Goal: Information Seeking & Learning: Learn about a topic

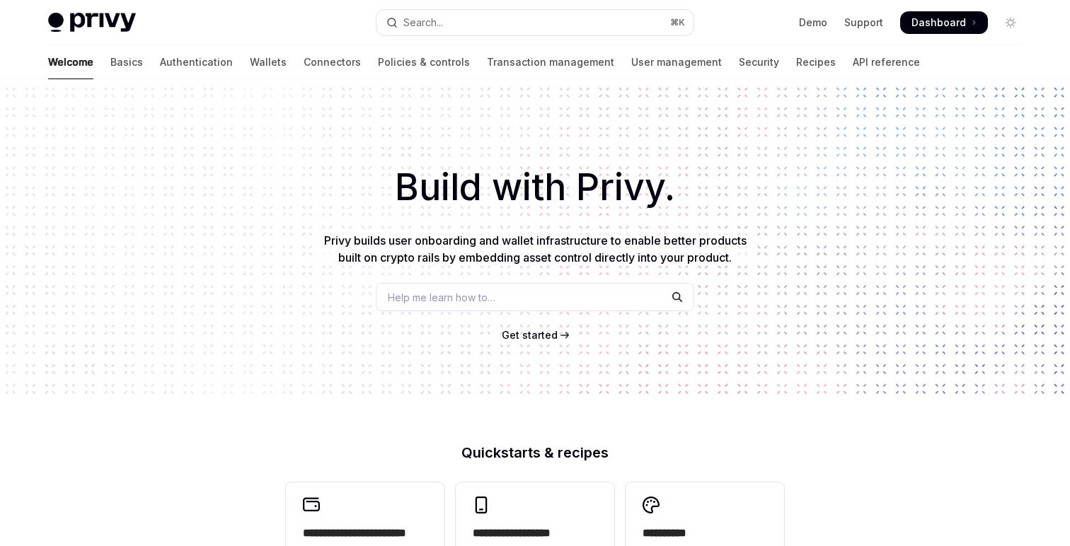
click at [236, 311] on div "Build with Privy. Privy builds user onboarding and wallet infrastructure to ena…" at bounding box center [535, 240] width 1070 height 323
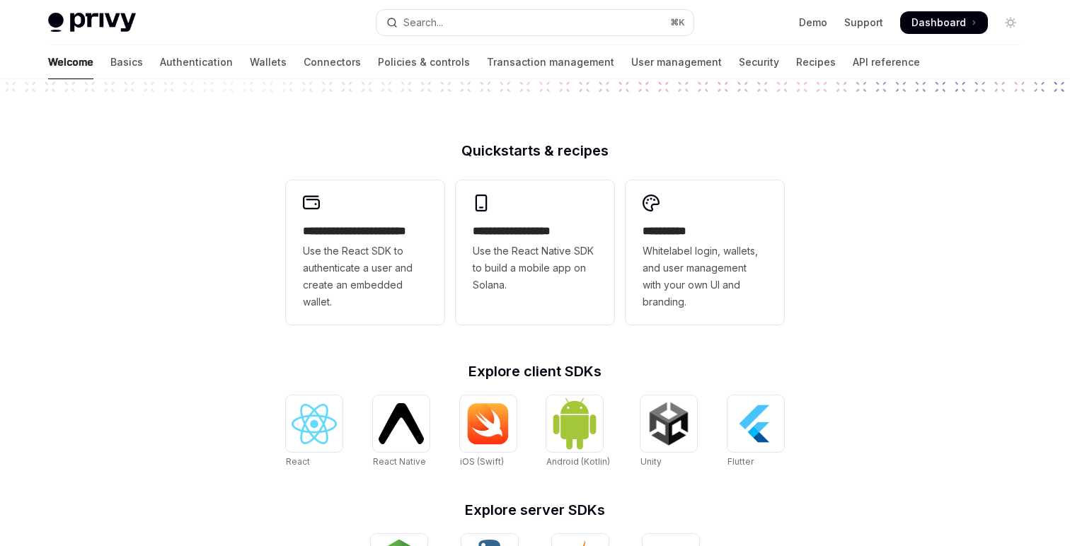
scroll to position [306, 0]
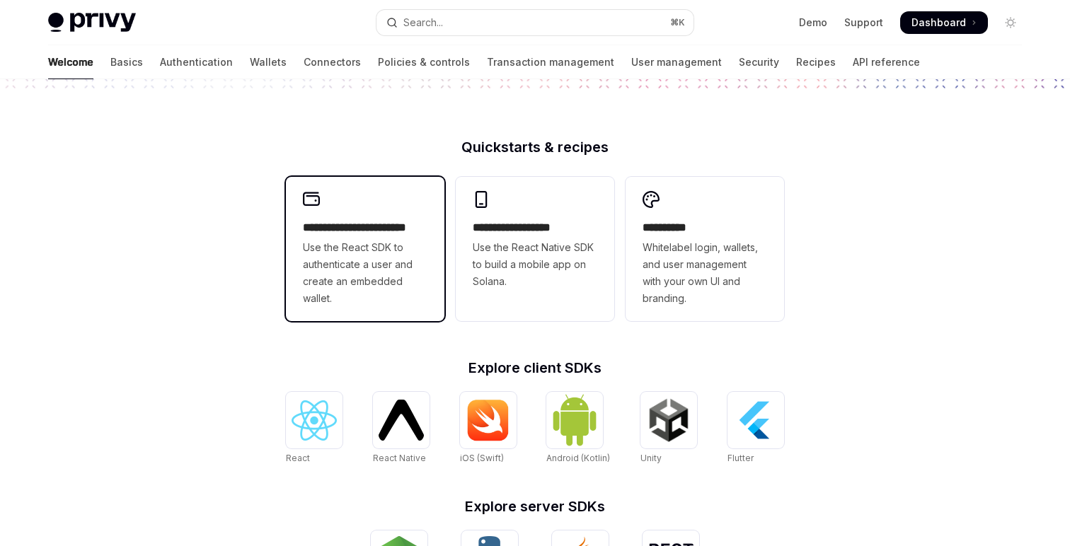
click at [367, 277] on span "Use the React SDK to authenticate a user and create an embedded wallet." at bounding box center [365, 273] width 125 height 68
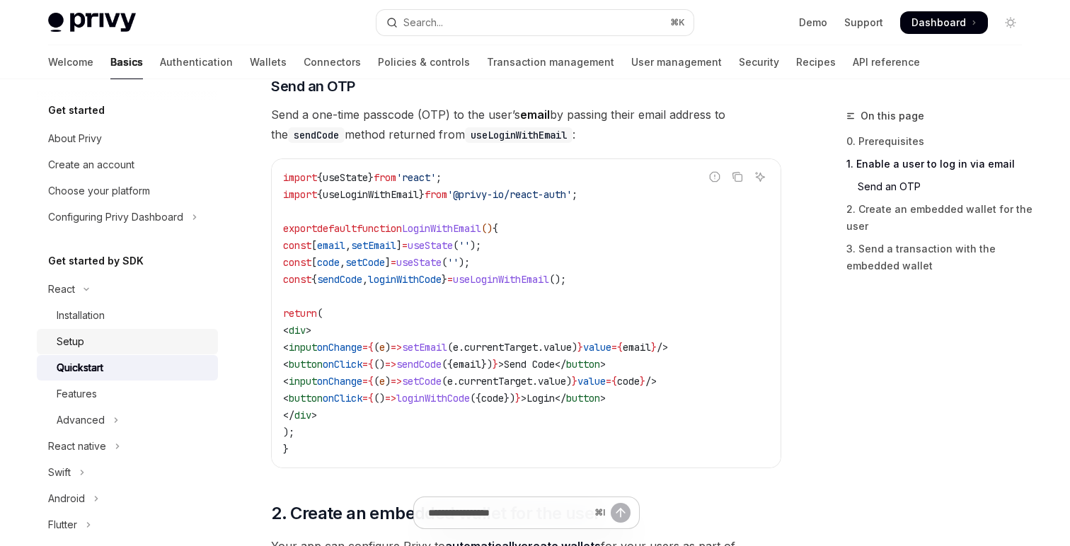
scroll to position [599, 0]
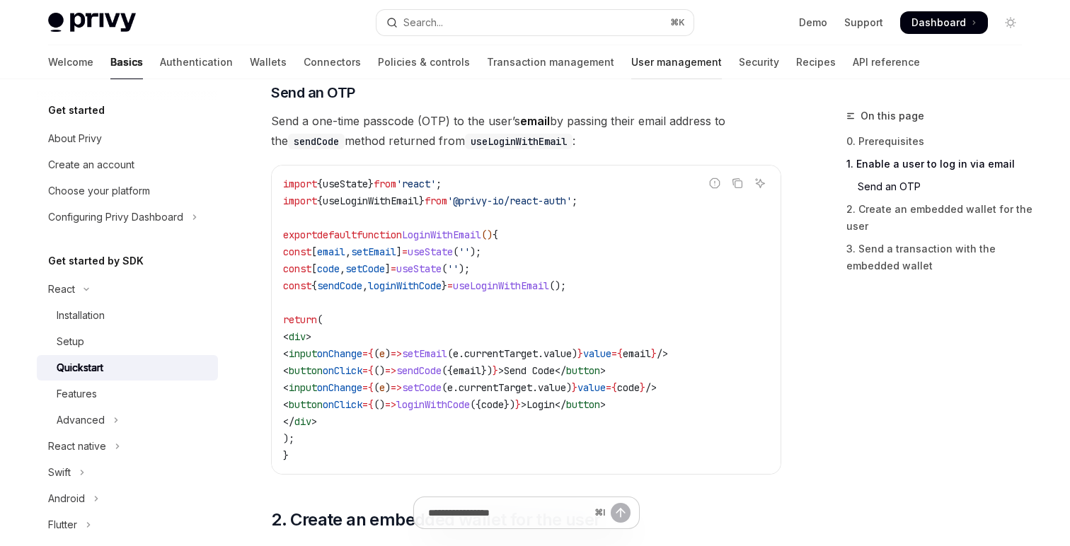
click at [631, 71] on link "User management" at bounding box center [676, 62] width 91 height 34
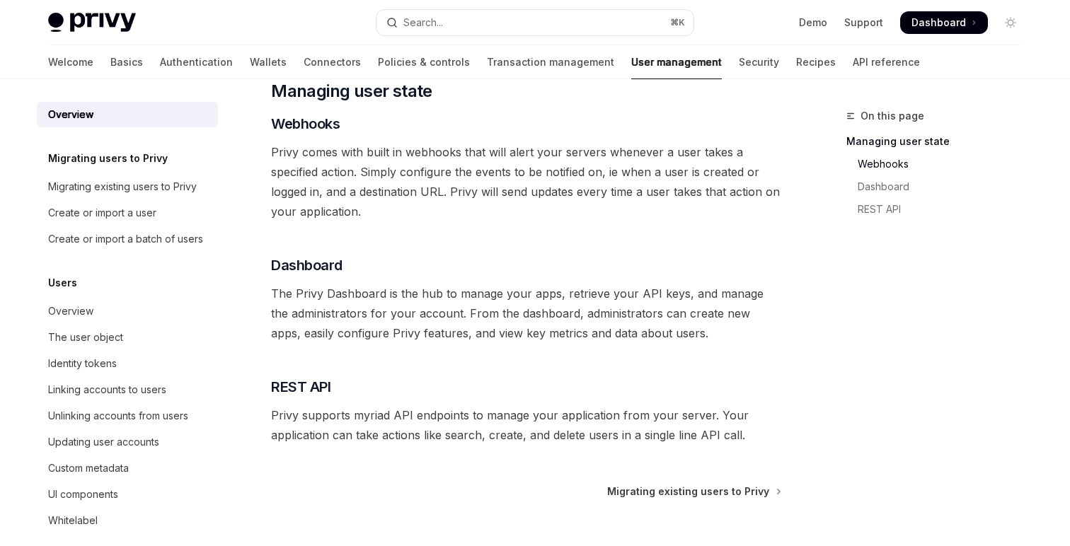
scroll to position [352, 0]
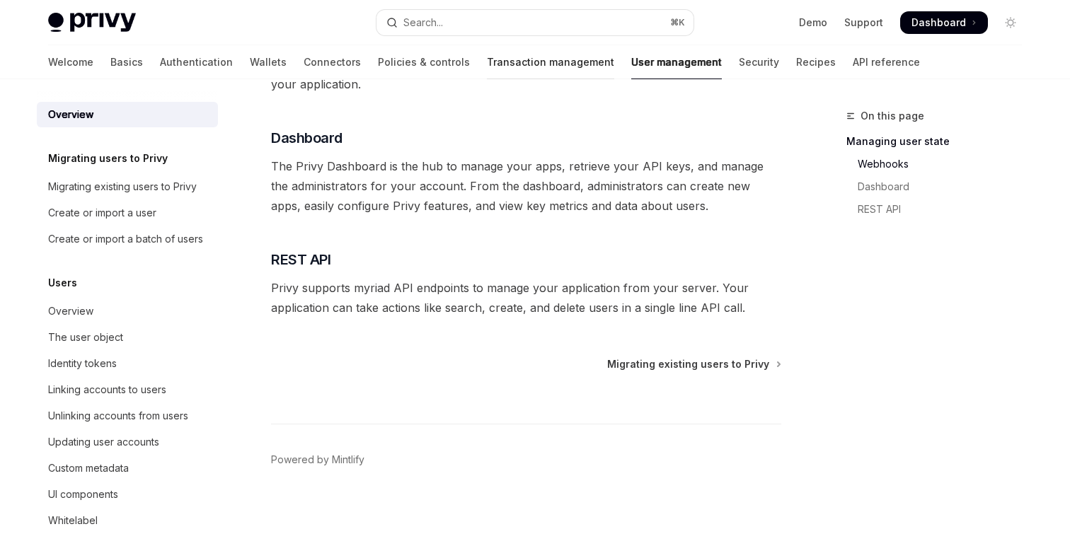
click at [491, 63] on link "Transaction management" at bounding box center [550, 62] width 127 height 34
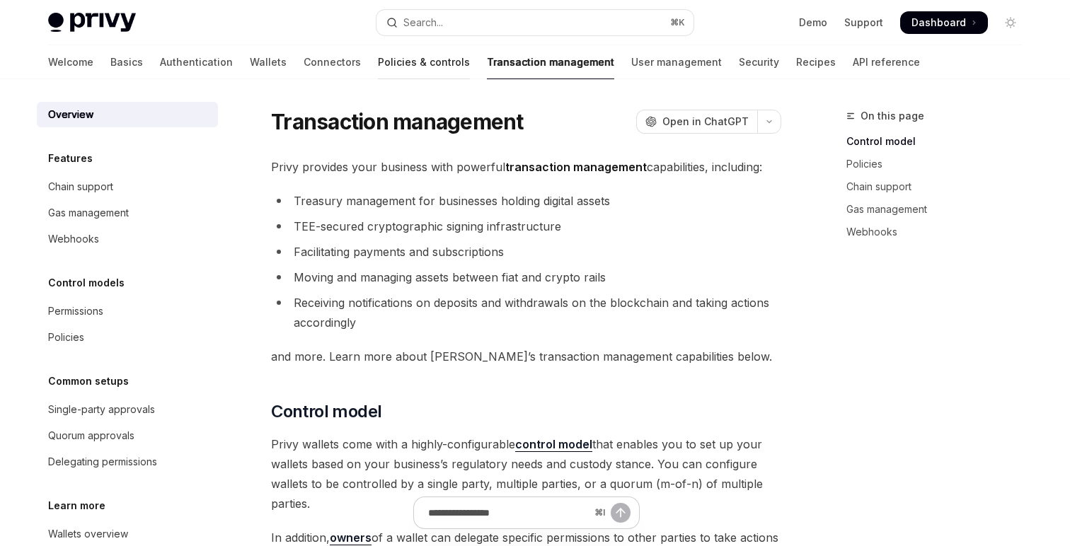
click at [378, 64] on link "Policies & controls" at bounding box center [424, 62] width 92 height 34
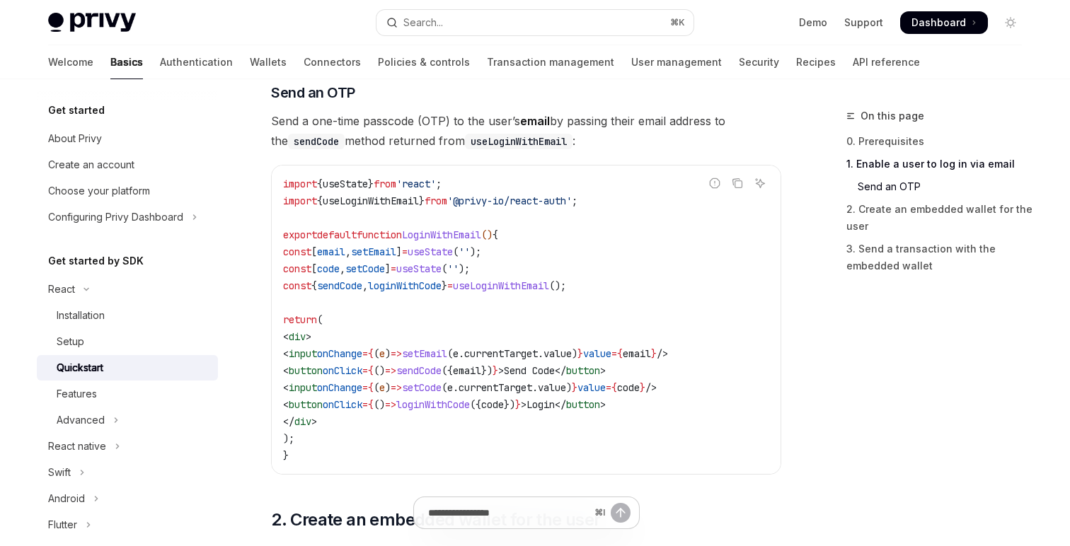
type textarea "*"
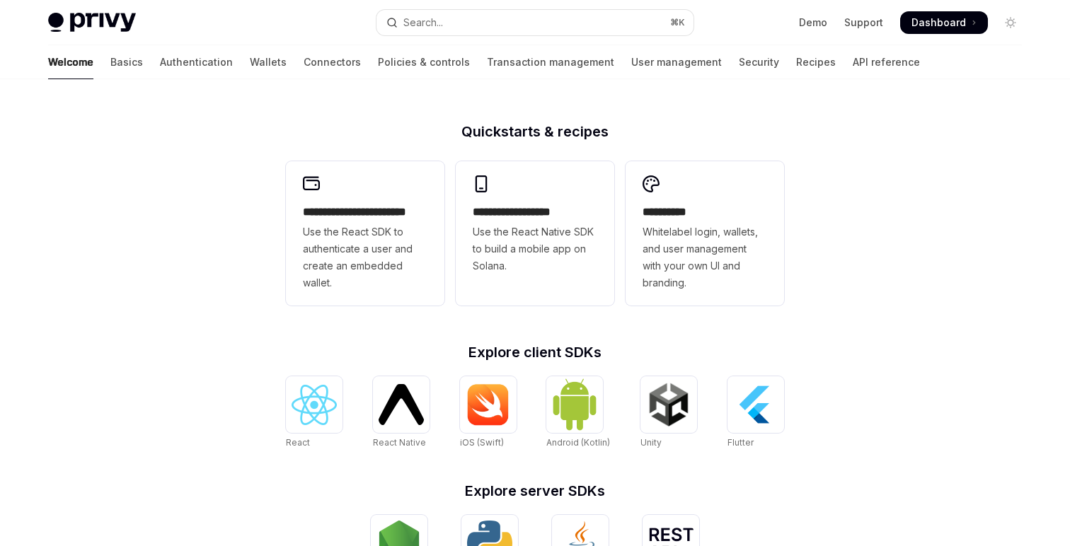
scroll to position [306, 0]
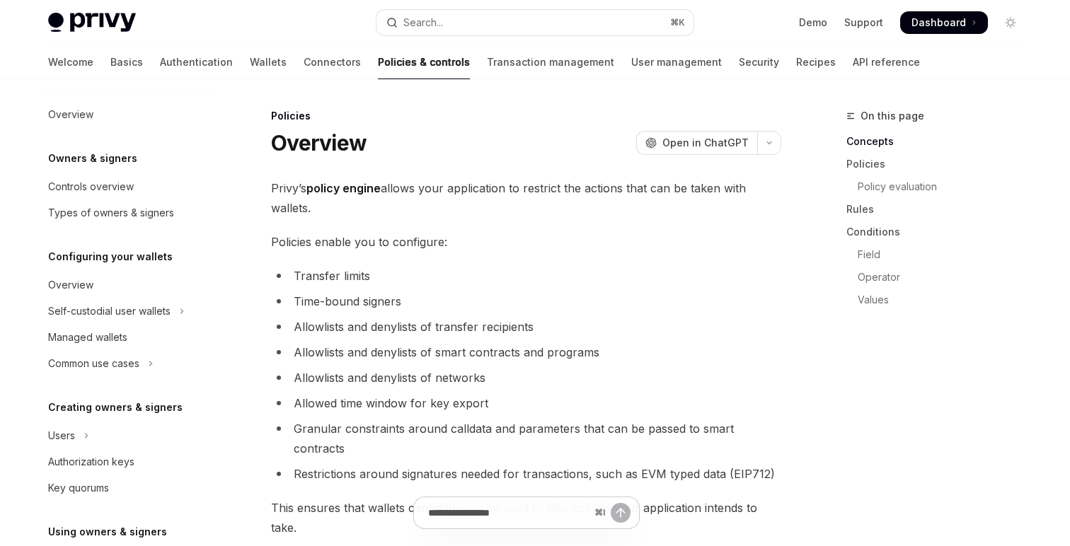
scroll to position [461, 0]
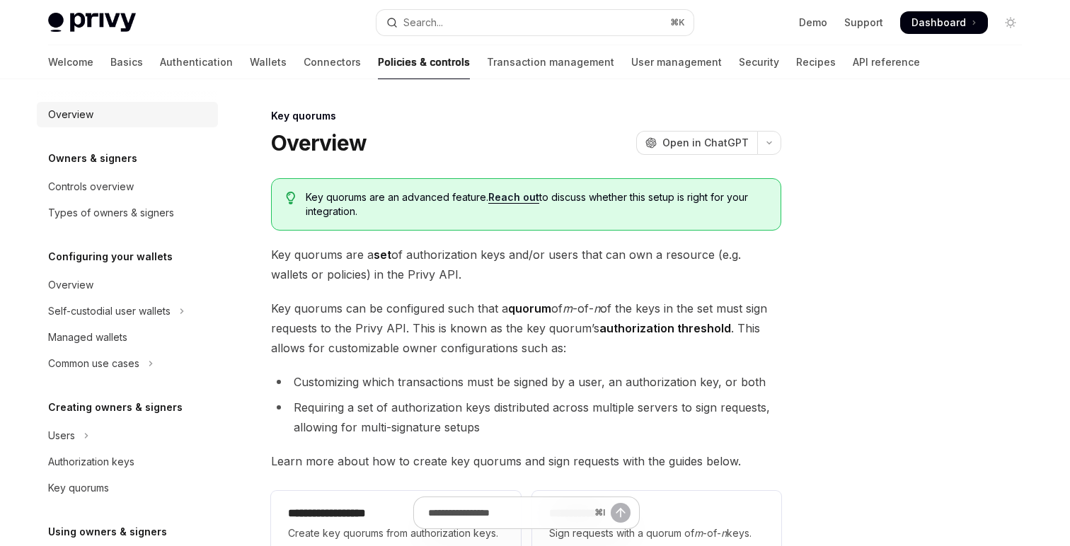
click at [77, 106] on div "Overview" at bounding box center [70, 114] width 45 height 17
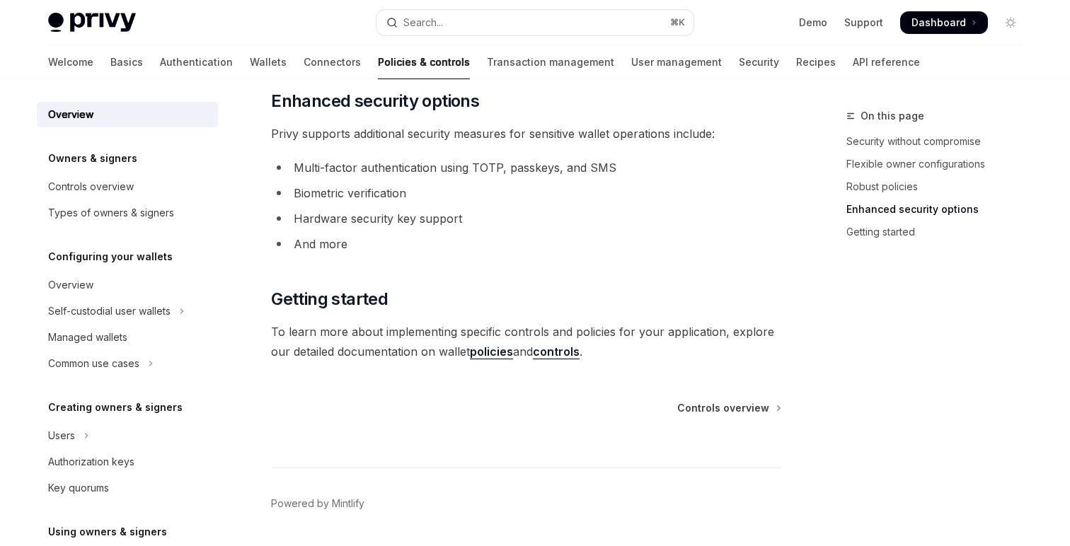
scroll to position [1260, 0]
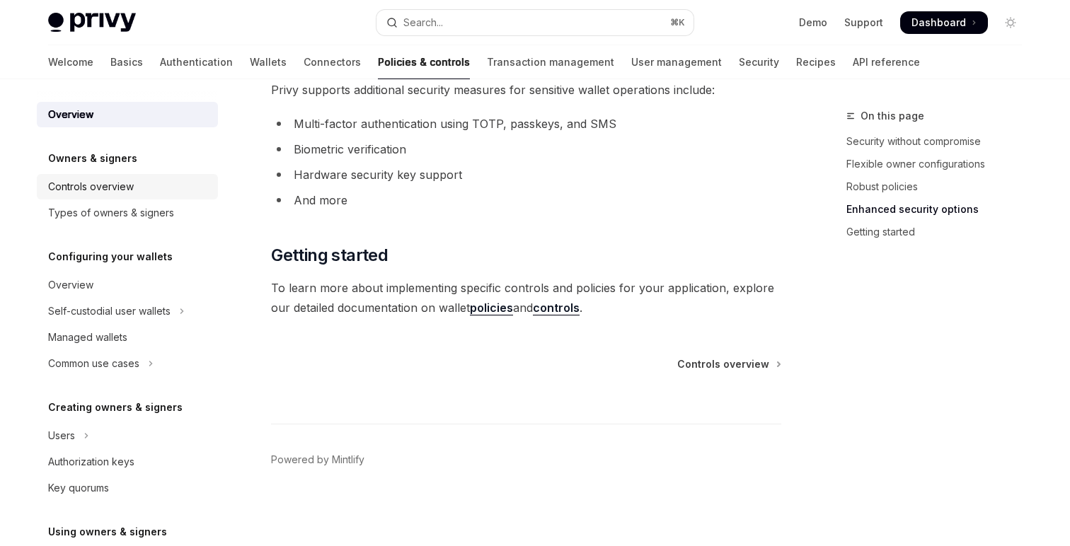
click at [84, 190] on div "Controls overview" at bounding box center [91, 186] width 86 height 17
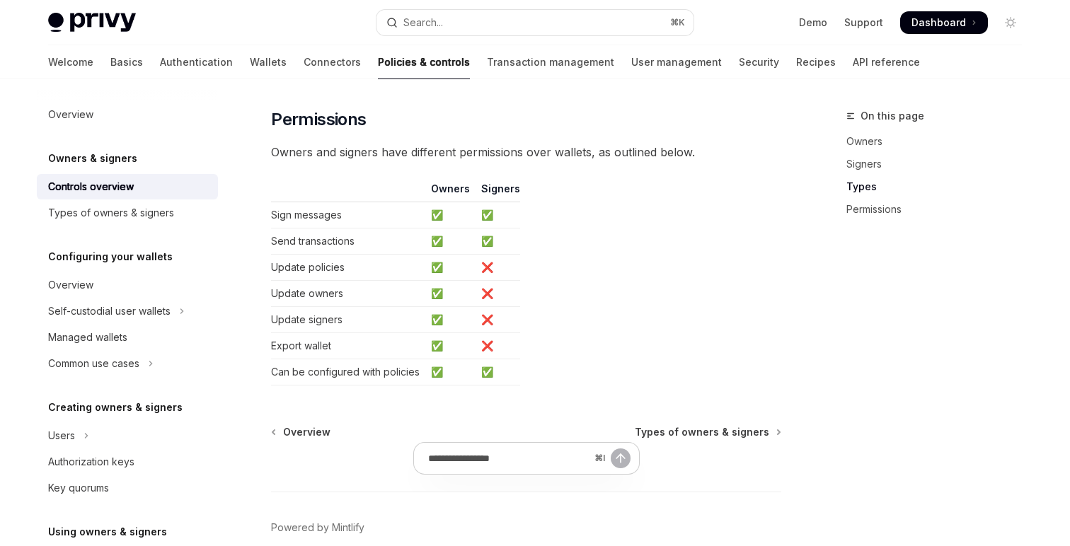
scroll to position [1287, 0]
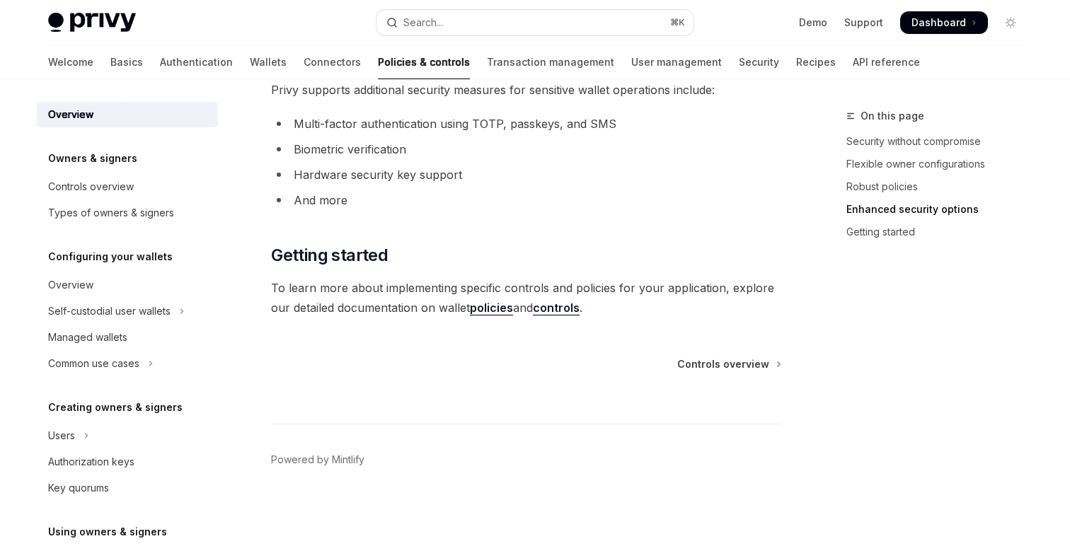
scroll to position [1260, 0]
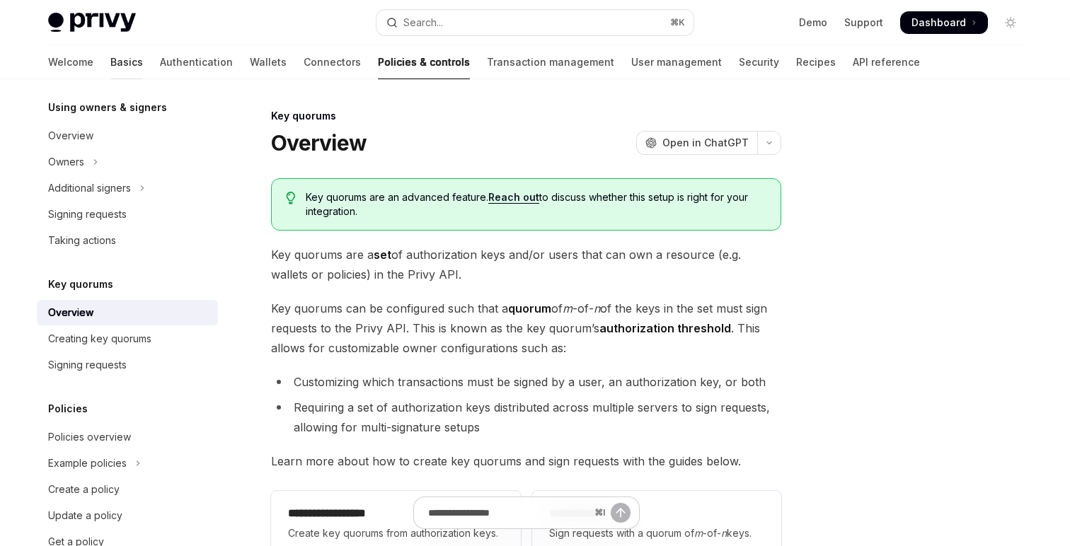
click at [110, 69] on link "Basics" at bounding box center [126, 62] width 33 height 34
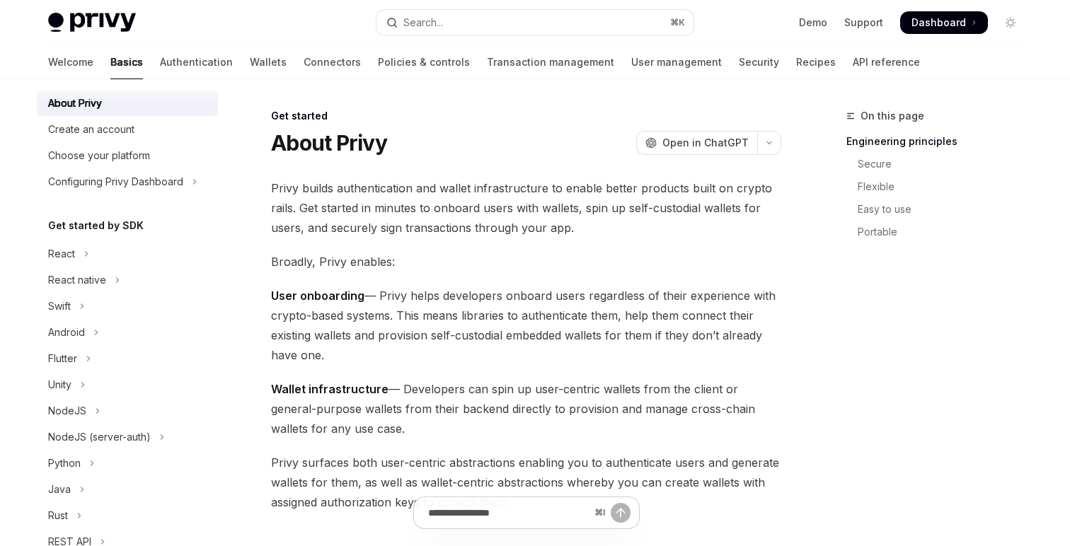
scroll to position [44, 0]
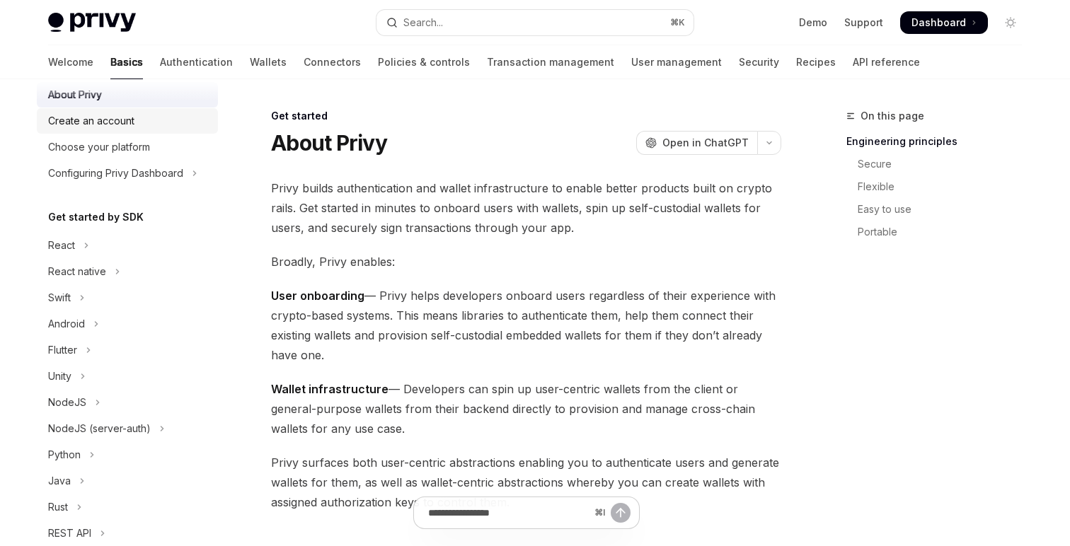
click at [134, 131] on link "Create an account" at bounding box center [127, 120] width 181 height 25
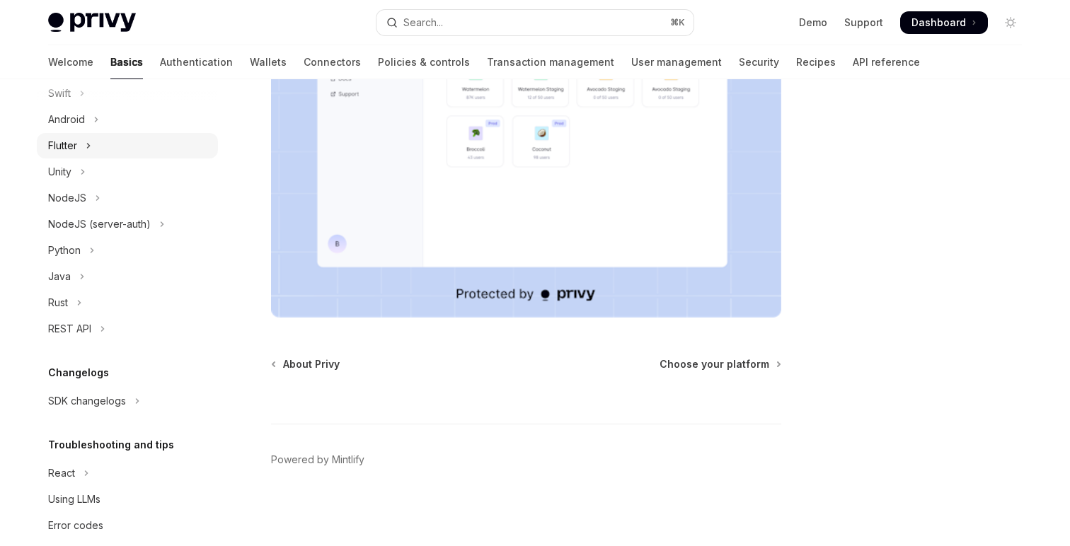
scroll to position [269, 0]
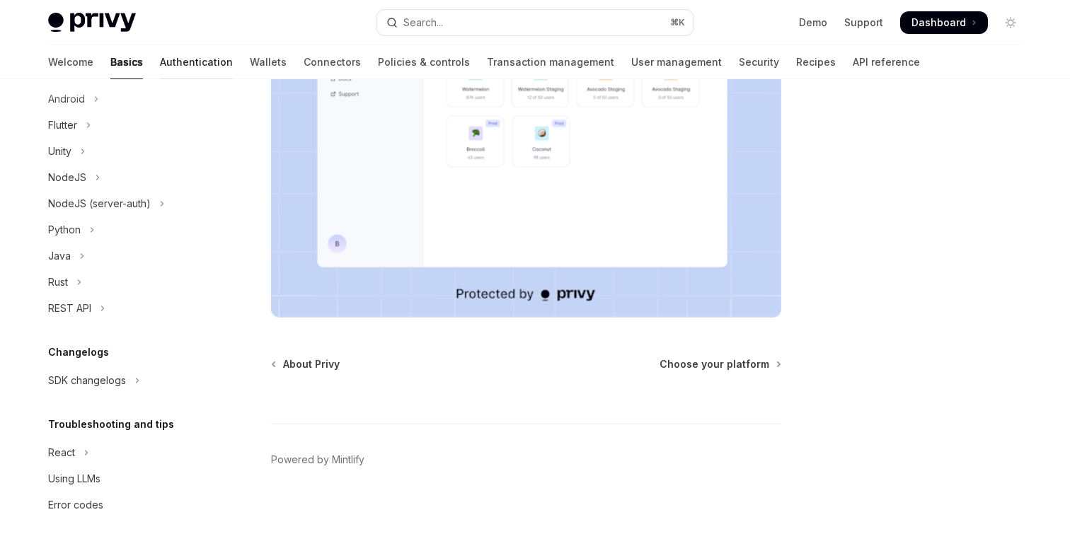
click at [160, 60] on link "Authentication" at bounding box center [196, 62] width 73 height 34
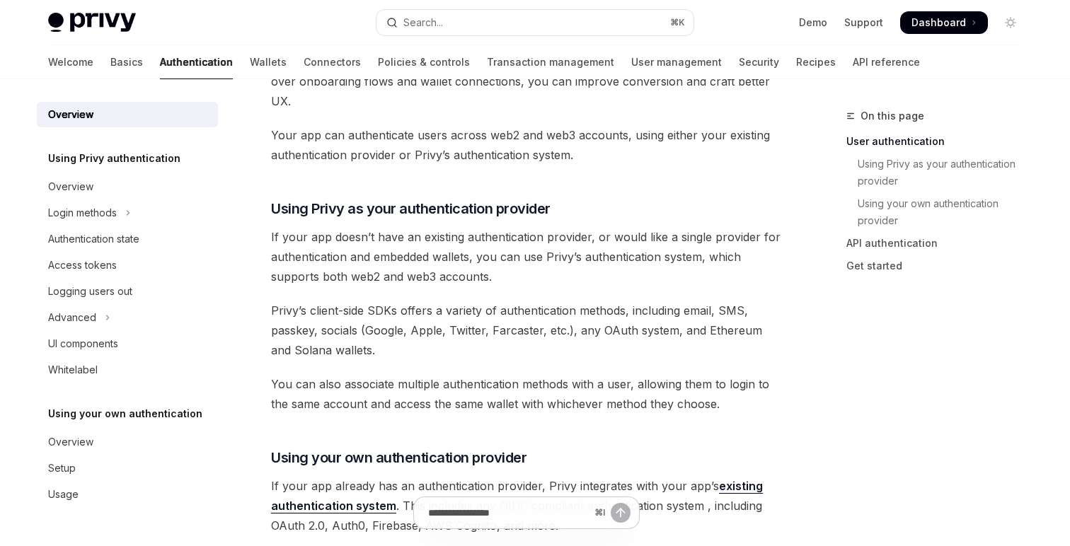
scroll to position [430, 0]
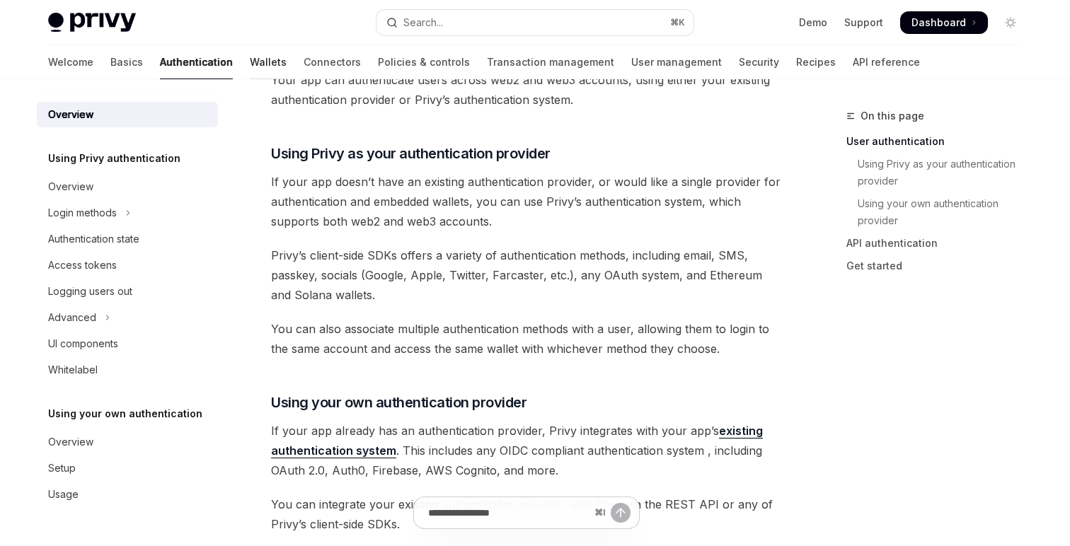
click at [250, 70] on link "Wallets" at bounding box center [268, 62] width 37 height 34
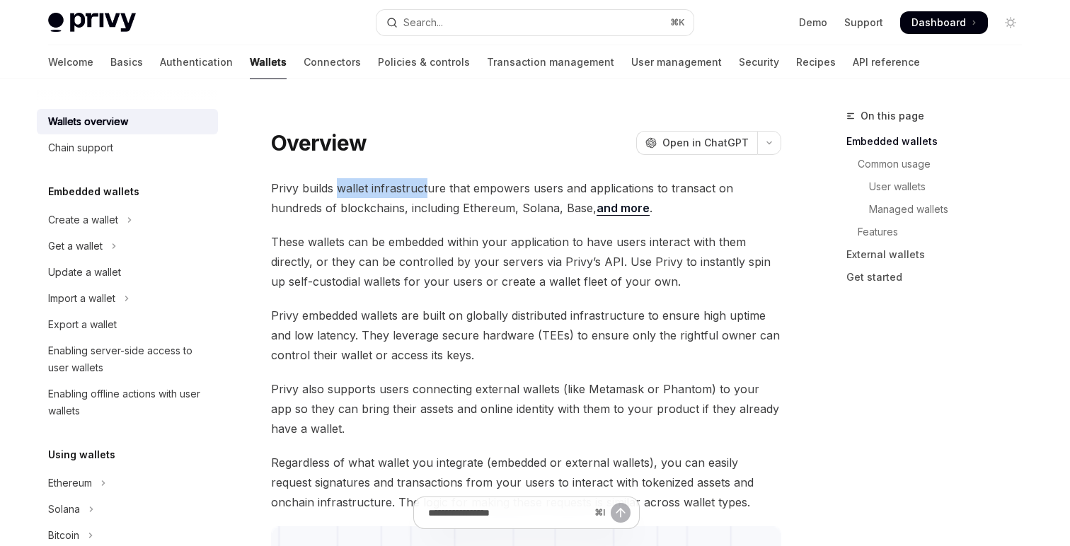
drag, startPoint x: 338, startPoint y: 188, endPoint x: 427, endPoint y: 186, distance: 89.9
click at [428, 186] on span "Privy builds wallet infrastructure that empowers users and applications to tran…" at bounding box center [526, 198] width 510 height 40
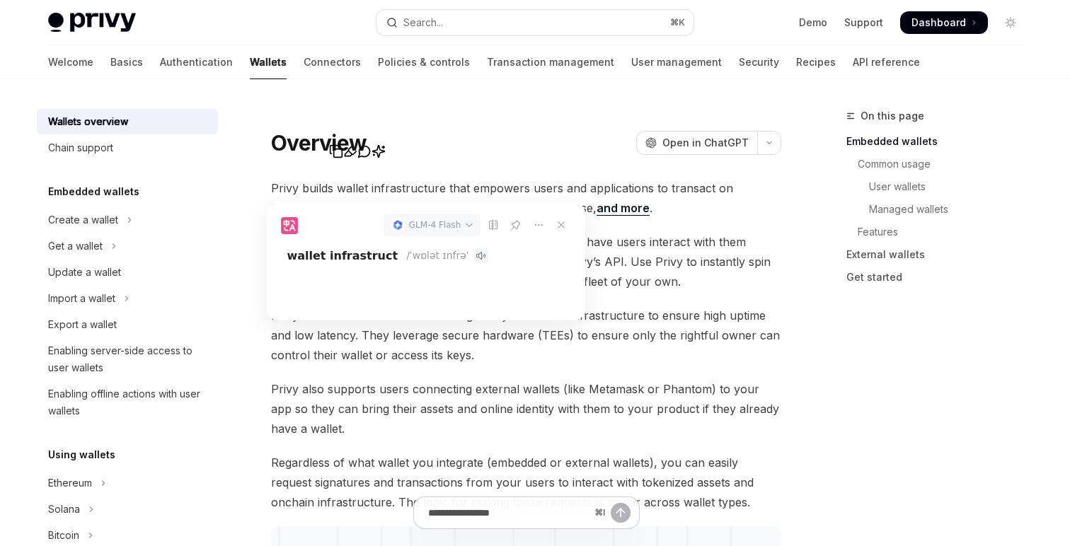
click at [670, 324] on span "Privy embedded wallets are built on globally distributed infrastructure to ensu…" at bounding box center [526, 335] width 510 height 59
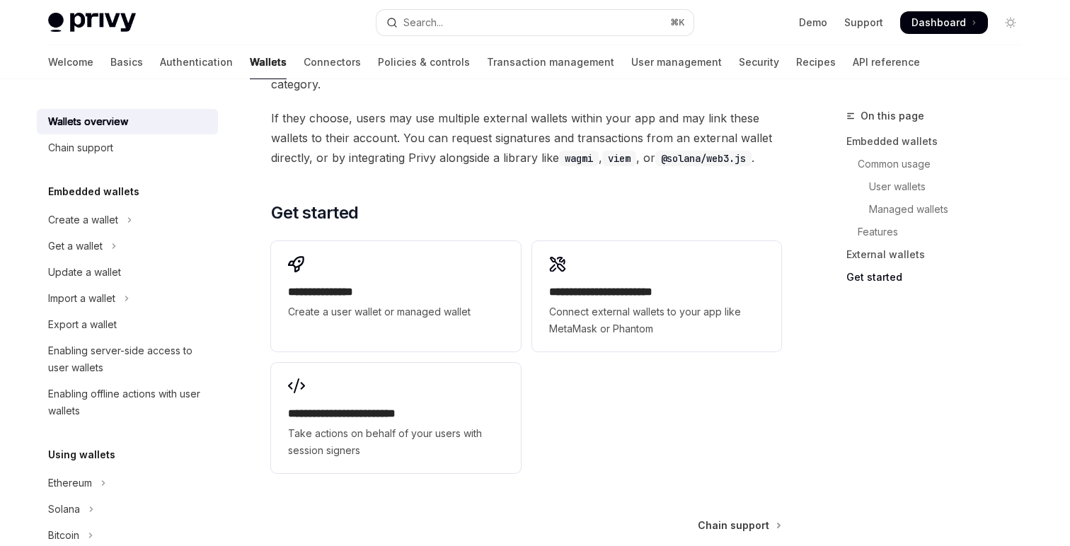
scroll to position [2281, 0]
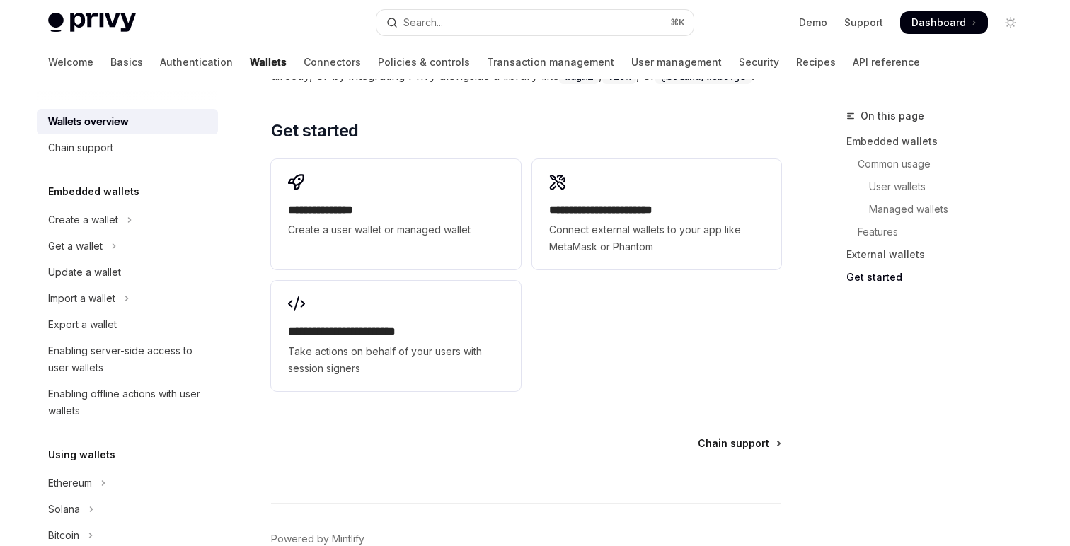
click at [754, 437] on span "Chain support" at bounding box center [733, 444] width 71 height 14
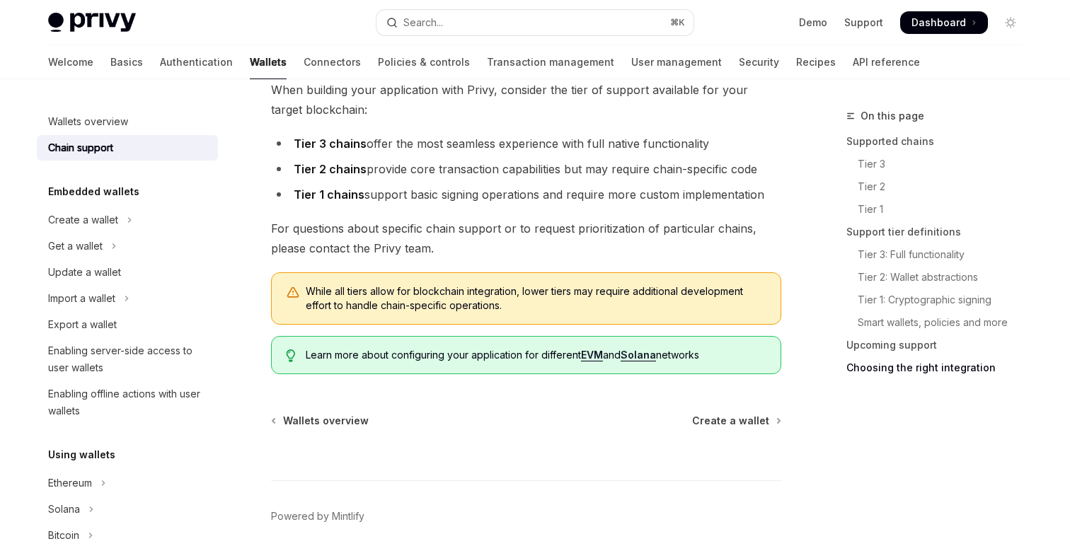
scroll to position [1875, 0]
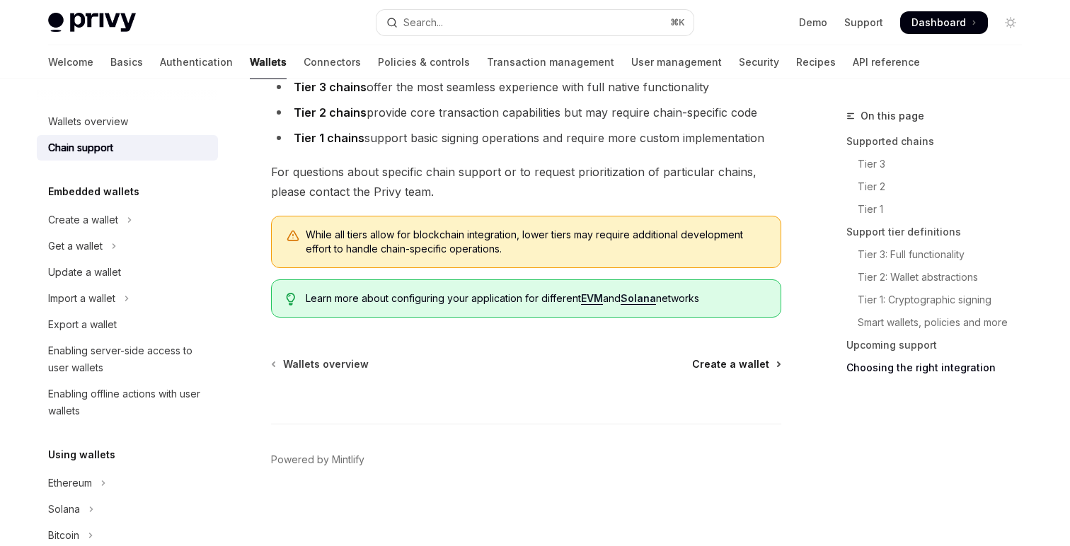
click at [746, 363] on span "Create a wallet" at bounding box center [730, 364] width 77 height 14
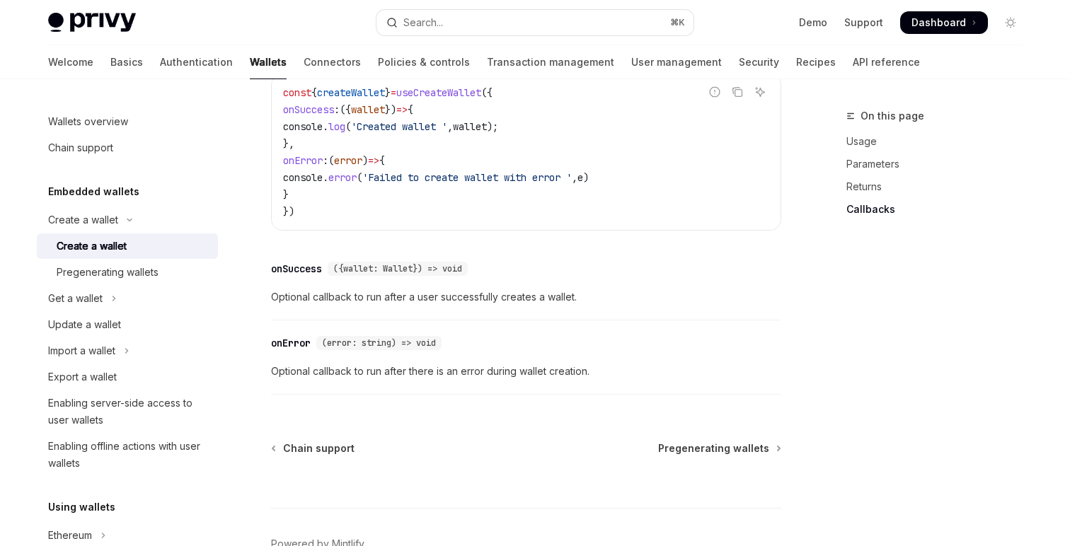
scroll to position [1166, 0]
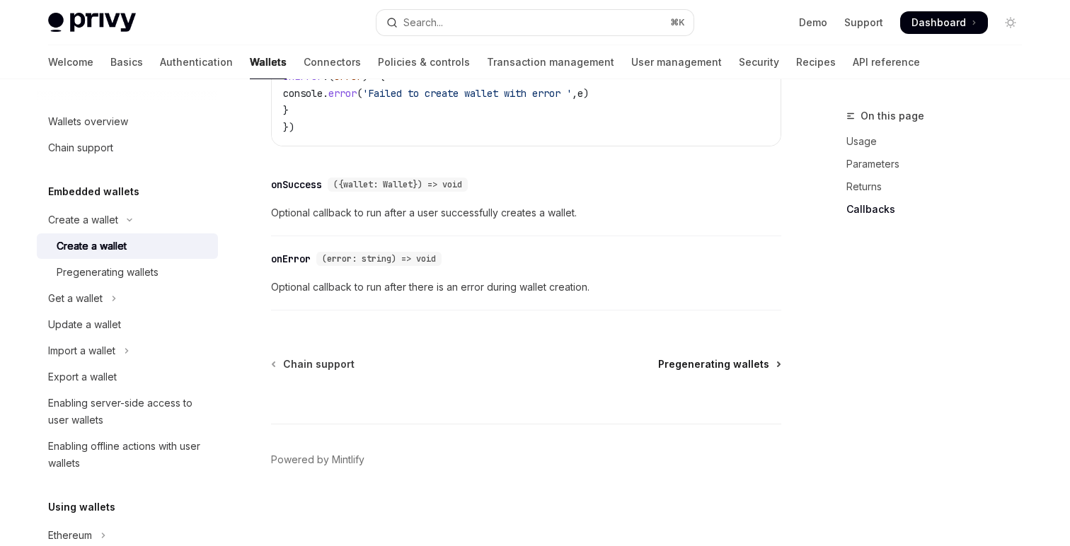
click at [696, 363] on span "Pregenerating wallets" at bounding box center [713, 364] width 111 height 14
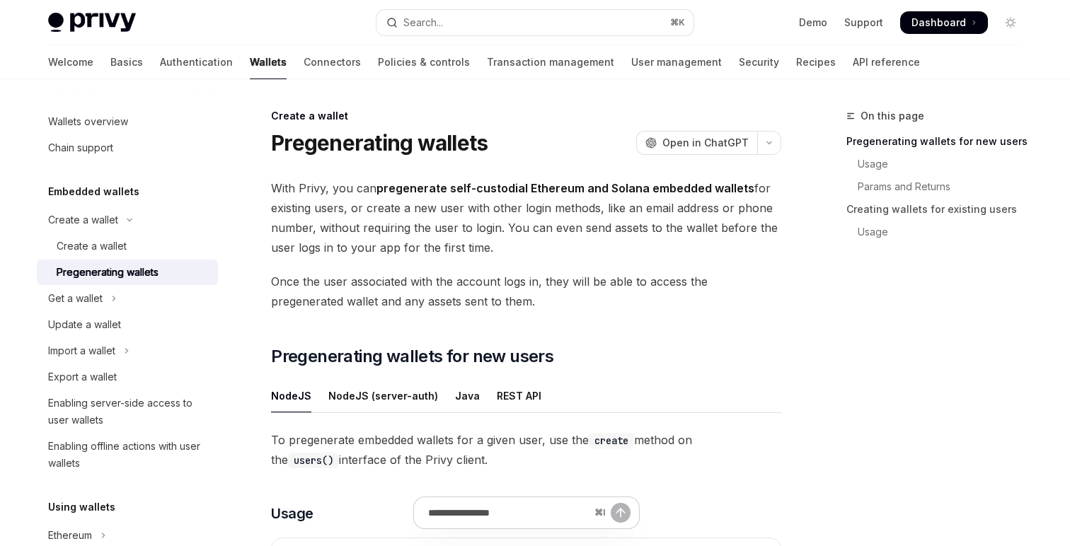
scroll to position [39, 0]
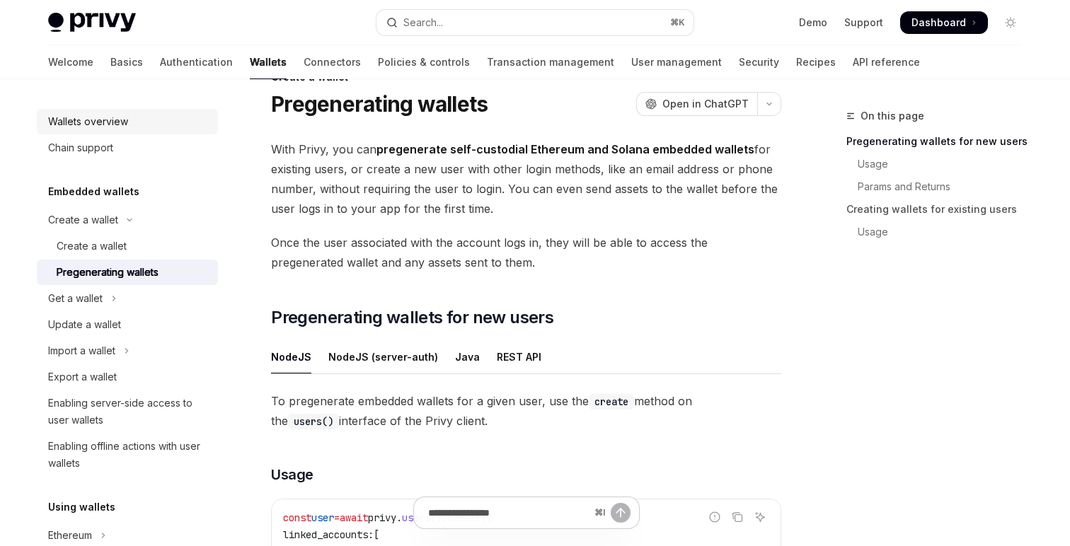
click at [109, 125] on div "Wallets overview" at bounding box center [88, 121] width 80 height 17
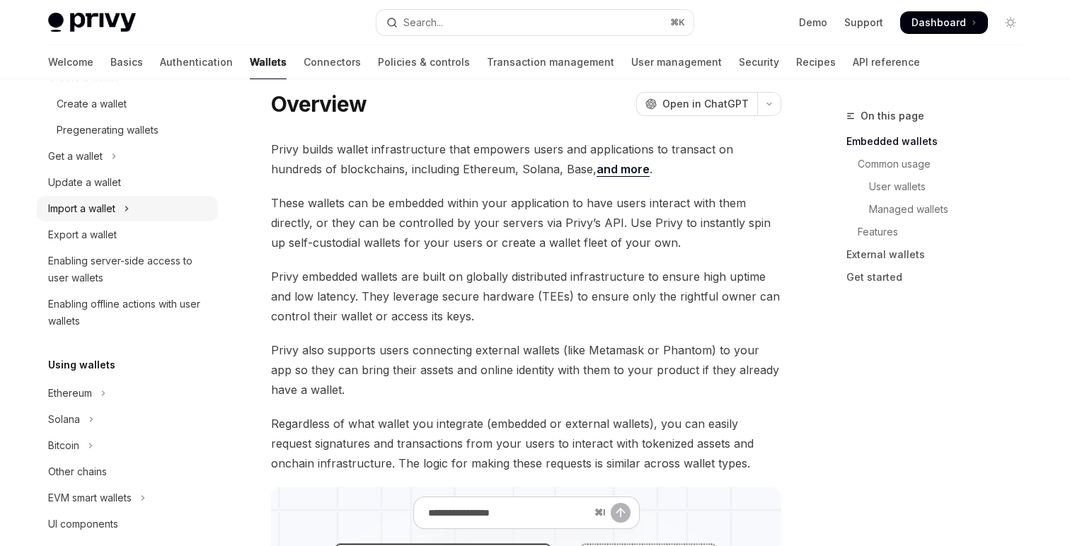
scroll to position [158, 0]
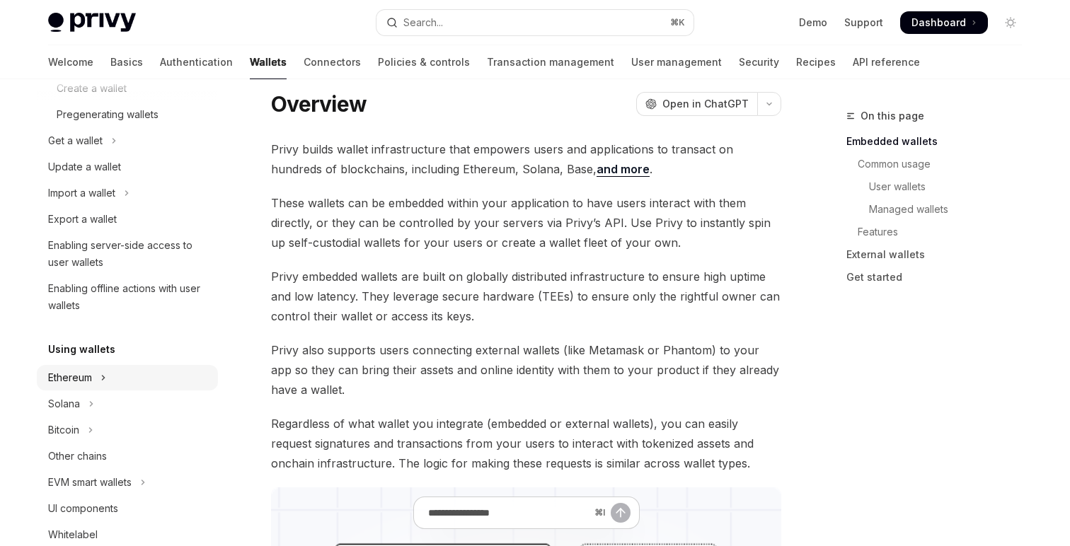
click at [103, 378] on icon "Toggle Ethereum section" at bounding box center [104, 377] width 6 height 17
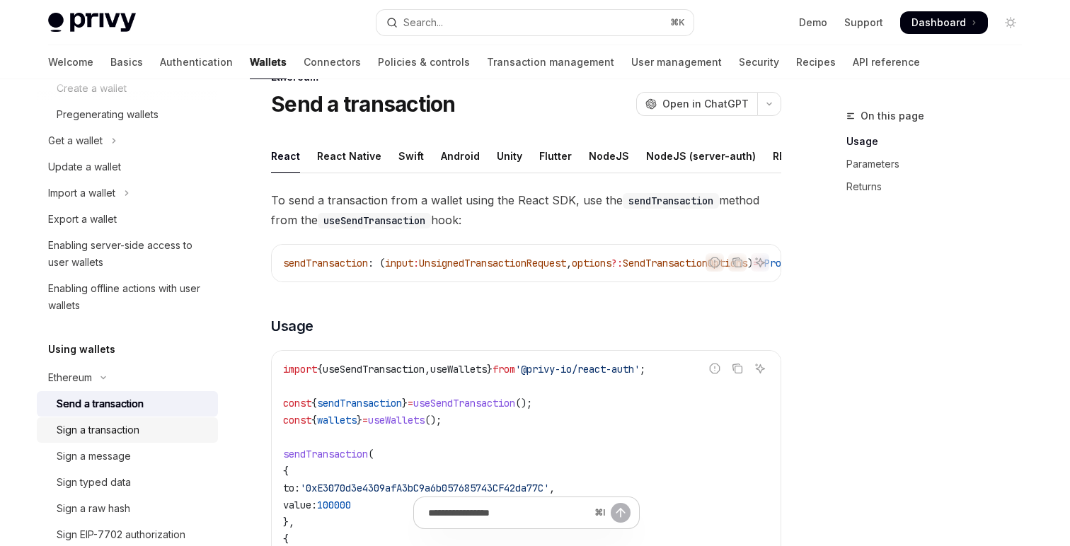
click at [176, 431] on div "Sign a transaction" at bounding box center [133, 430] width 153 height 17
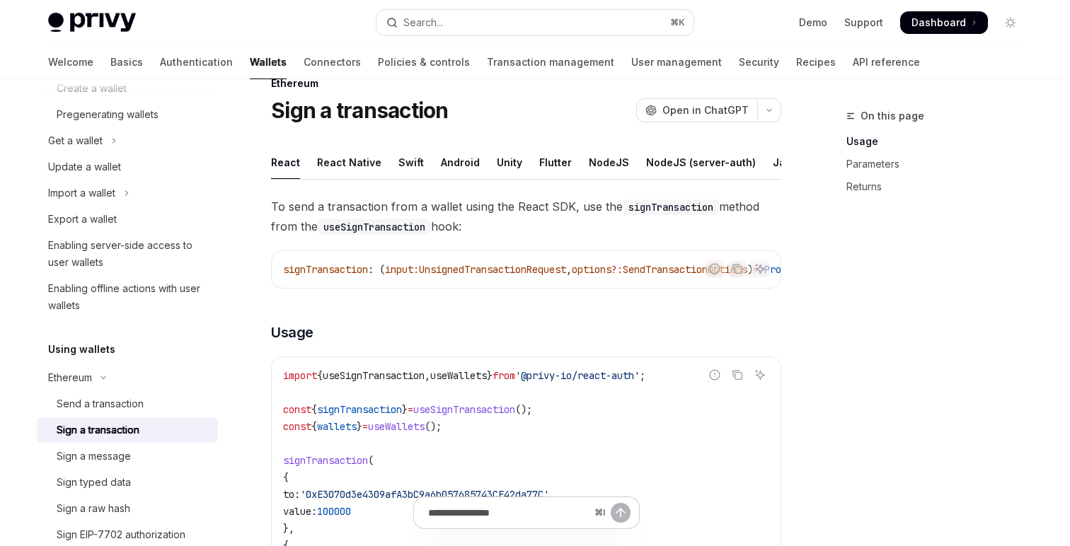
scroll to position [39, 0]
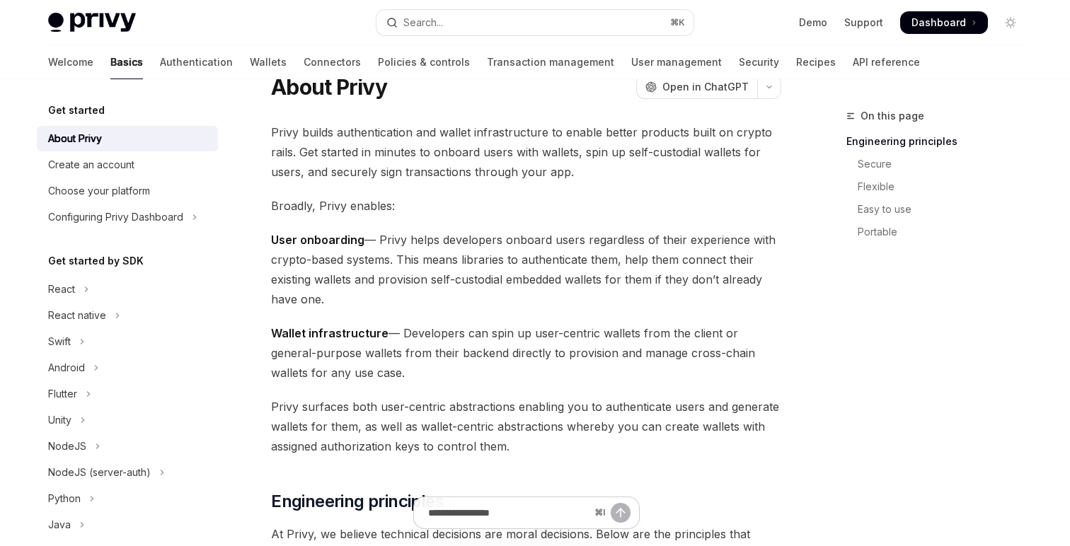
scroll to position [6, 0]
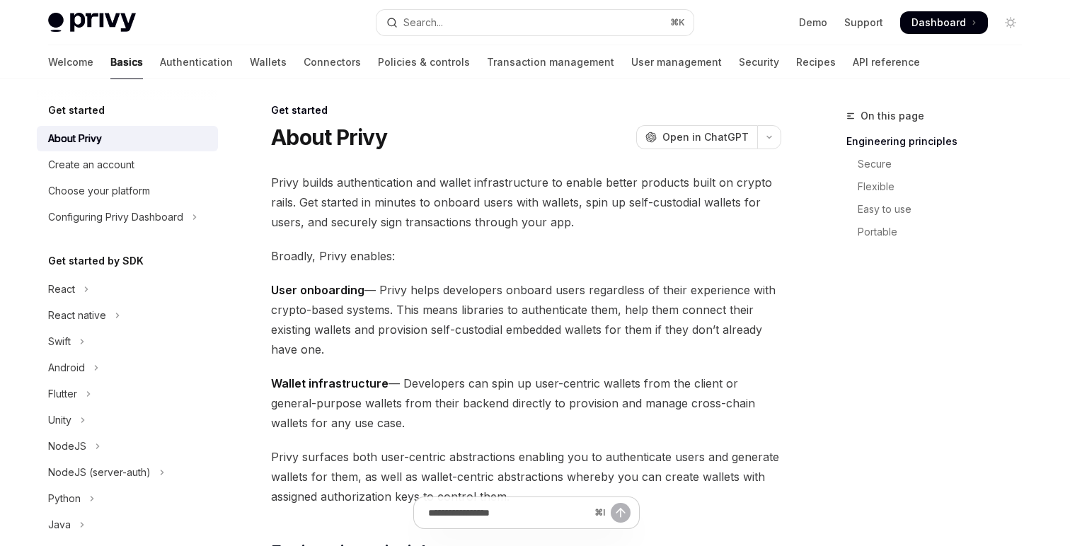
type textarea "*"
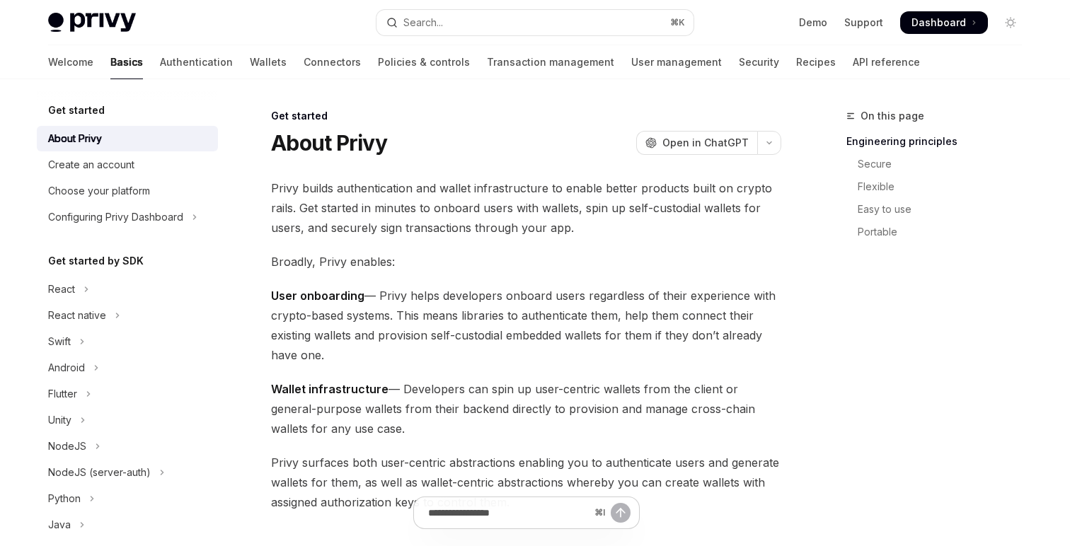
scroll to position [425, 0]
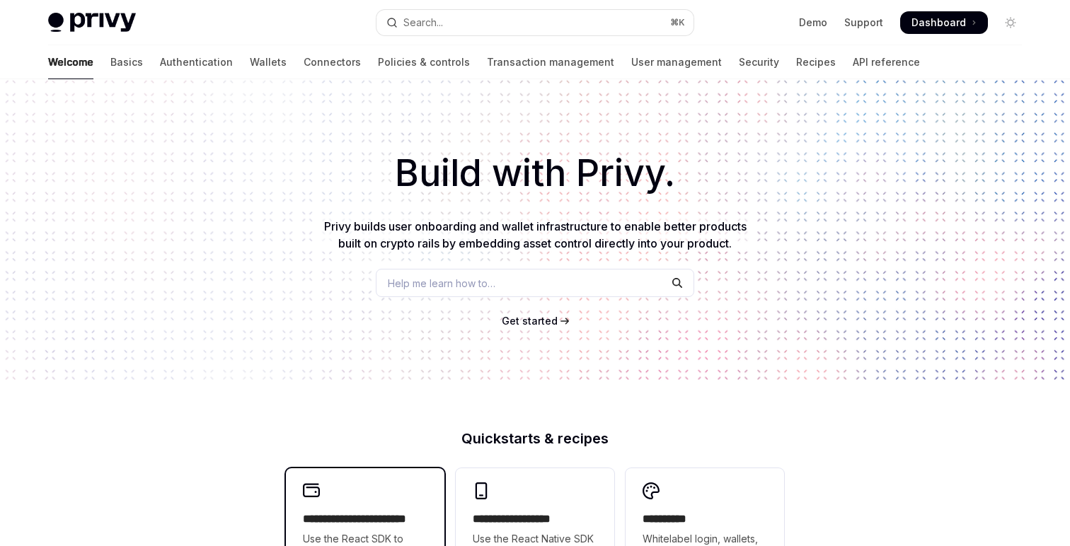
scroll to position [12, 0]
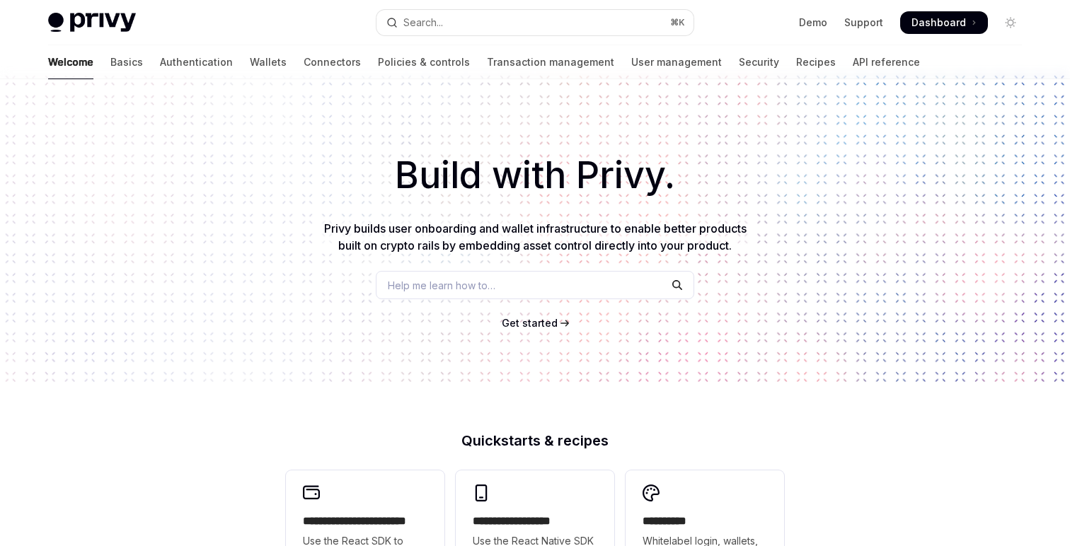
click at [532, 323] on span "Get started" at bounding box center [530, 323] width 56 height 12
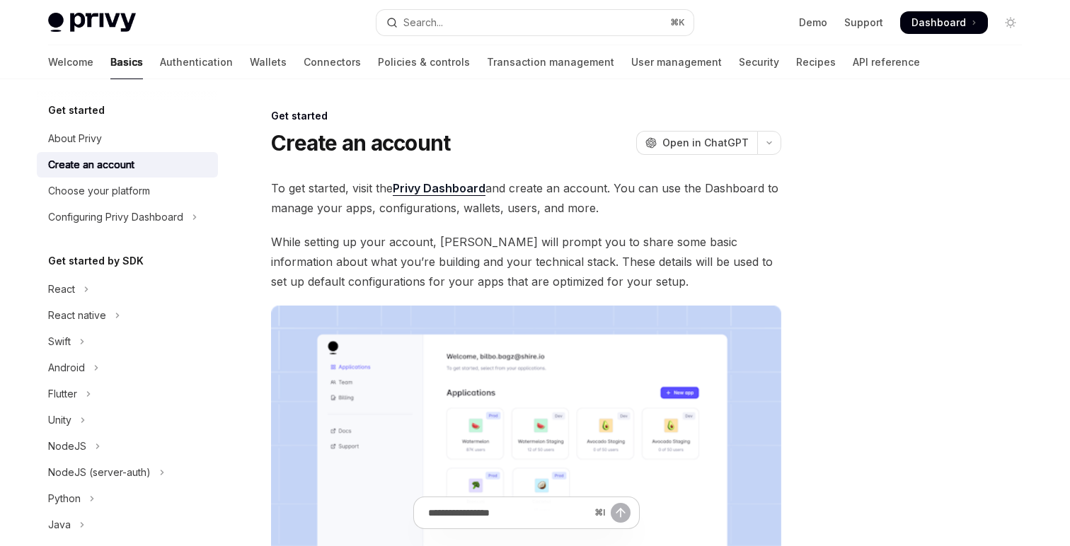
click at [541, 287] on span "While setting up your account, Privy will prompt you to share some basic inform…" at bounding box center [526, 261] width 510 height 59
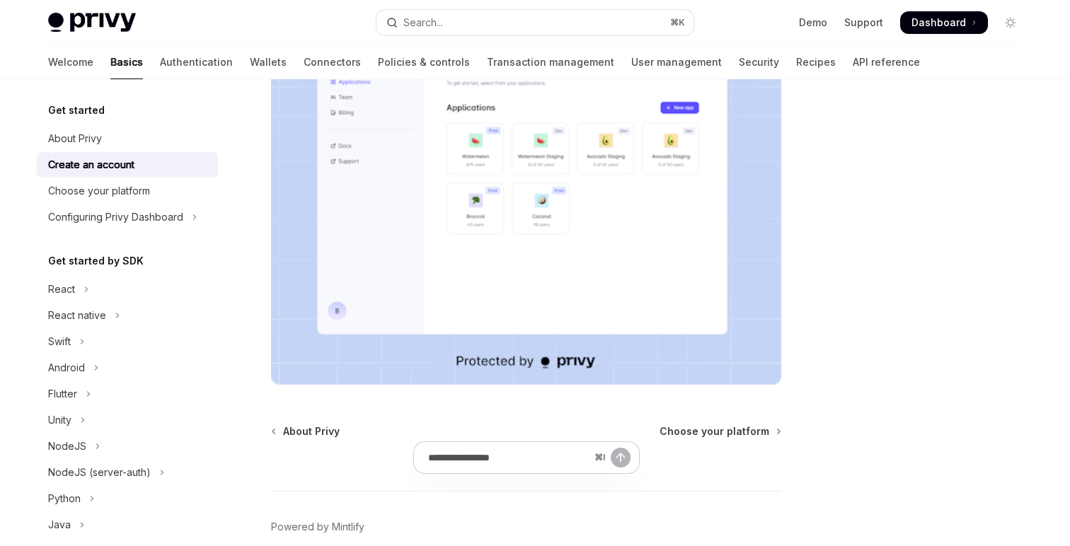
scroll to position [352, 0]
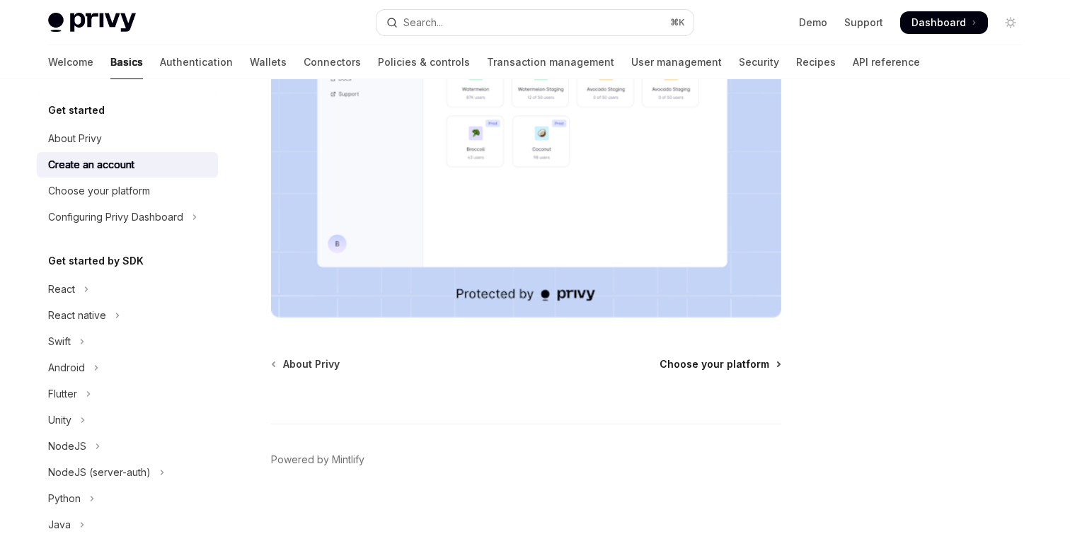
click at [710, 369] on span "Choose your platform" at bounding box center [715, 364] width 110 height 14
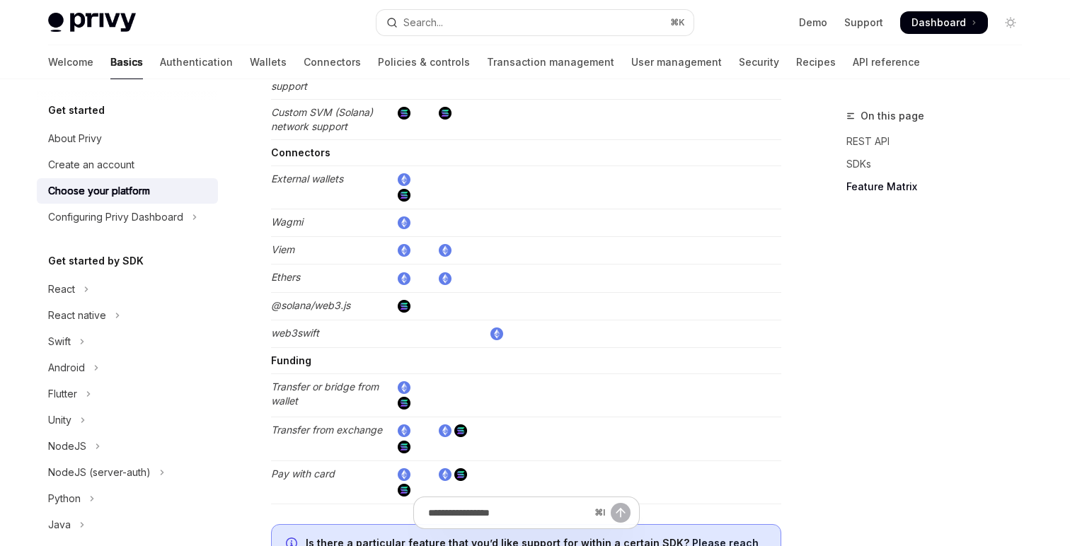
scroll to position [2774, 0]
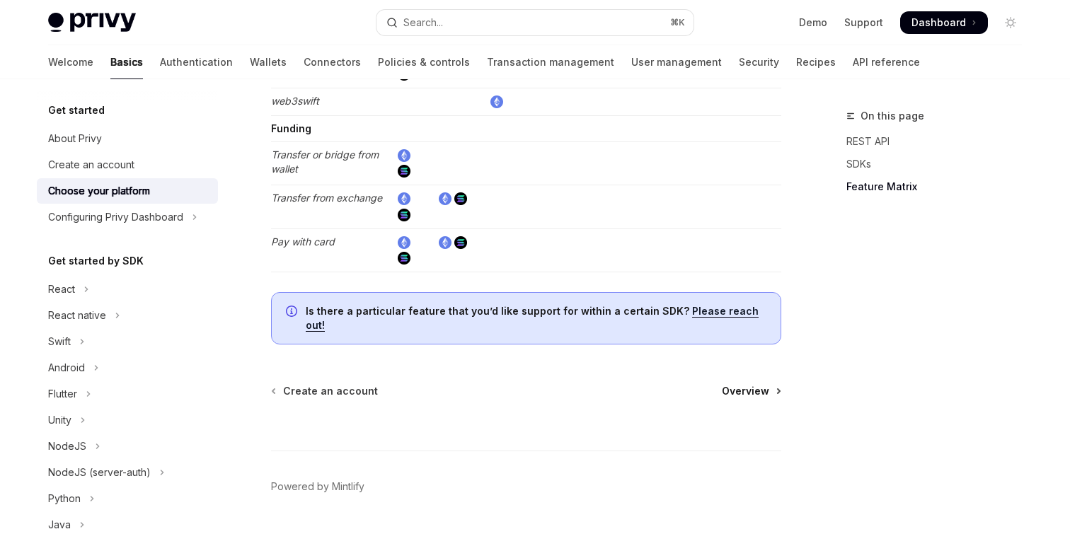
click at [734, 384] on span "Overview" at bounding box center [745, 391] width 47 height 14
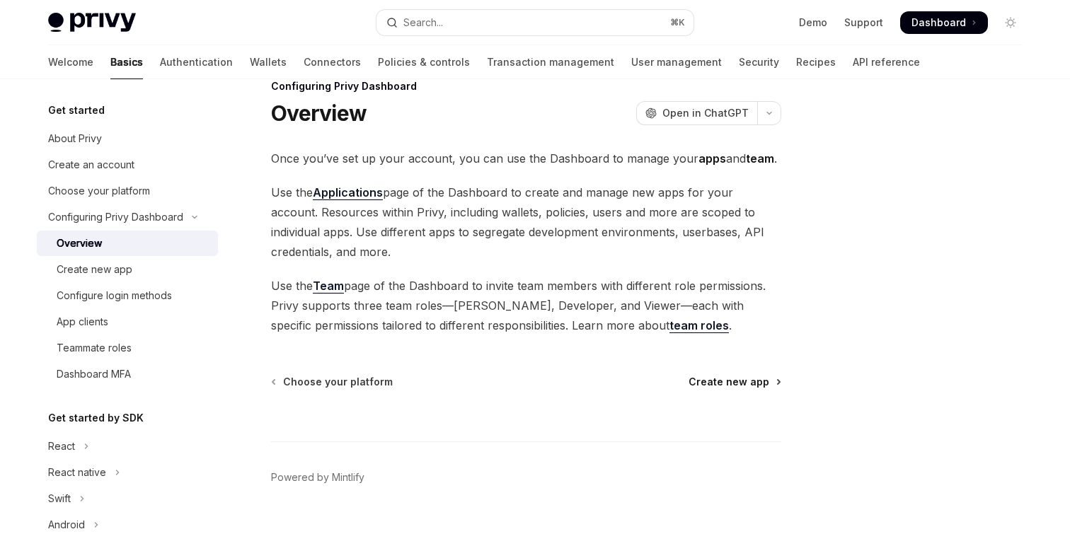
scroll to position [47, 0]
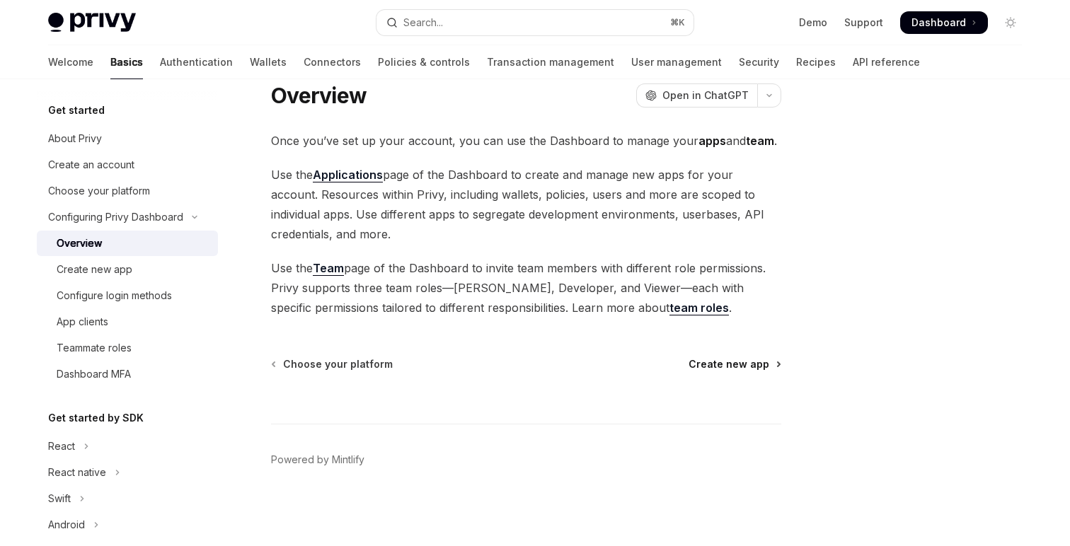
click at [739, 361] on span "Create new app" at bounding box center [729, 364] width 81 height 14
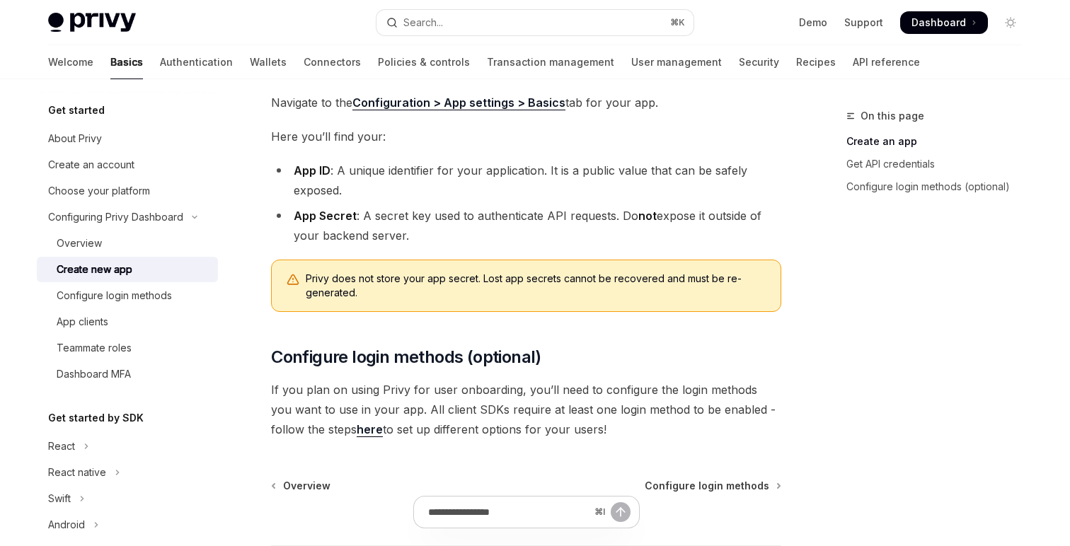
scroll to position [469, 0]
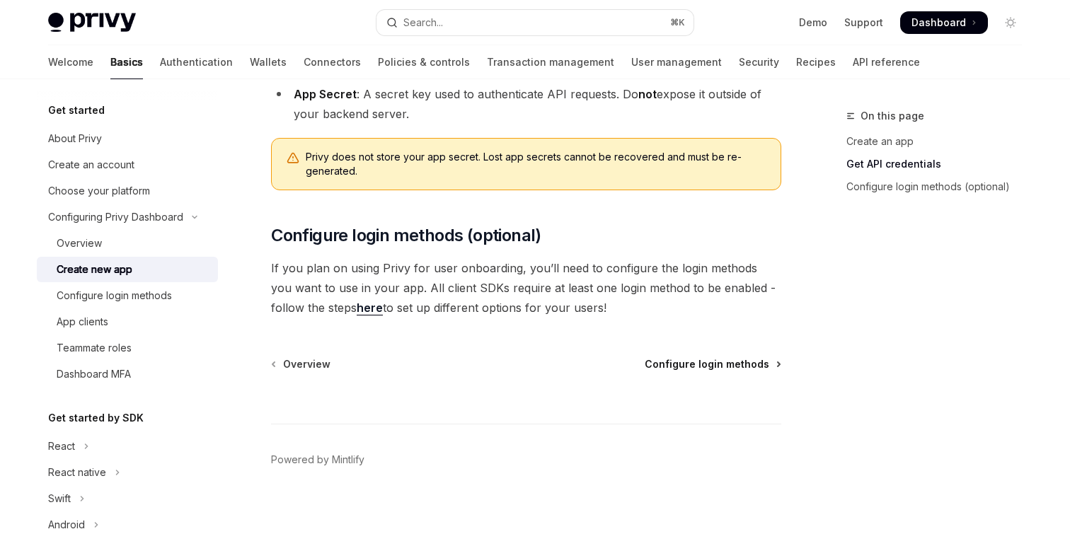
click at [740, 361] on span "Configure login methods" at bounding box center [707, 364] width 125 height 14
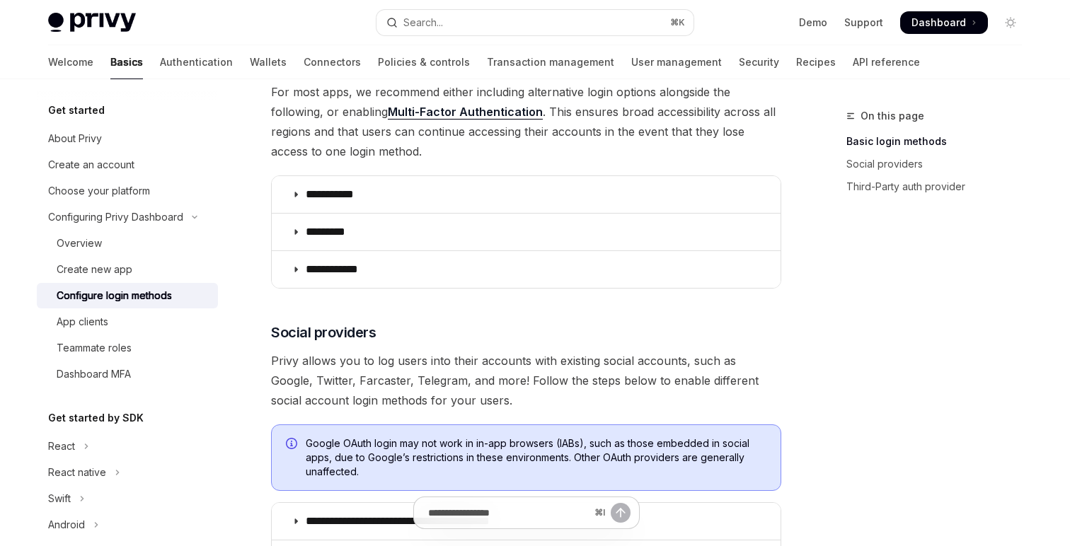
scroll to position [270, 0]
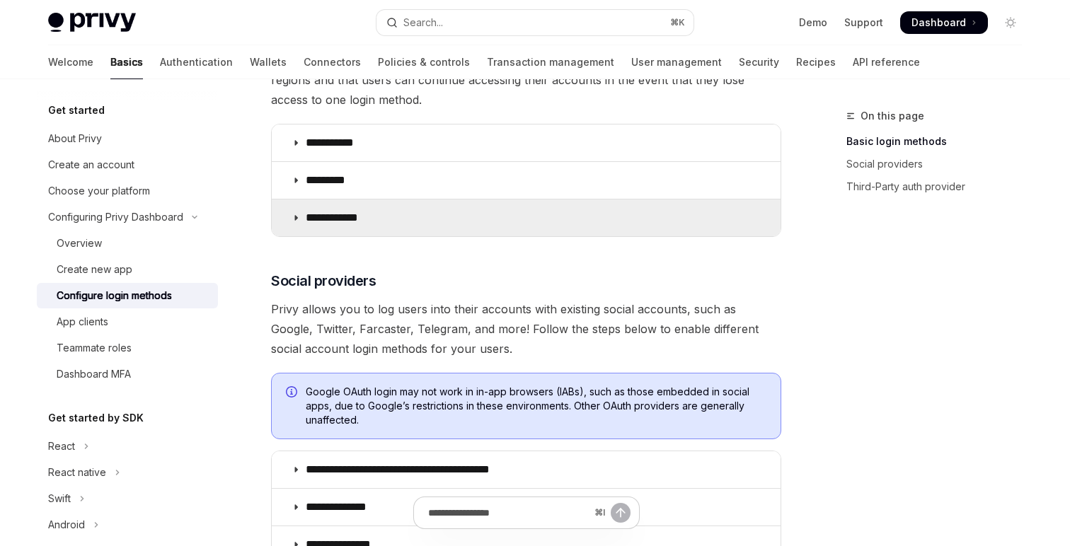
click at [633, 228] on summary "**********" at bounding box center [526, 218] width 509 height 37
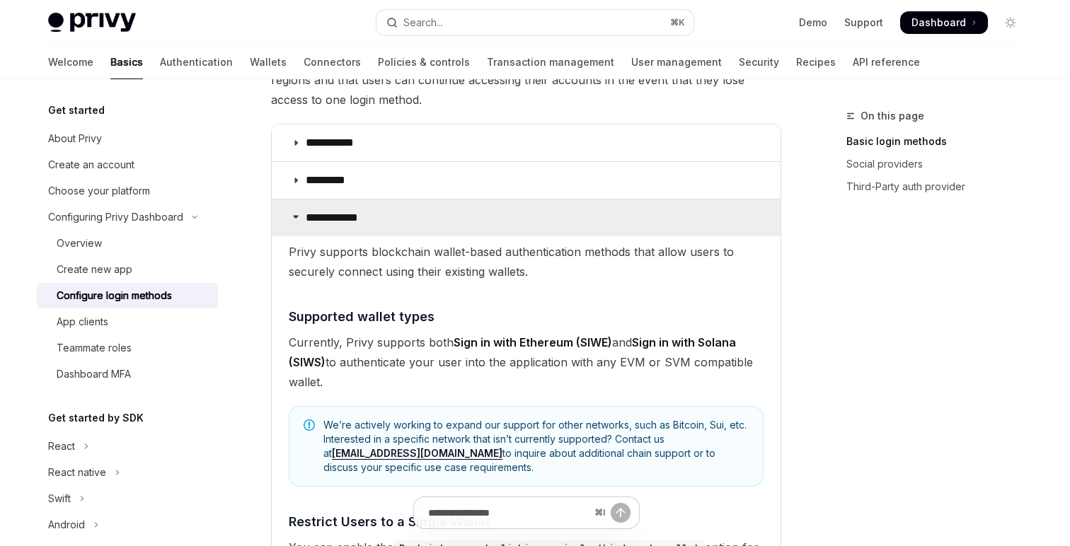
click at [633, 228] on summary "**********" at bounding box center [526, 218] width 509 height 37
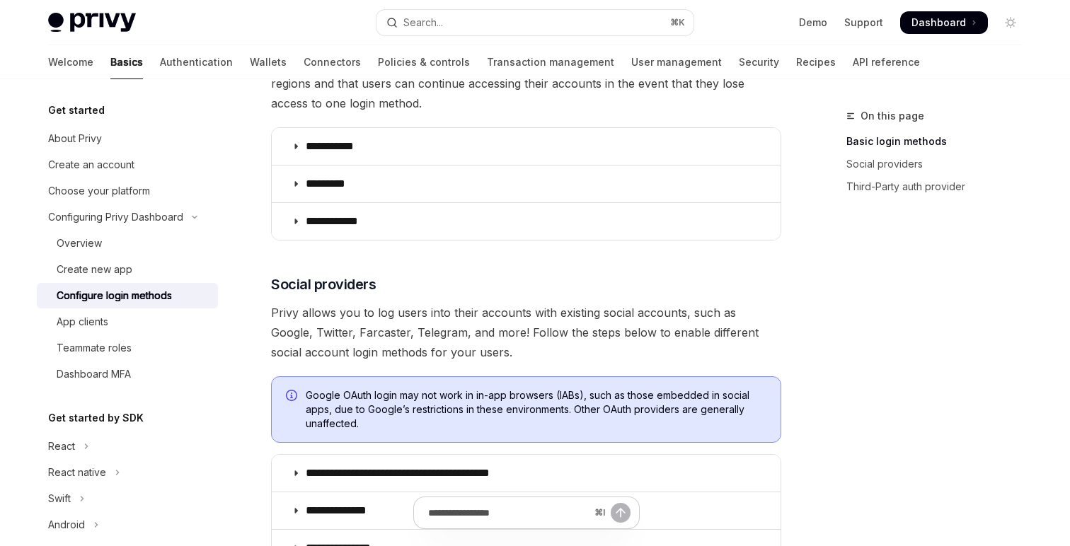
scroll to position [251, 0]
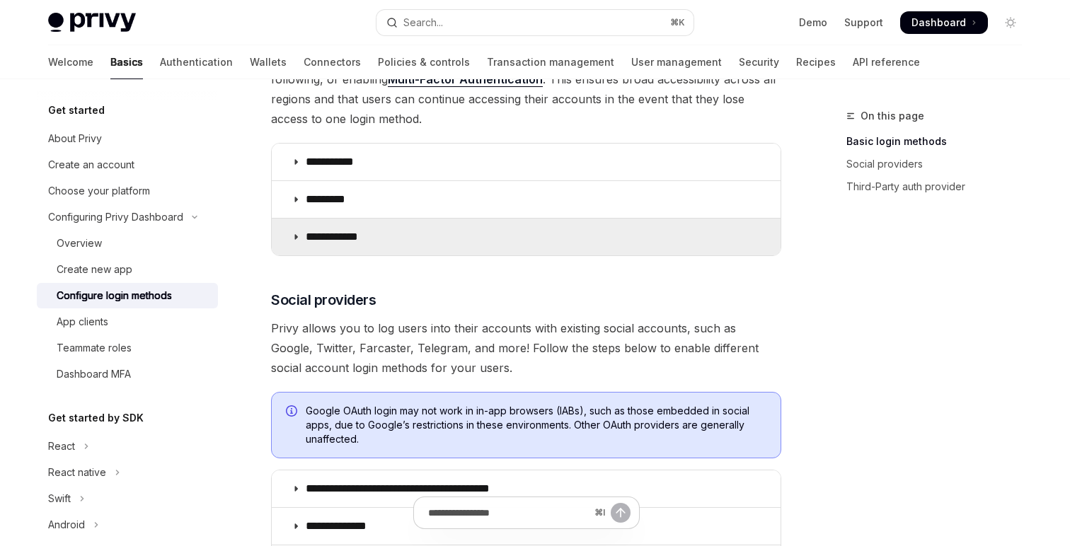
click at [633, 241] on summary "**********" at bounding box center [526, 237] width 509 height 37
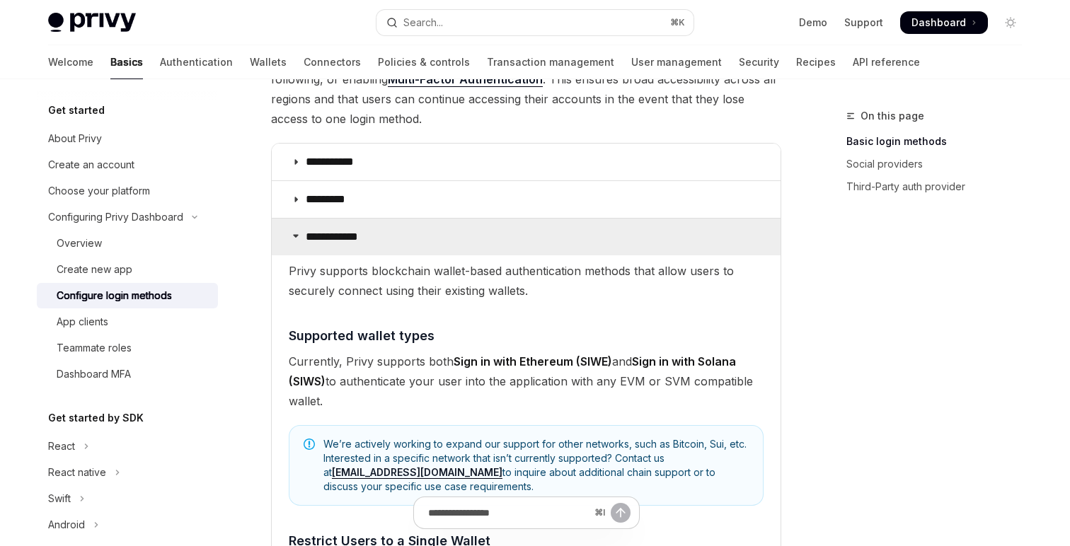
scroll to position [302, 0]
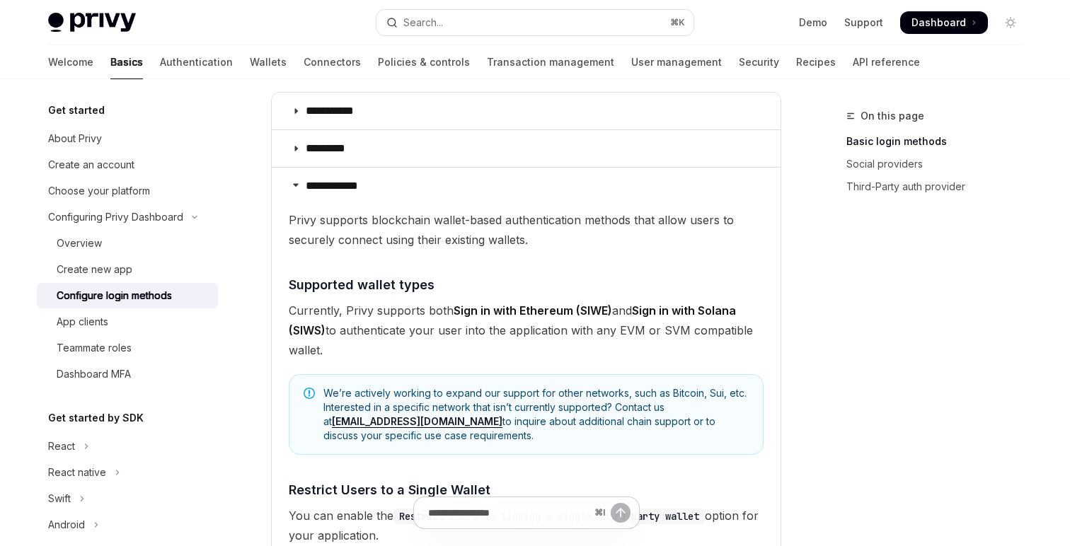
click at [643, 208] on details "**********" at bounding box center [526, 389] width 509 height 444
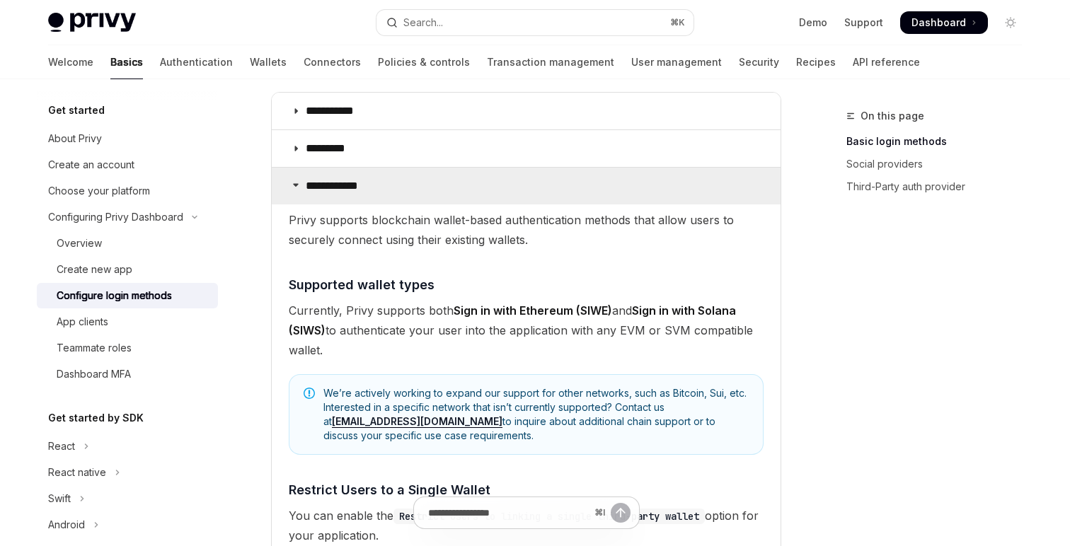
click at [657, 179] on summary "**********" at bounding box center [526, 186] width 509 height 37
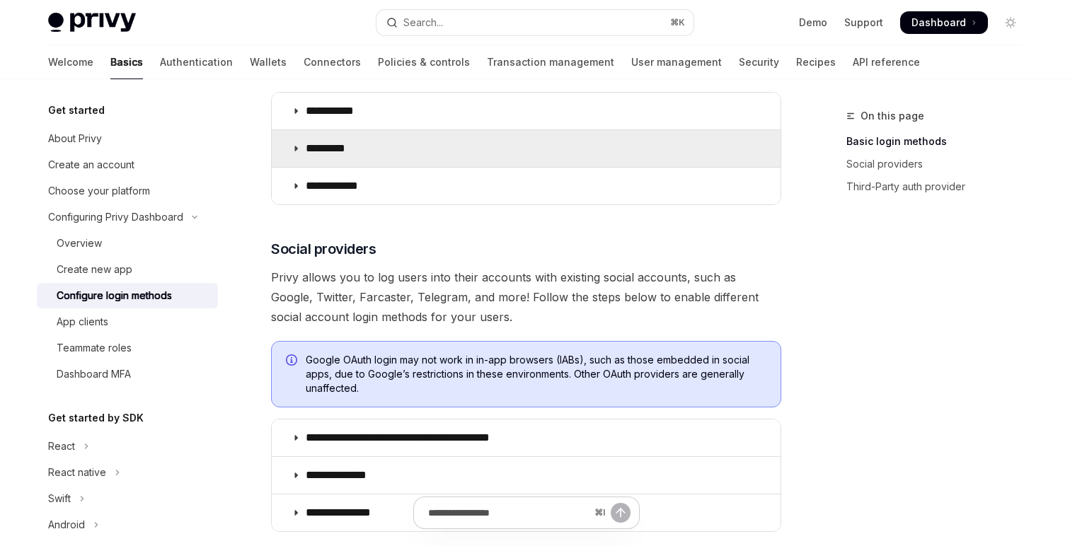
click at [655, 154] on summary "*********" at bounding box center [526, 148] width 509 height 37
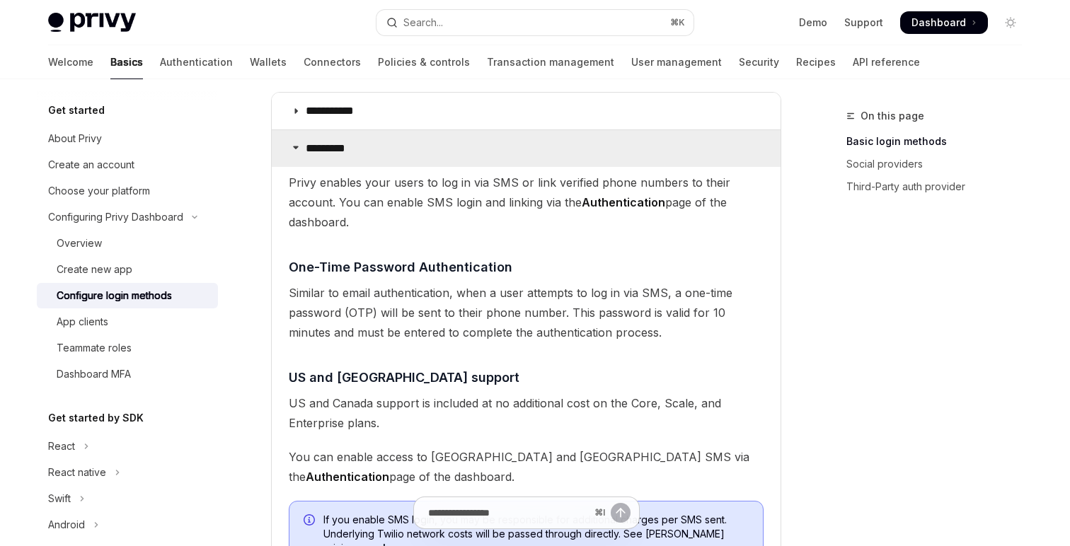
click at [655, 154] on summary "*********" at bounding box center [526, 148] width 509 height 37
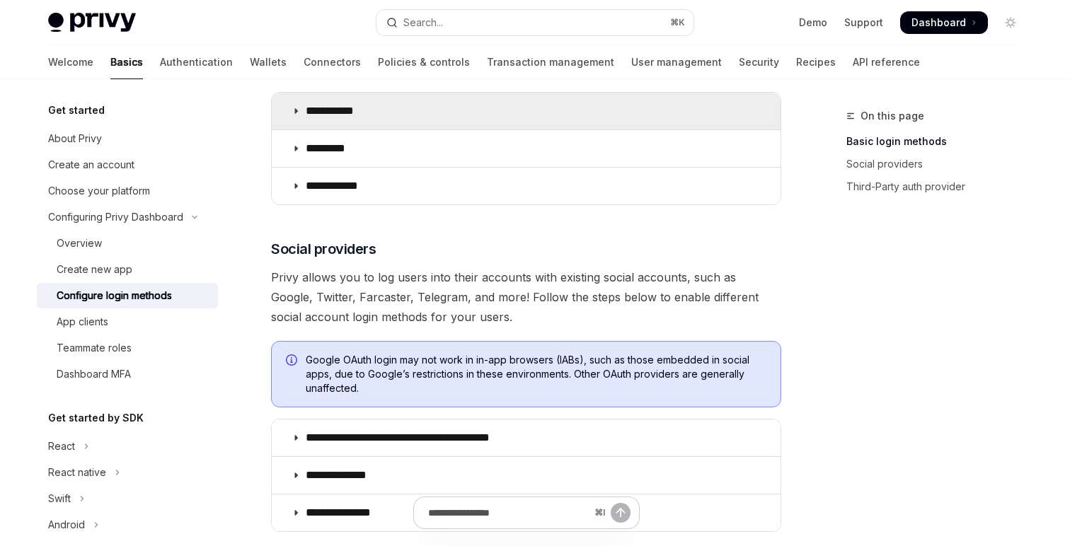
click at [650, 129] on summary "**********" at bounding box center [526, 111] width 509 height 37
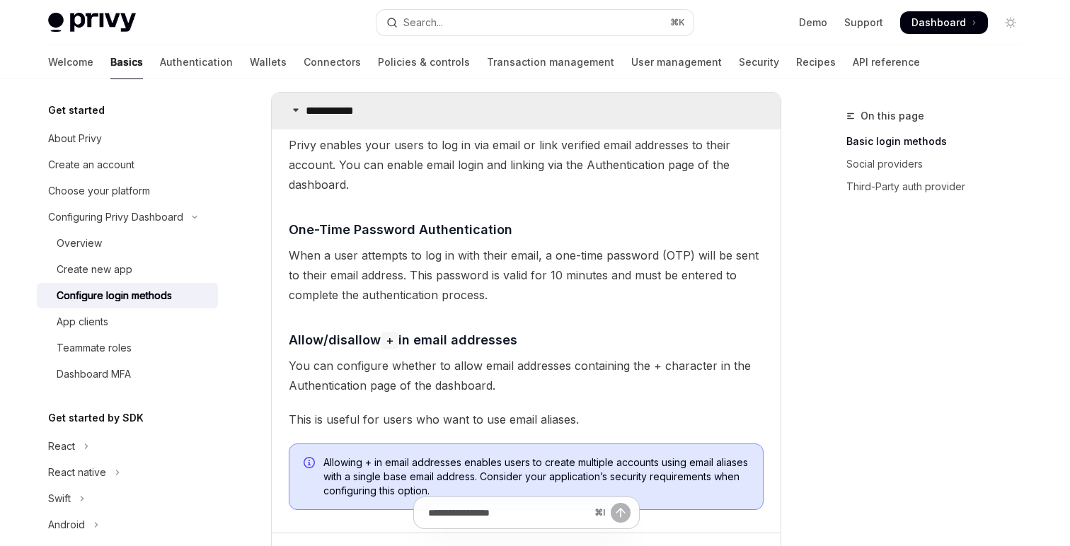
click at [650, 129] on summary "**********" at bounding box center [526, 111] width 509 height 37
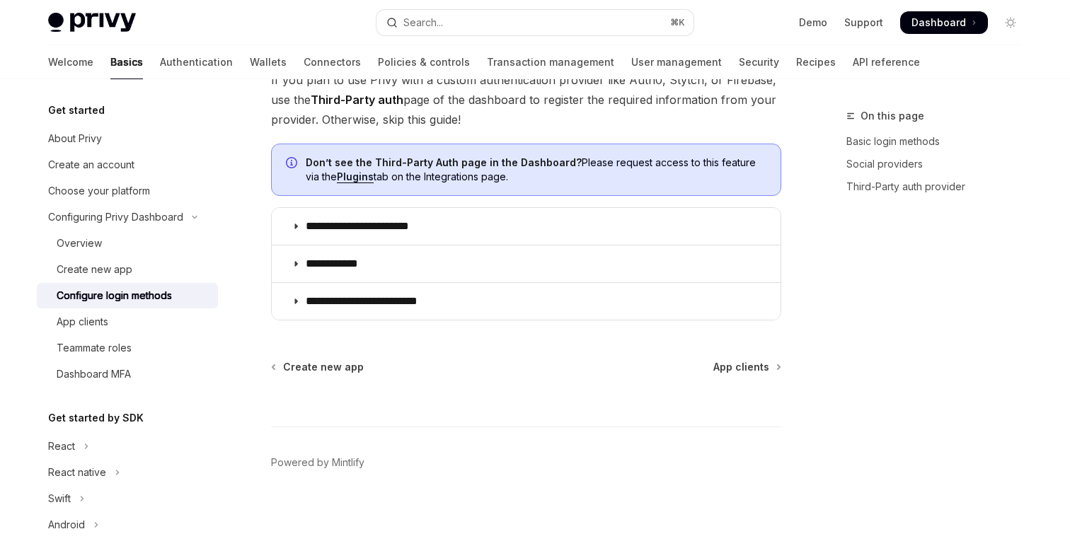
scroll to position [829, 0]
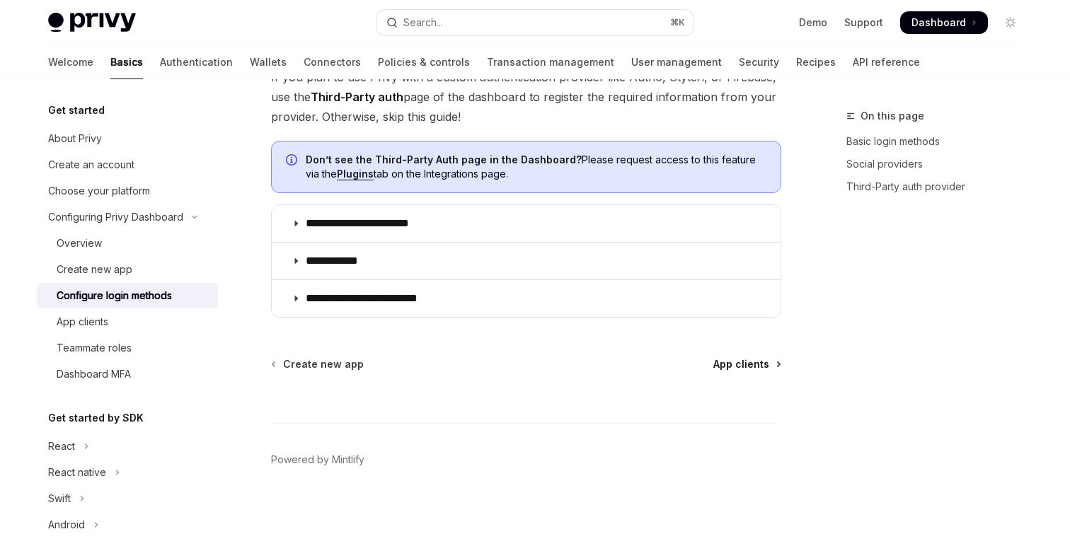
click at [733, 362] on span "App clients" at bounding box center [741, 364] width 56 height 14
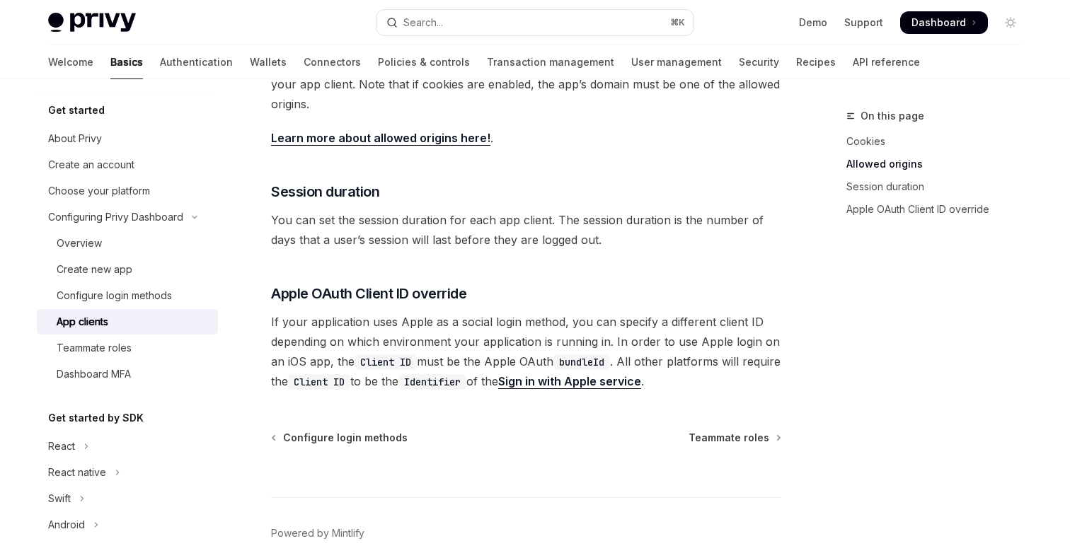
scroll to position [567, 0]
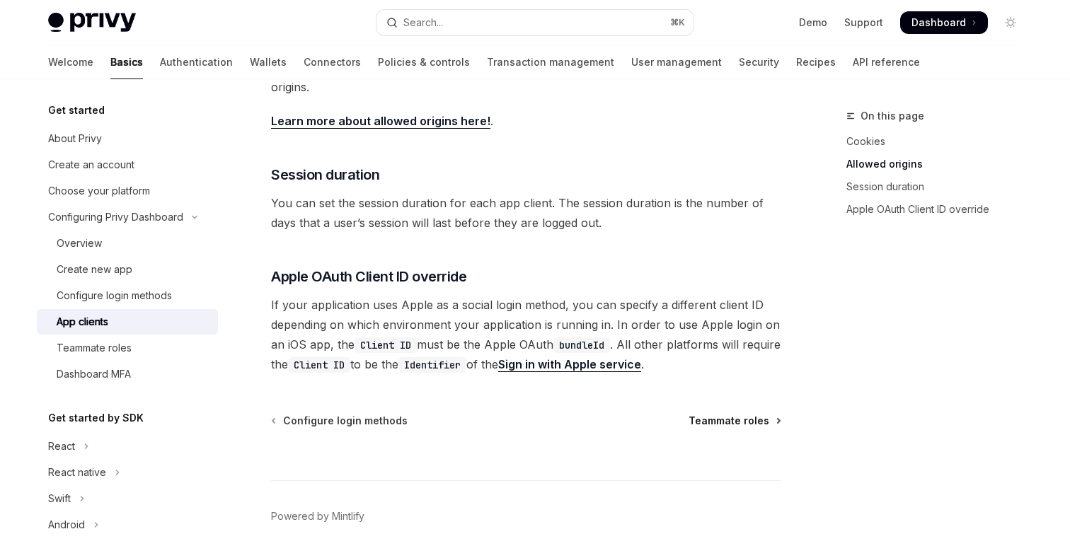
click at [742, 426] on span "Teammate roles" at bounding box center [729, 421] width 81 height 14
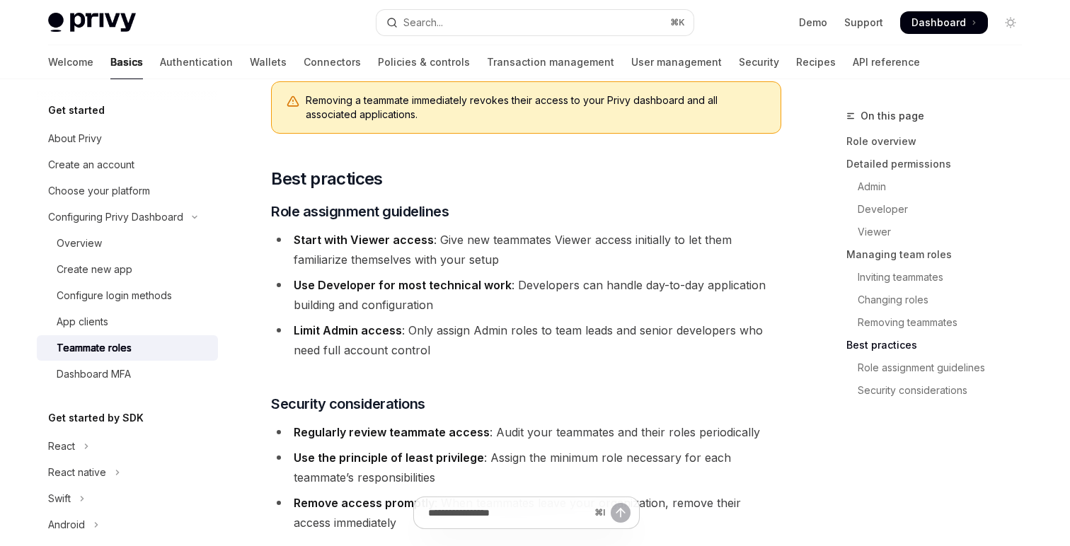
scroll to position [2451, 0]
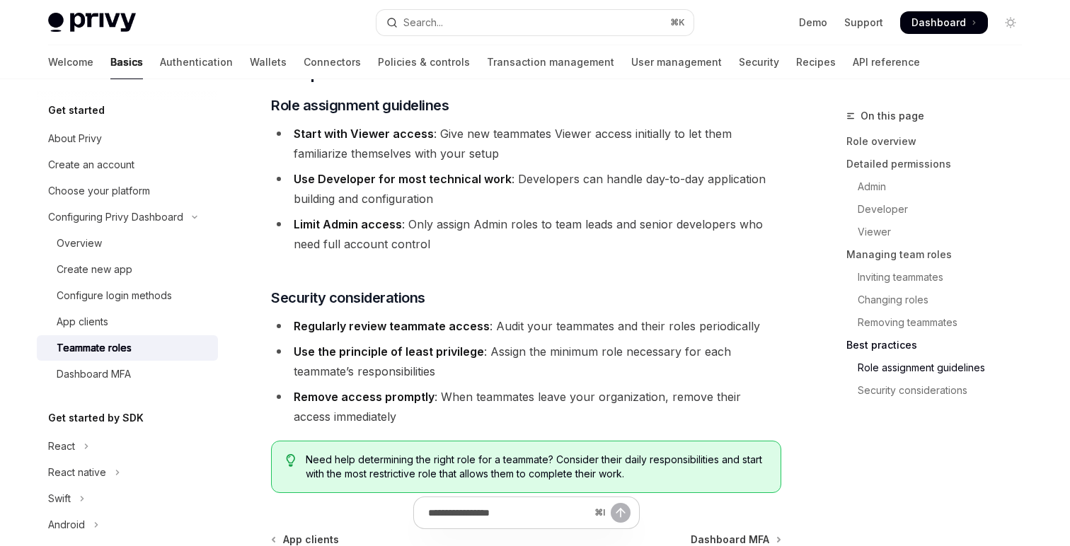
click at [747, 509] on div "⌘ I" at bounding box center [526, 520] width 510 height 52
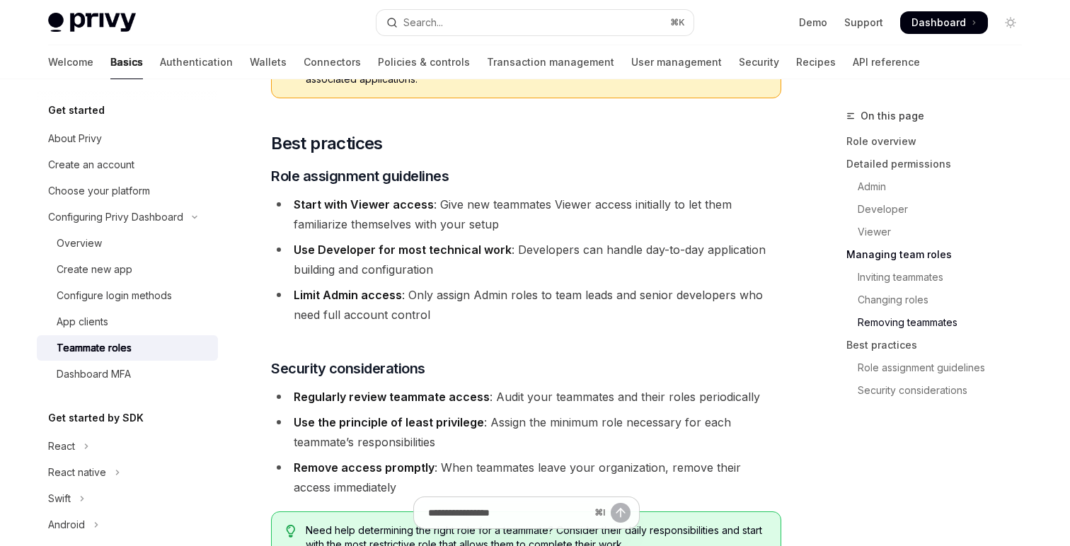
scroll to position [2592, 0]
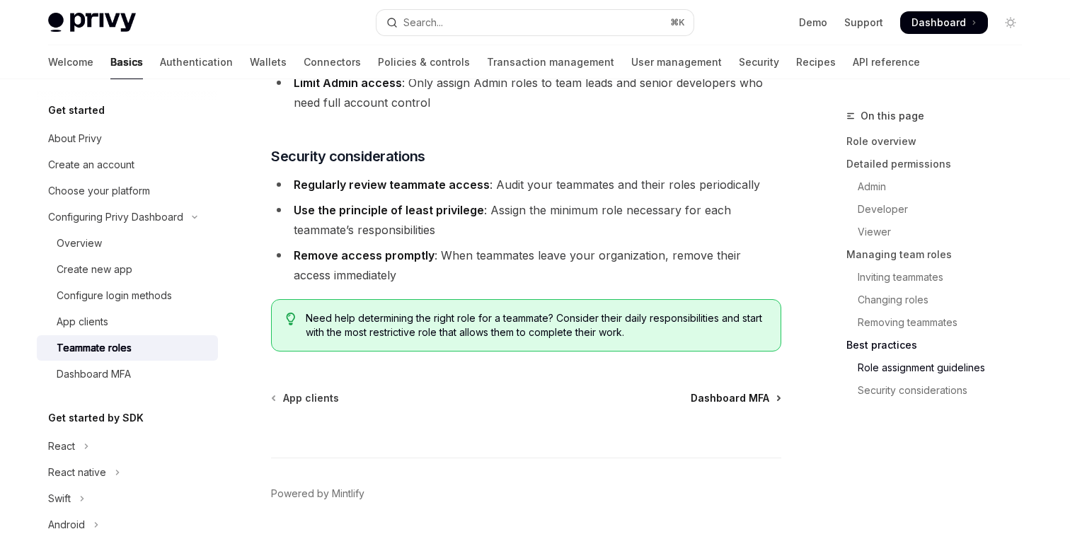
click at [733, 391] on span "Dashboard MFA" at bounding box center [730, 398] width 79 height 14
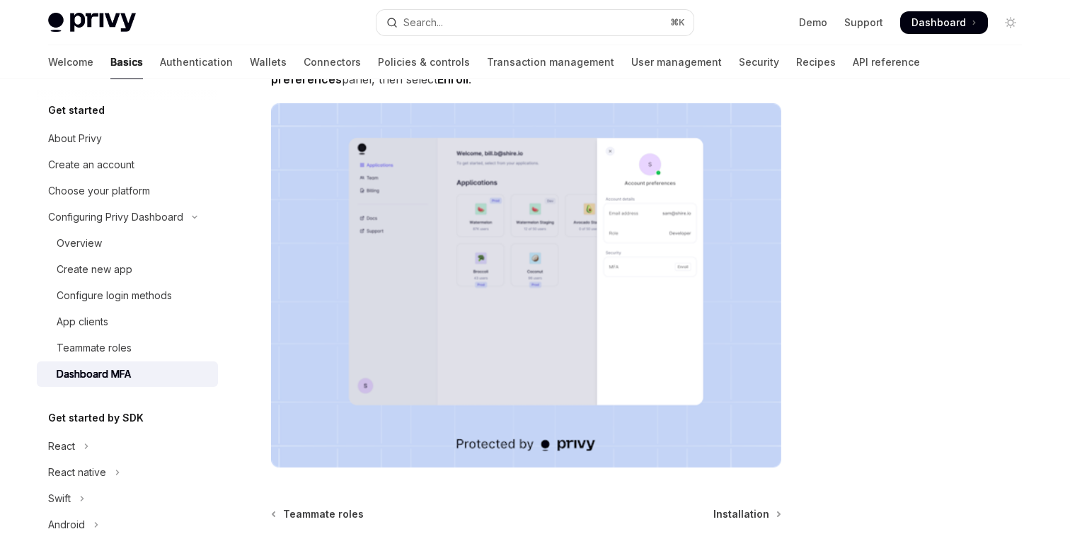
scroll to position [352, 0]
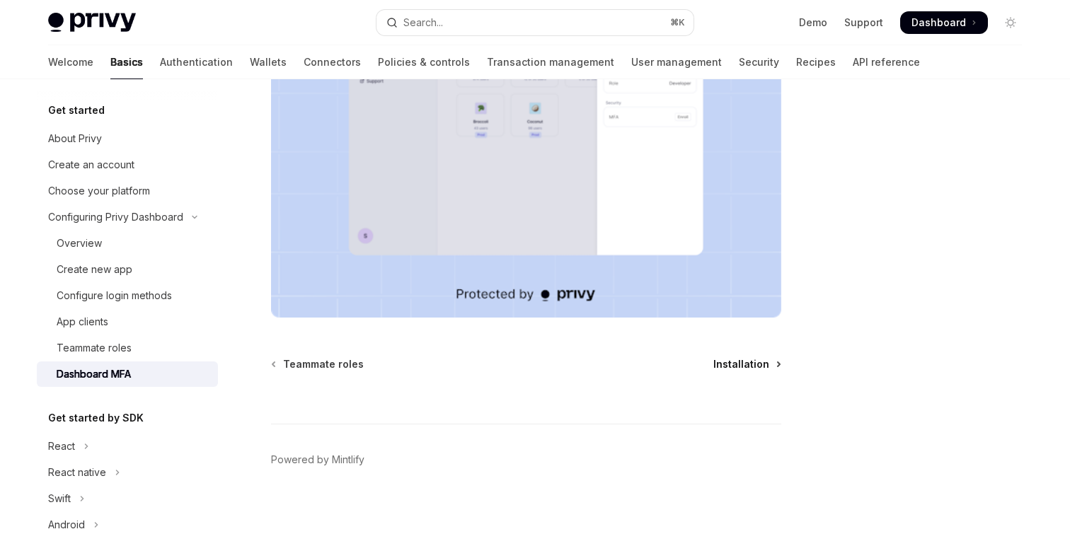
click at [744, 367] on span "Installation" at bounding box center [741, 364] width 56 height 14
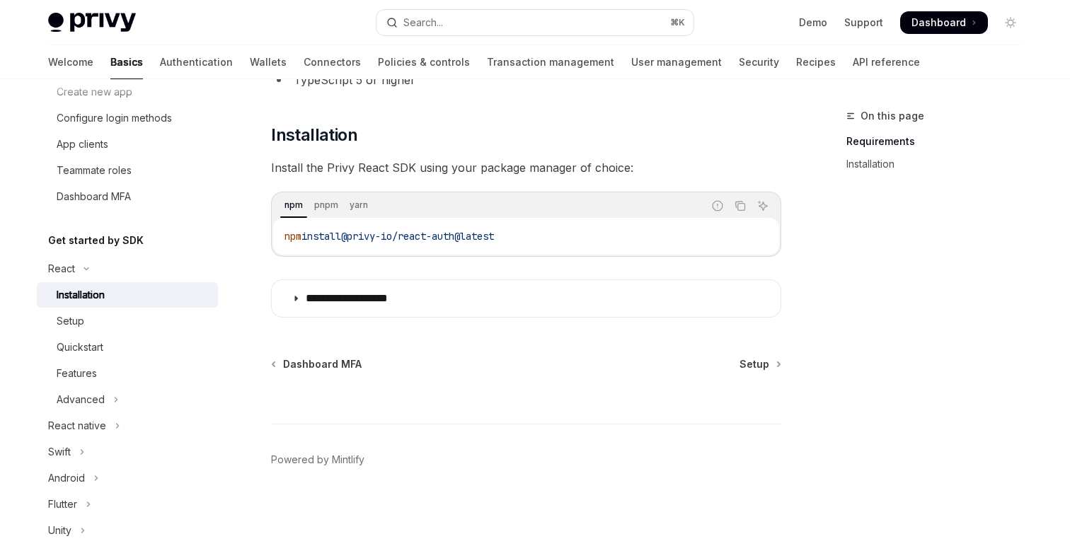
scroll to position [180, 0]
click at [92, 370] on div "Features" at bounding box center [77, 371] width 40 height 17
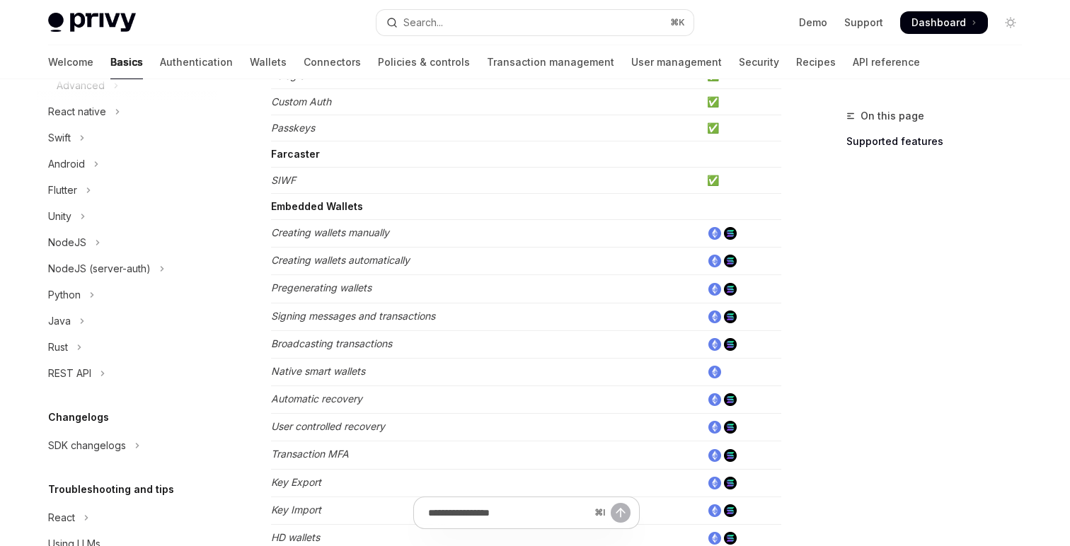
scroll to position [511, 0]
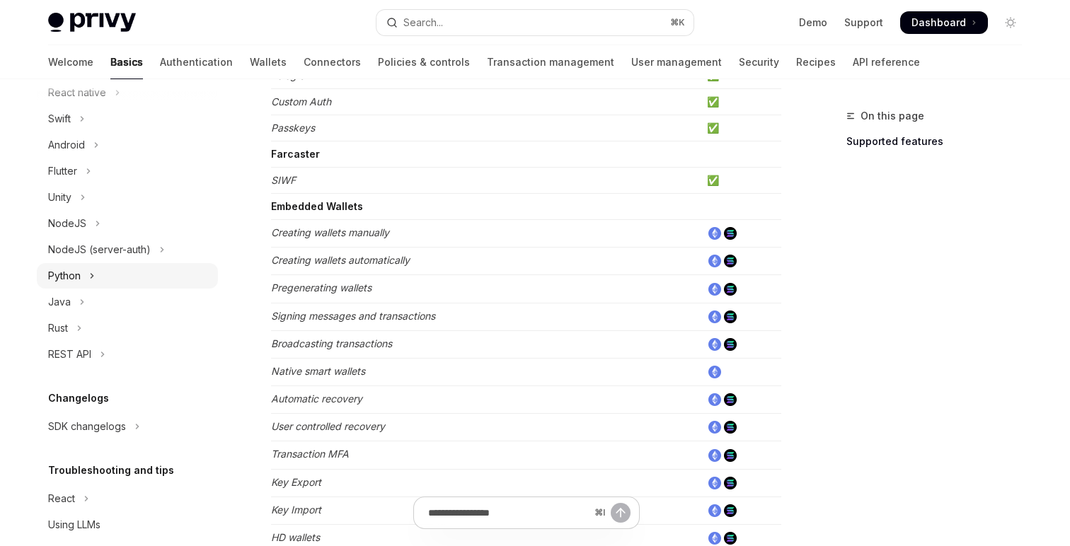
click at [101, 280] on button "Python" at bounding box center [127, 275] width 181 height 25
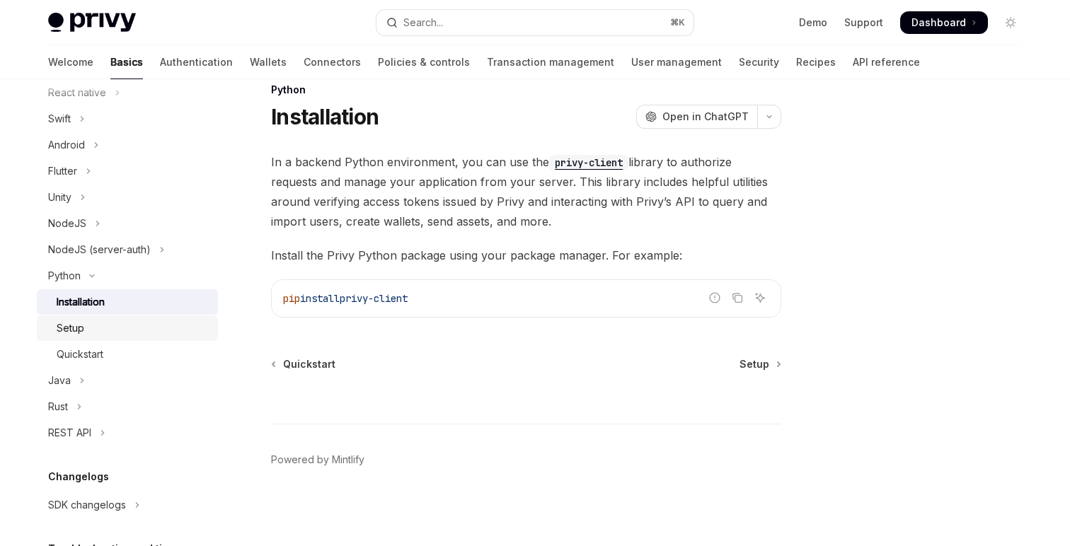
click at [97, 330] on div "Setup" at bounding box center [133, 328] width 153 height 17
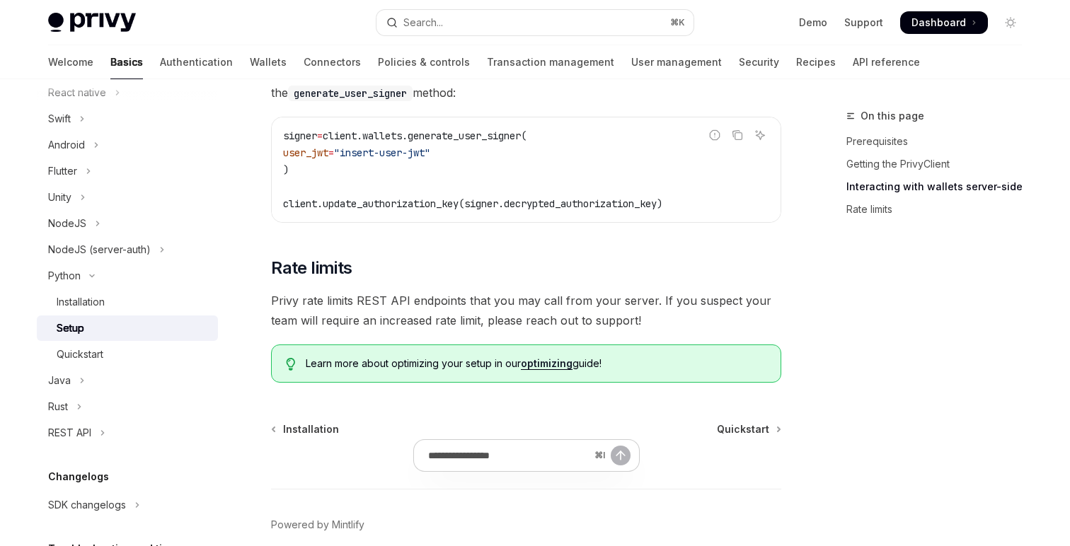
scroll to position [742, 0]
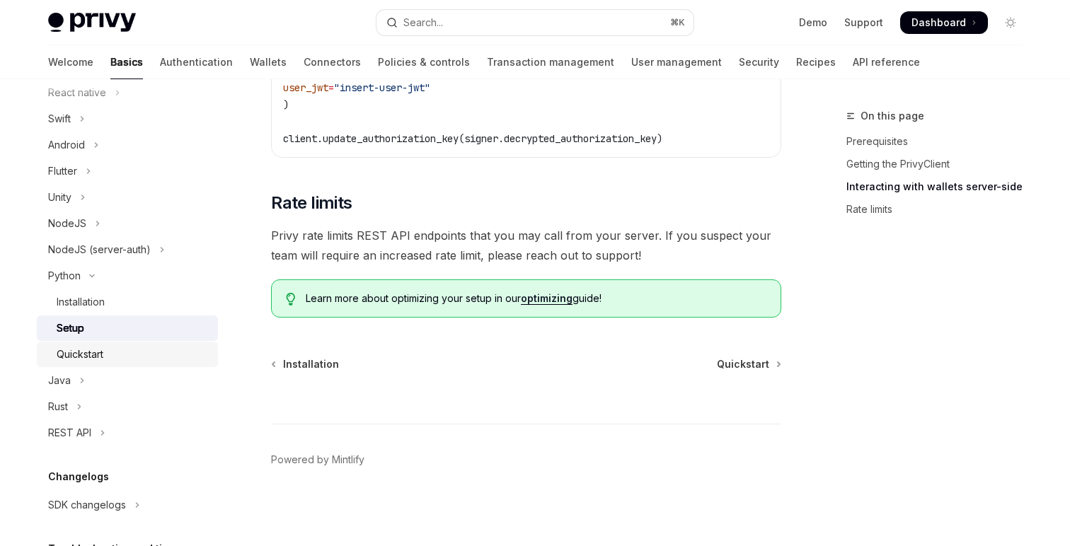
click at [124, 355] on div "Quickstart" at bounding box center [133, 354] width 153 height 17
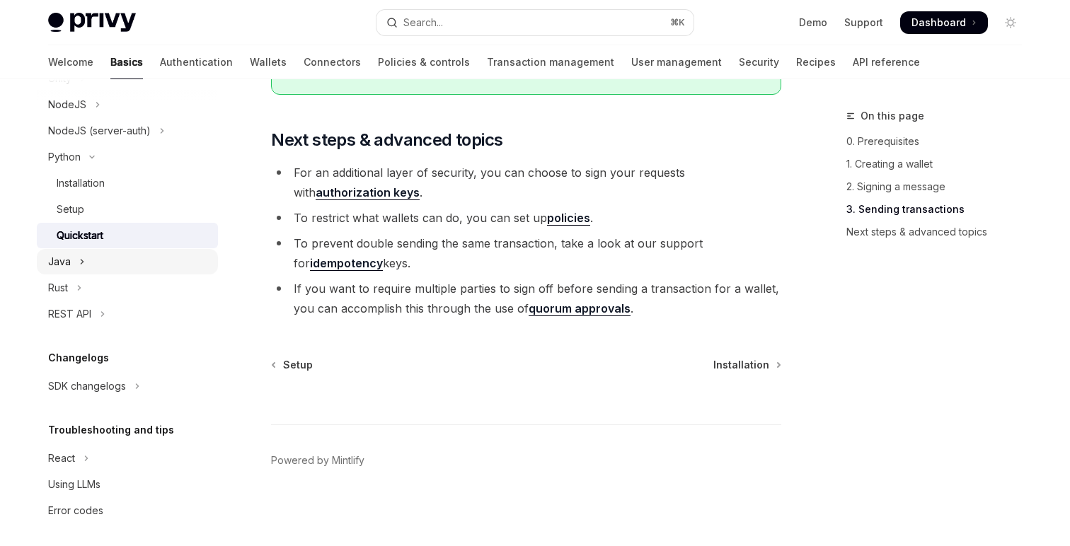
scroll to position [636, 0]
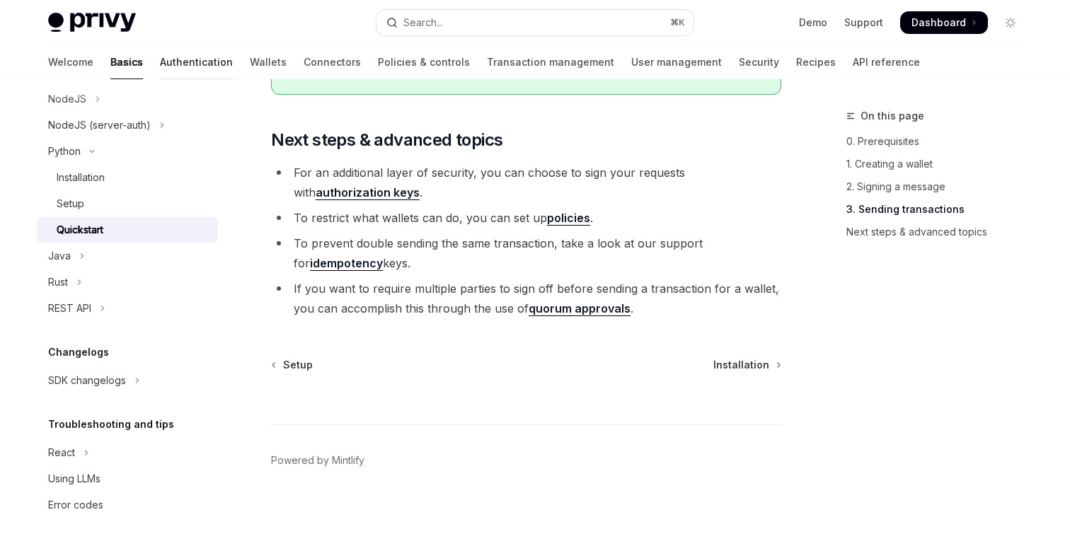
click at [160, 64] on link "Authentication" at bounding box center [196, 62] width 73 height 34
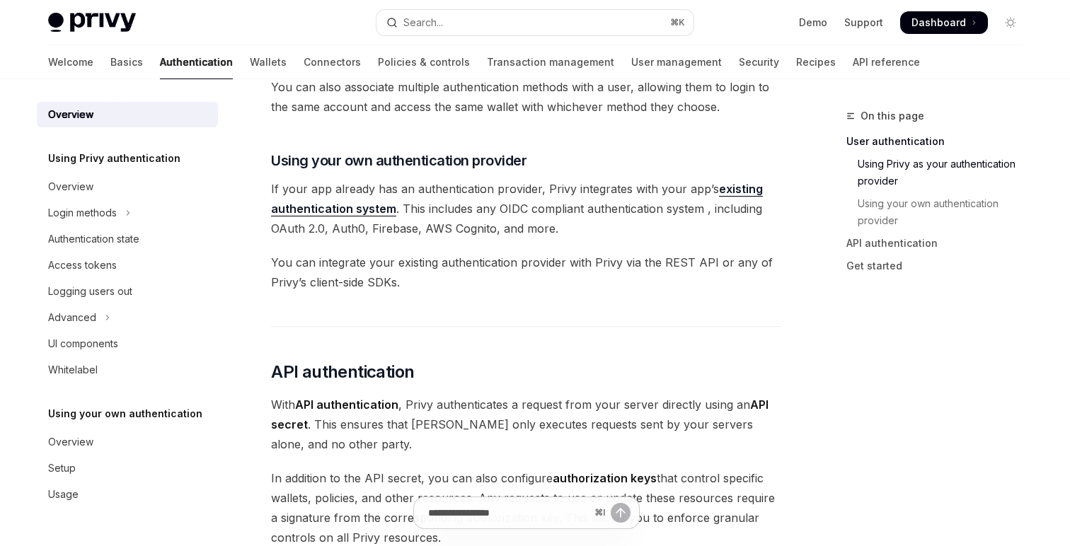
scroll to position [681, 0]
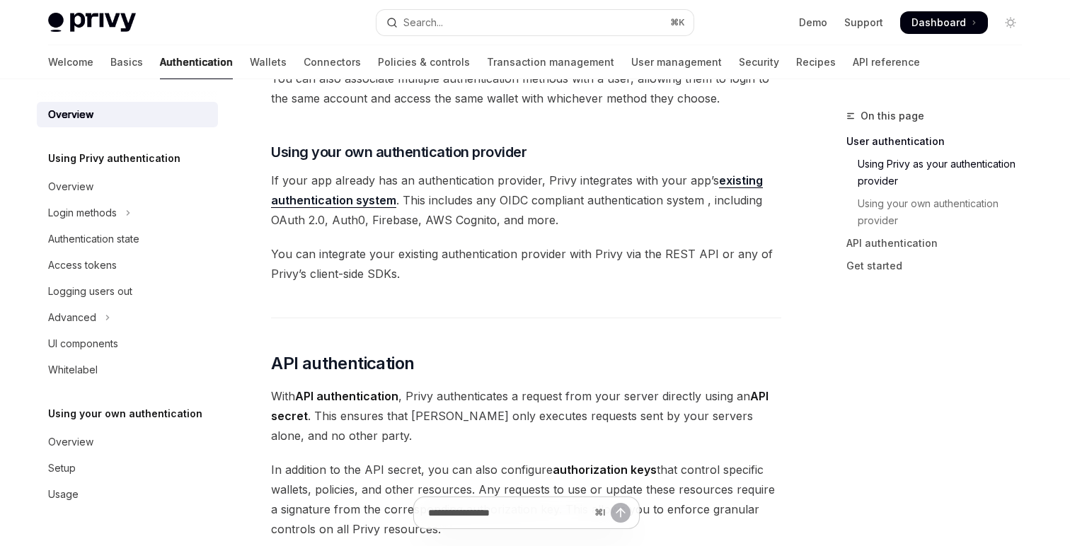
click at [436, 266] on span "You can integrate your existing authentication provider with Privy via the REST…" at bounding box center [526, 264] width 510 height 40
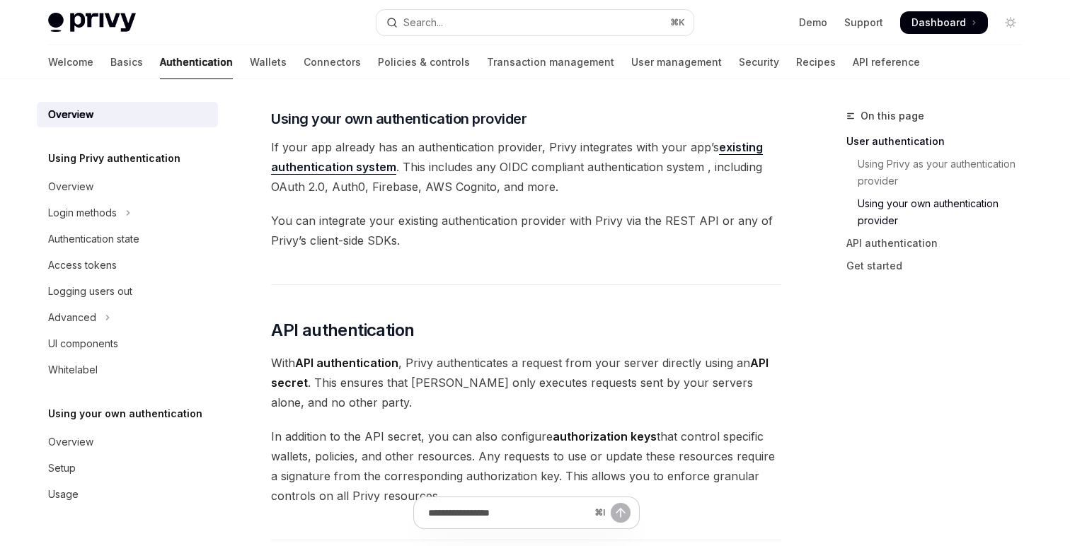
scroll to position [728, 0]
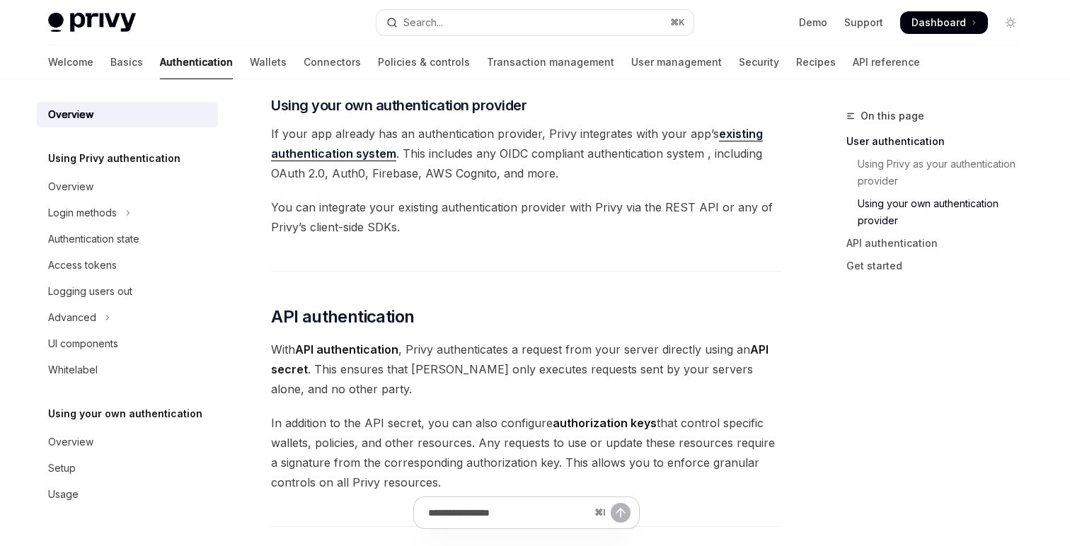
click at [372, 154] on link "existing authentication system" at bounding box center [517, 144] width 492 height 35
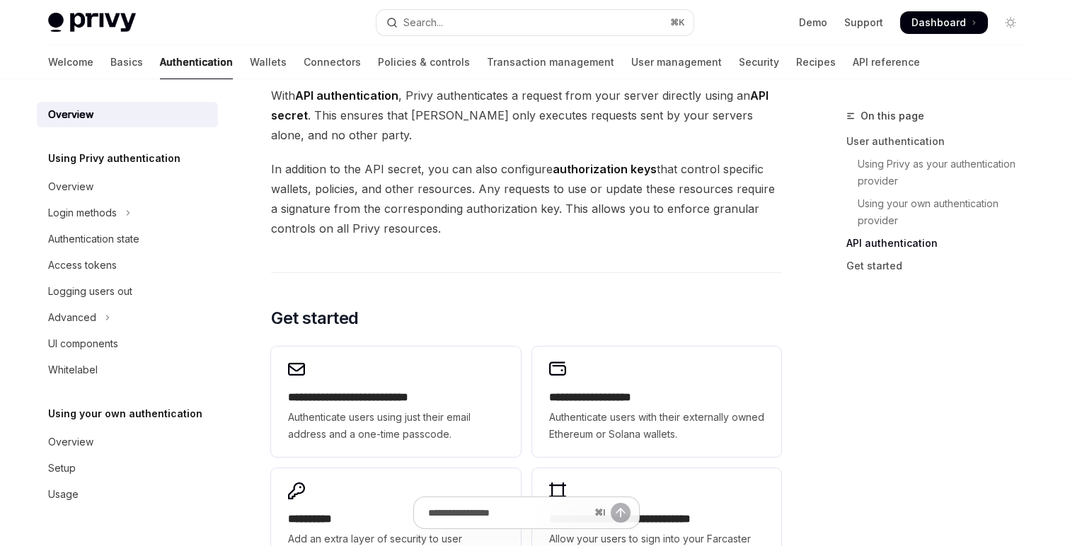
scroll to position [982, 0]
click at [906, 400] on div "On this page User authentication Using Privy as your authentication provider Us…" at bounding box center [925, 327] width 215 height 439
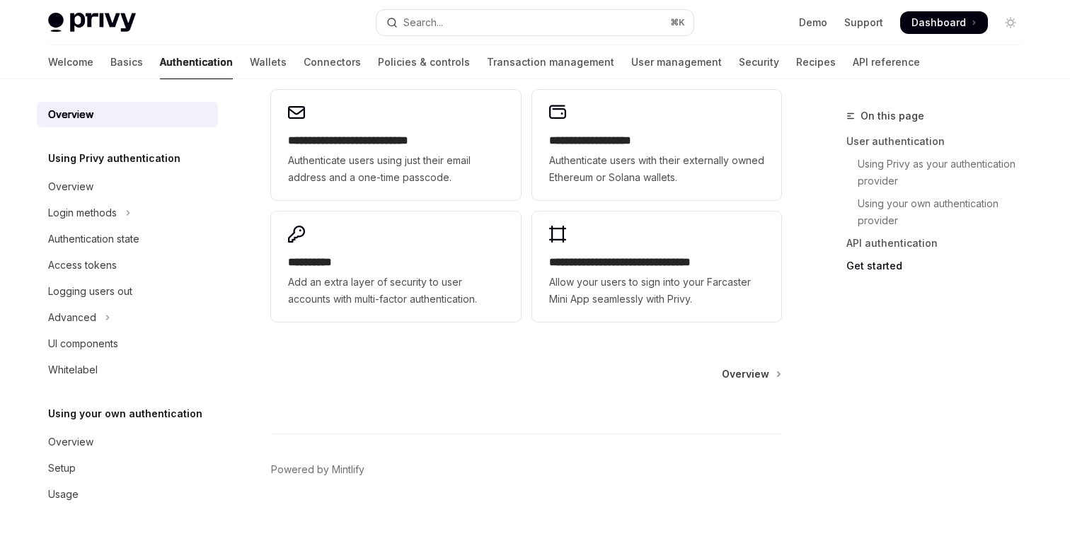
scroll to position [1248, 0]
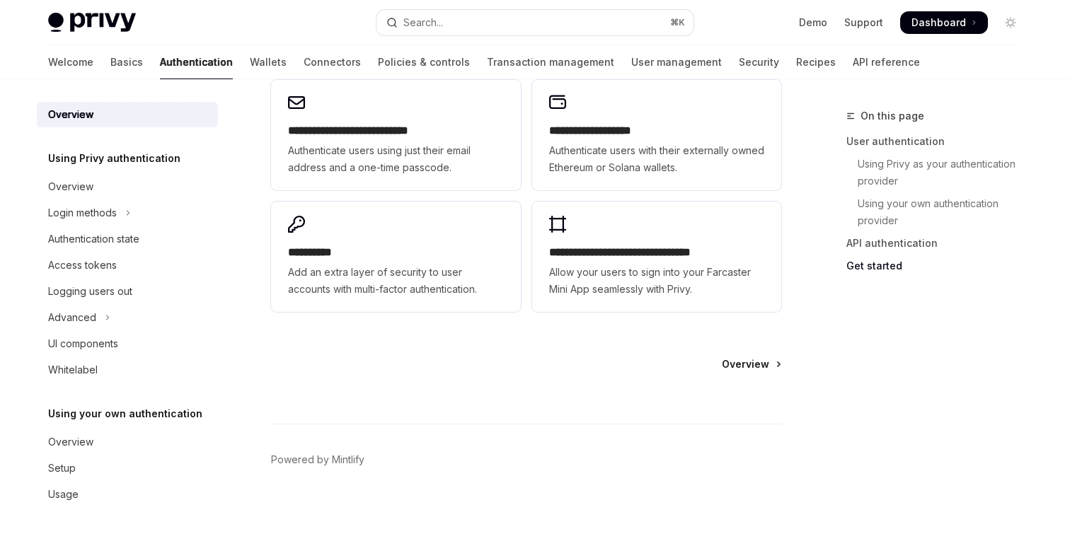
click at [760, 365] on span "Overview" at bounding box center [745, 364] width 47 height 14
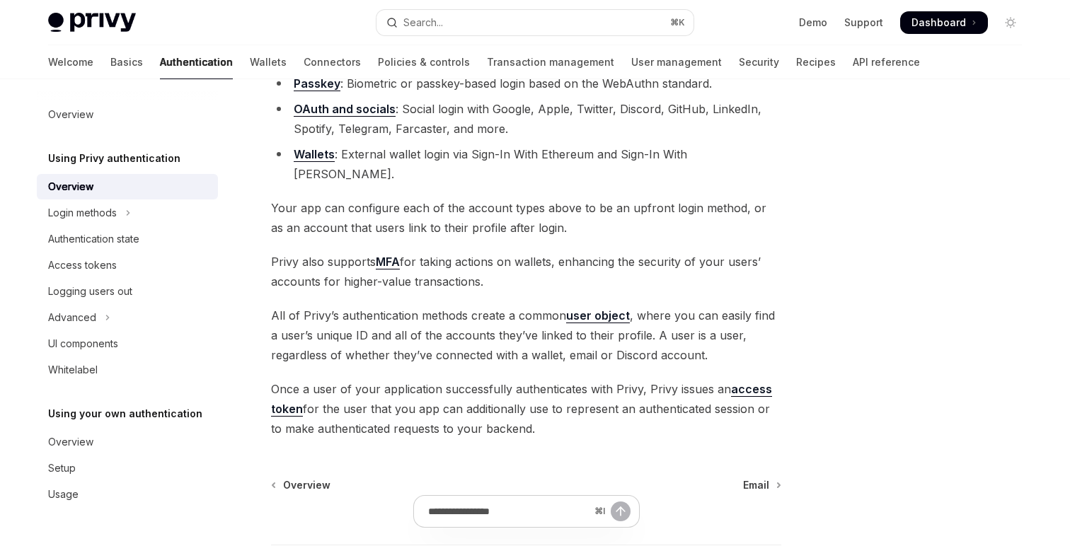
scroll to position [311, 0]
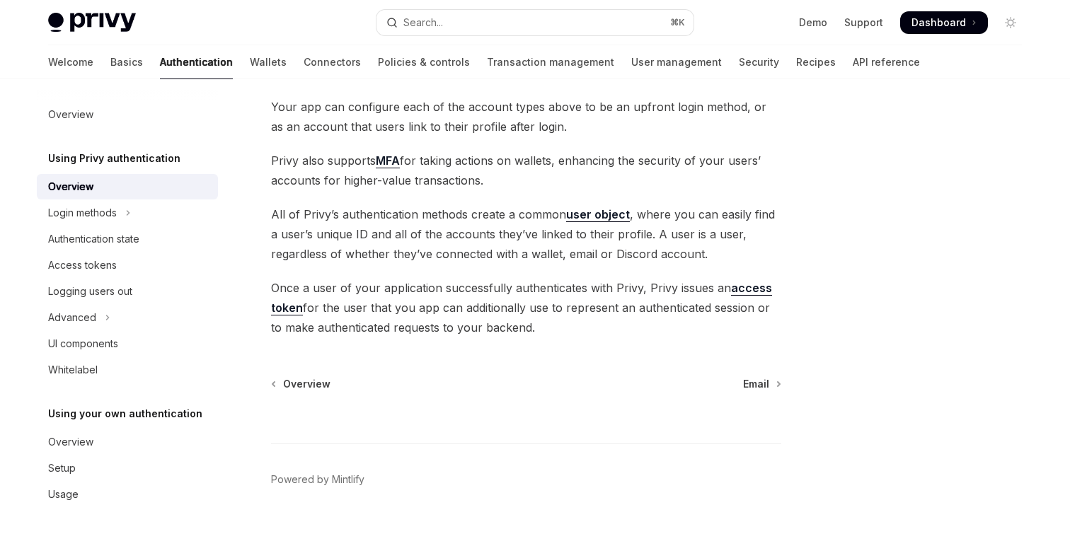
click at [760, 377] on span "Email" at bounding box center [756, 384] width 26 height 14
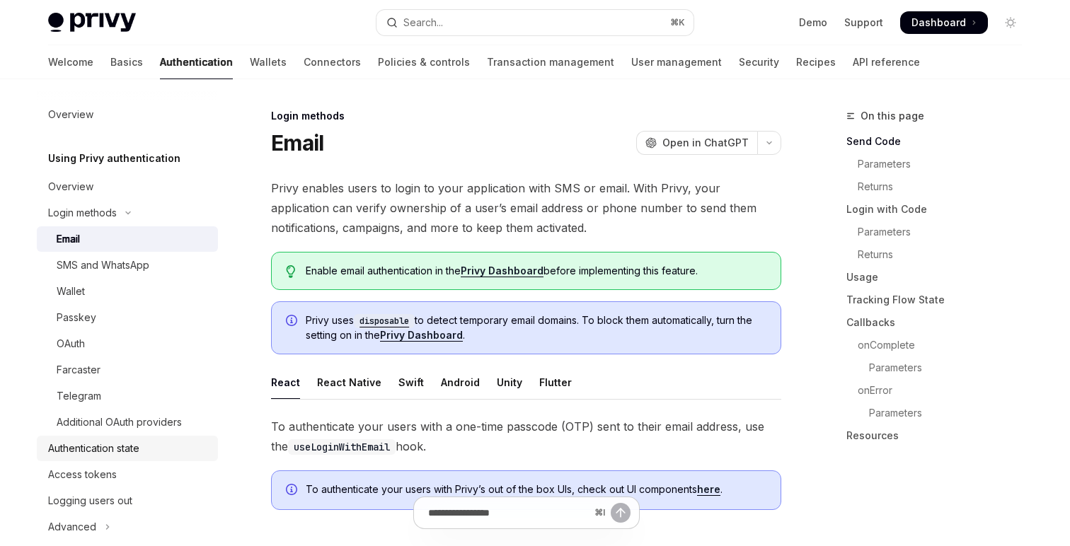
click at [154, 448] on div "Authentication state" at bounding box center [128, 448] width 161 height 17
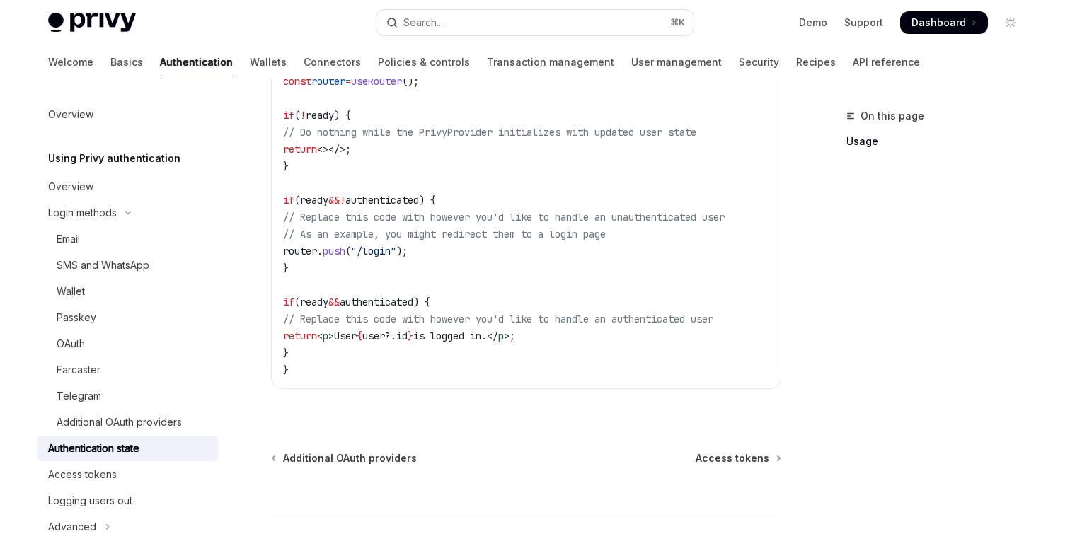
scroll to position [677, 0]
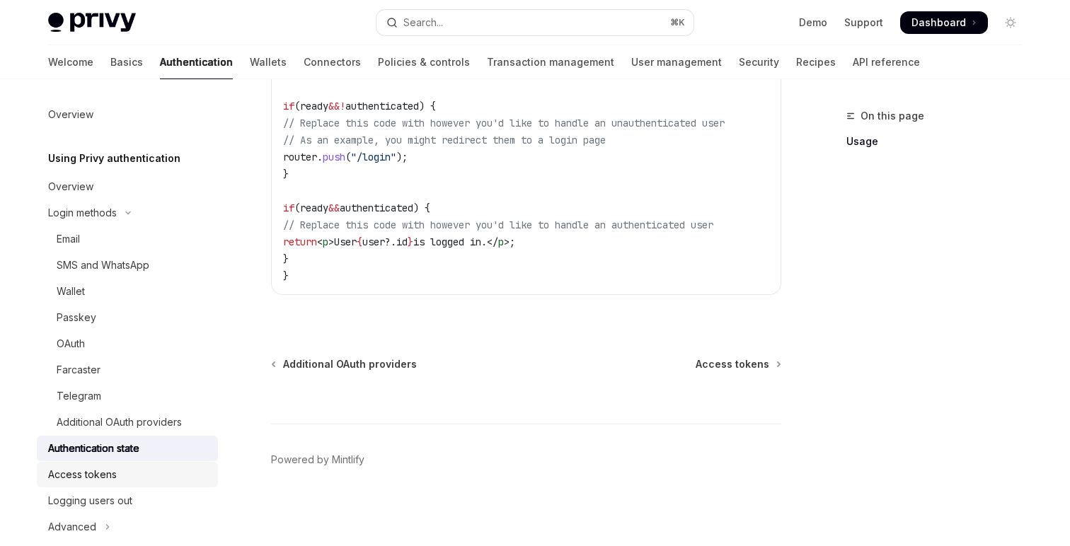
click at [107, 481] on div "Access tokens" at bounding box center [82, 474] width 69 height 17
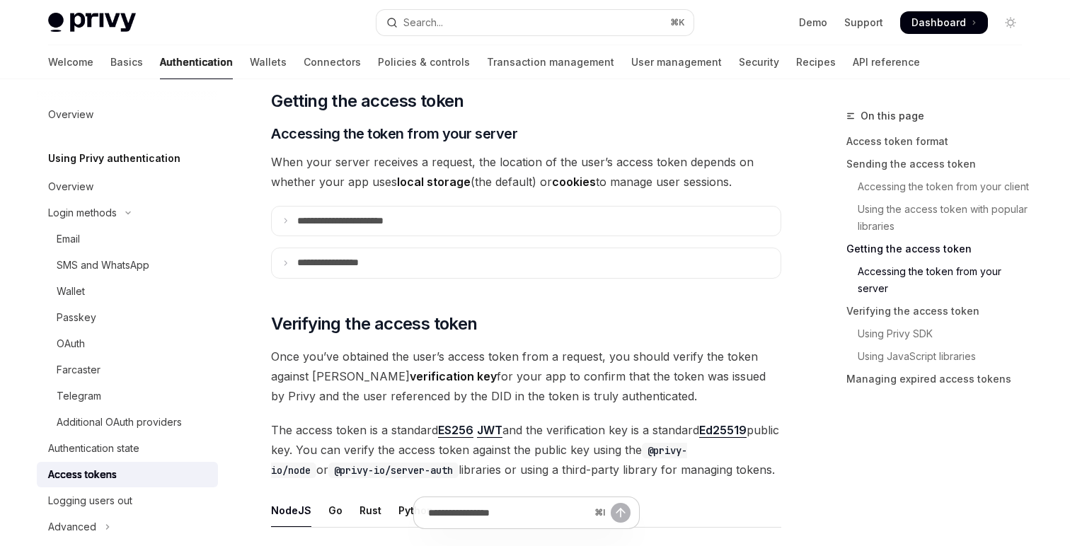
scroll to position [1883, 0]
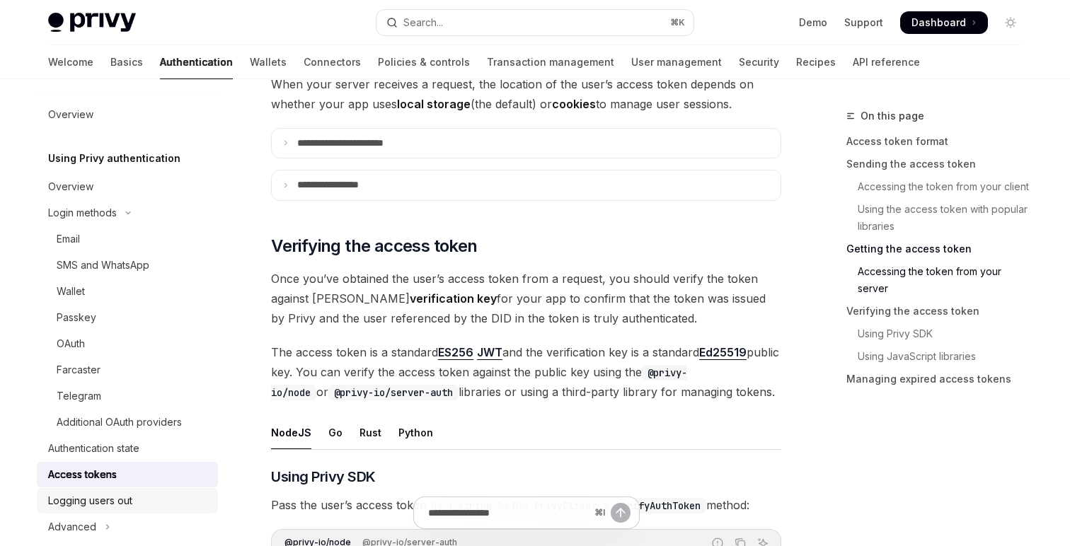
click at [137, 495] on div "Logging users out" at bounding box center [128, 501] width 161 height 17
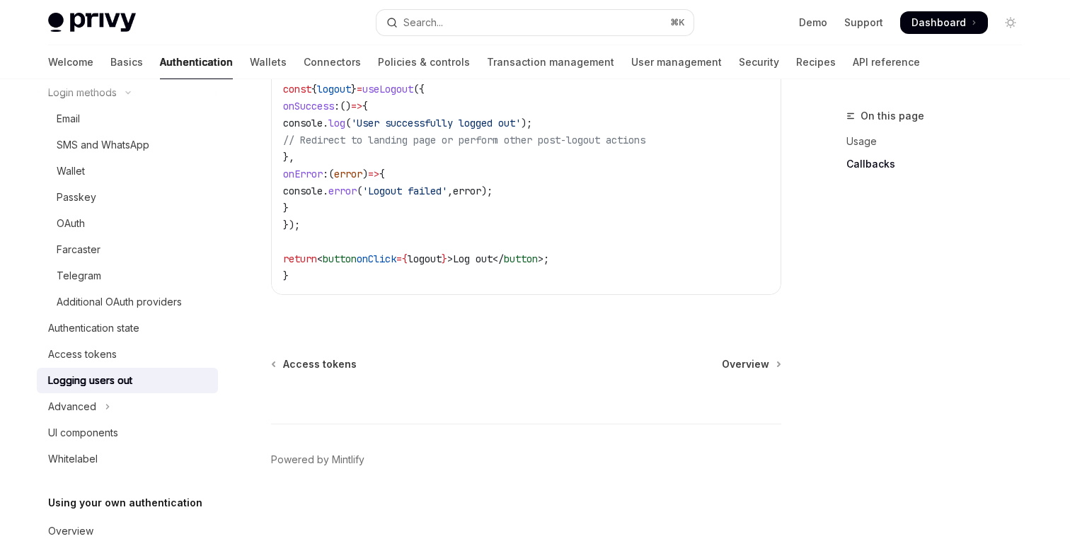
scroll to position [142, 0]
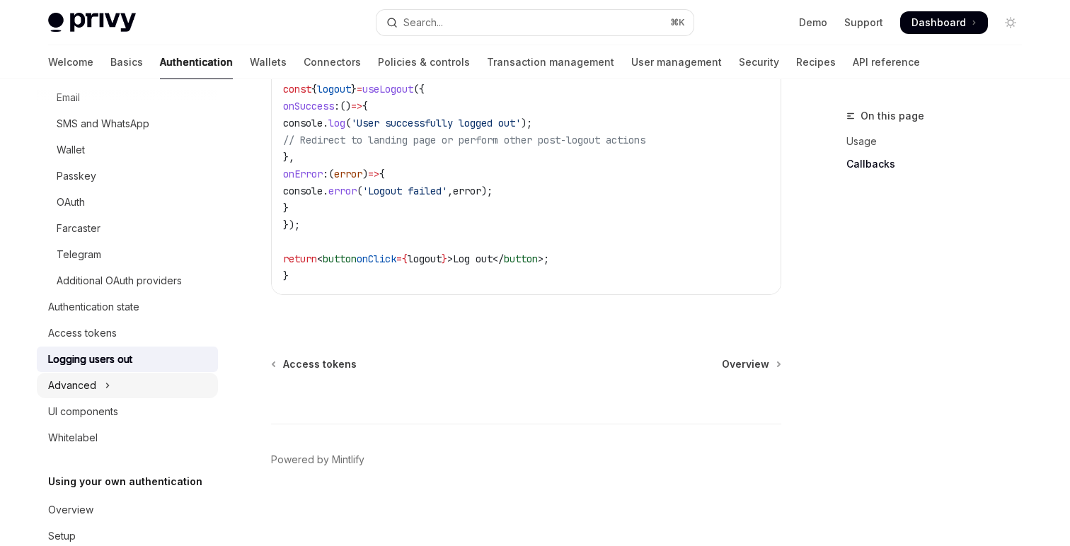
click at [107, 388] on icon "Toggle Advanced section" at bounding box center [108, 385] width 6 height 17
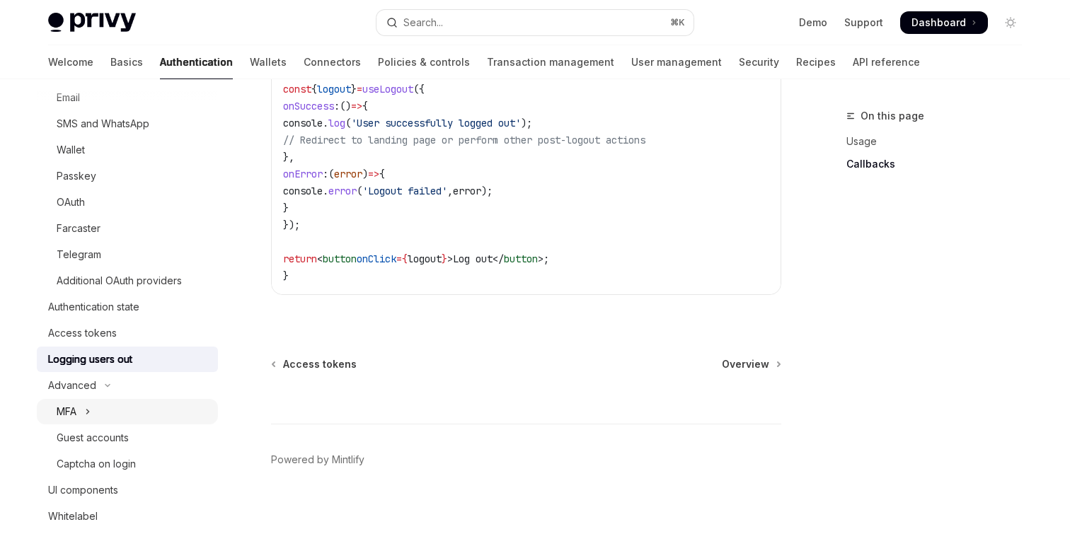
click at [98, 412] on button "MFA" at bounding box center [127, 411] width 181 height 25
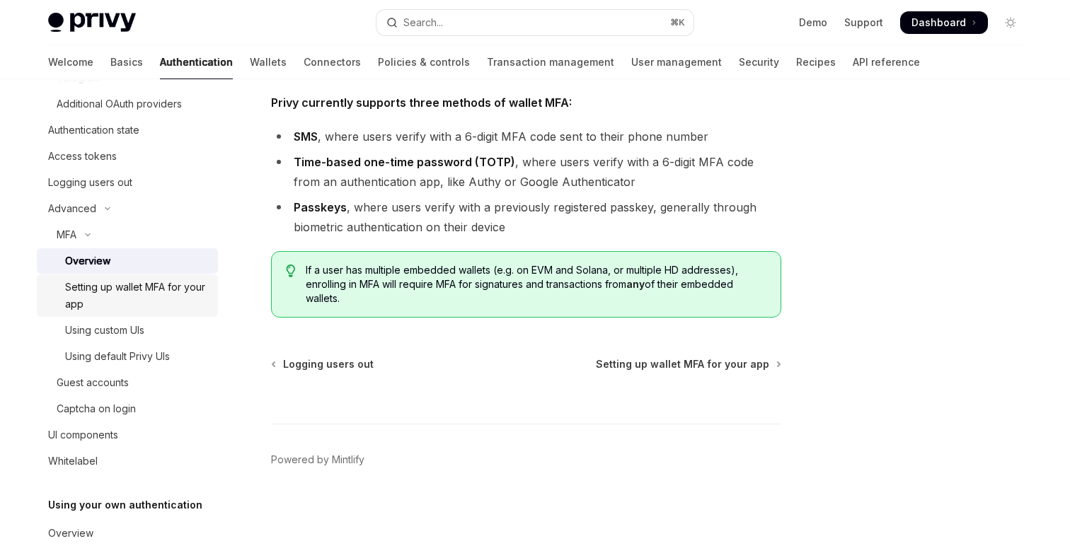
scroll to position [322, 0]
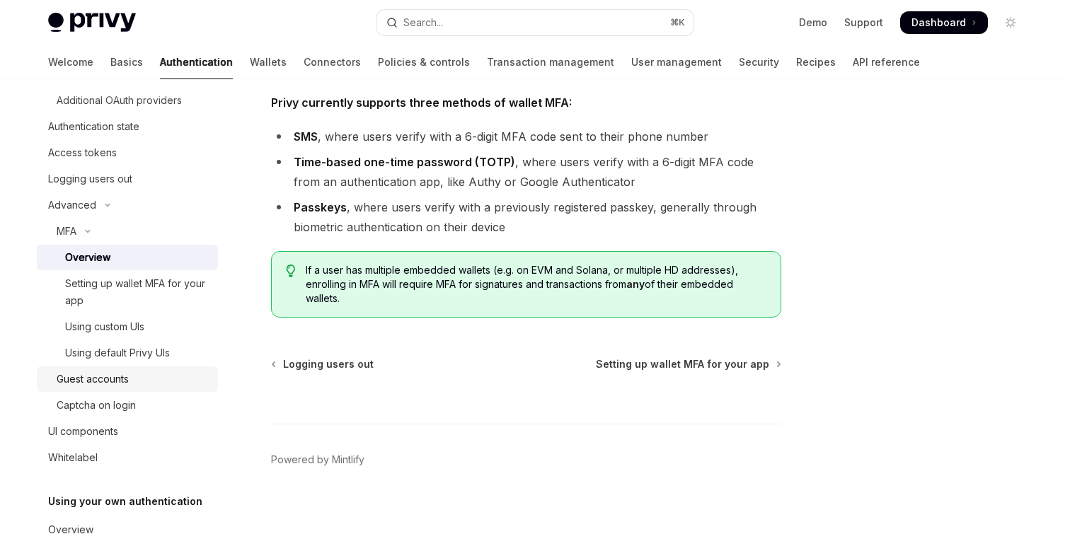
click at [127, 387] on div "Guest accounts" at bounding box center [93, 379] width 72 height 17
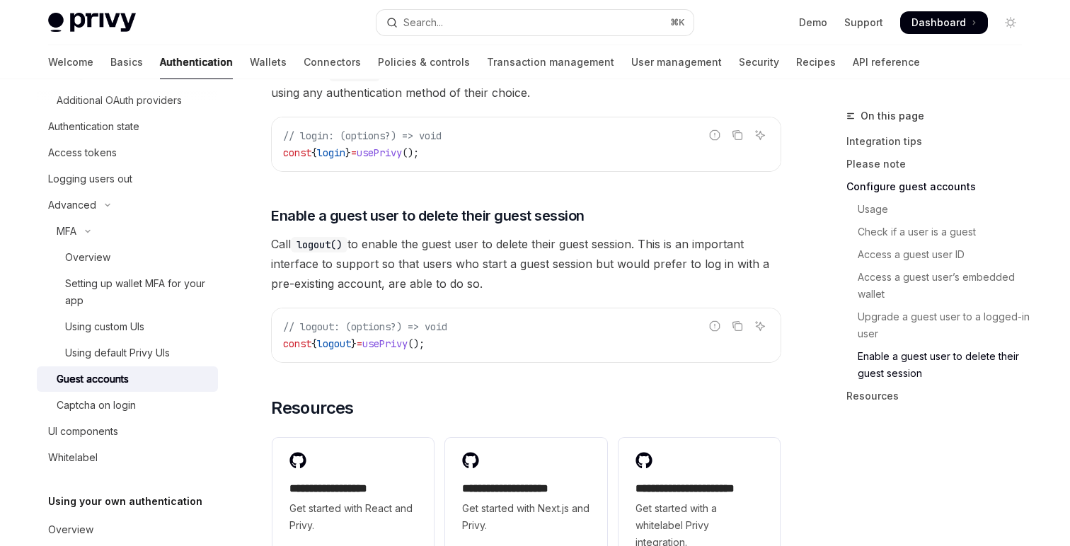
scroll to position [2473, 0]
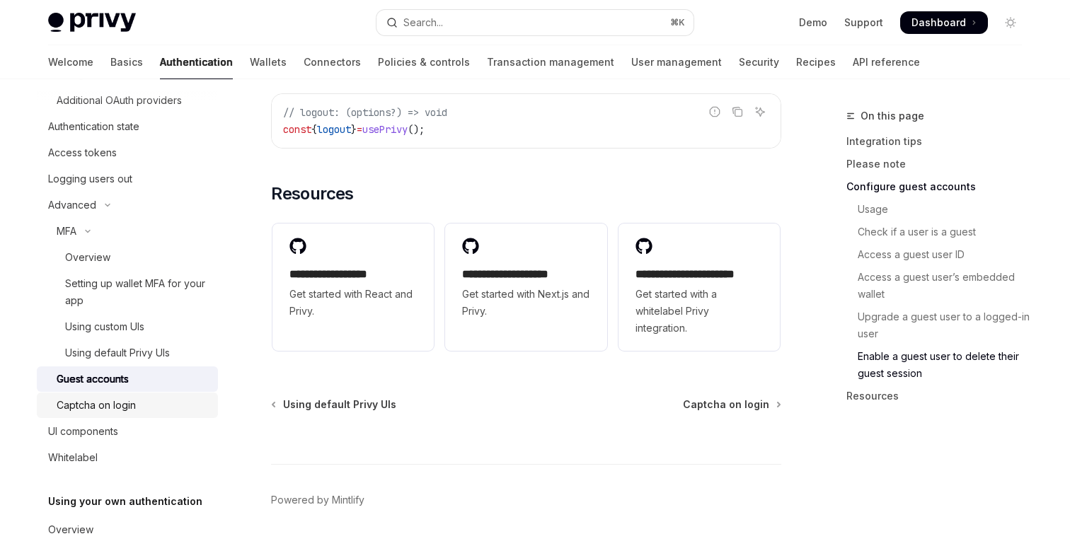
click at [130, 409] on div "Captcha on login" at bounding box center [96, 405] width 79 height 17
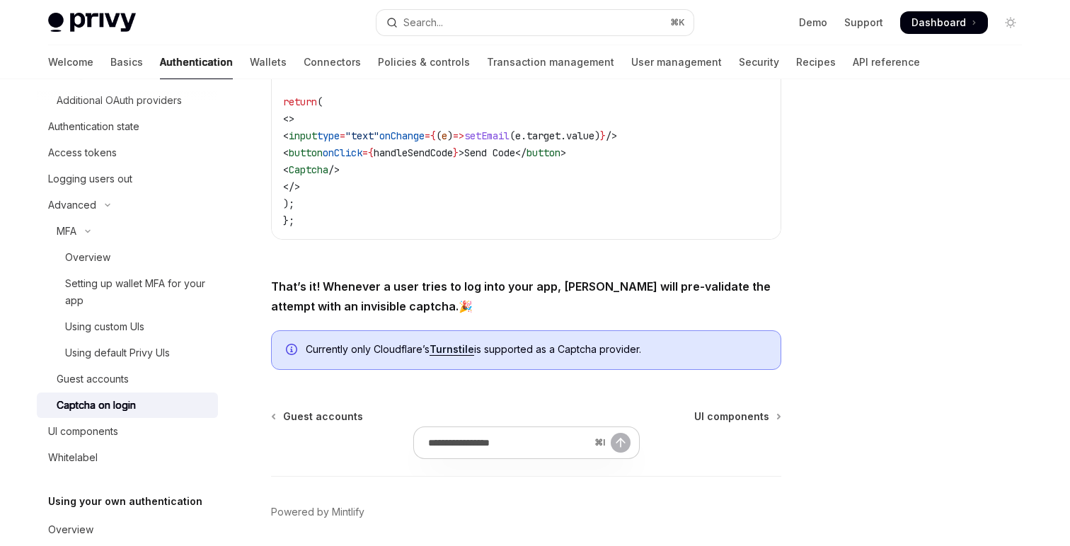
scroll to position [659, 0]
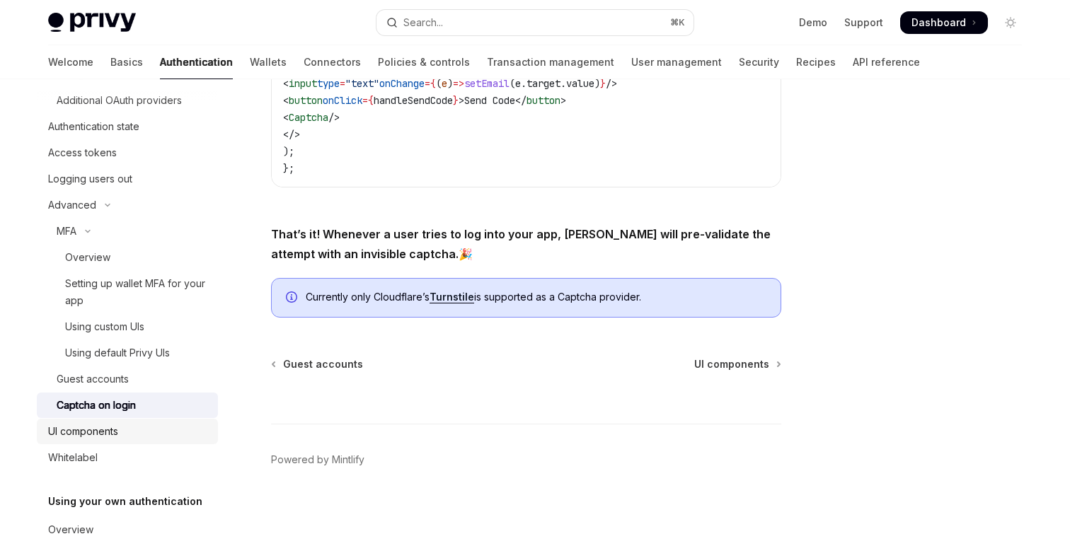
click at [108, 427] on div "UI components" at bounding box center [83, 431] width 70 height 17
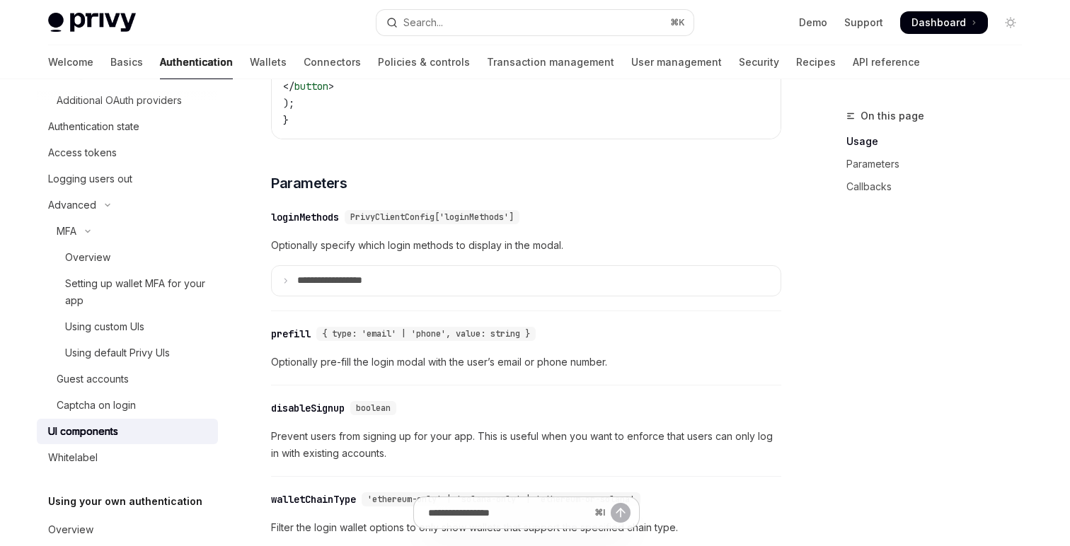
scroll to position [1296, 0]
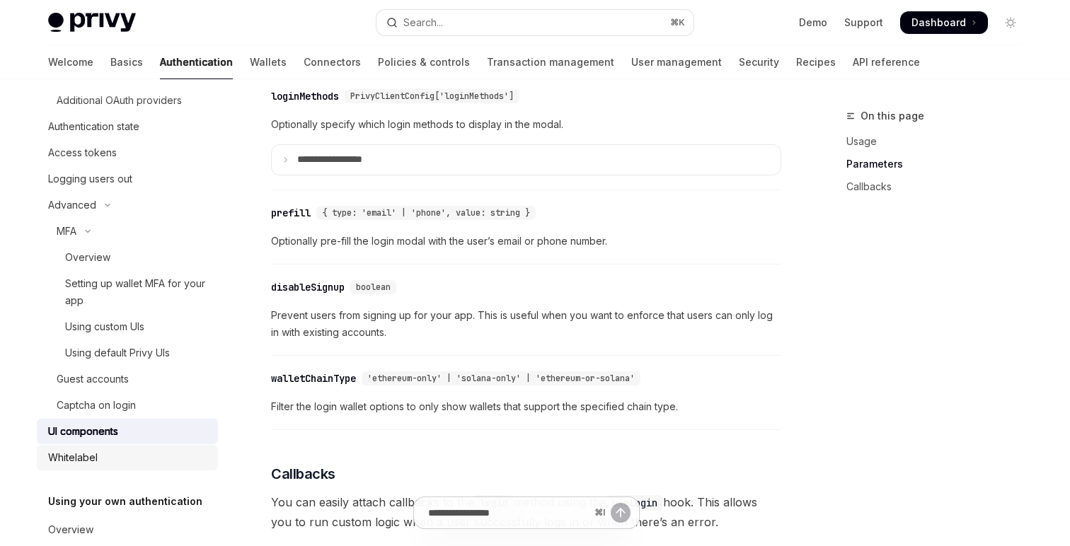
click at [147, 452] on div "Whitelabel" at bounding box center [128, 457] width 161 height 17
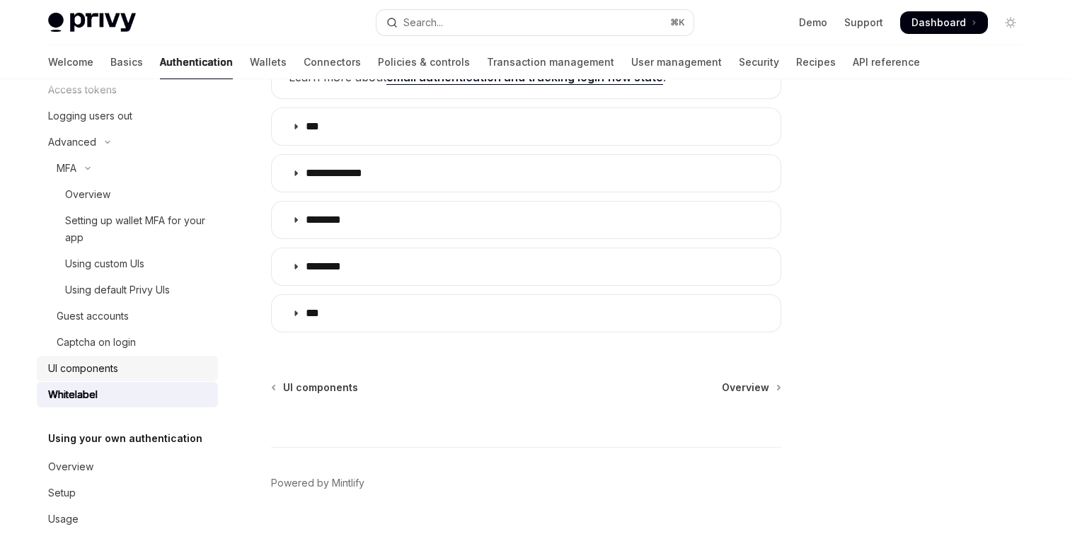
scroll to position [394, 0]
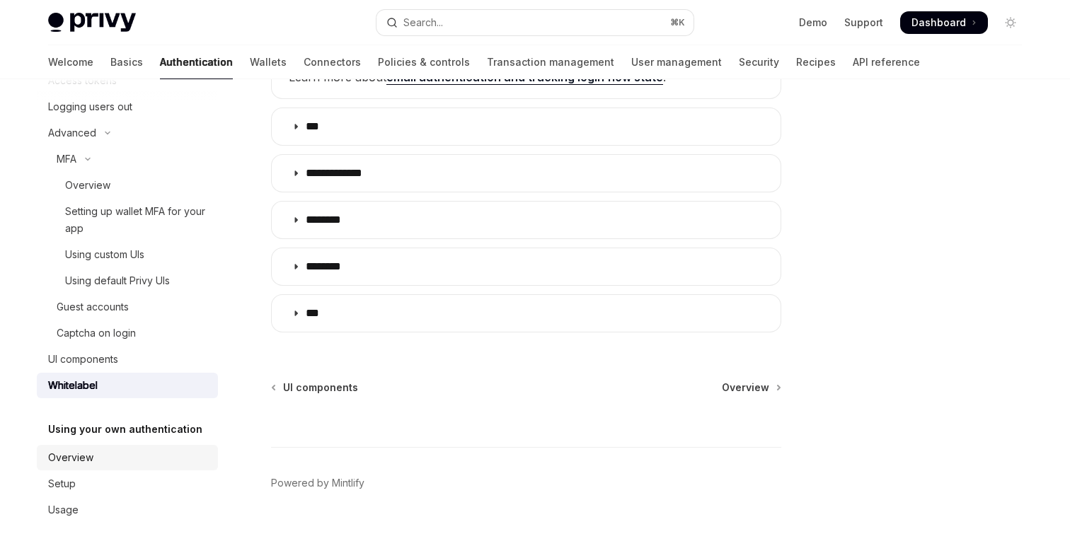
click at [101, 459] on div "Overview" at bounding box center [128, 457] width 161 height 17
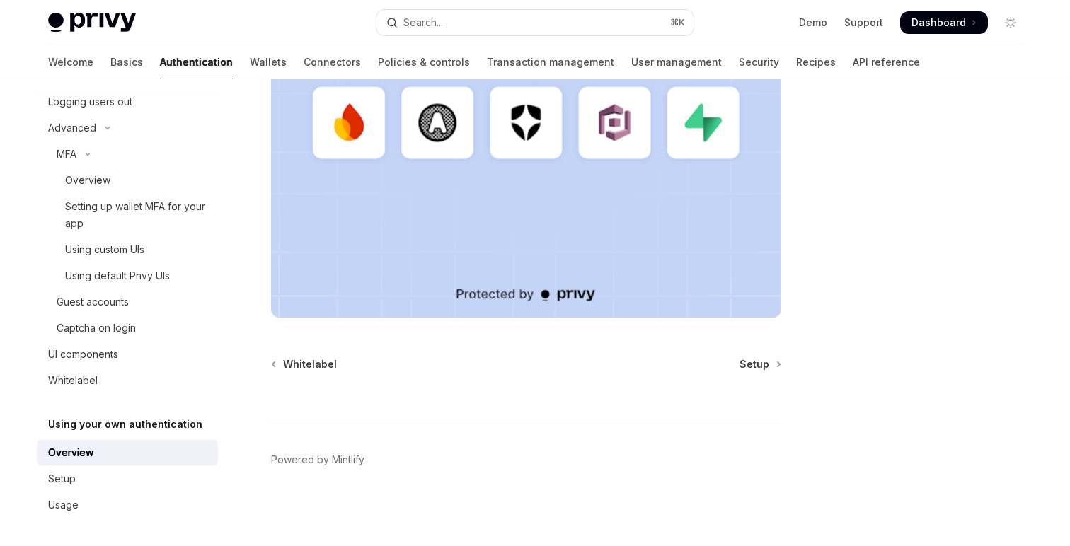
scroll to position [464, 0]
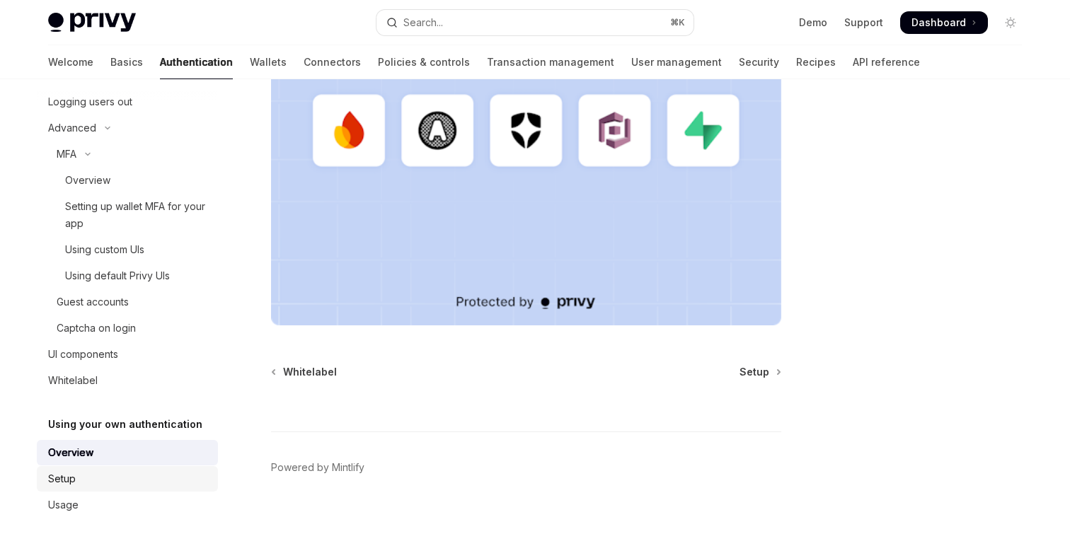
click at [117, 486] on div "Setup" at bounding box center [128, 479] width 161 height 17
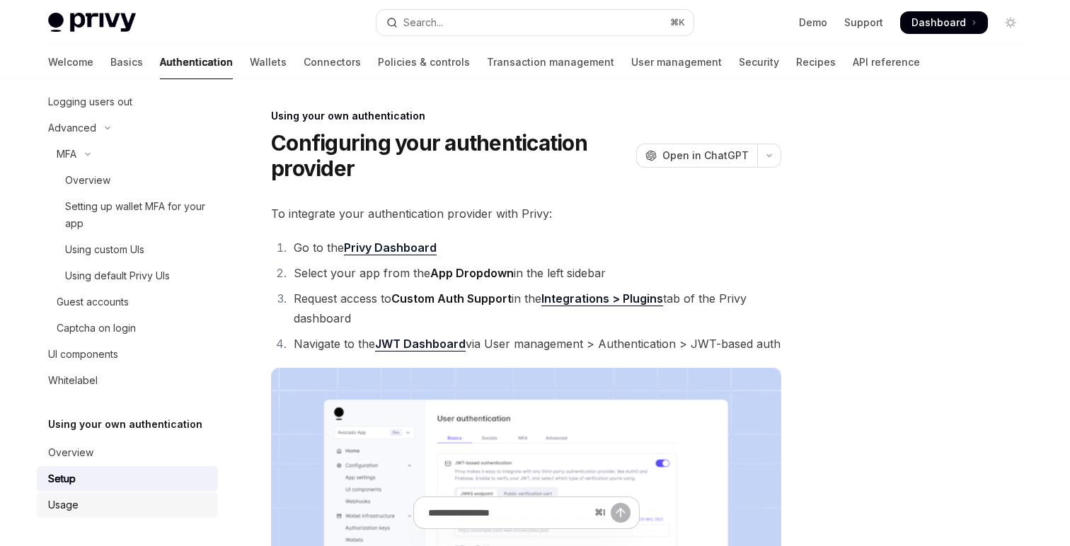
click at [110, 512] on div "Usage" at bounding box center [128, 505] width 161 height 17
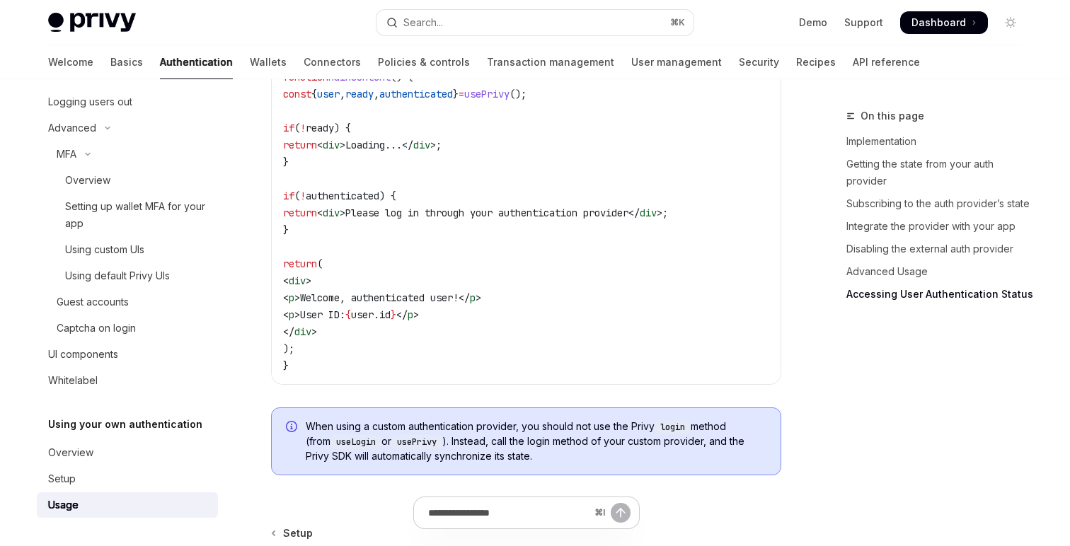
scroll to position [2929, 0]
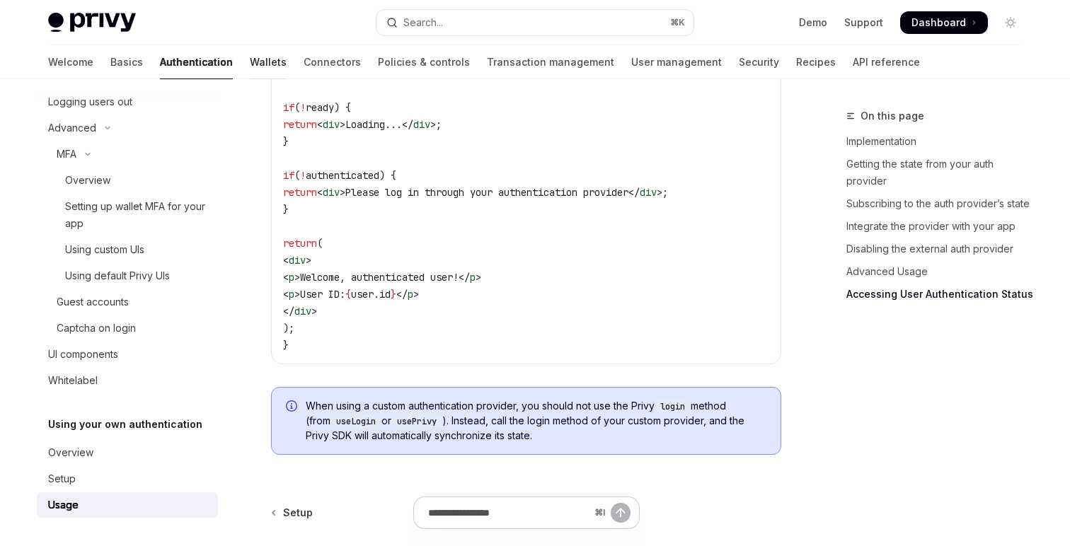
click at [250, 72] on link "Wallets" at bounding box center [268, 62] width 37 height 34
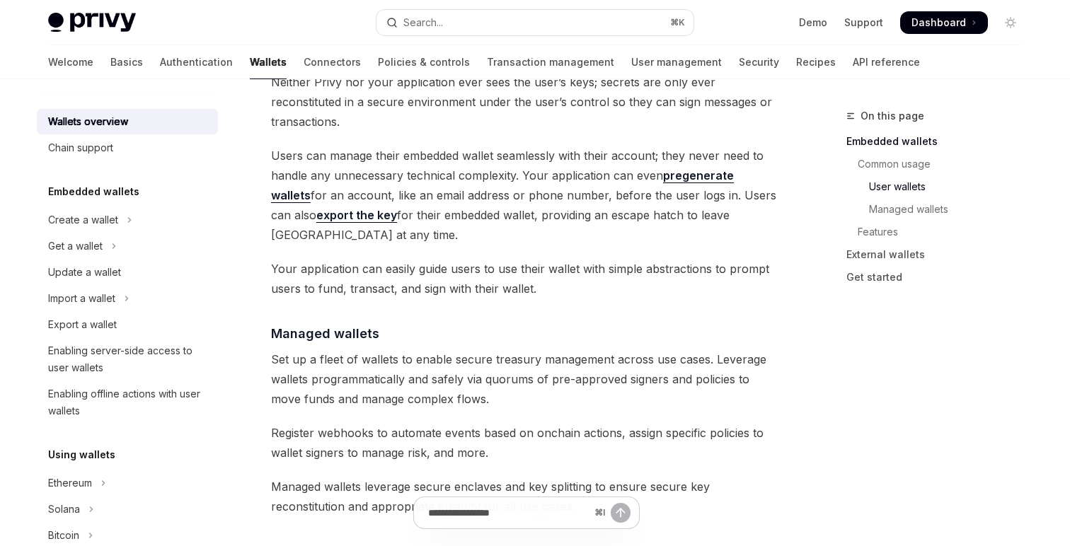
scroll to position [1124, 0]
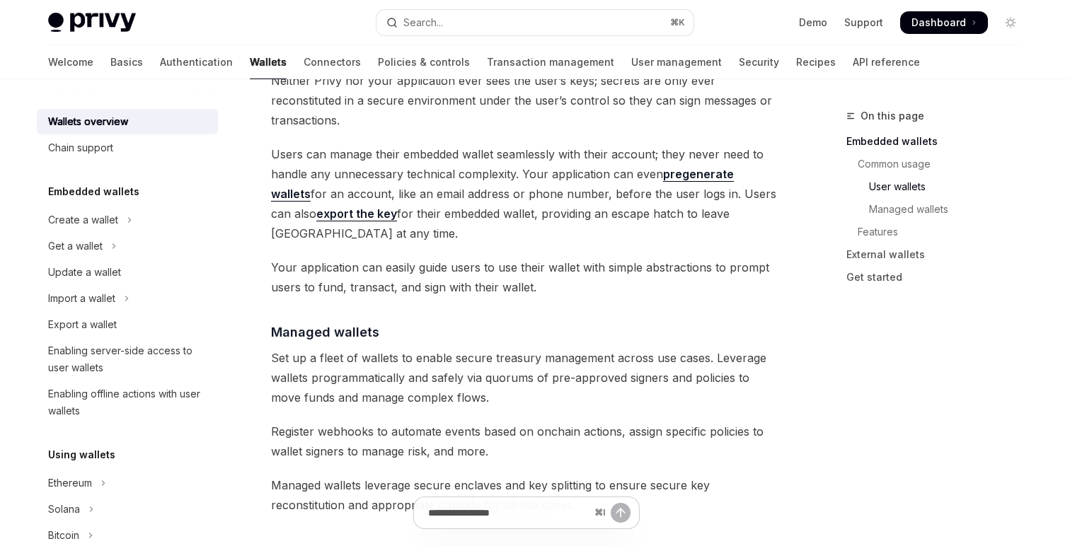
click at [398, 348] on span "Set up a fleet of wallets to enable secure treasury management across use cases…" at bounding box center [526, 377] width 510 height 59
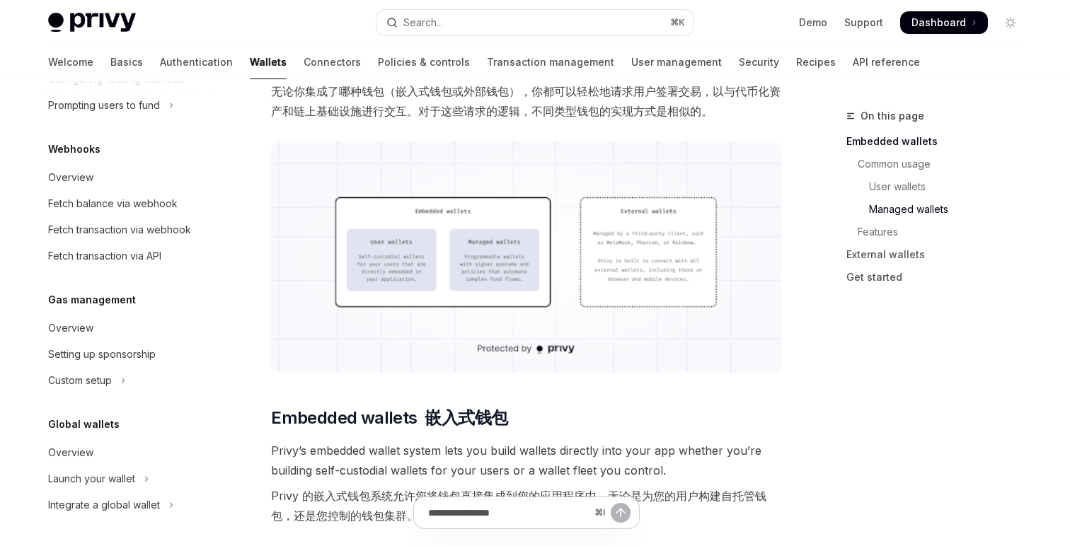
scroll to position [0, 0]
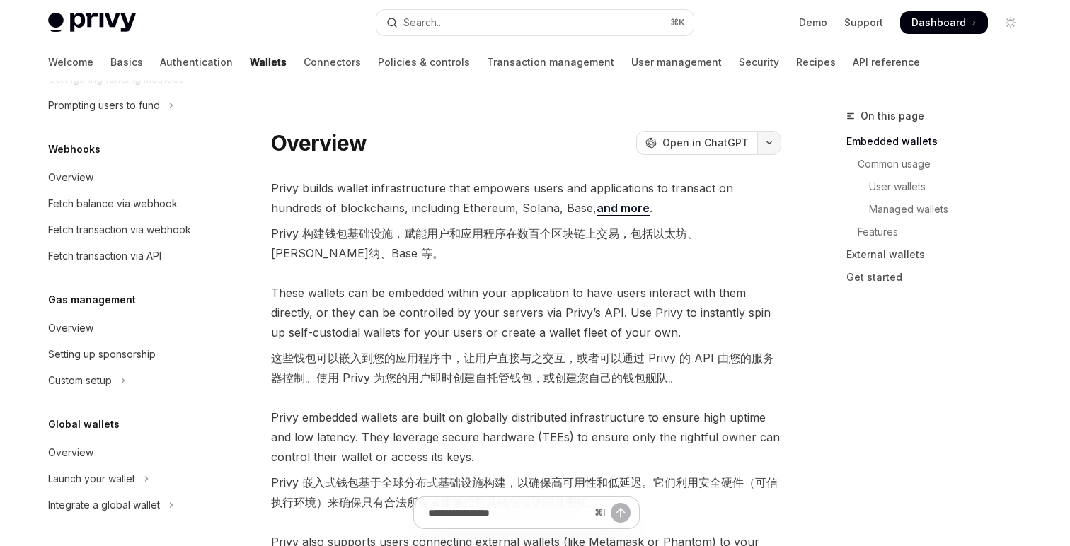
click at [770, 147] on button "button" at bounding box center [769, 143] width 24 height 24
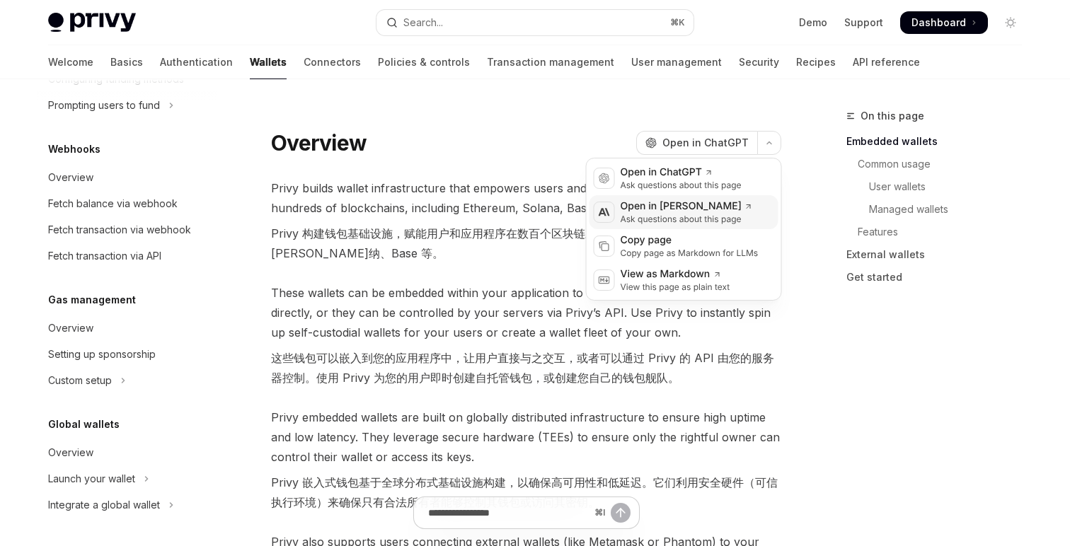
click at [723, 212] on div "Open in Claude" at bounding box center [687, 207] width 132 height 14
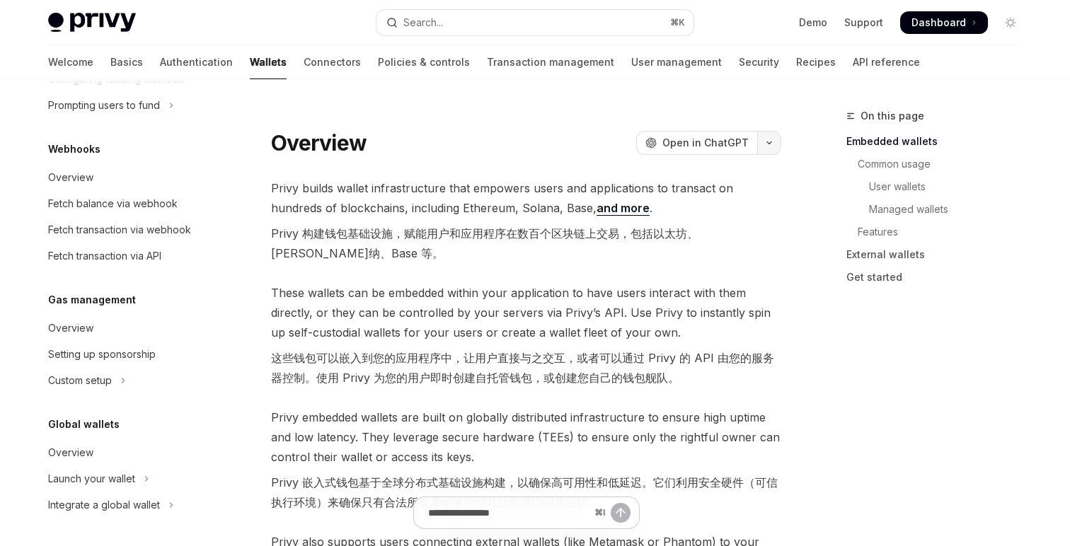
click at [770, 144] on icon "button" at bounding box center [769, 143] width 17 height 6
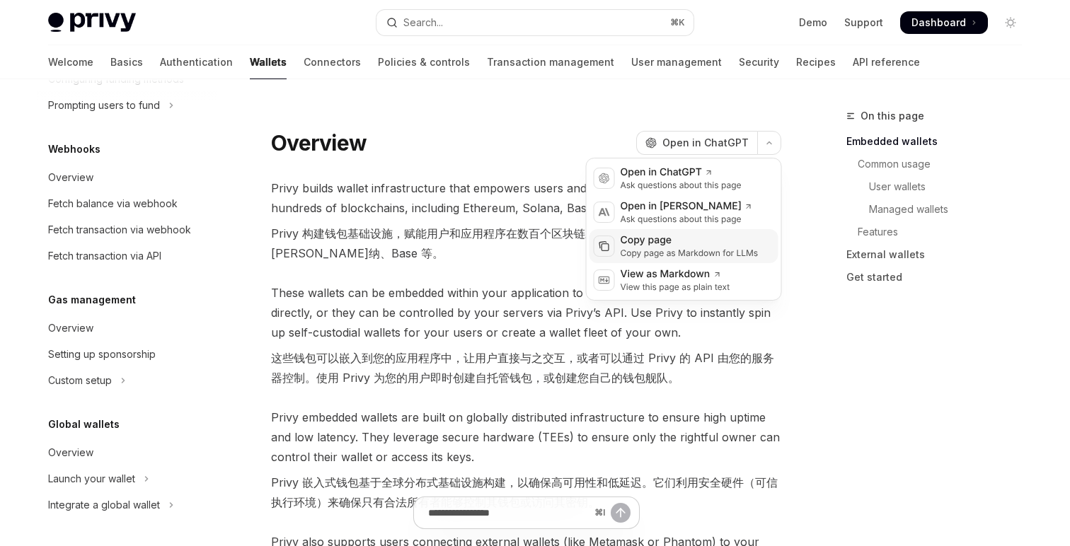
click at [721, 239] on div "Copy page" at bounding box center [690, 241] width 138 height 14
click at [771, 142] on icon "button" at bounding box center [769, 143] width 17 height 6
click at [715, 275] on icon at bounding box center [717, 274] width 8 height 8
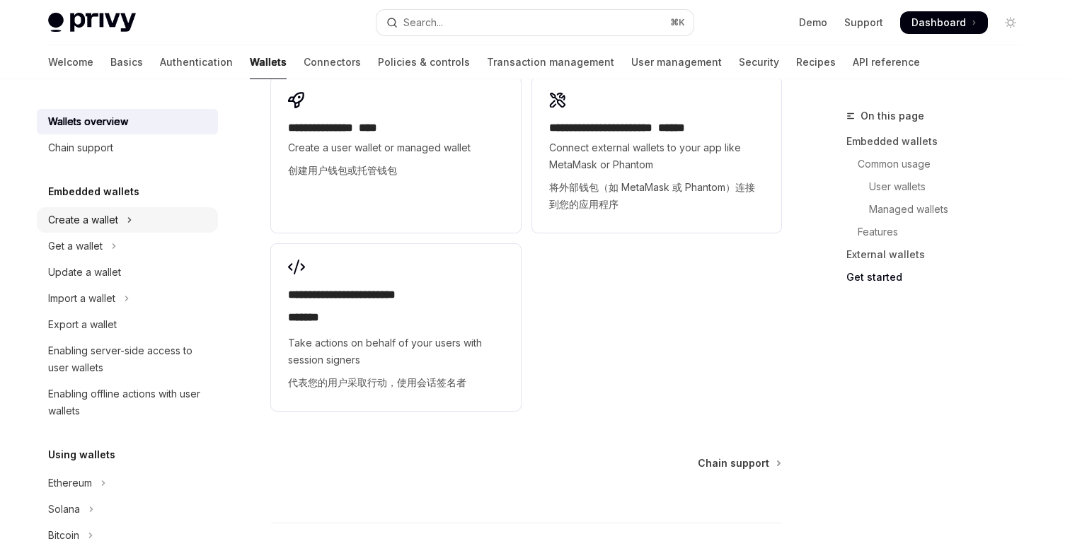
click at [98, 219] on div "Create a wallet" at bounding box center [83, 220] width 70 height 17
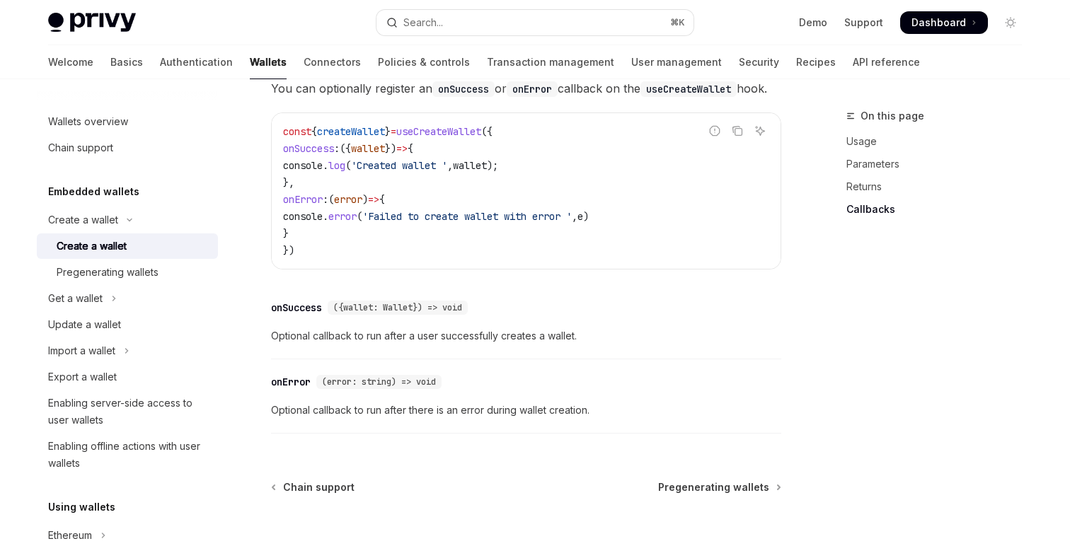
scroll to position [1166, 0]
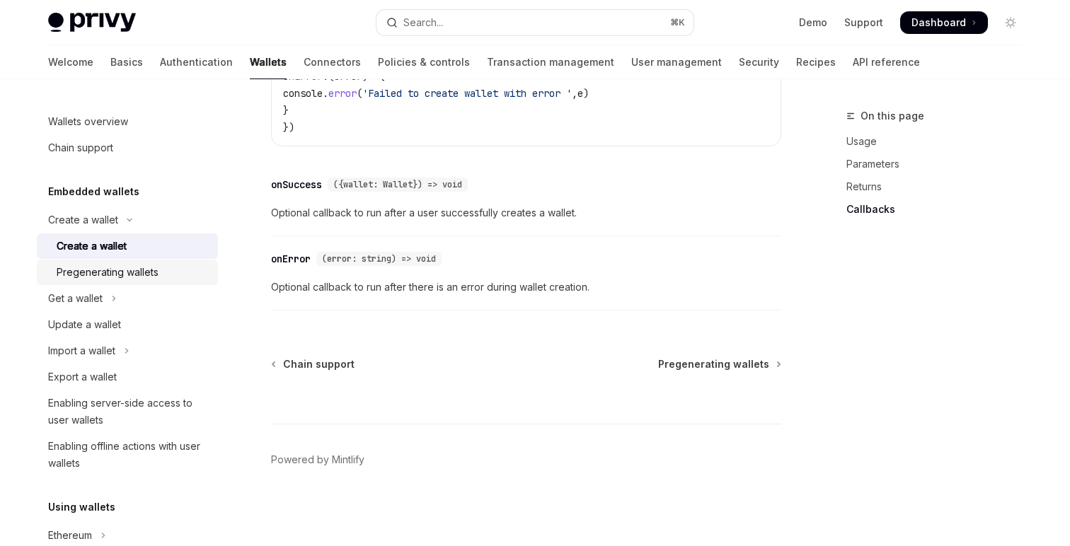
click at [168, 274] on div "Pregenerating wallets" at bounding box center [133, 272] width 153 height 17
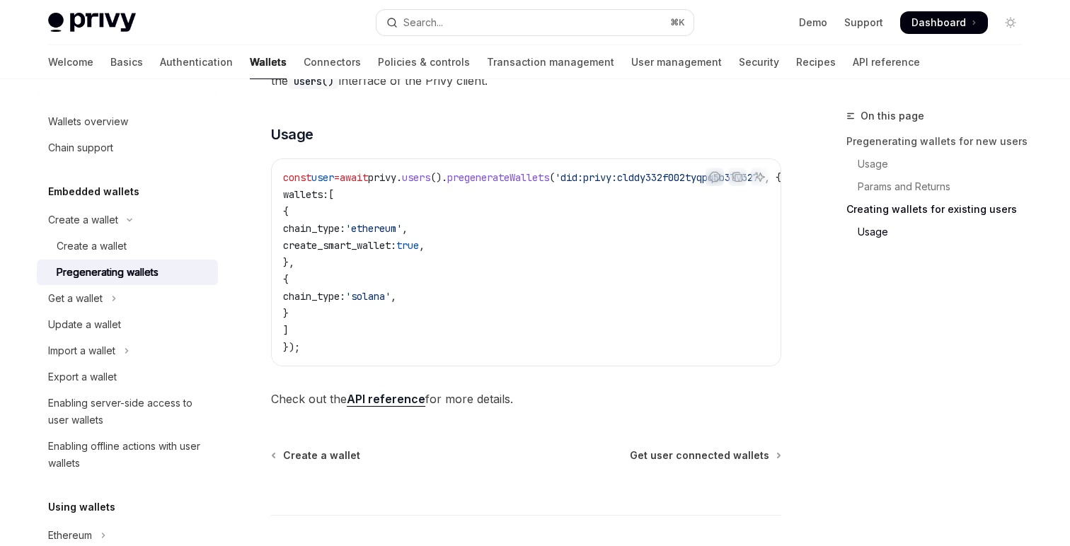
scroll to position [946, 0]
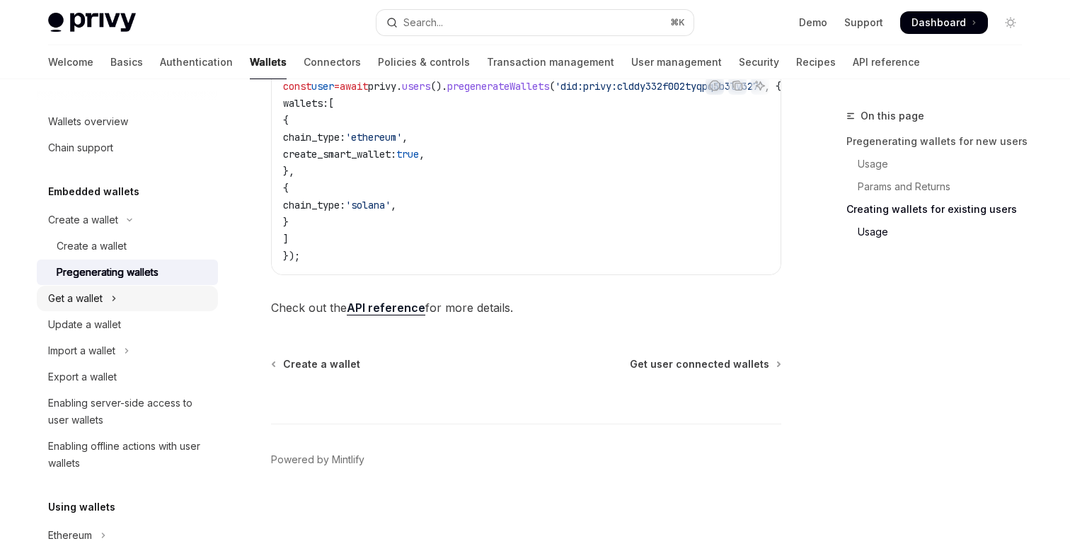
click at [103, 297] on button "Get a wallet" at bounding box center [127, 298] width 181 height 25
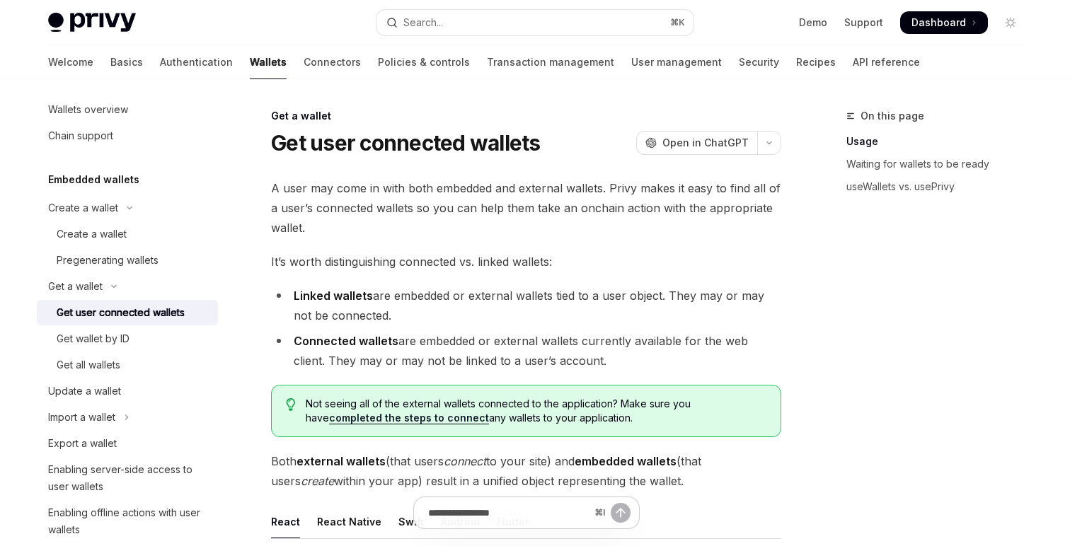
scroll to position [23, 0]
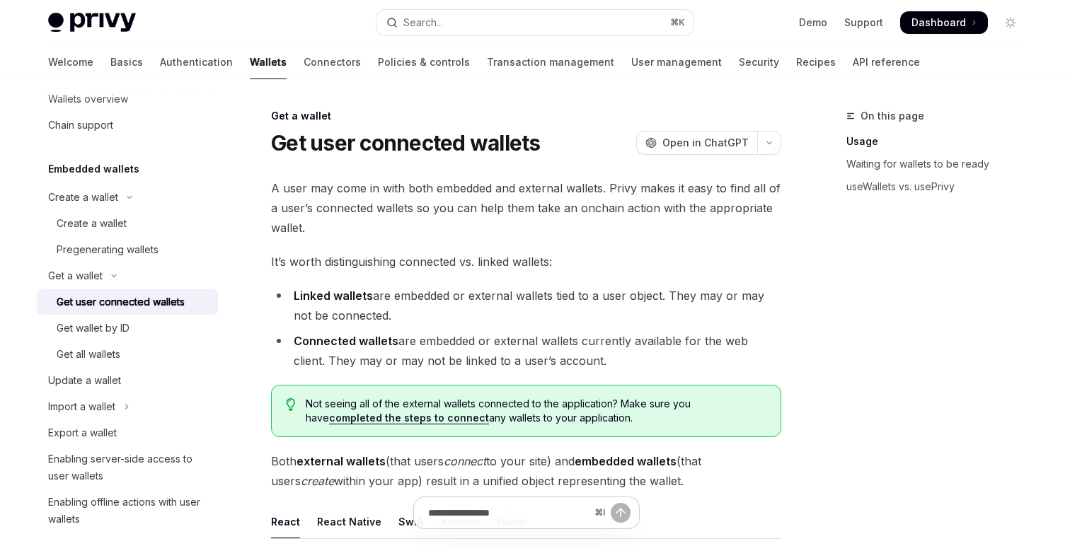
click at [118, 332] on div "Get wallet by ID" at bounding box center [93, 328] width 73 height 17
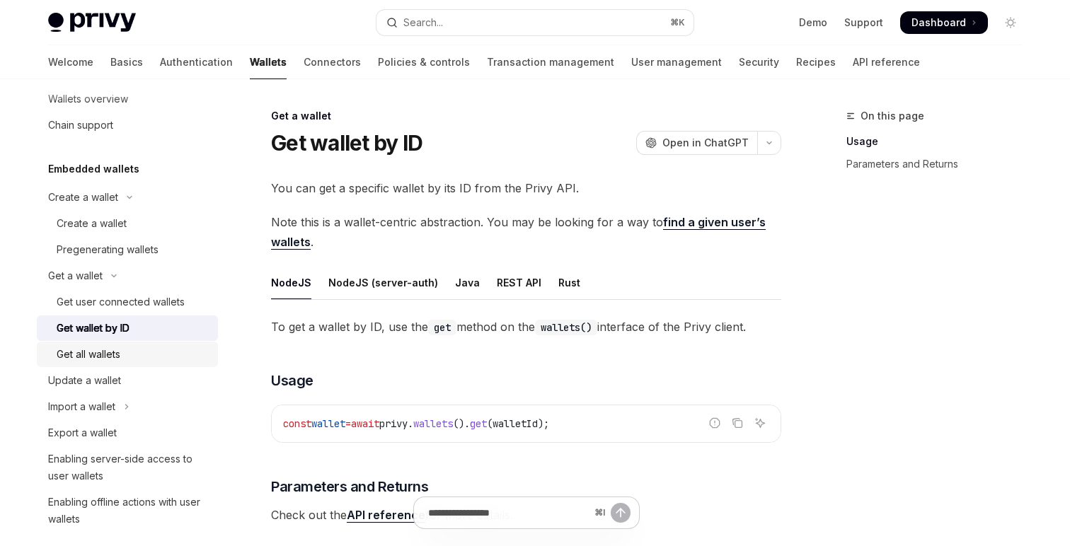
click at [111, 355] on div "Get all wallets" at bounding box center [89, 354] width 64 height 17
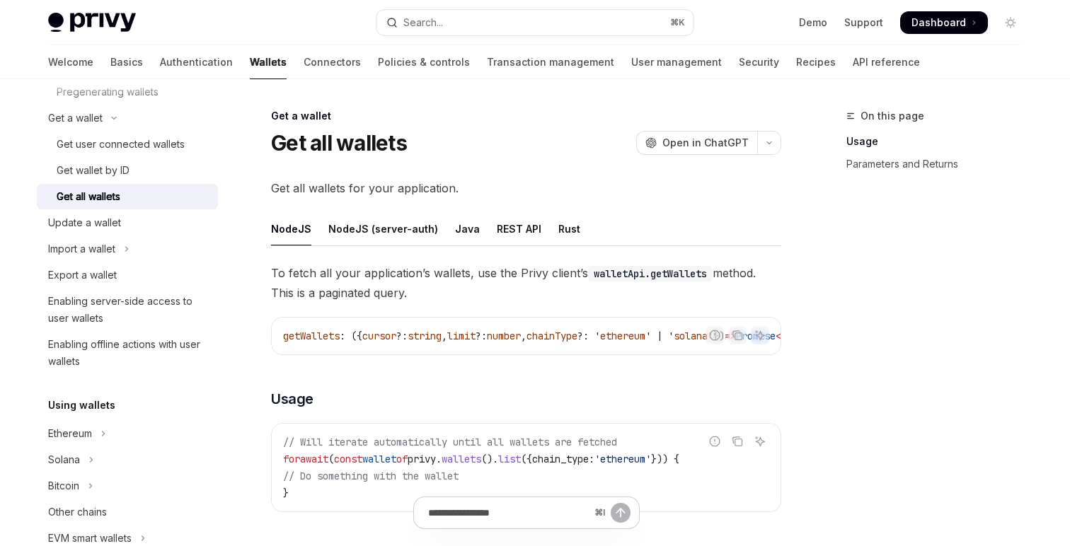
scroll to position [205, 0]
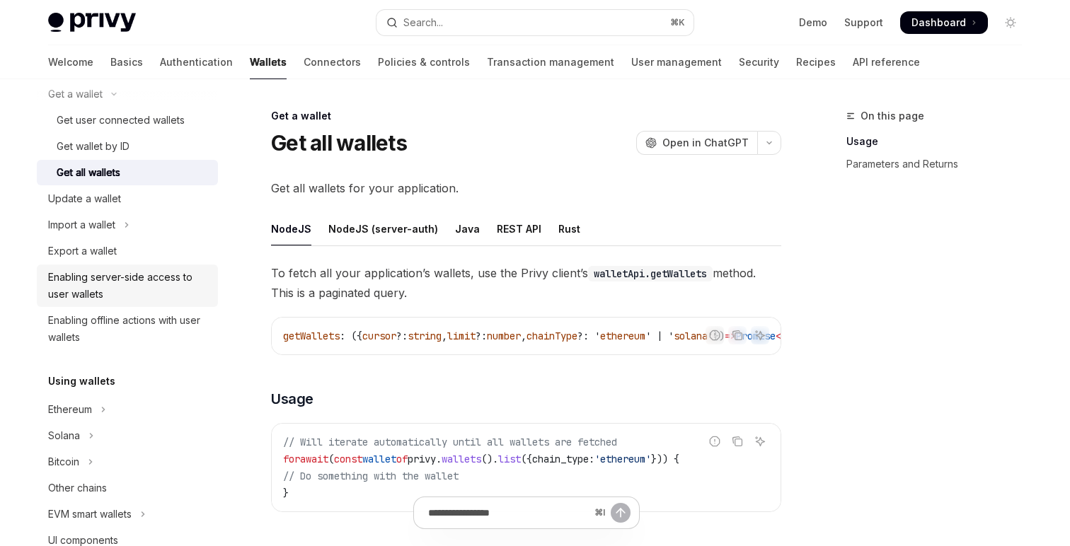
click at [120, 288] on div "Enabling server-side access to user wallets" at bounding box center [128, 286] width 161 height 34
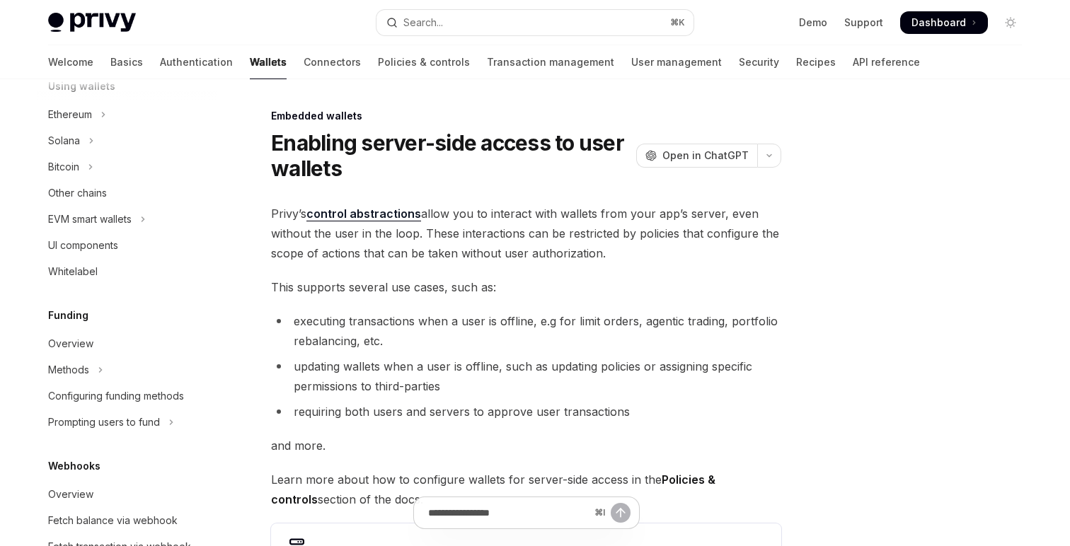
scroll to position [503, 0]
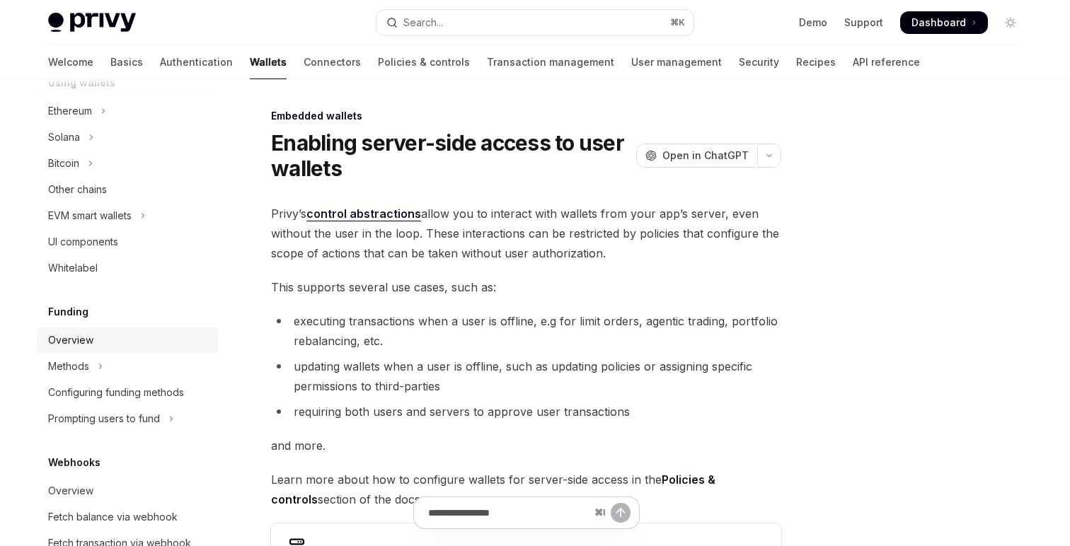
click at [88, 333] on div "Overview" at bounding box center [70, 340] width 45 height 17
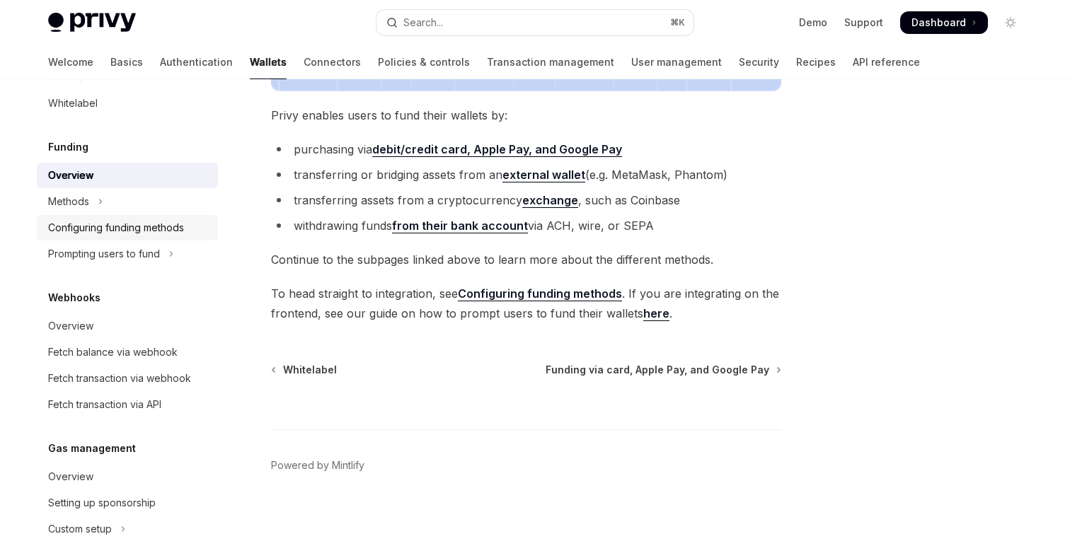
scroll to position [675, 0]
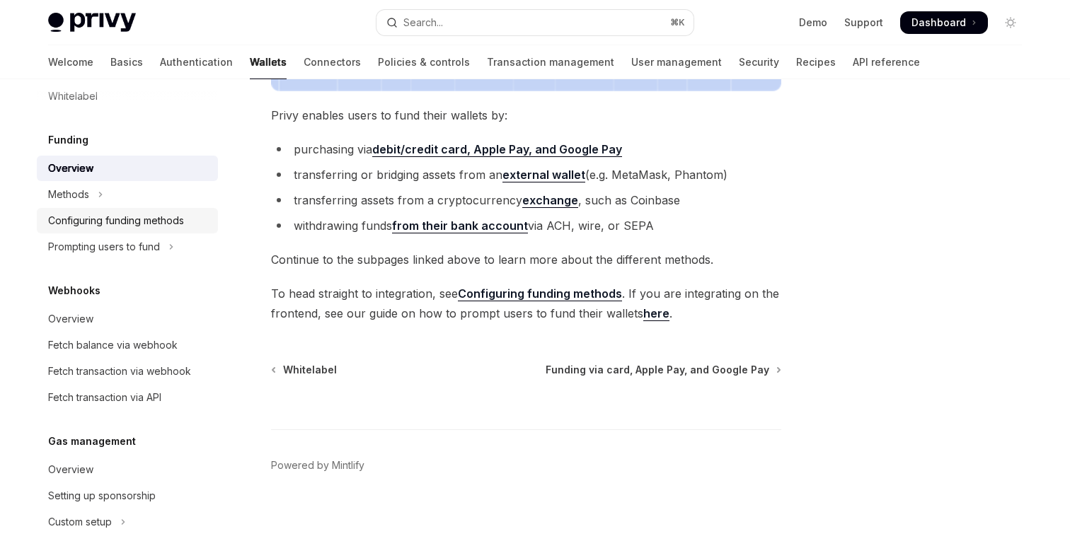
click at [148, 225] on div "Configuring funding methods" at bounding box center [116, 220] width 136 height 17
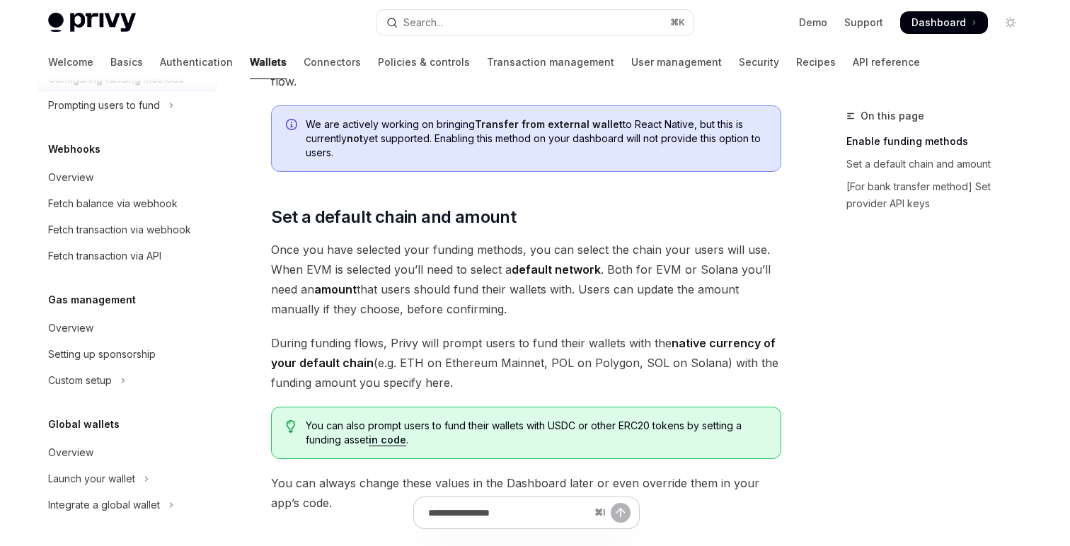
scroll to position [783, 0]
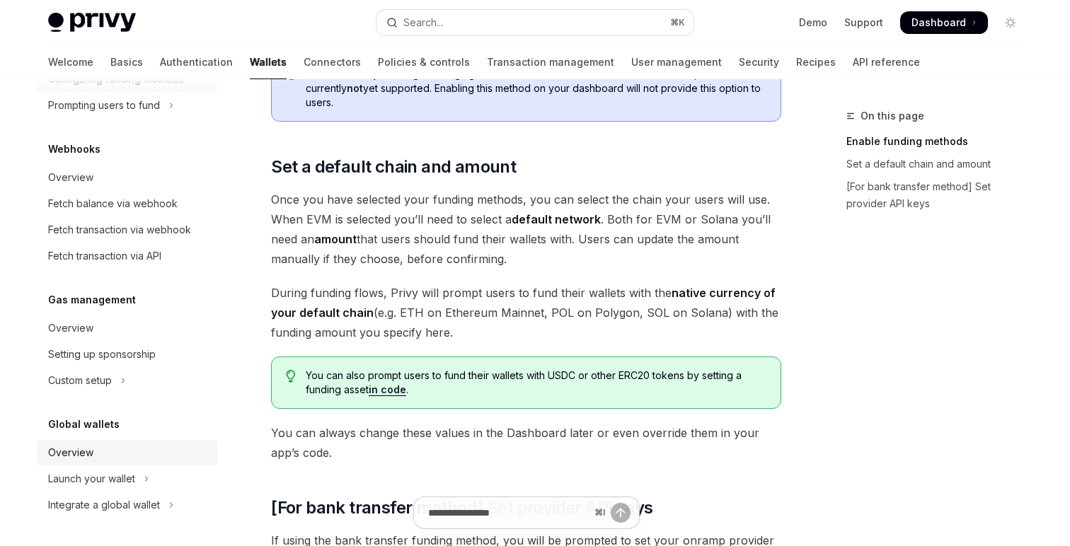
click at [102, 452] on div "Overview" at bounding box center [128, 452] width 161 height 17
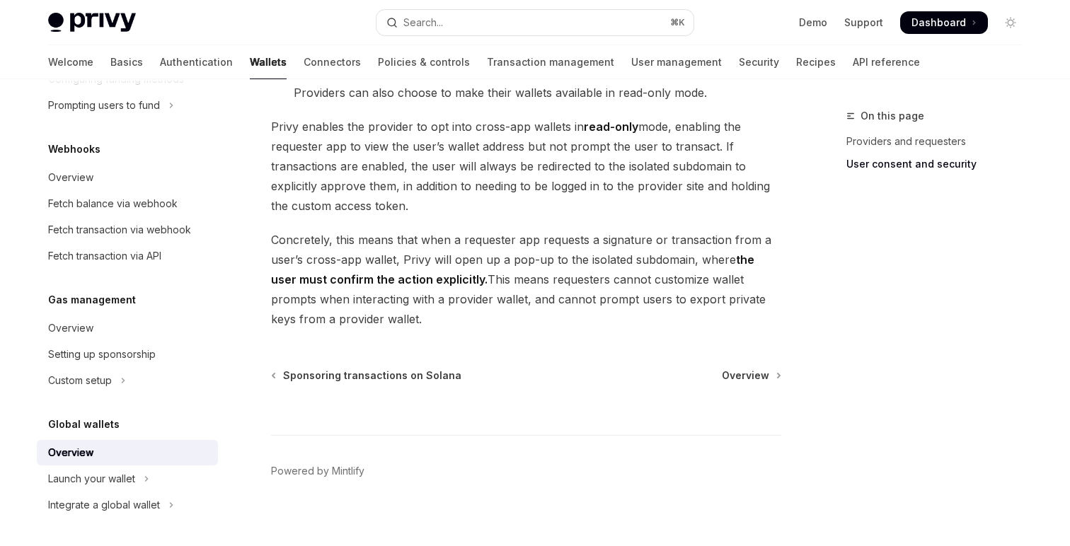
scroll to position [1258, 0]
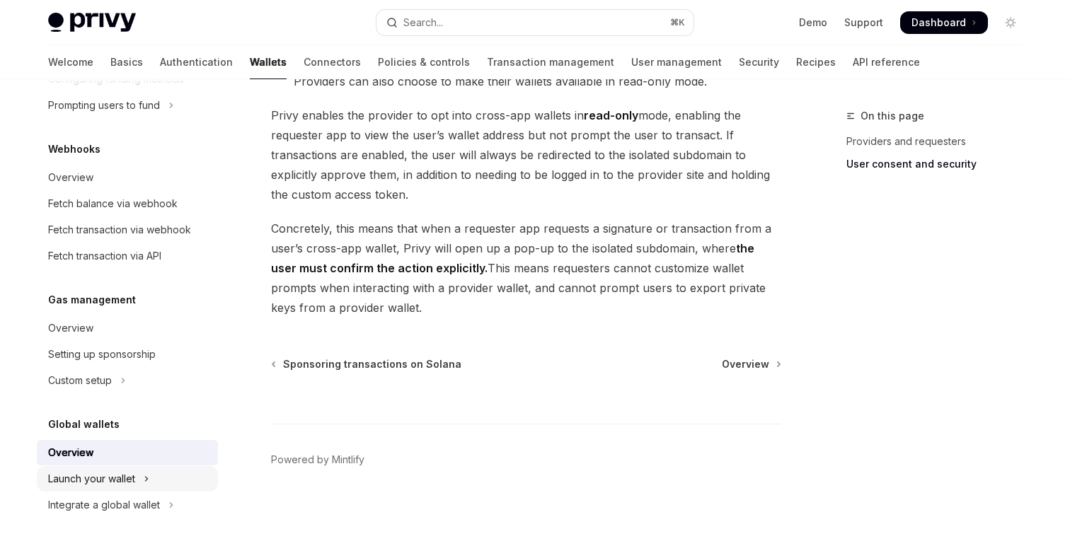
click at [124, 478] on div "Launch your wallet" at bounding box center [91, 479] width 87 height 17
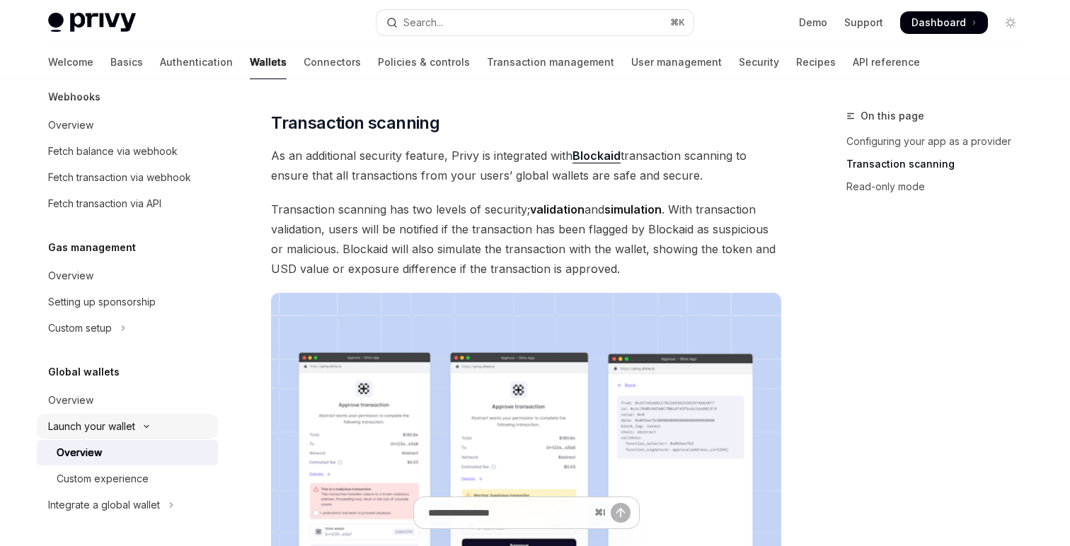
scroll to position [566, 0]
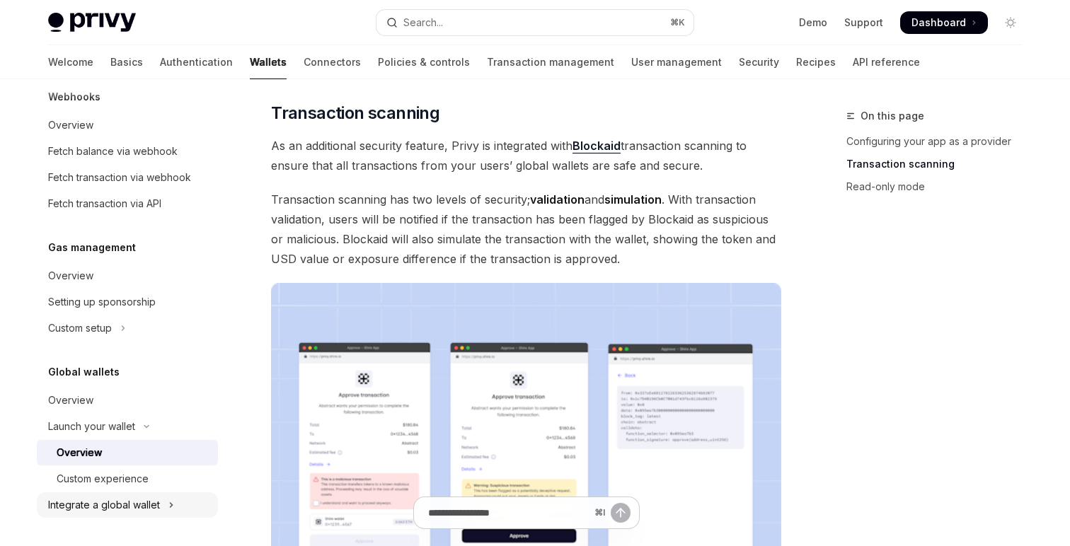
click at [140, 497] on div "Integrate a global wallet" at bounding box center [104, 505] width 112 height 17
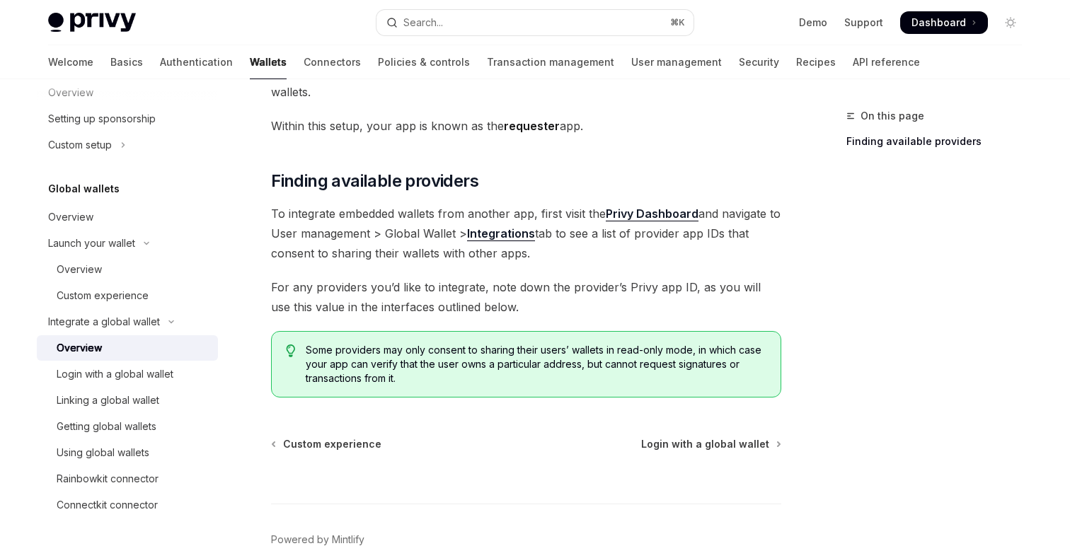
scroll to position [250, 0]
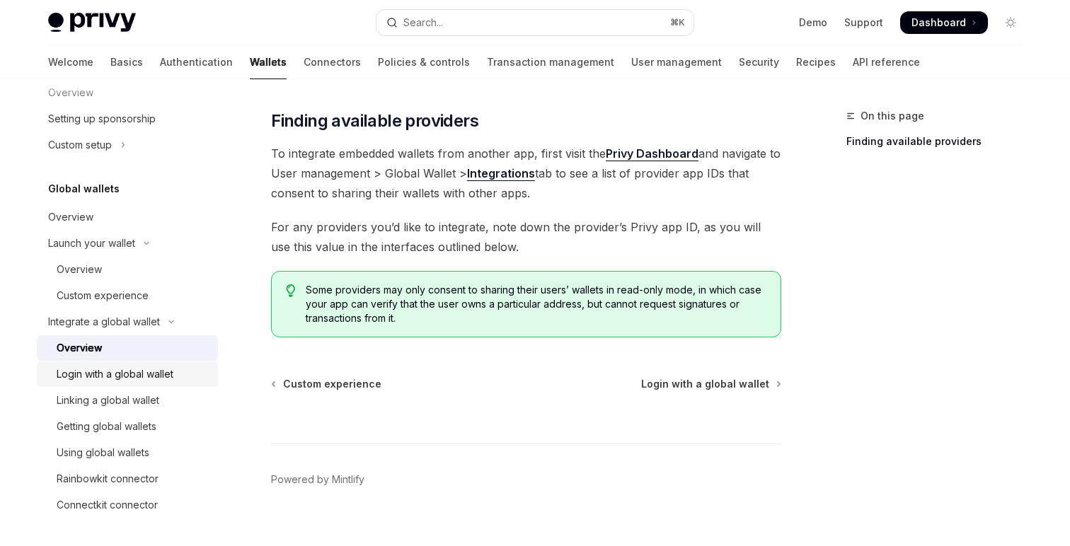
click at [146, 376] on div "Login with a global wallet" at bounding box center [115, 374] width 117 height 17
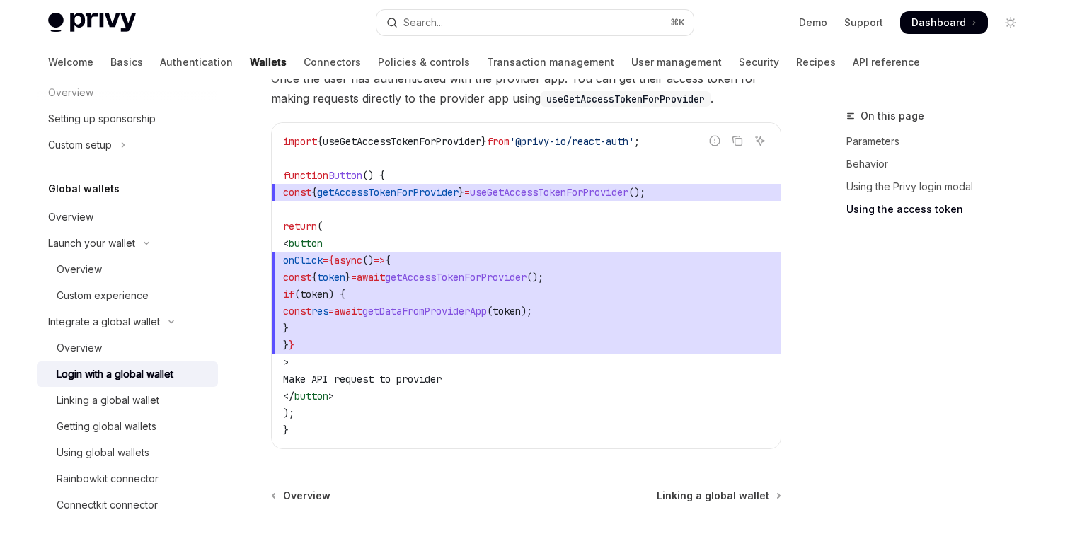
scroll to position [1537, 0]
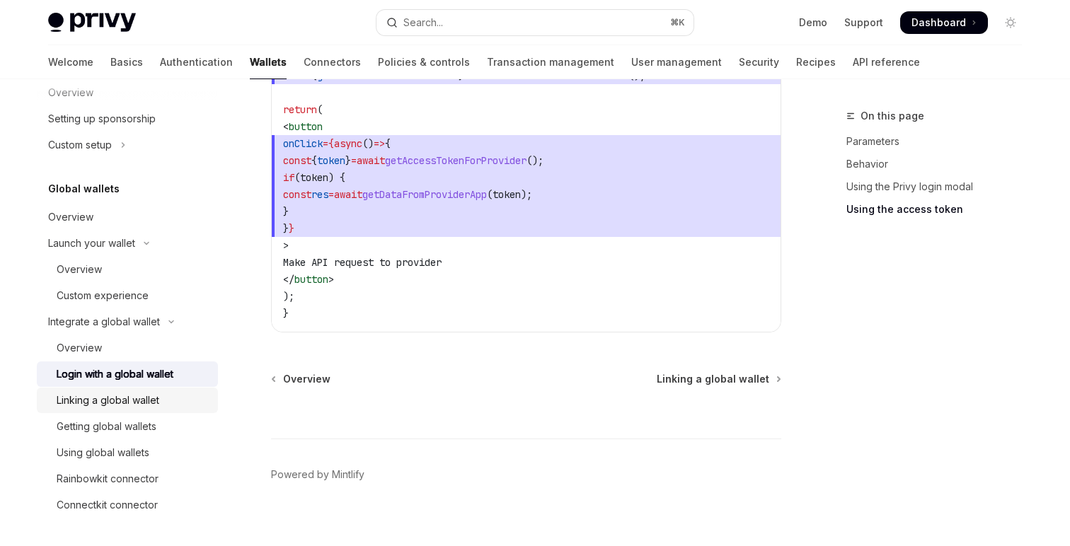
click at [138, 396] on div "Linking a global wallet" at bounding box center [108, 400] width 103 height 17
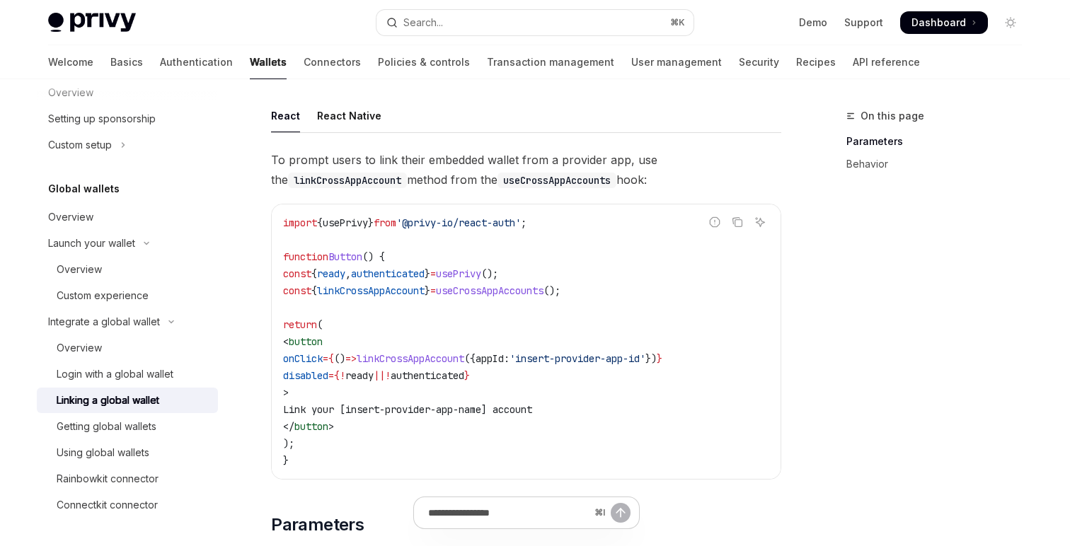
scroll to position [111, 0]
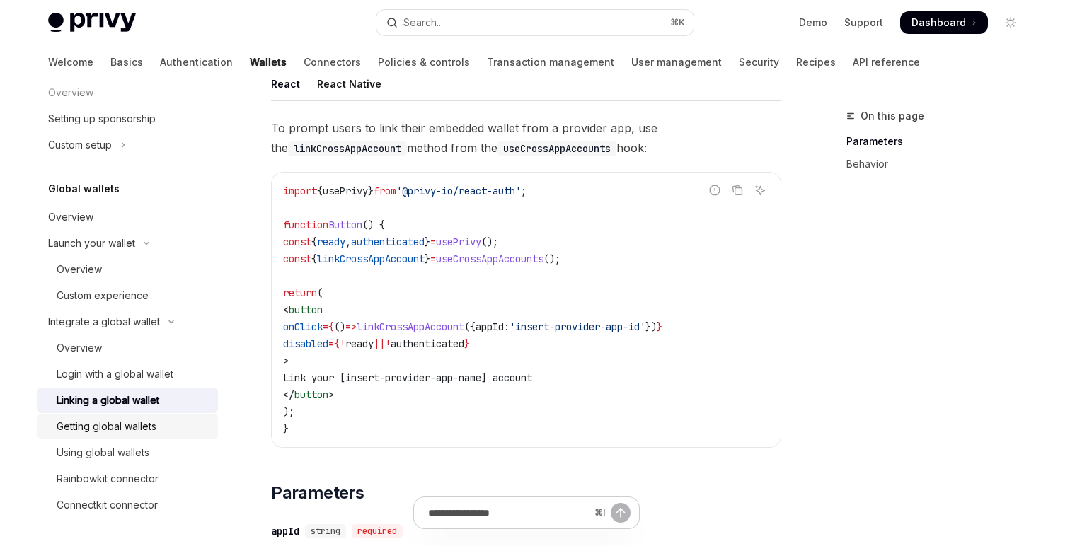
click at [130, 423] on div "Getting global wallets" at bounding box center [107, 426] width 100 height 17
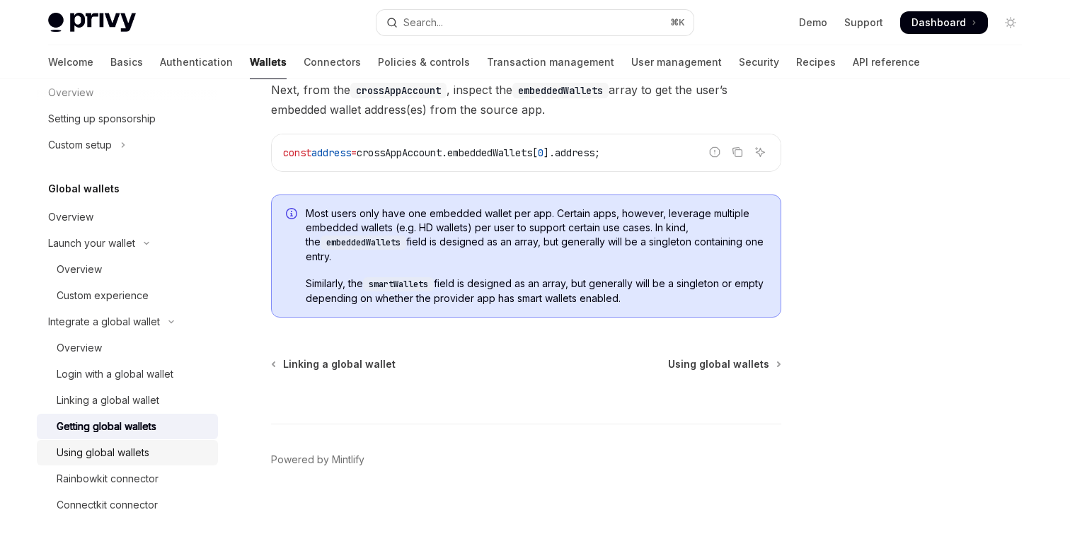
click at [137, 455] on div "Using global wallets" at bounding box center [103, 452] width 93 height 17
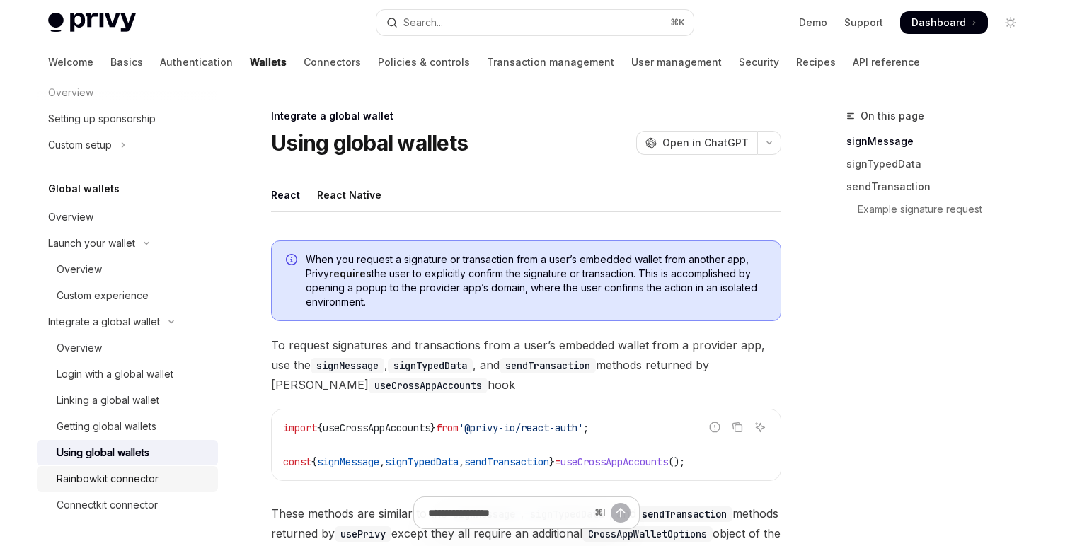
click at [128, 479] on div "Rainbowkit connector" at bounding box center [108, 479] width 102 height 17
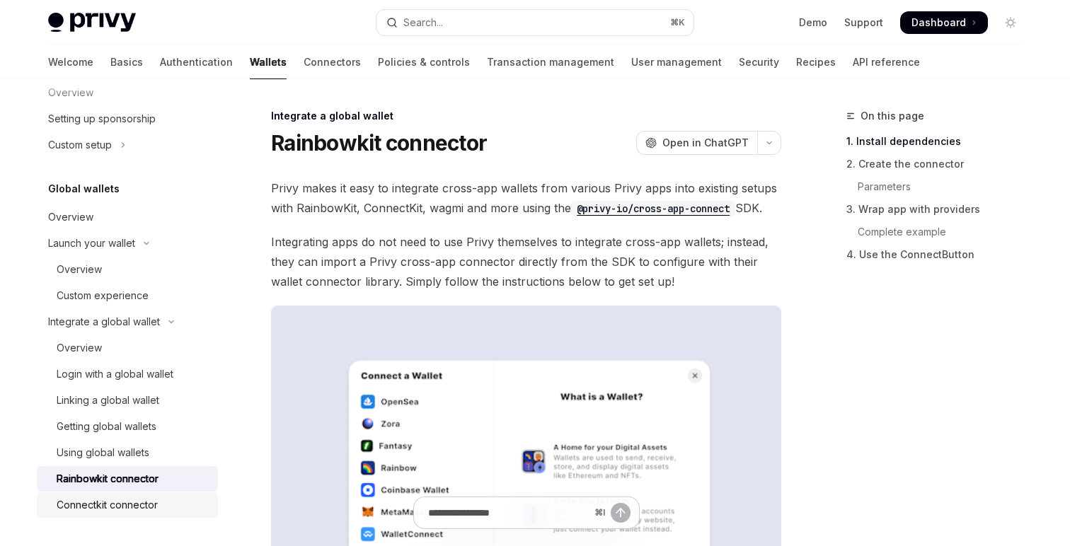
click at [125, 501] on div "Connectkit connector" at bounding box center [107, 505] width 101 height 17
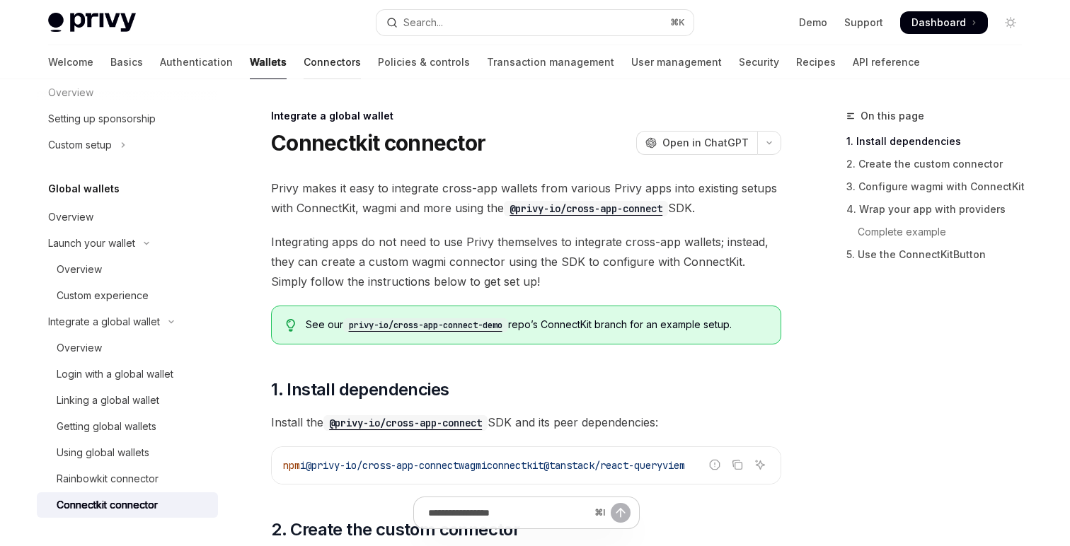
click at [304, 61] on link "Connectors" at bounding box center [332, 62] width 57 height 34
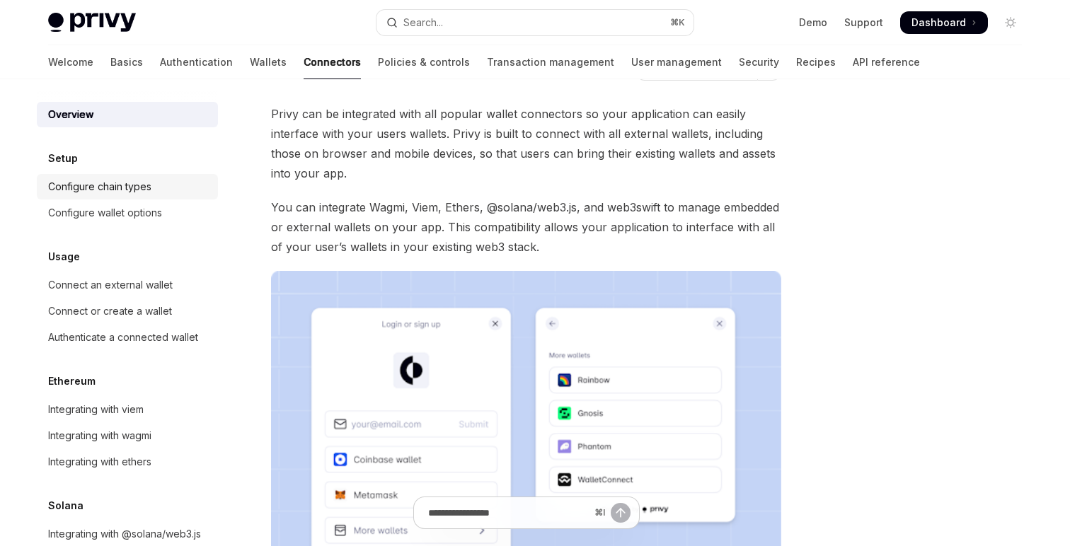
click at [150, 188] on div "Configure chain types" at bounding box center [99, 186] width 103 height 17
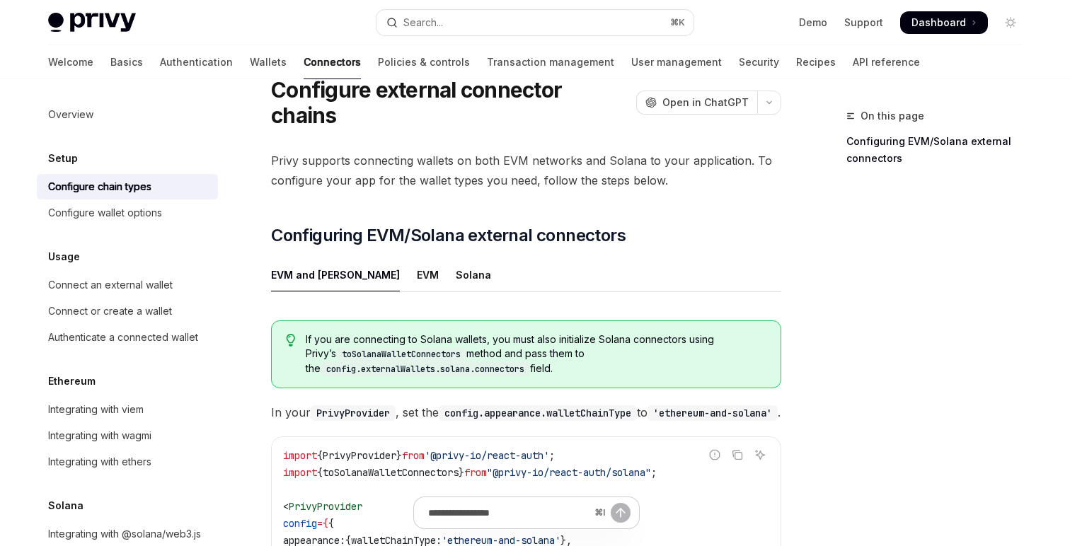
scroll to position [396, 0]
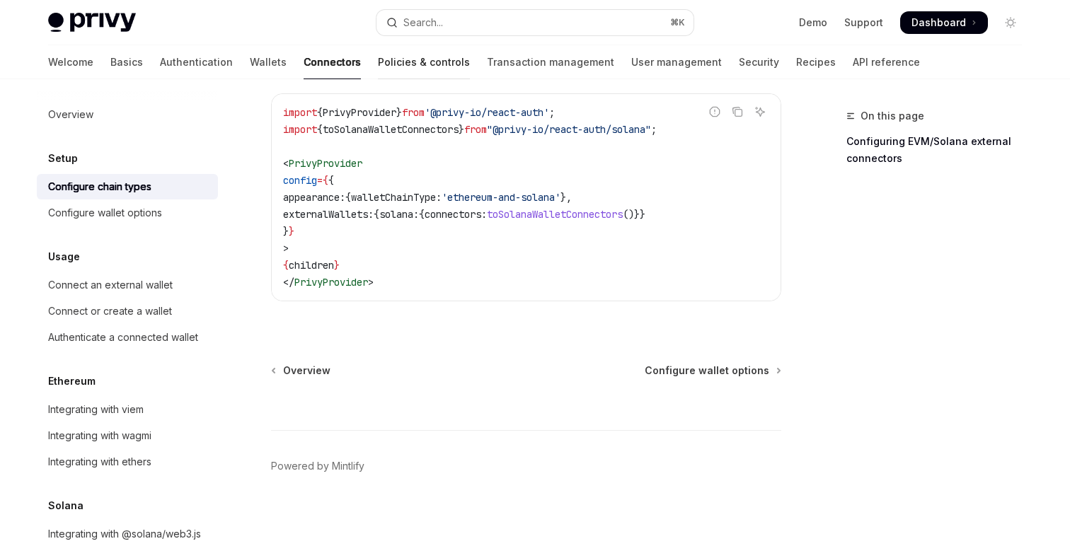
click at [378, 65] on link "Policies & controls" at bounding box center [424, 62] width 92 height 34
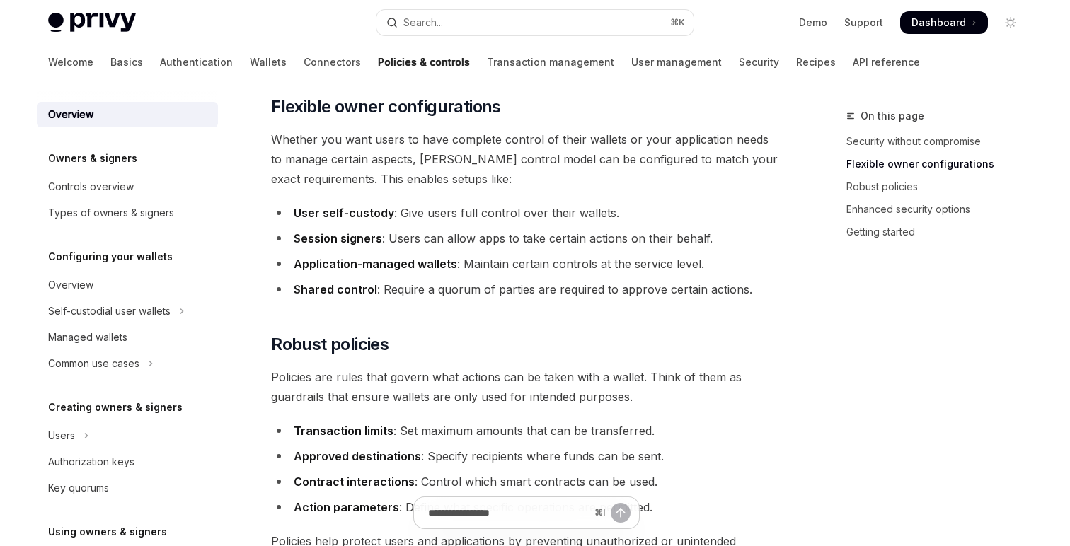
scroll to position [289, 0]
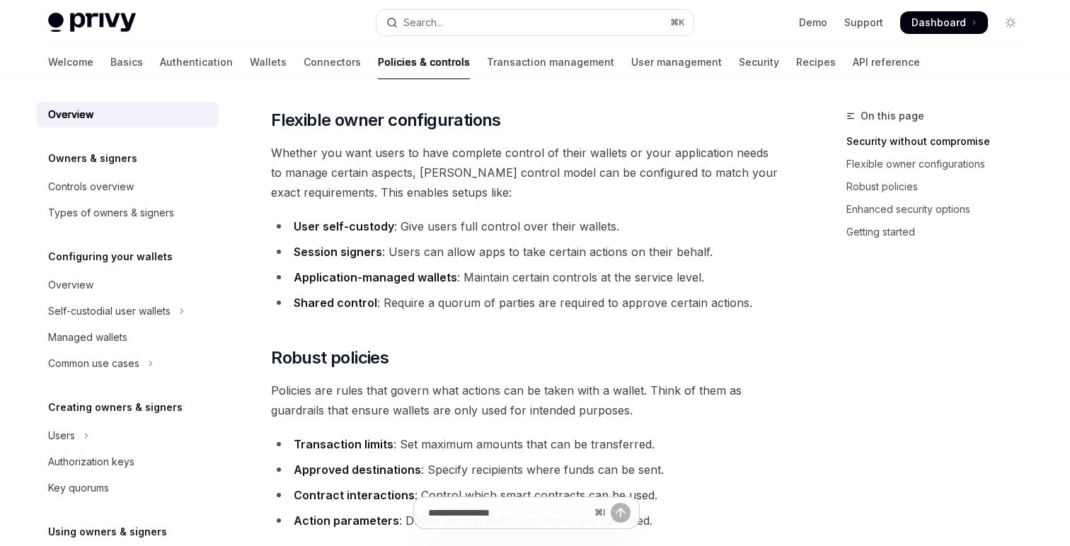
click at [454, 303] on li "Shared control : Require a quorum of parties are required to approve certain ac…" at bounding box center [526, 303] width 510 height 20
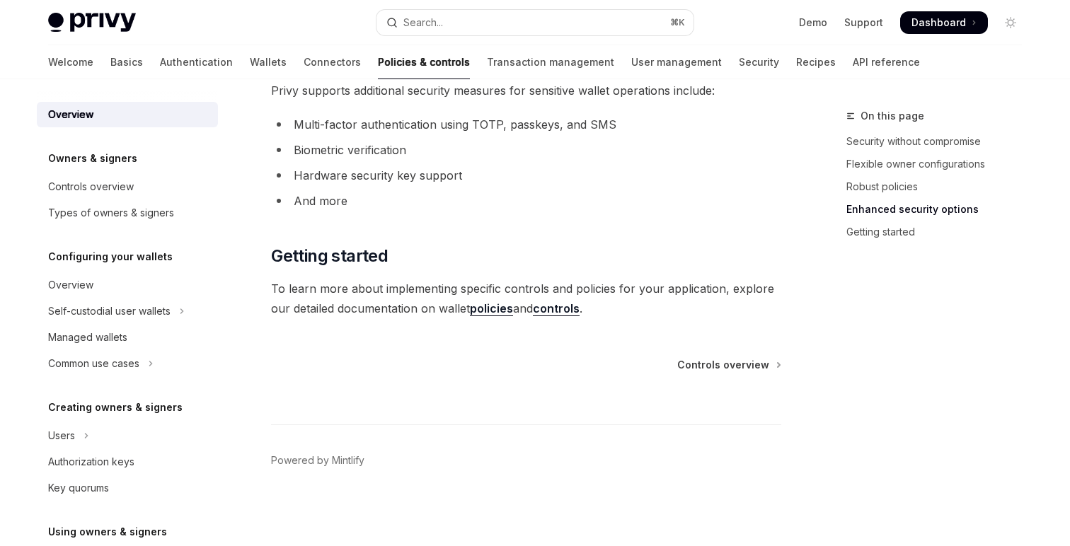
scroll to position [1260, 0]
click at [730, 369] on span "Controls overview" at bounding box center [723, 364] width 92 height 14
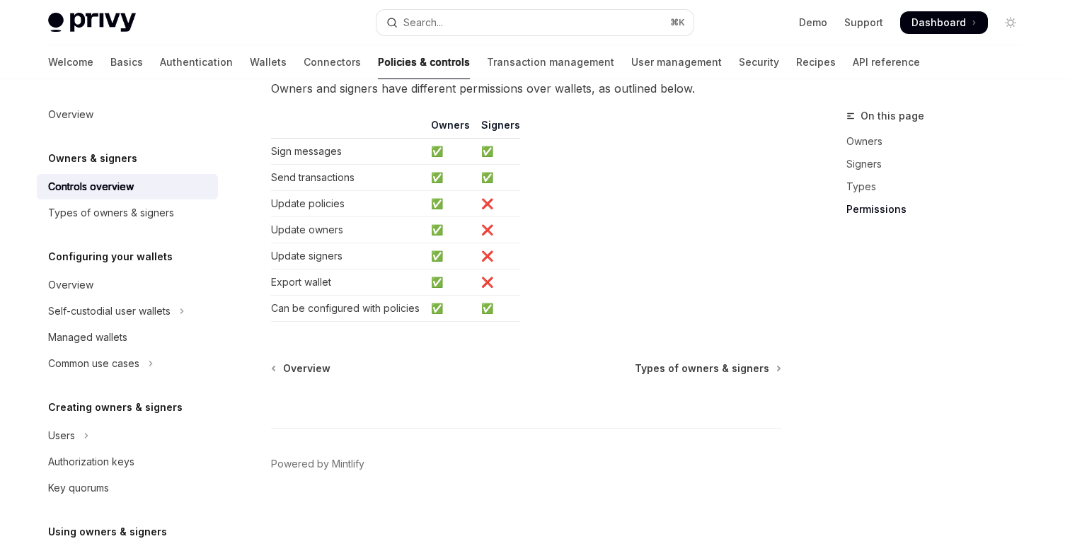
scroll to position [1287, 0]
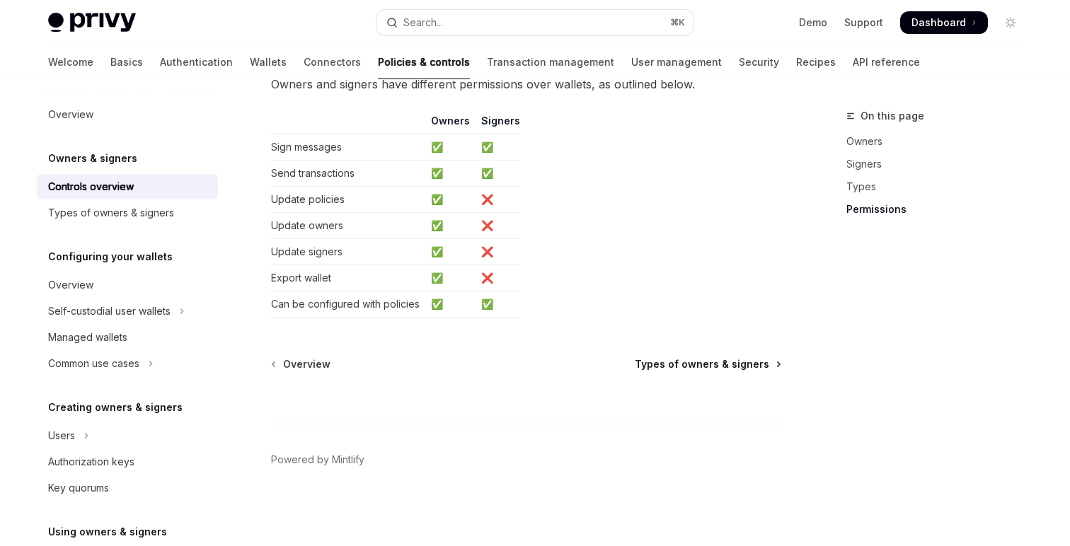
click at [733, 366] on span "Types of owners & signers" at bounding box center [702, 364] width 134 height 14
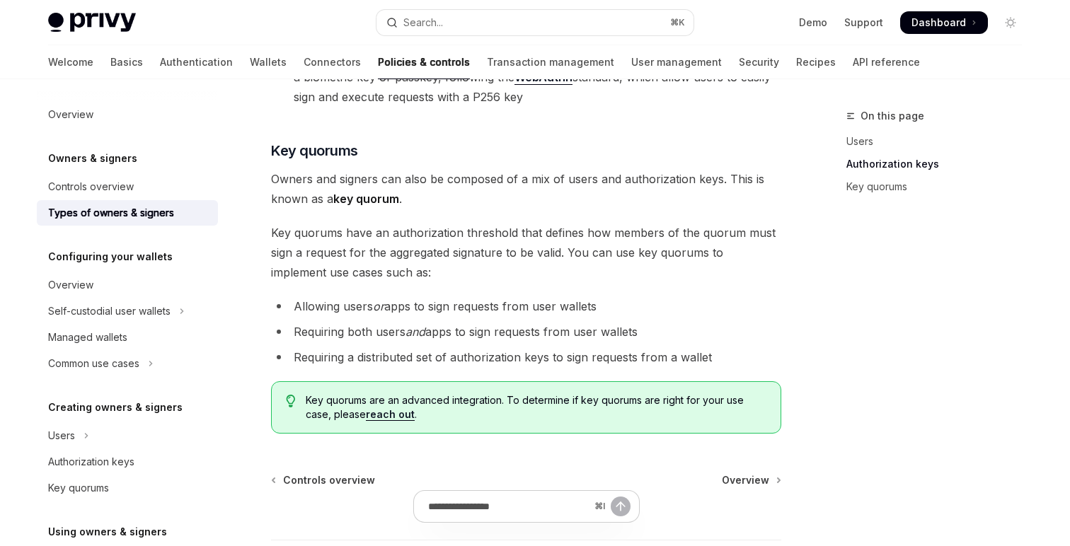
scroll to position [538, 0]
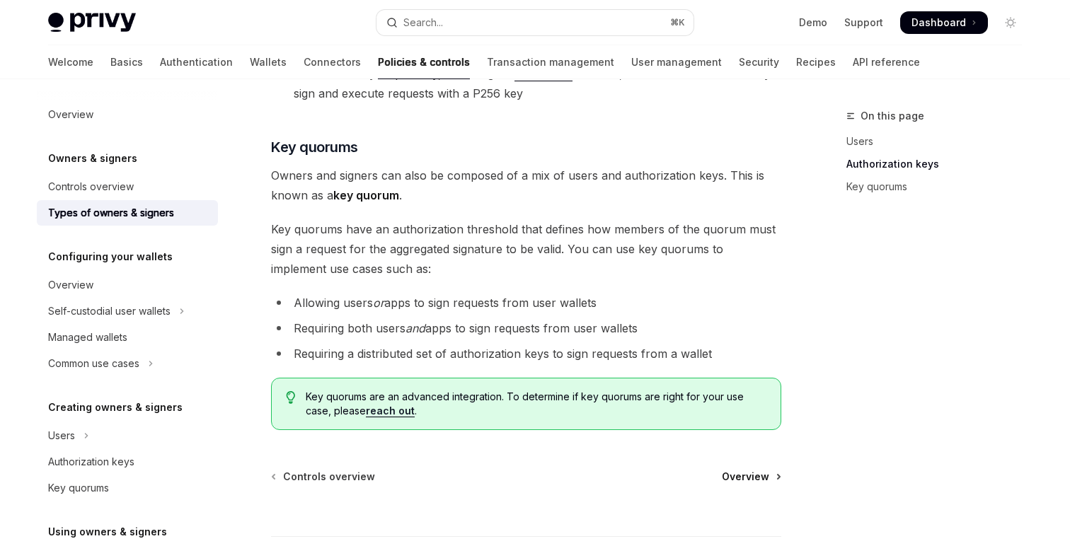
click at [767, 470] on span "Overview" at bounding box center [745, 477] width 47 height 14
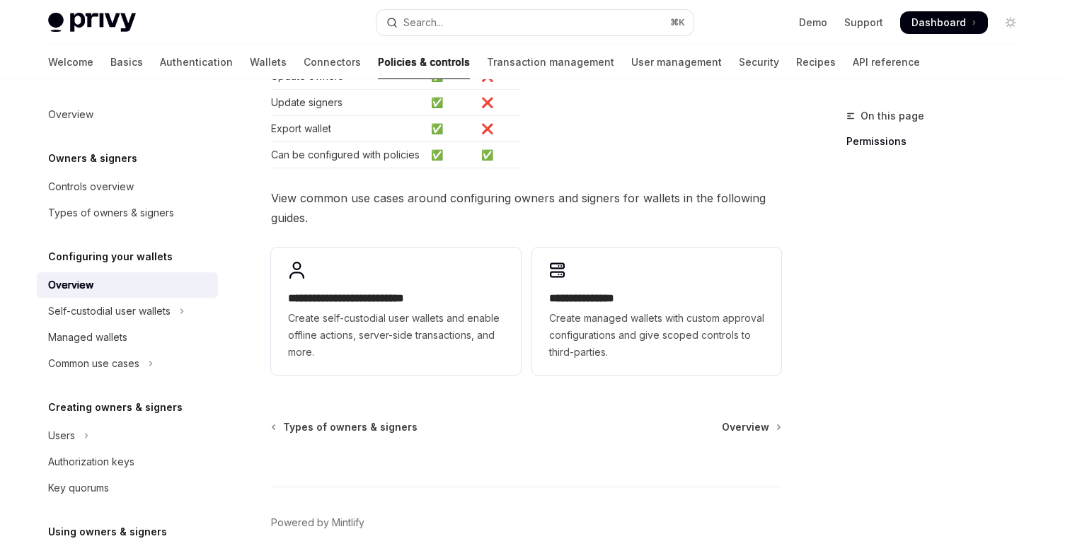
scroll to position [407, 0]
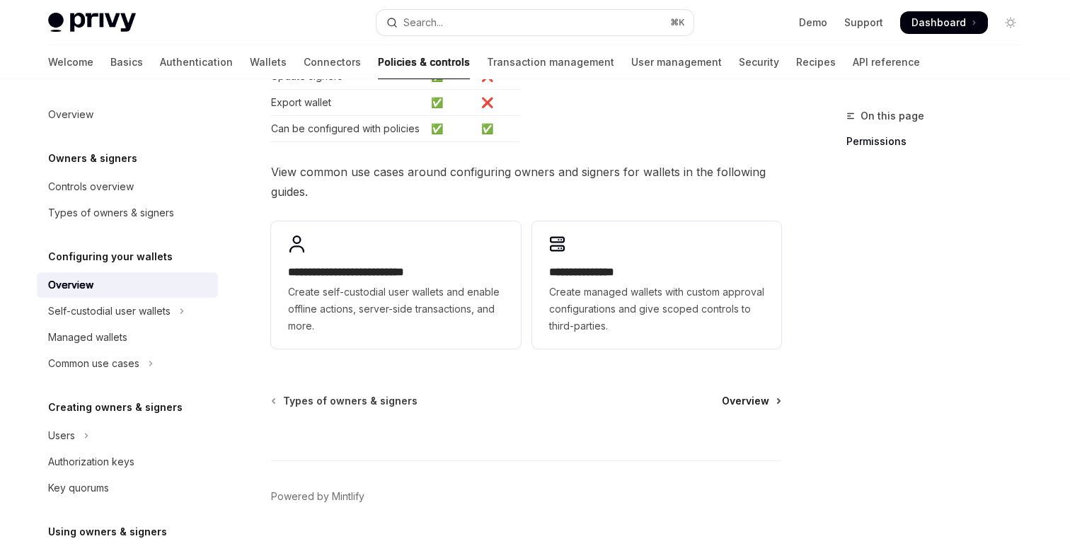
click at [737, 401] on span "Overview" at bounding box center [745, 401] width 47 height 14
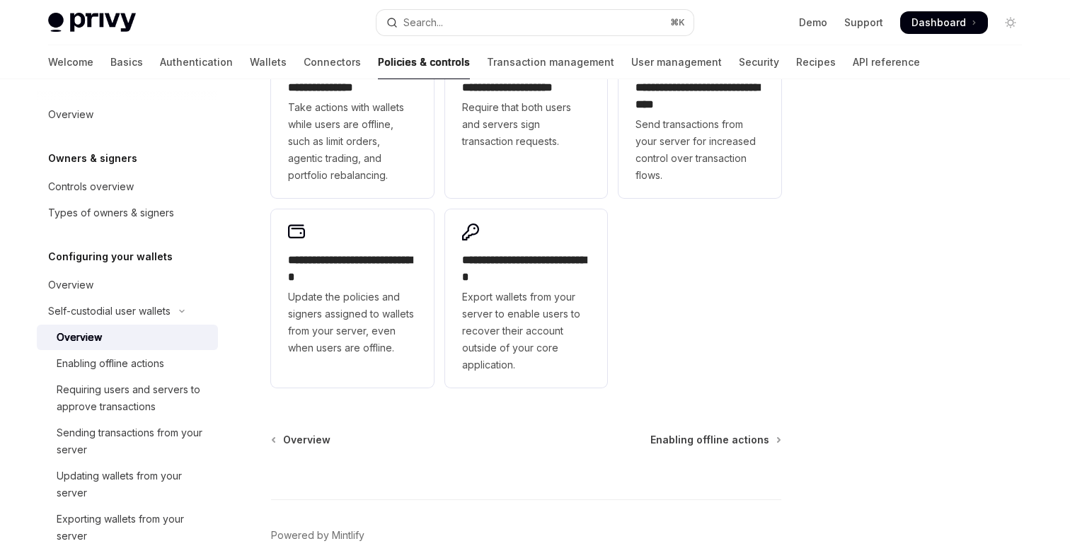
scroll to position [383, 0]
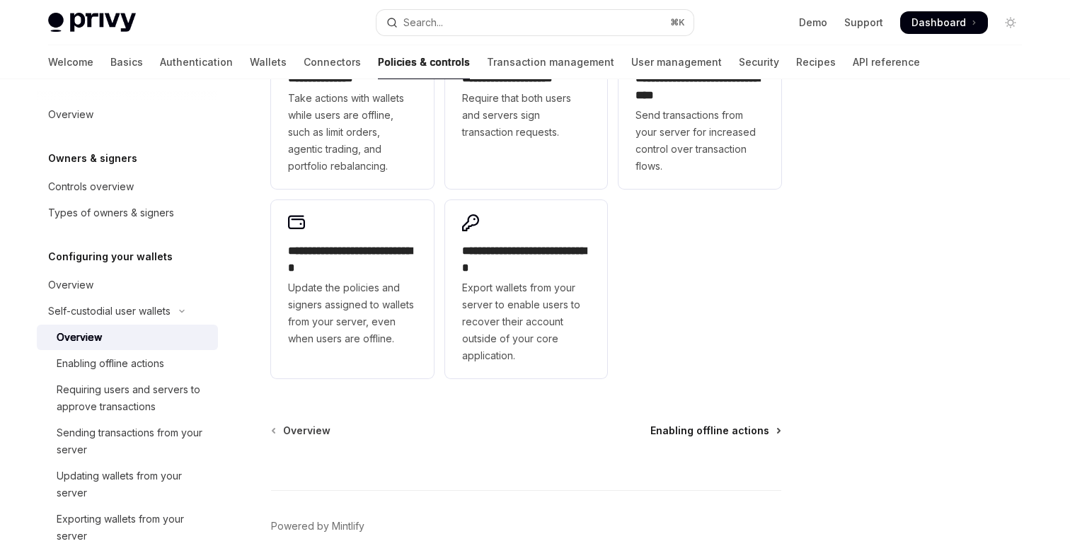
click at [733, 429] on span "Enabling offline actions" at bounding box center [709, 431] width 119 height 14
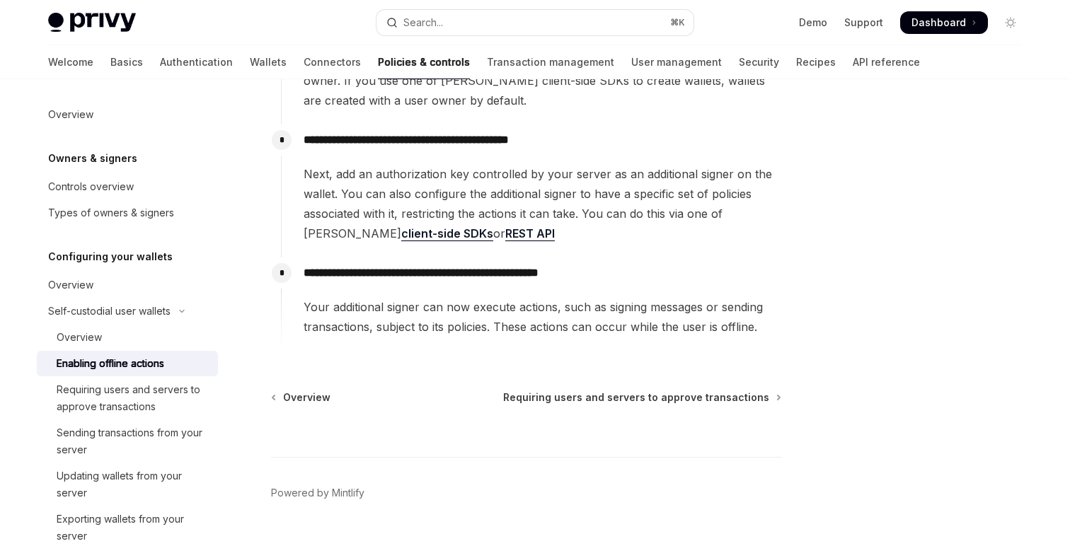
scroll to position [292, 0]
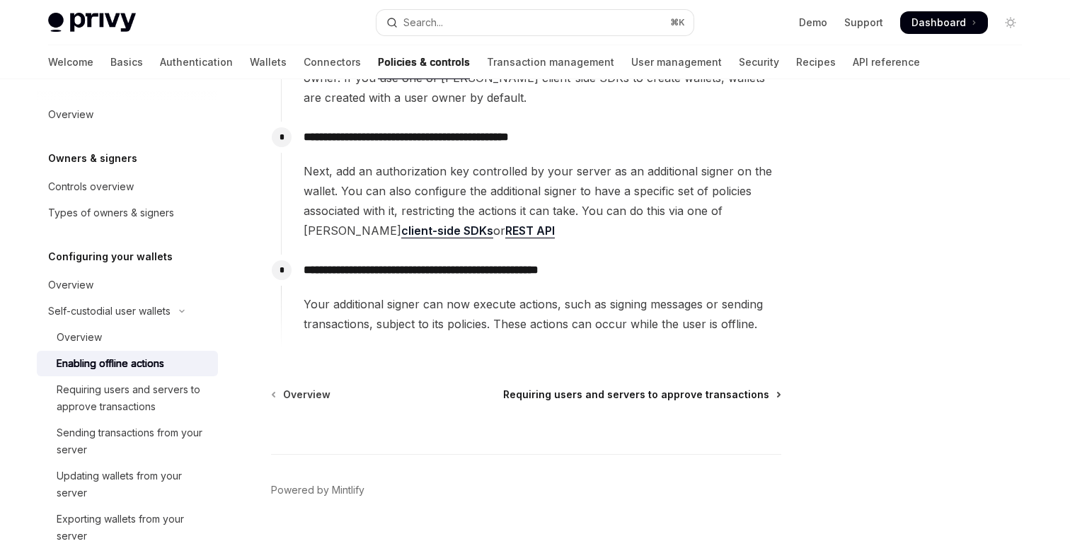
click at [707, 394] on span "Requiring users and servers to approve transactions" at bounding box center [636, 395] width 266 height 14
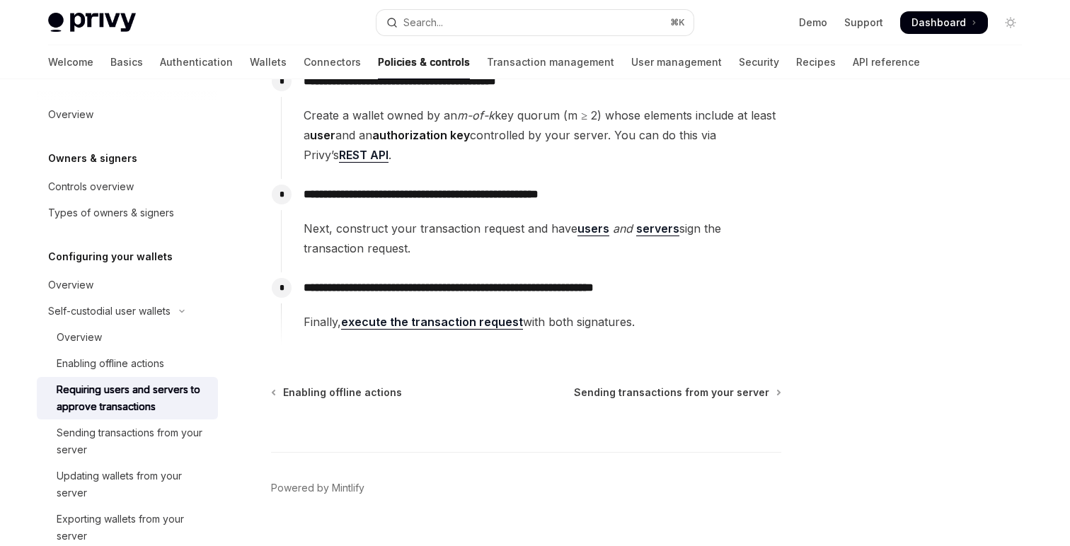
scroll to position [256, 0]
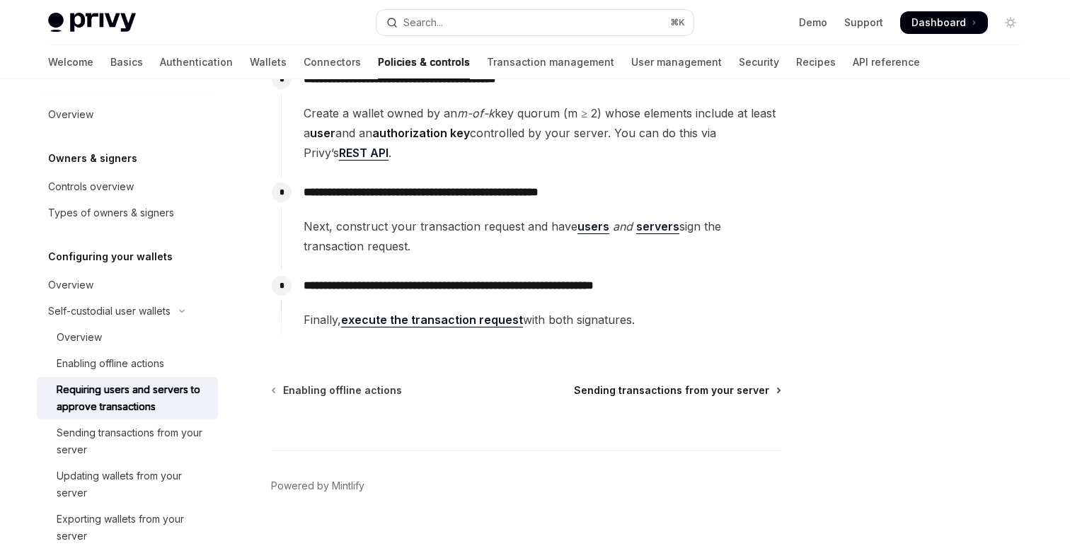
click at [688, 395] on span "Sending transactions from your server" at bounding box center [671, 391] width 195 height 14
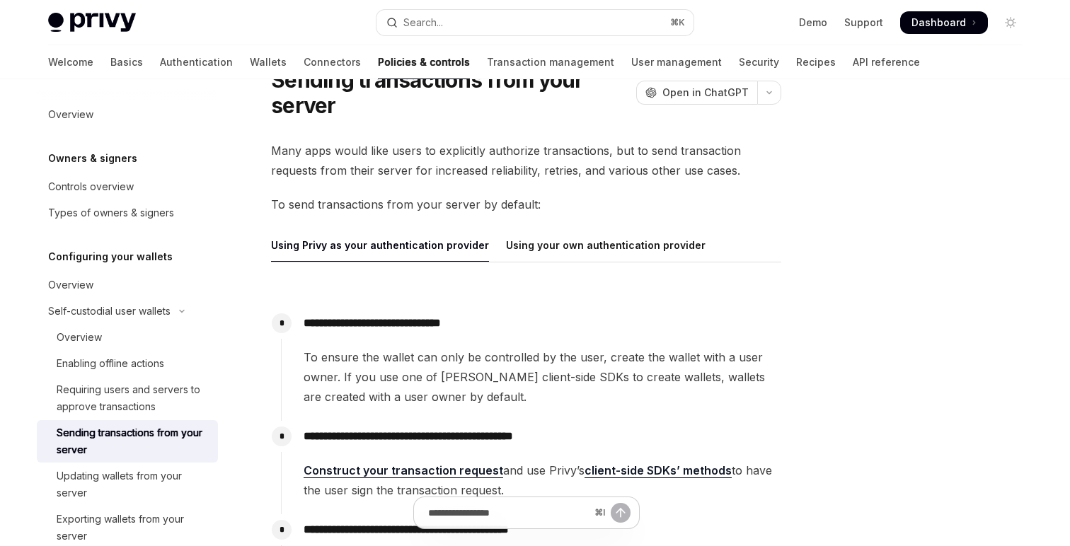
scroll to position [93, 0]
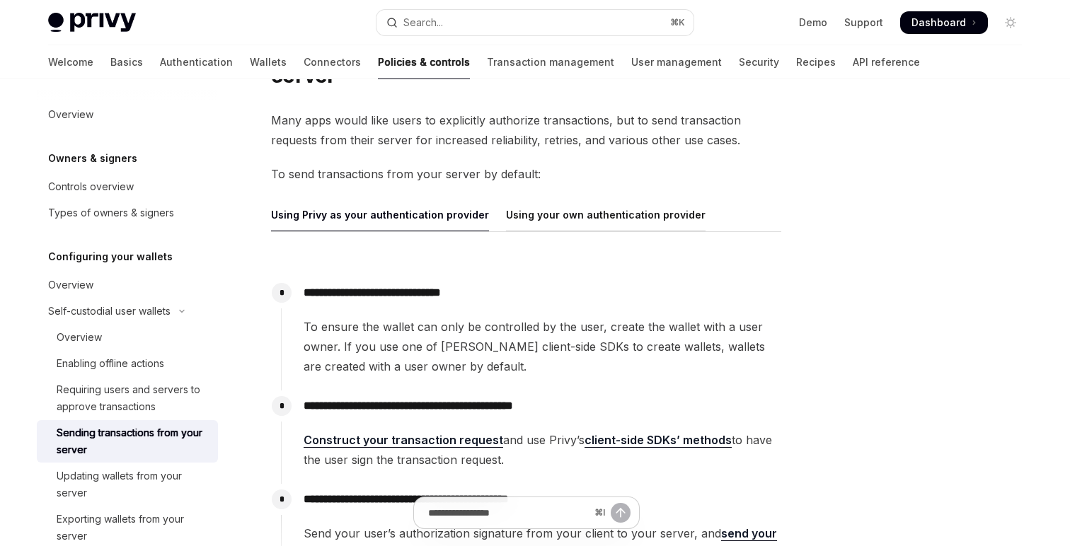
click at [613, 223] on div "Using your own authentication provider" at bounding box center [606, 214] width 200 height 33
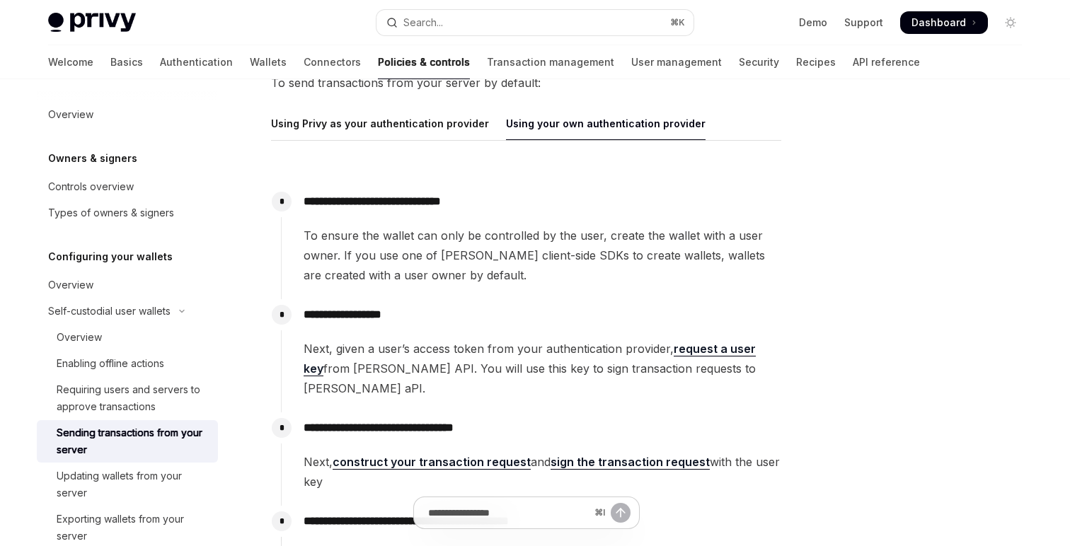
scroll to position [190, 0]
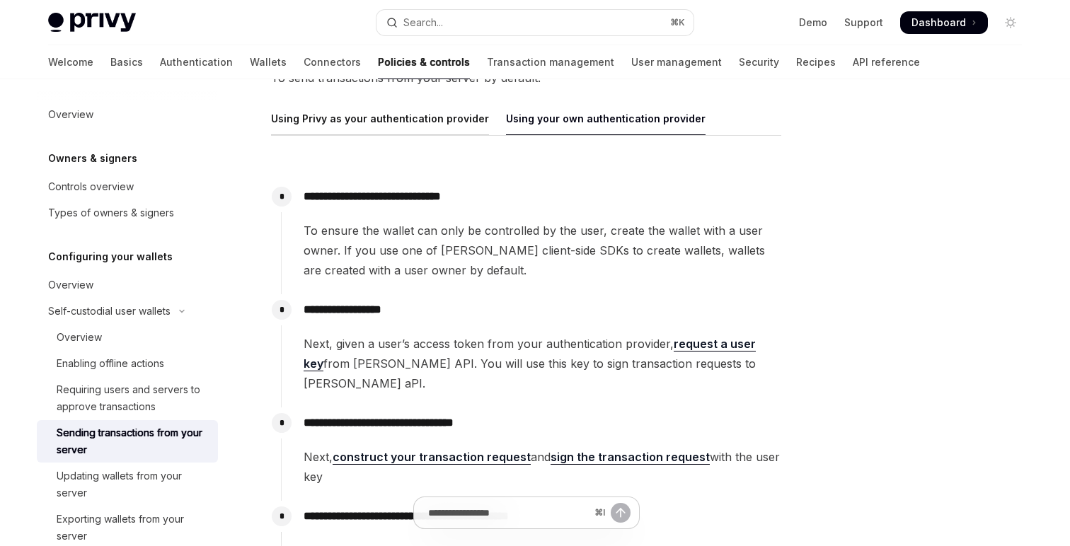
click at [448, 116] on div "Using Privy as your authentication provider" at bounding box center [380, 118] width 218 height 33
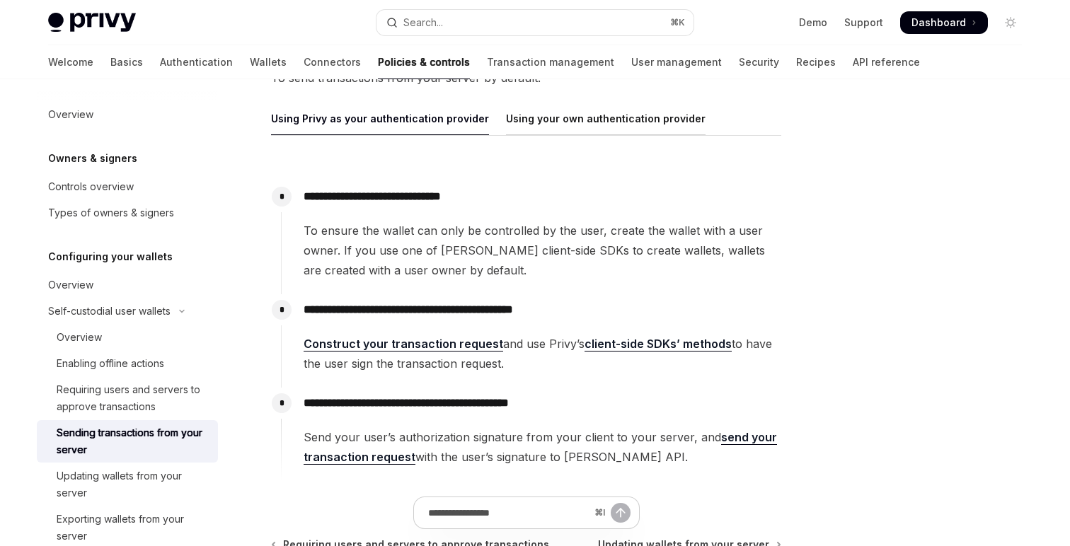
click at [515, 117] on div "Using your own authentication provider" at bounding box center [606, 118] width 200 height 33
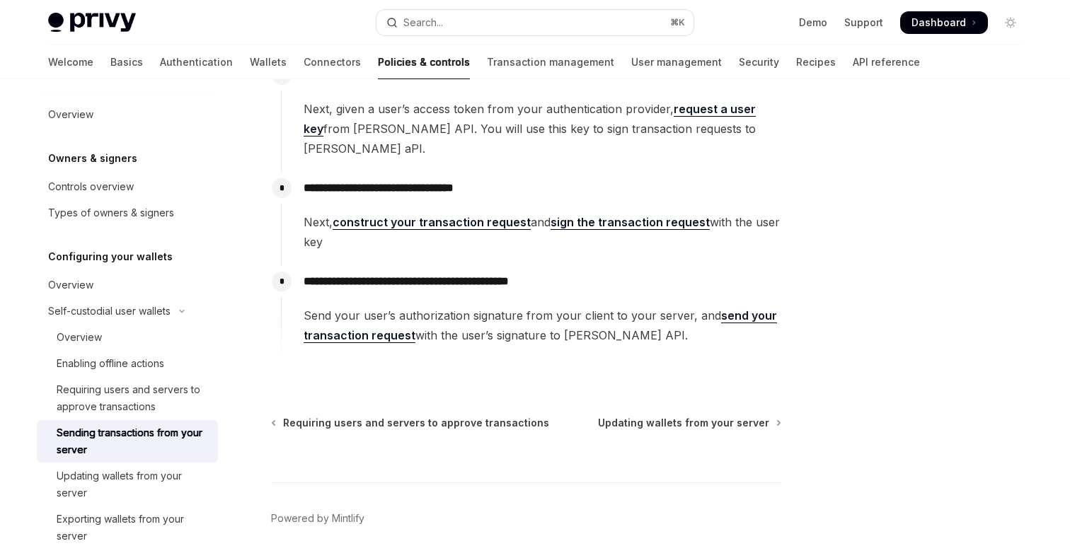
scroll to position [433, 0]
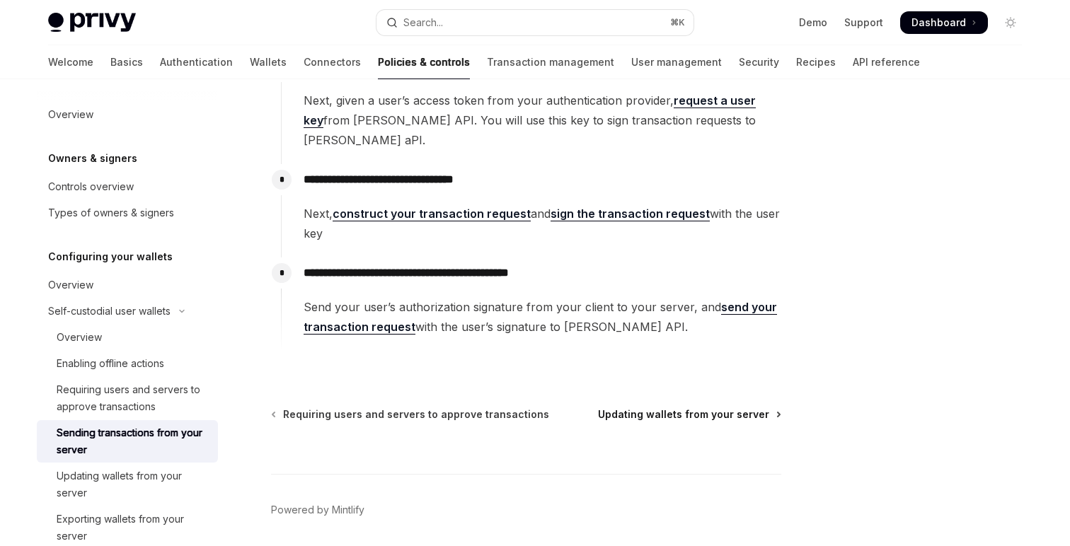
click at [652, 408] on span "Updating wallets from your server" at bounding box center [683, 415] width 171 height 14
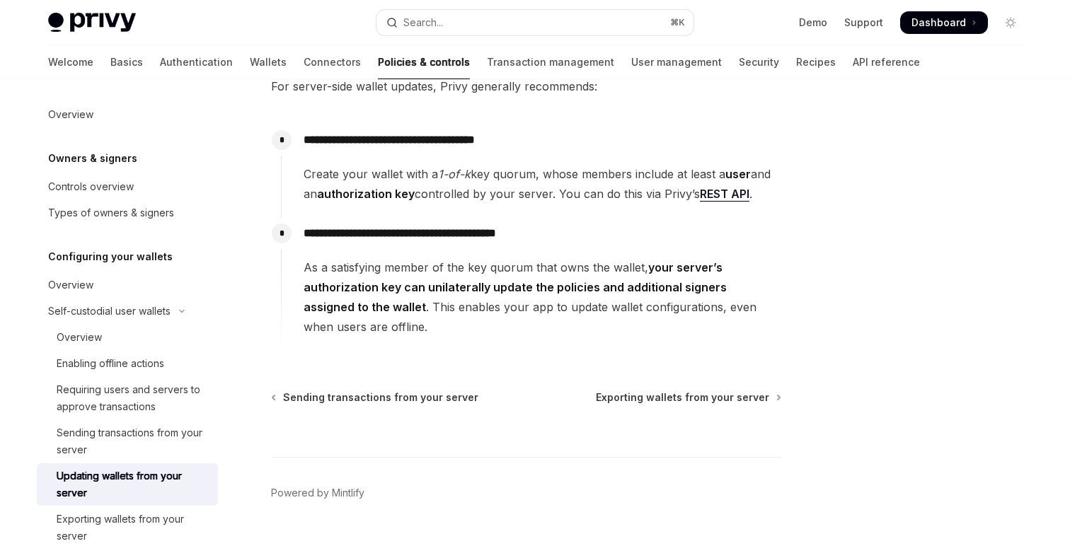
scroll to position [157, 0]
click at [652, 396] on span "Exporting wallets from your server" at bounding box center [682, 396] width 173 height 14
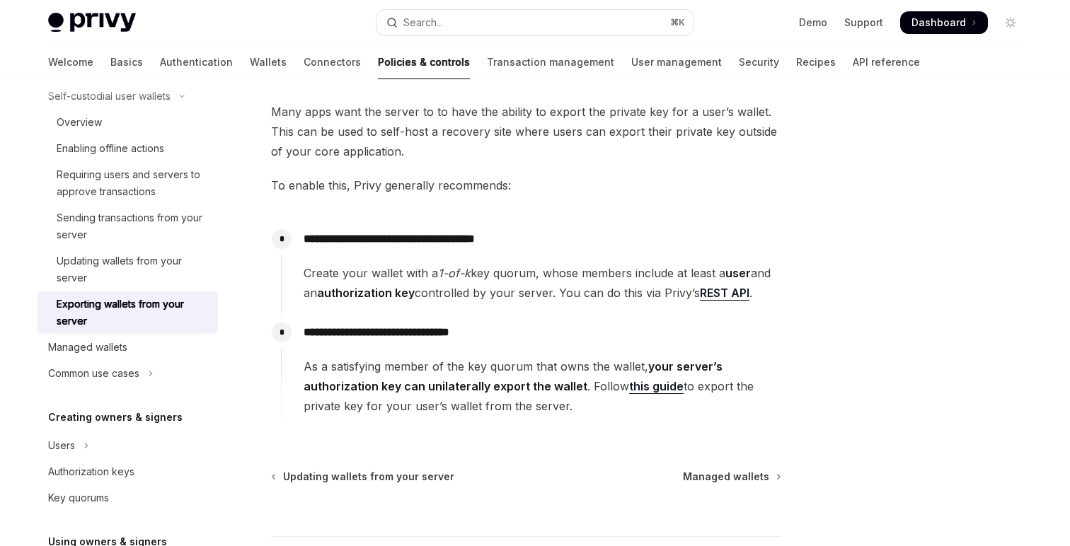
scroll to position [80, 0]
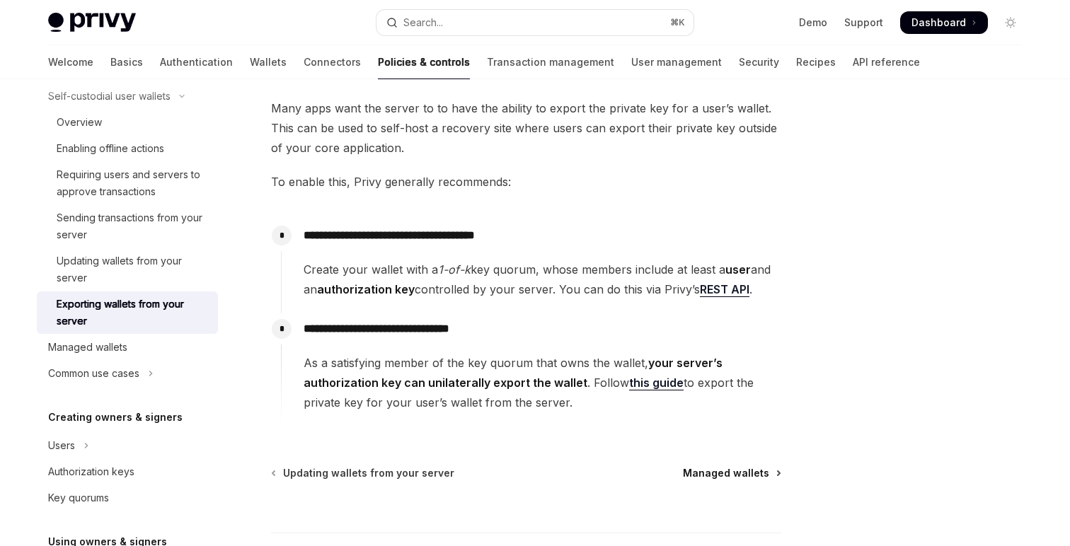
click at [747, 470] on span "Managed wallets" at bounding box center [726, 473] width 86 height 14
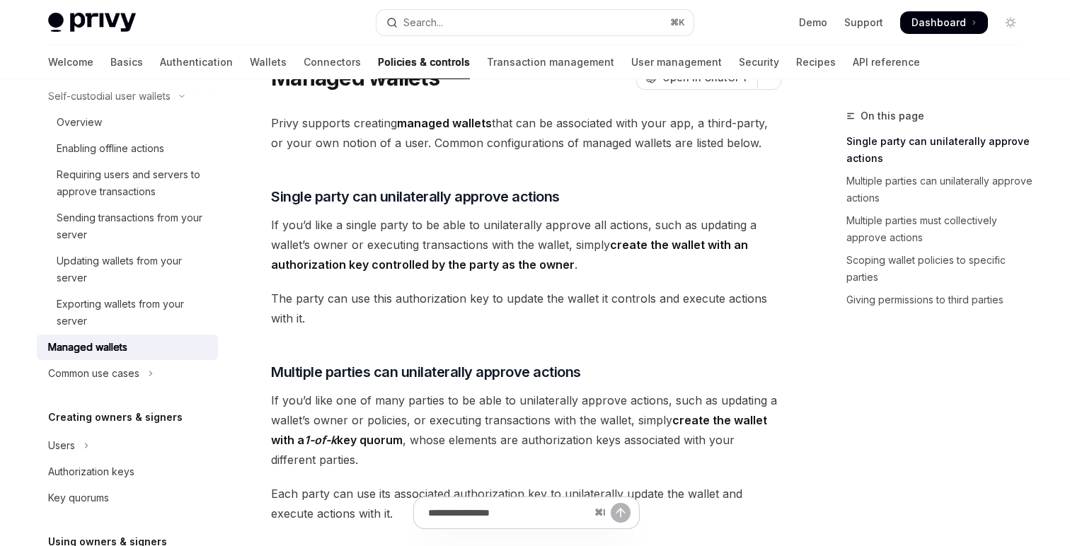
scroll to position [66, 0]
click at [376, 226] on span "If you’d like a single party to be able to unilaterally approve all actions, su…" at bounding box center [526, 243] width 510 height 59
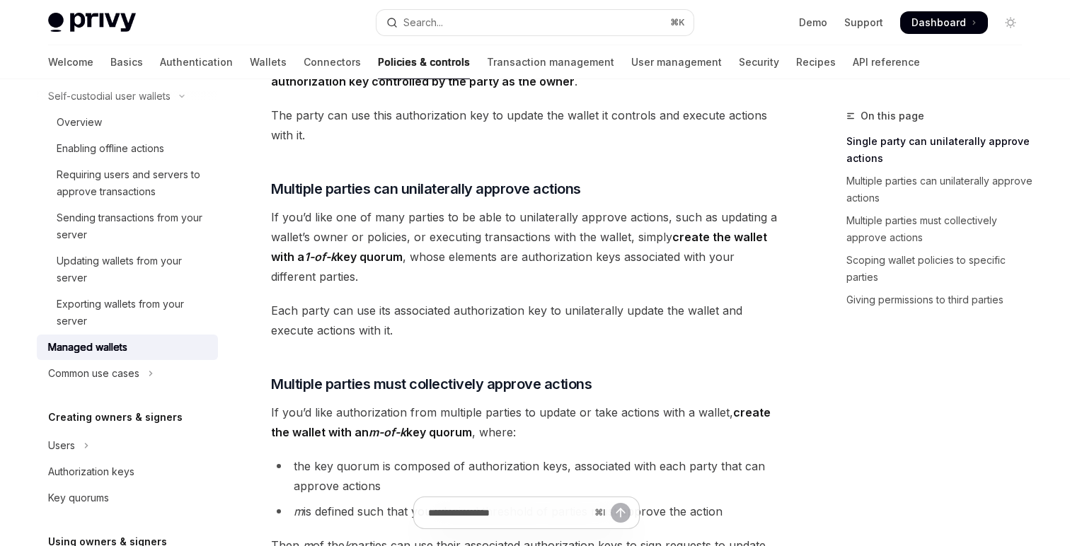
scroll to position [253, 0]
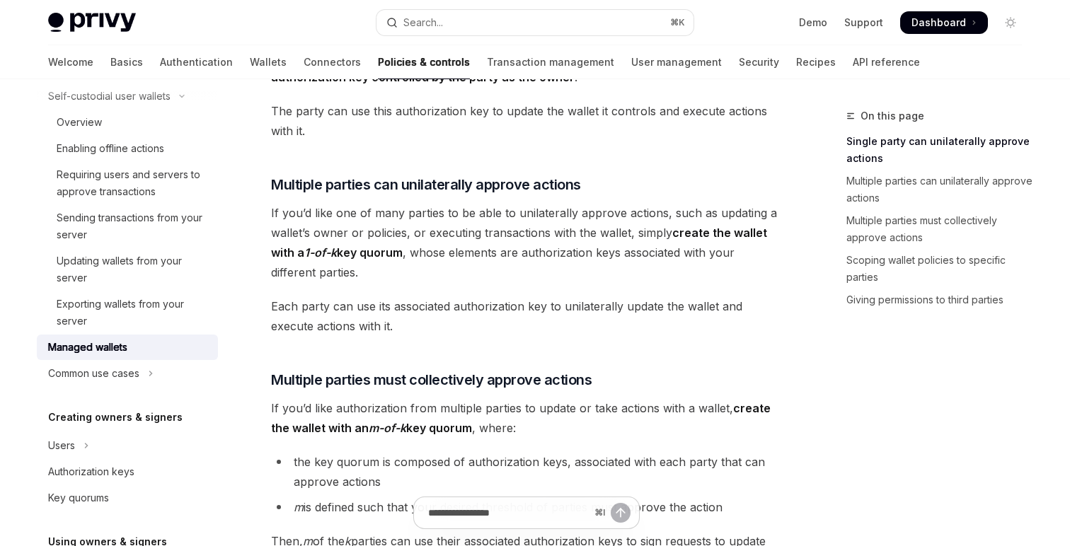
click at [528, 207] on span "If you’d like one of many parties to be able to unilaterally approve actions, s…" at bounding box center [526, 242] width 510 height 79
copy span "unilaterally"
click at [628, 153] on div "Privy supports creating managed wallets that can be associated with your app, a…" at bounding box center [526, 503] width 510 height 1155
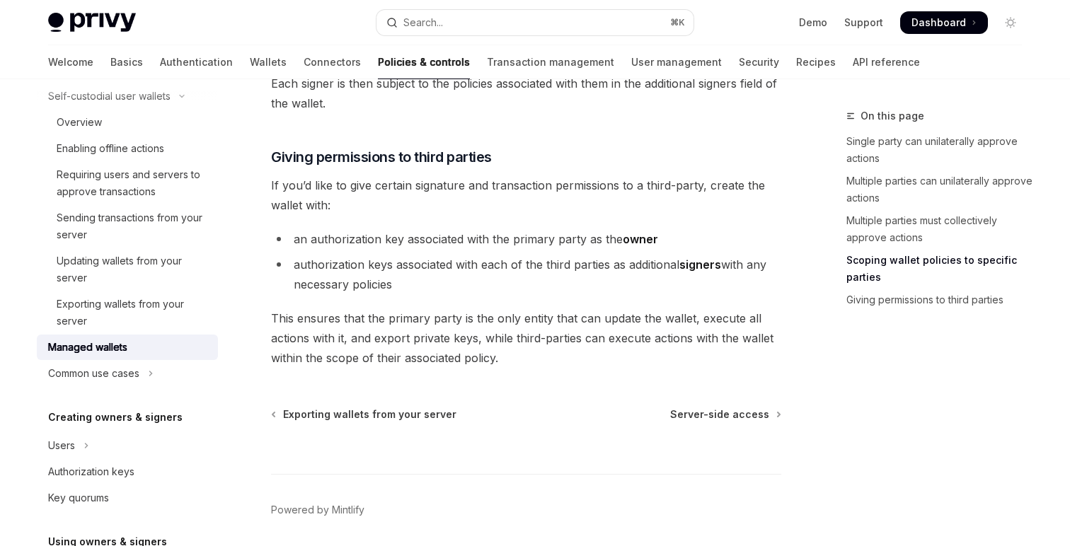
scroll to position [975, 0]
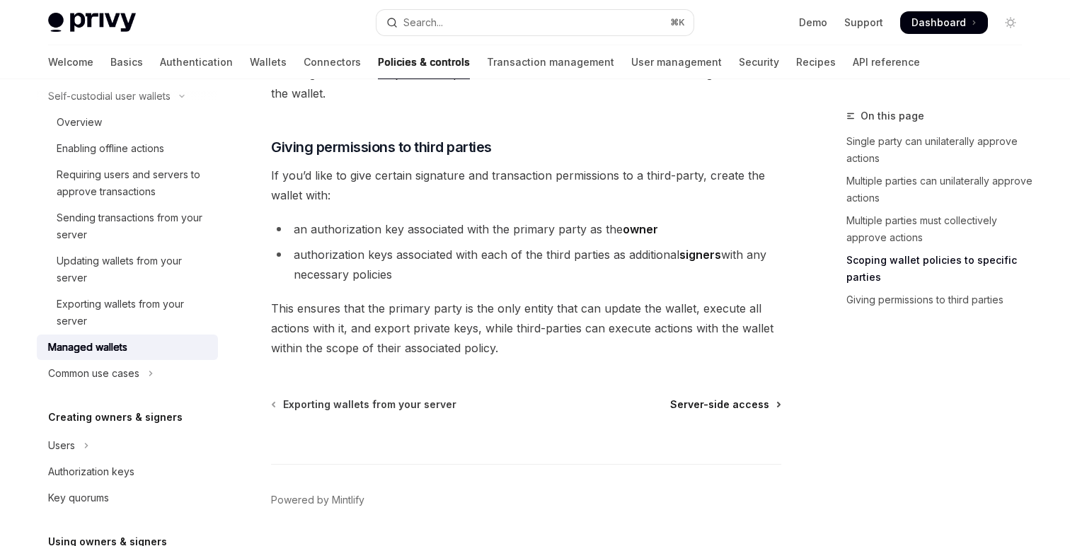
click at [708, 403] on span "Server-side access" at bounding box center [719, 405] width 99 height 14
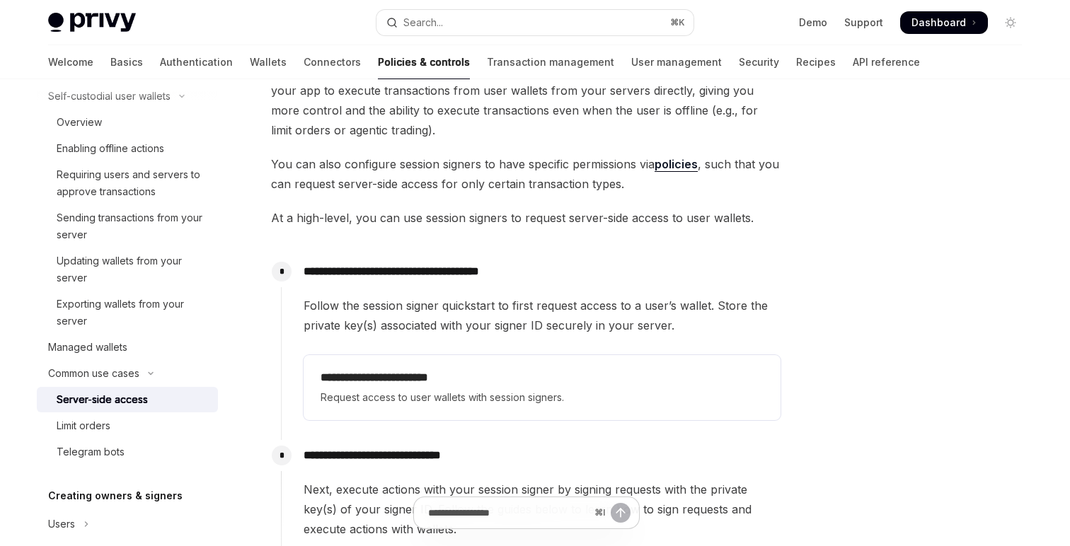
scroll to position [520, 0]
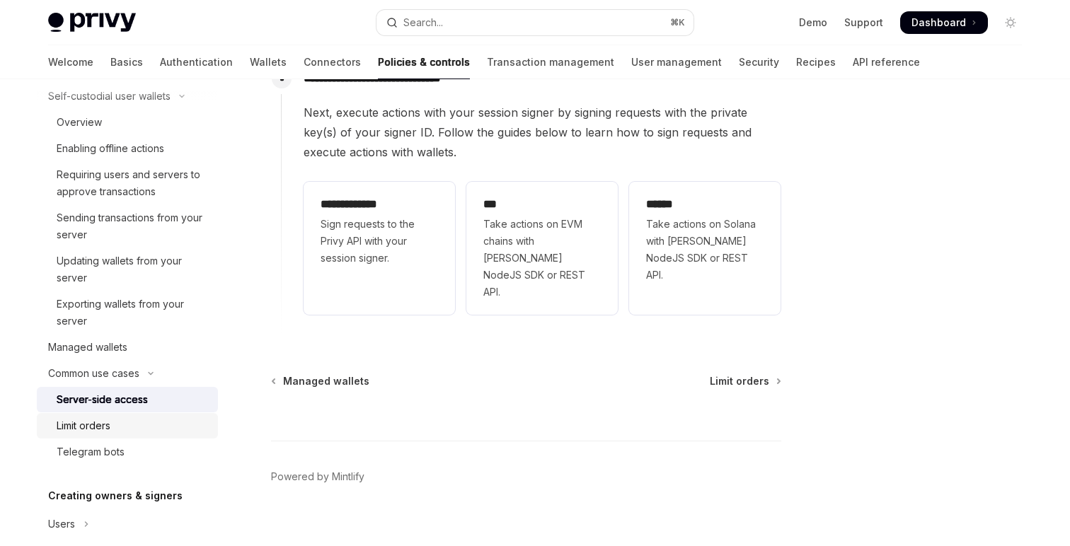
click at [76, 430] on div "Limit orders" at bounding box center [84, 426] width 54 height 17
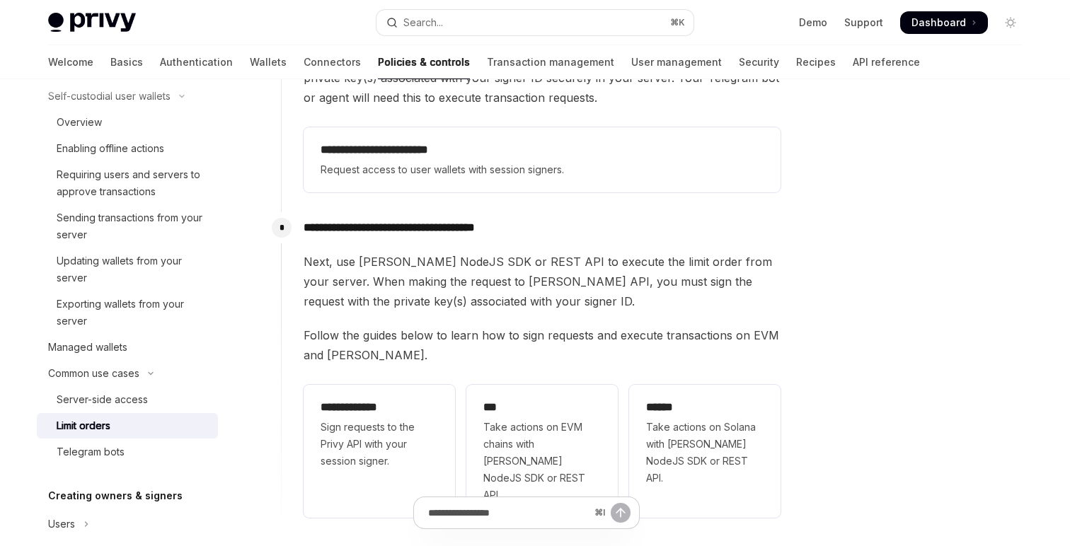
scroll to position [520, 0]
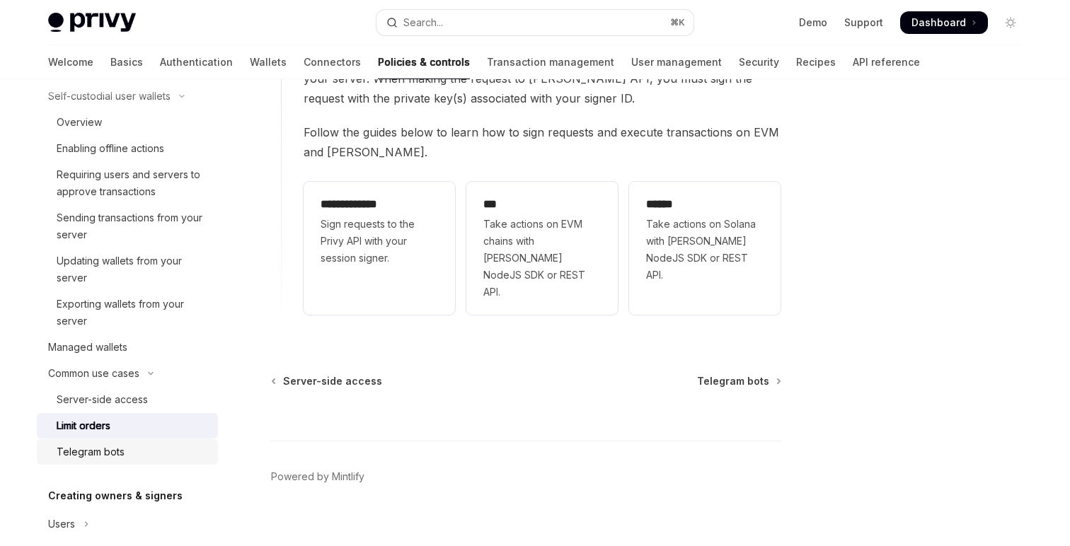
click at [105, 456] on div "Telegram bots" at bounding box center [91, 452] width 68 height 17
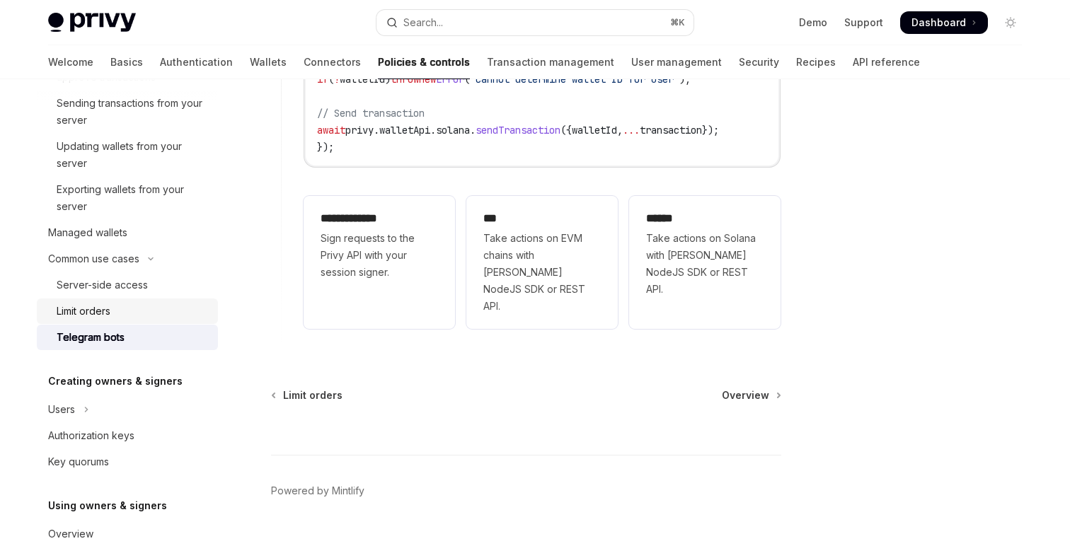
scroll to position [338, 0]
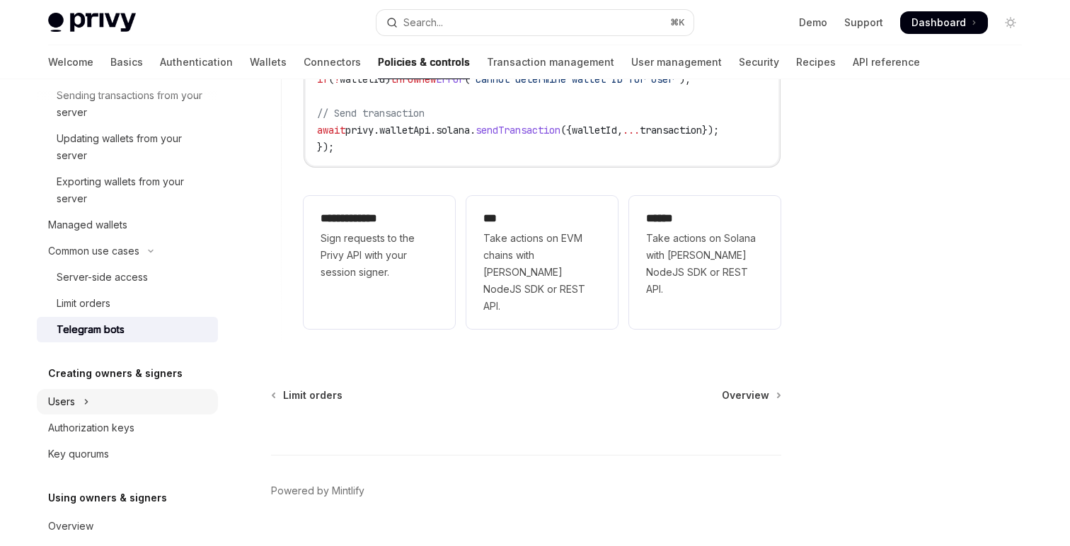
click at [84, 402] on icon "Toggle Users section" at bounding box center [87, 402] width 6 height 17
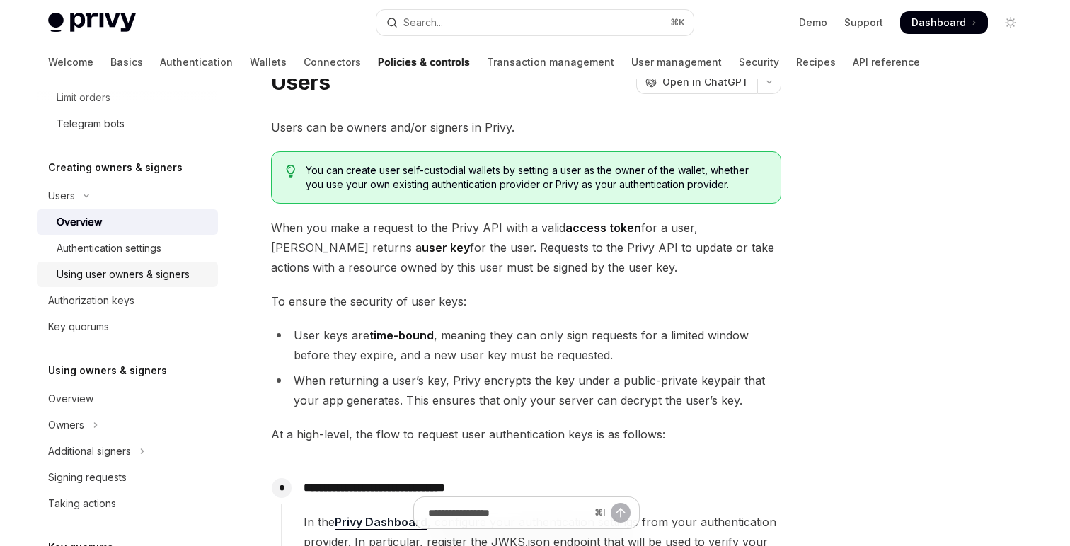
scroll to position [558, 0]
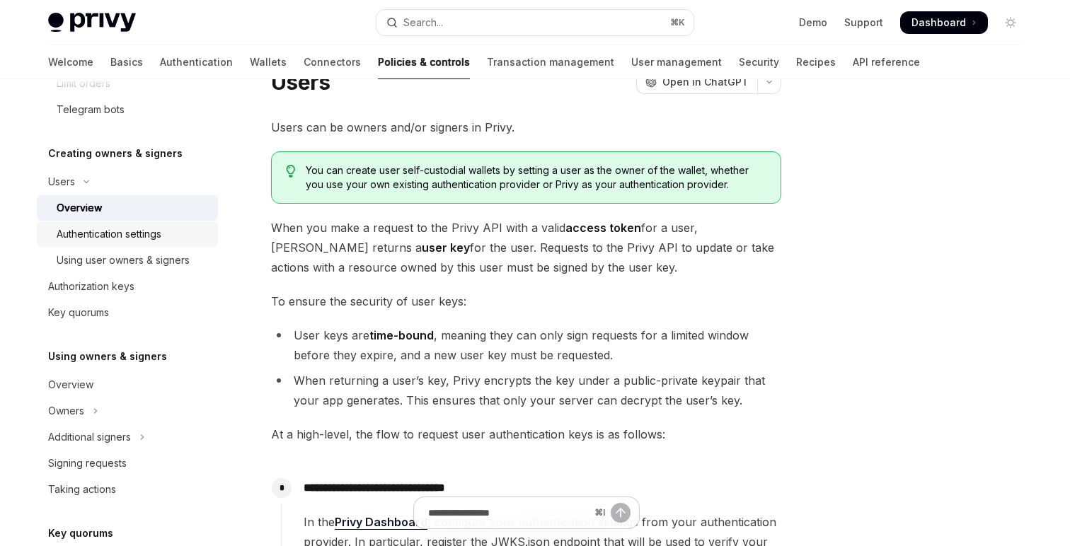
click at [127, 243] on link "Authentication settings" at bounding box center [127, 234] width 181 height 25
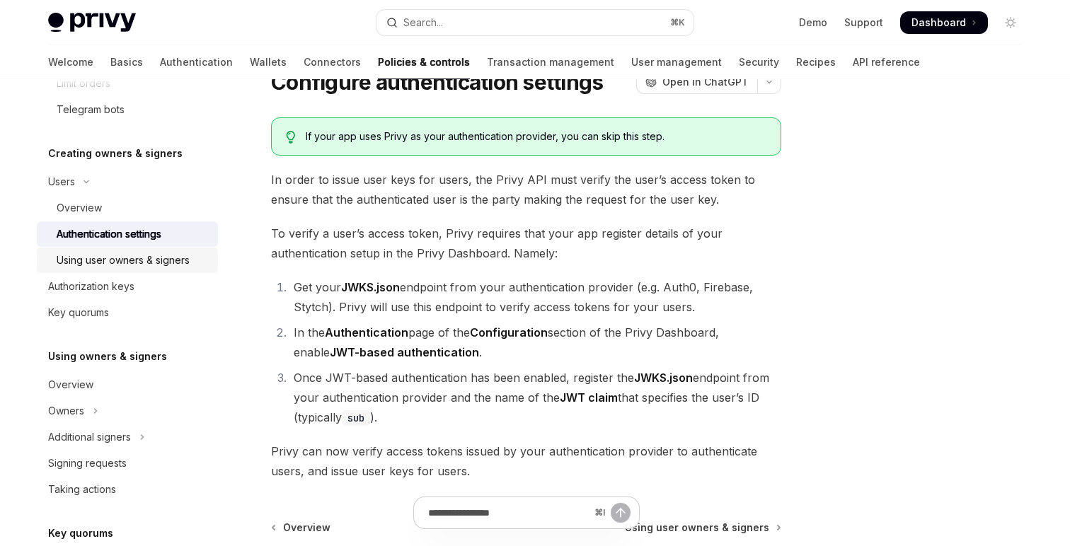
click at [127, 258] on div "Using user owners & signers" at bounding box center [123, 260] width 133 height 17
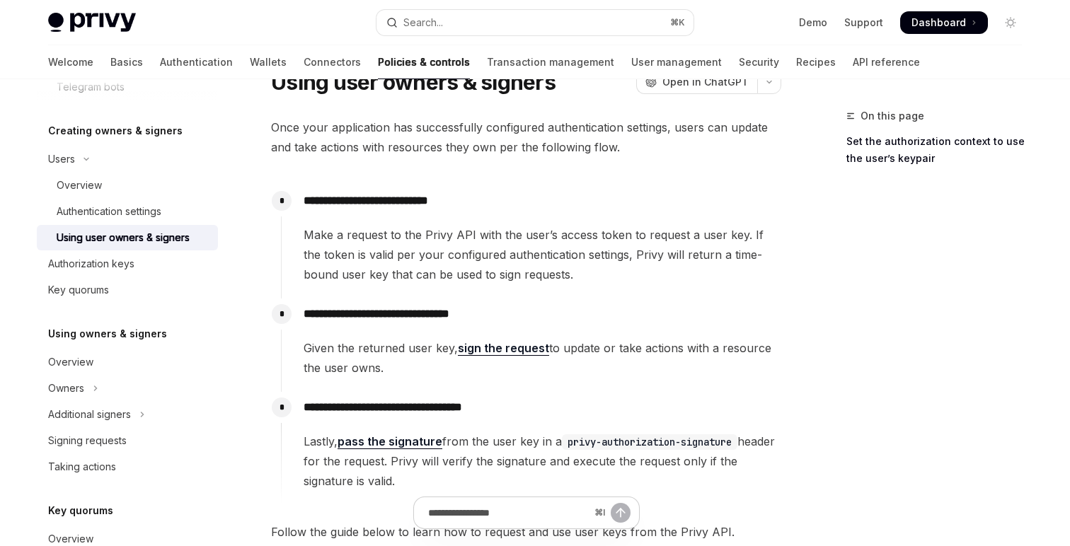
scroll to position [595, 0]
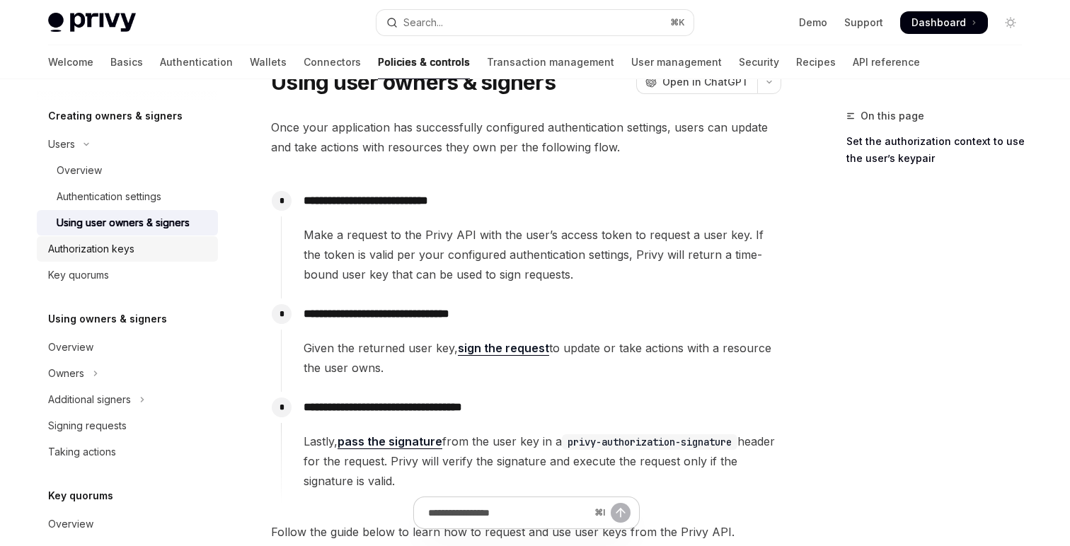
click at [127, 253] on div "Authorization keys" at bounding box center [91, 249] width 86 height 17
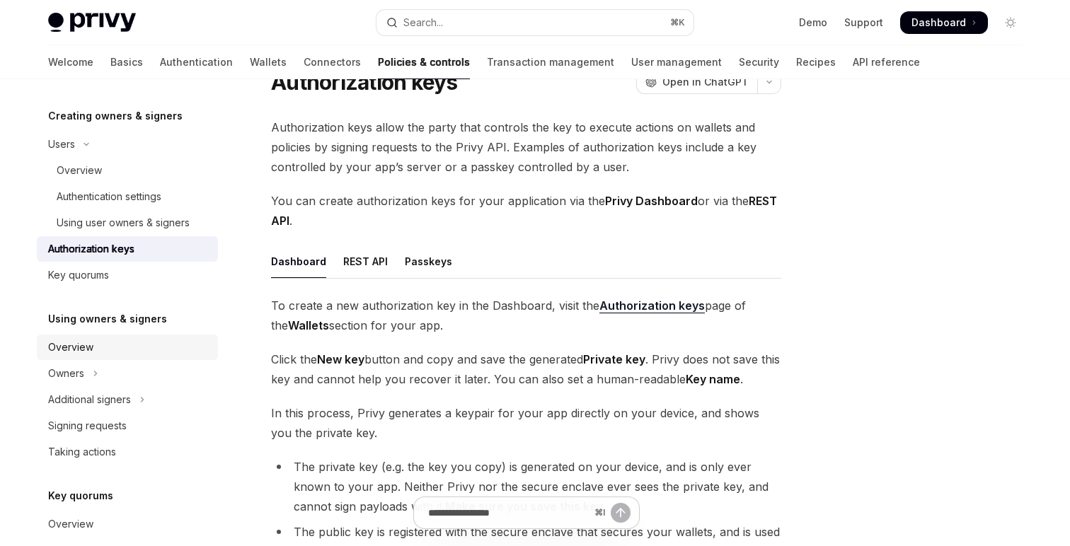
click at [96, 345] on div "Overview" at bounding box center [128, 347] width 161 height 17
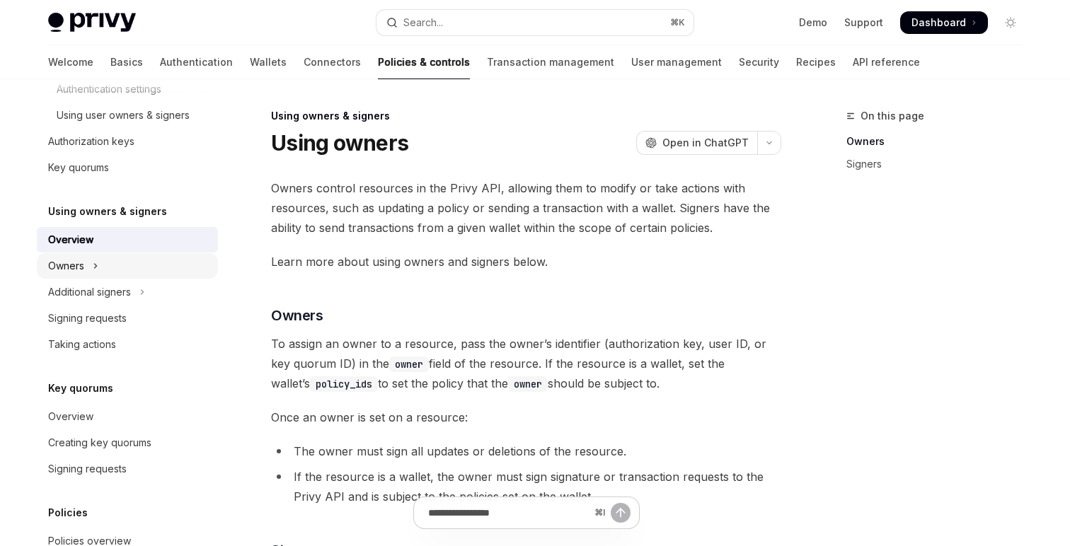
scroll to position [711, 0]
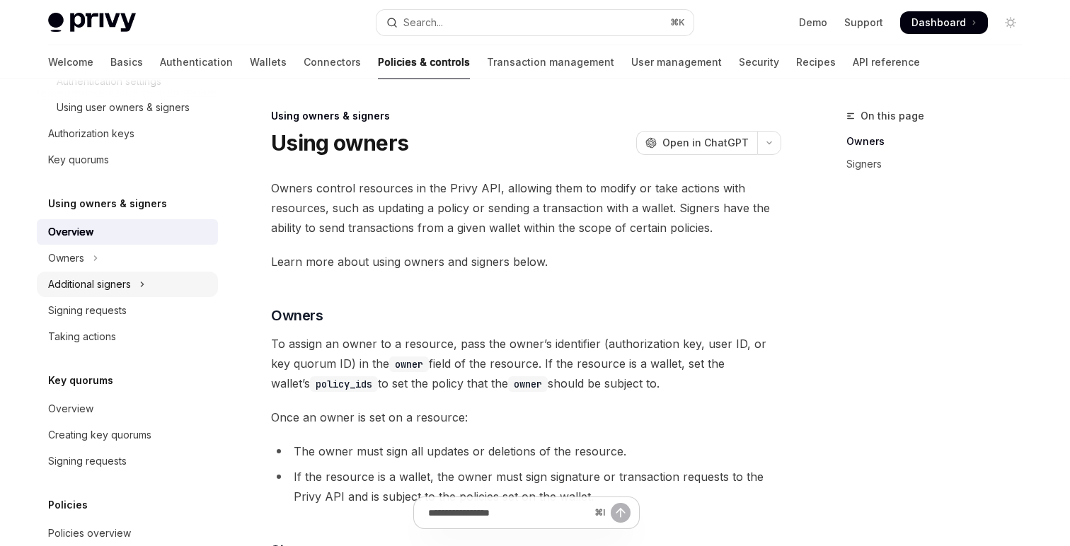
click at [103, 284] on div "Additional signers" at bounding box center [89, 284] width 83 height 17
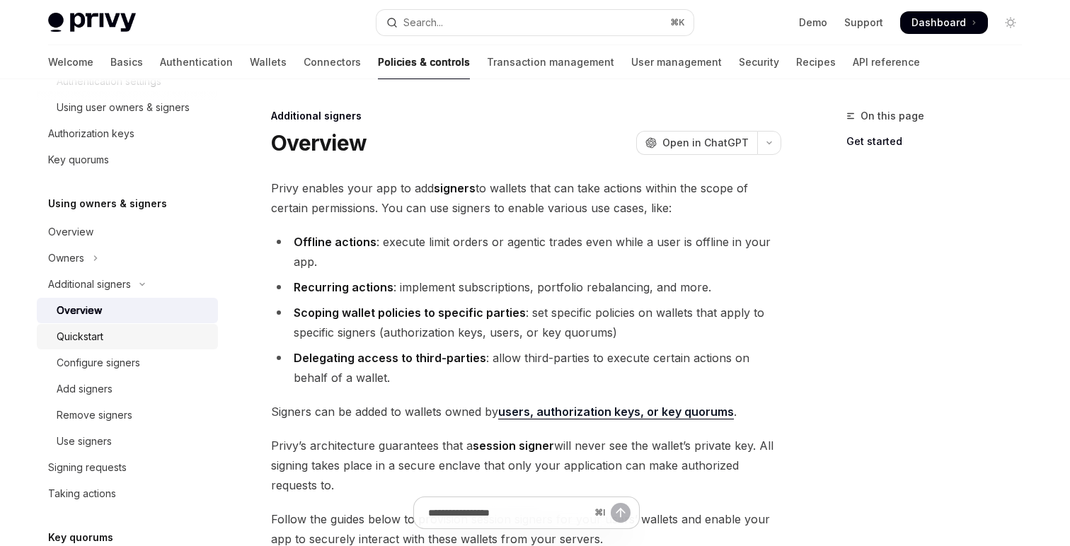
click at [93, 341] on div "Quickstart" at bounding box center [80, 336] width 47 height 17
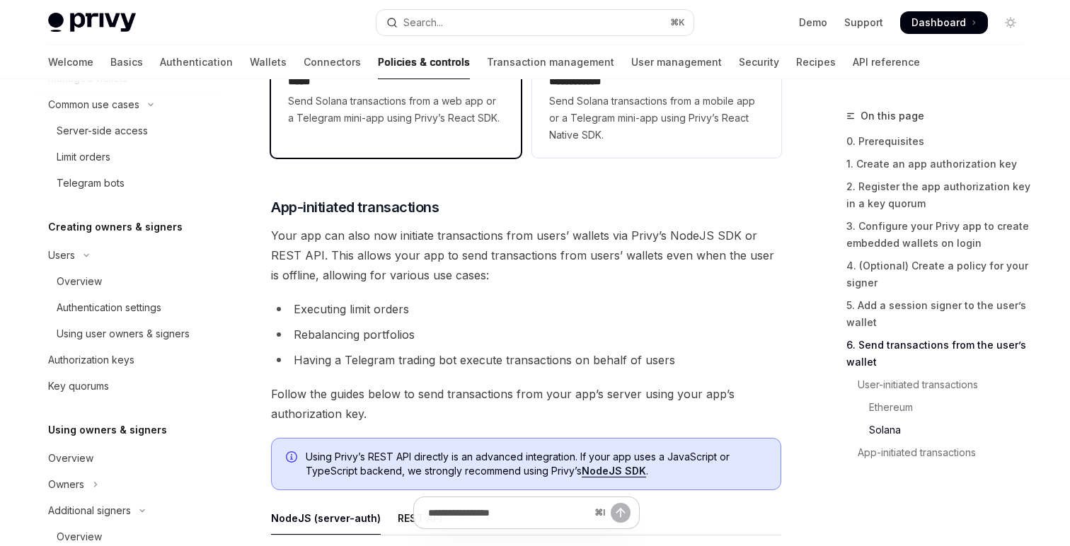
scroll to position [316, 0]
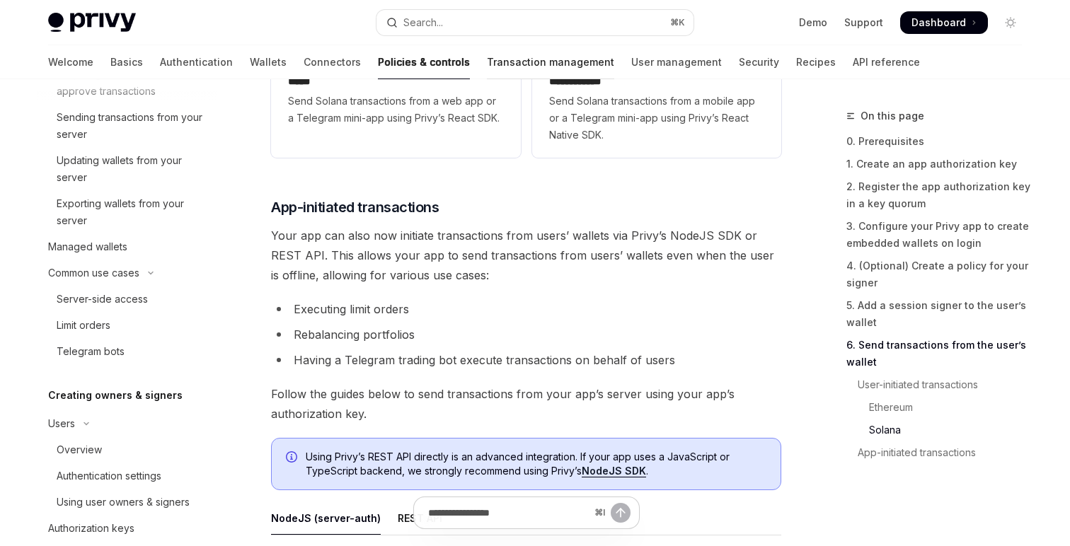
click at [487, 64] on link "Transaction management" at bounding box center [550, 62] width 127 height 34
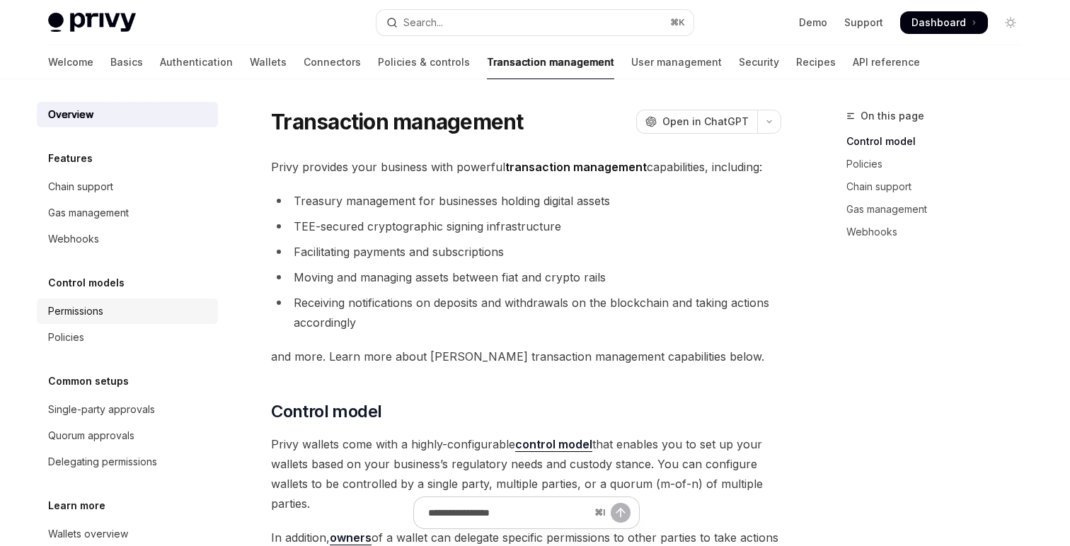
click at [103, 309] on div "Permissions" at bounding box center [75, 311] width 55 height 17
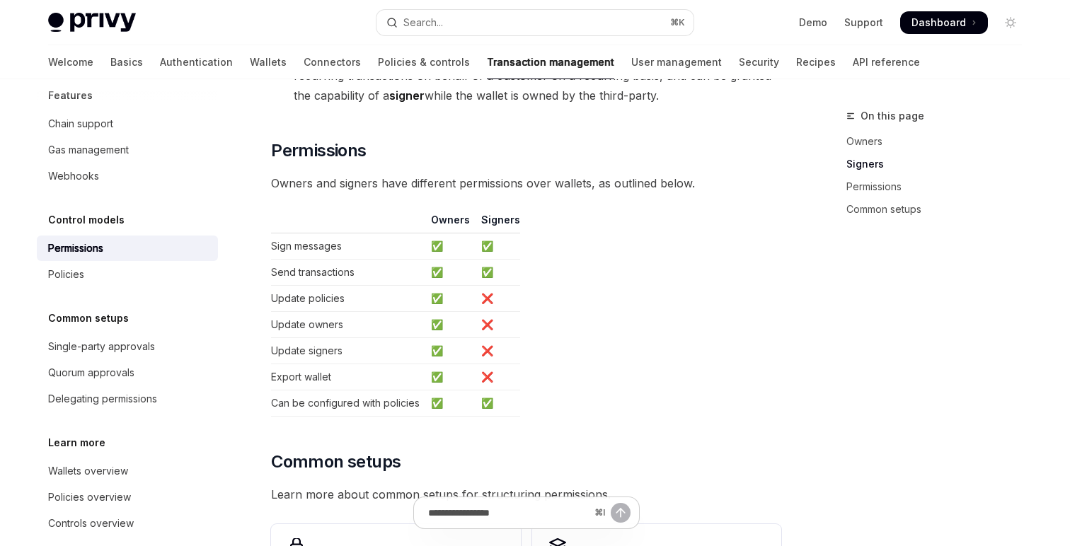
scroll to position [81, 0]
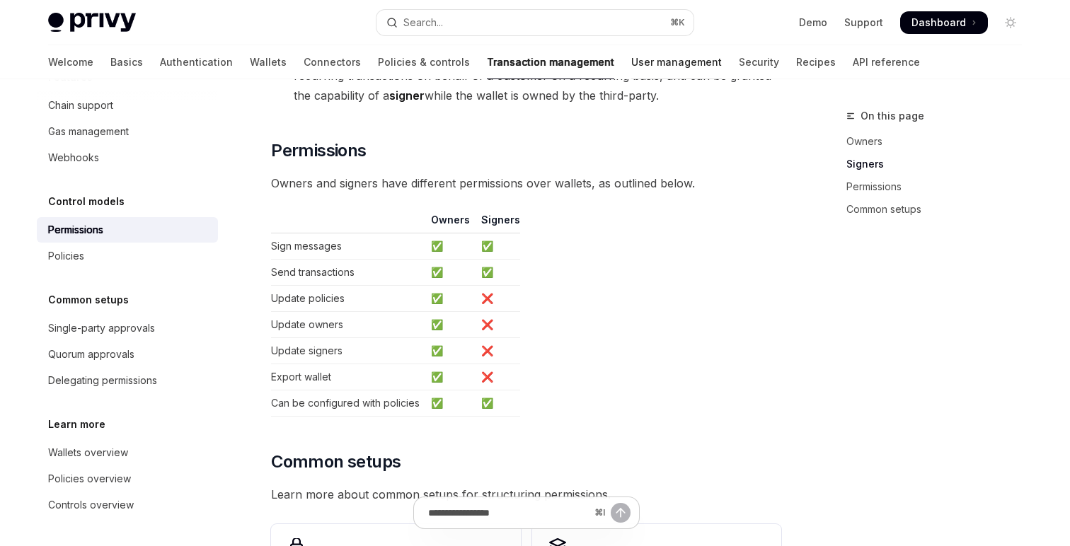
click at [631, 64] on link "User management" at bounding box center [676, 62] width 91 height 34
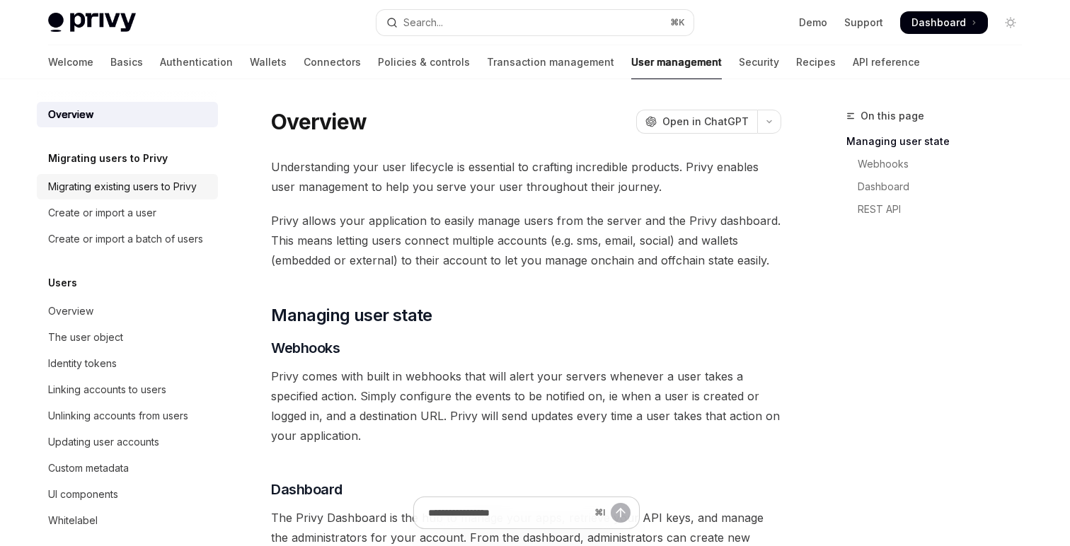
click at [171, 190] on div "Migrating existing users to Privy" at bounding box center [122, 186] width 149 height 17
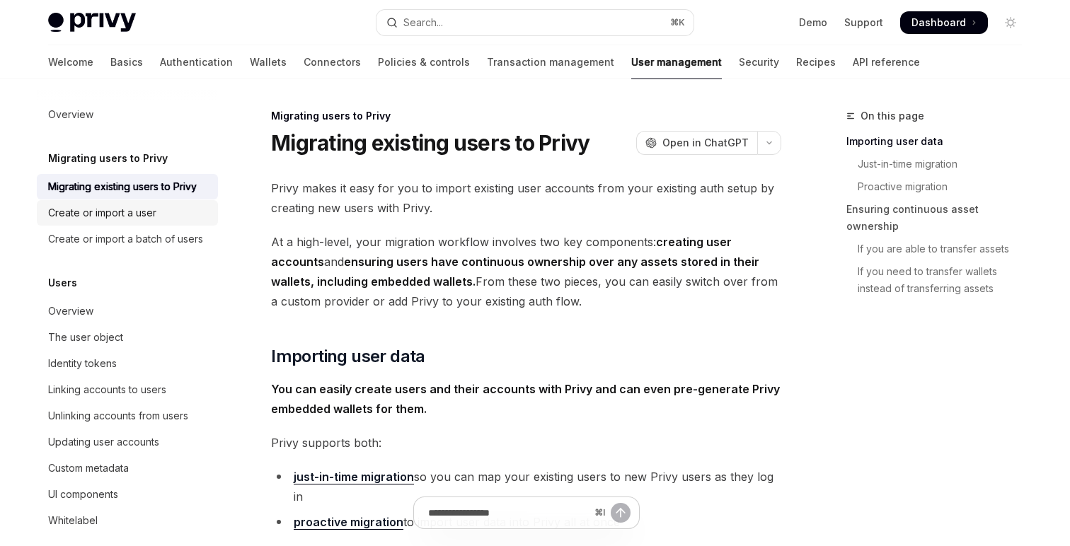
click at [168, 212] on div "Create or import a user" at bounding box center [128, 213] width 161 height 17
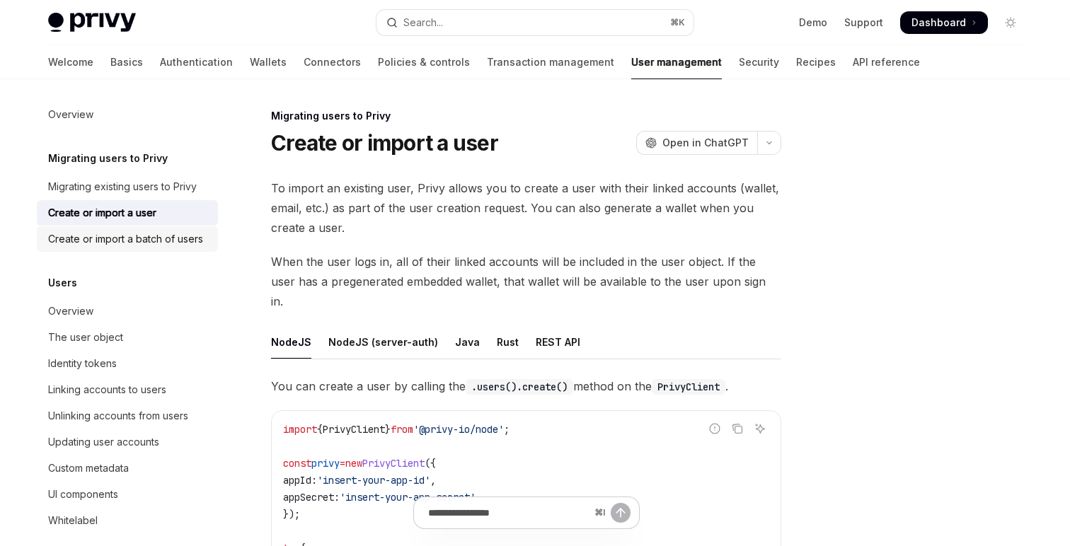
click at [166, 236] on div "Create or import a batch of users" at bounding box center [125, 239] width 155 height 17
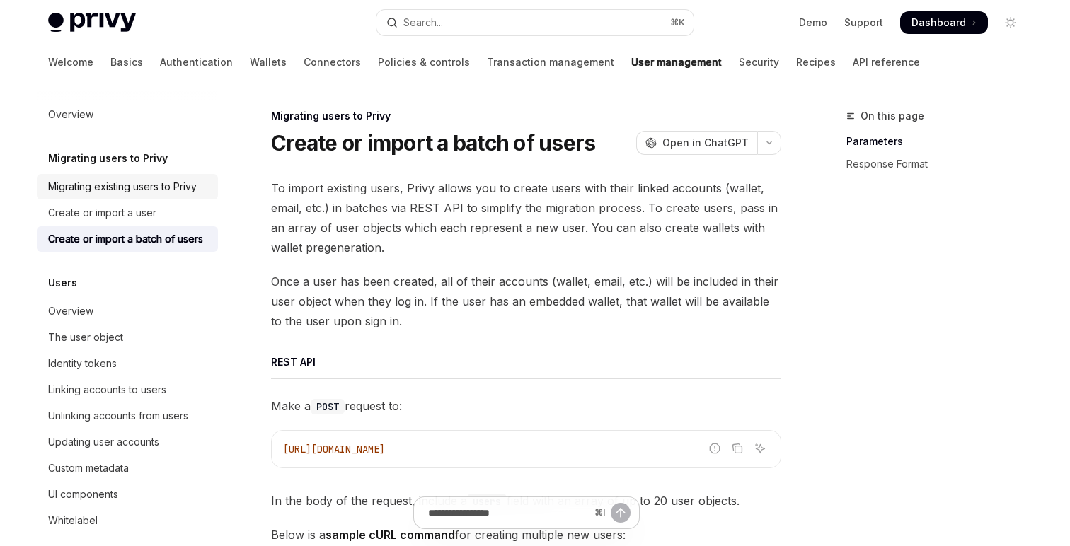
click at [170, 187] on div "Migrating existing users to Privy" at bounding box center [122, 186] width 149 height 17
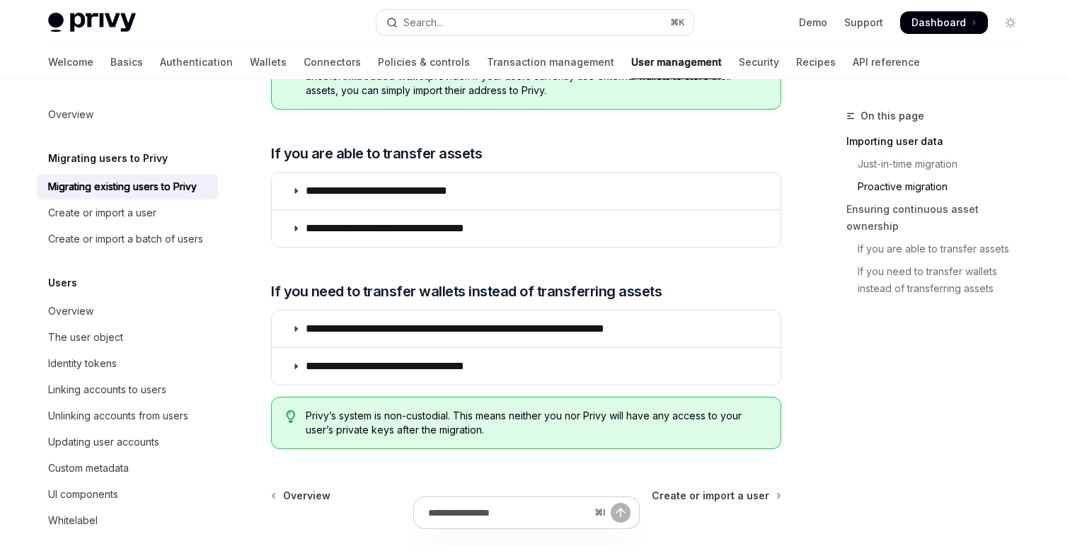
scroll to position [1805, 0]
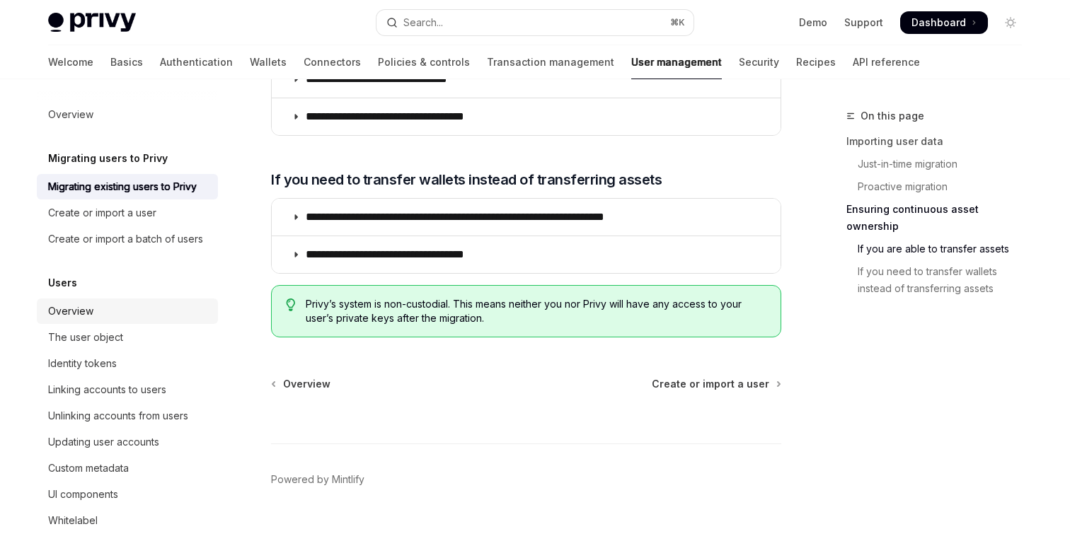
click at [92, 308] on div "Overview" at bounding box center [128, 311] width 161 height 17
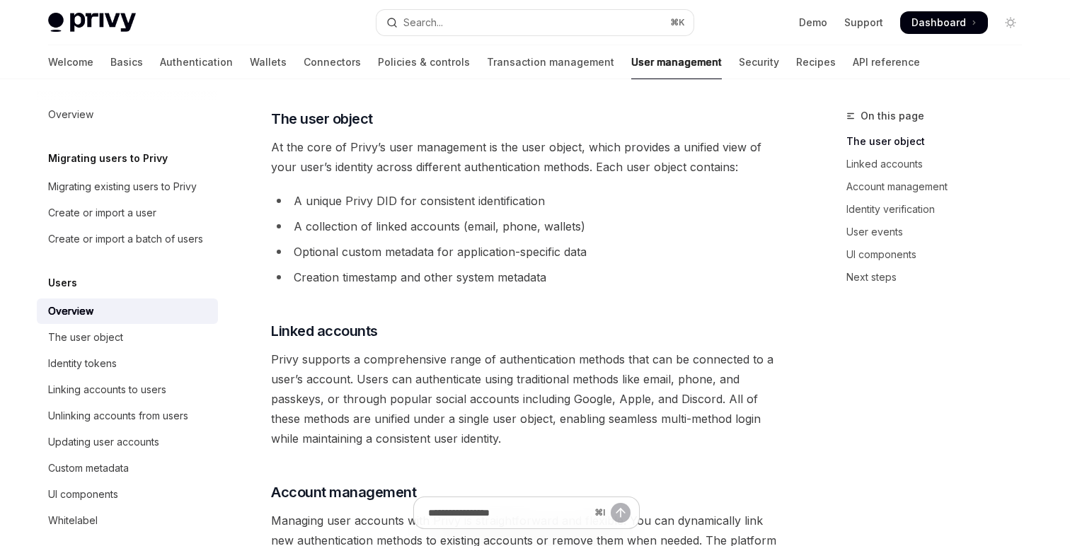
scroll to position [803, 0]
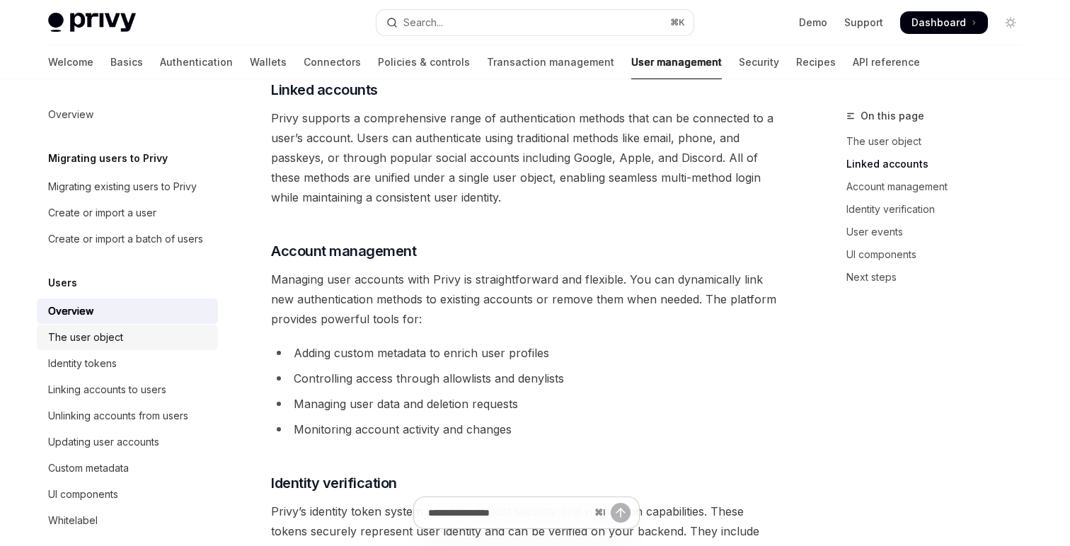
click at [123, 329] on div "The user object" at bounding box center [128, 337] width 161 height 17
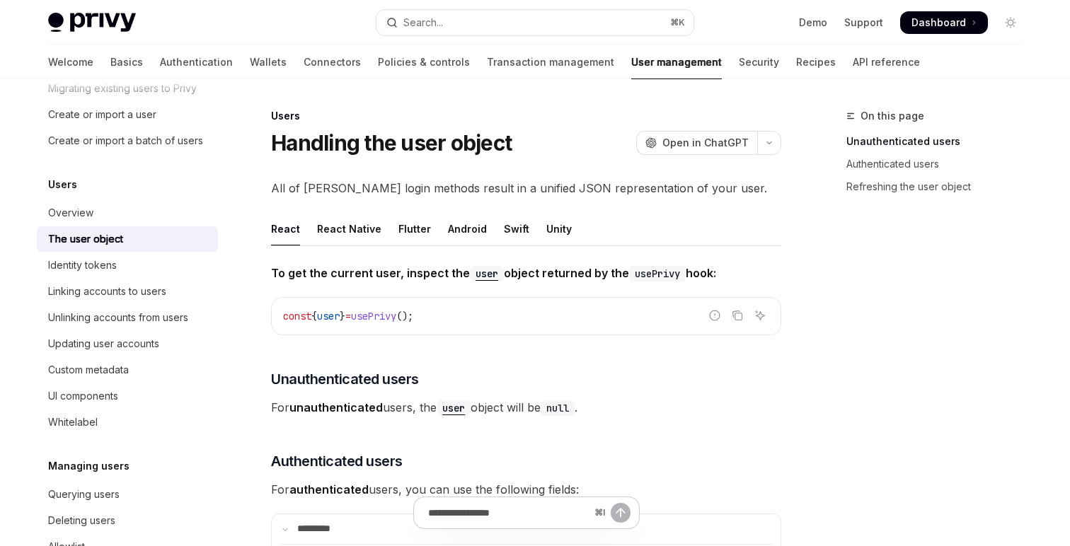
click at [149, 278] on ul "Overview The user object Identity tokens Linking accounts to users Unlinking ac…" at bounding box center [127, 317] width 181 height 235
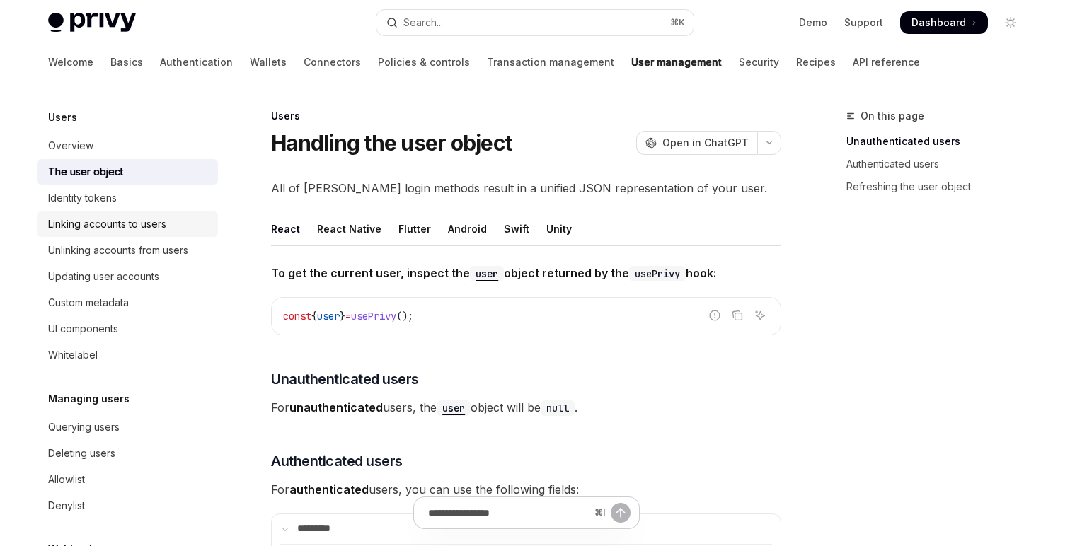
scroll to position [265, 0]
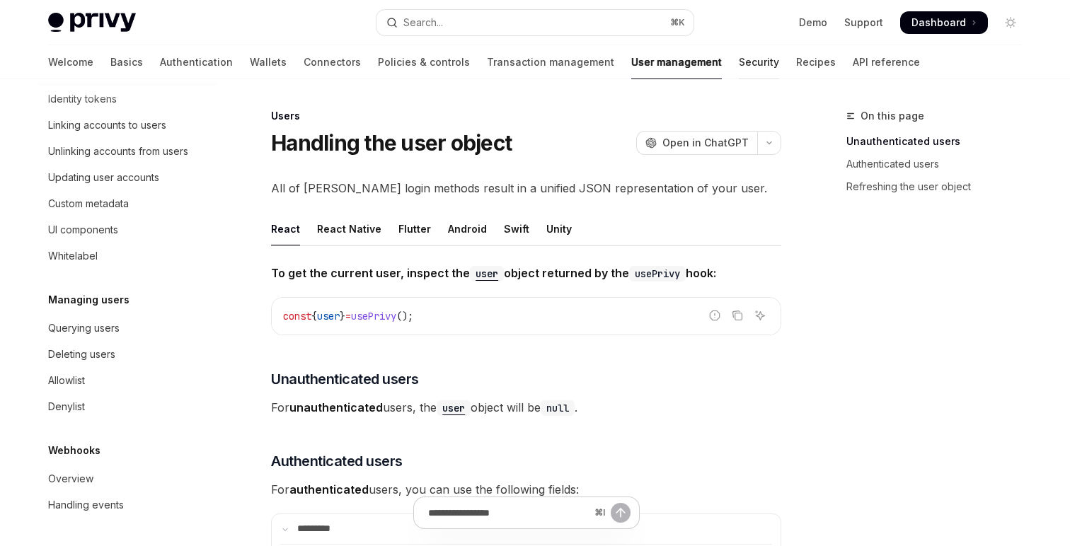
click at [739, 61] on link "Security" at bounding box center [759, 62] width 40 height 34
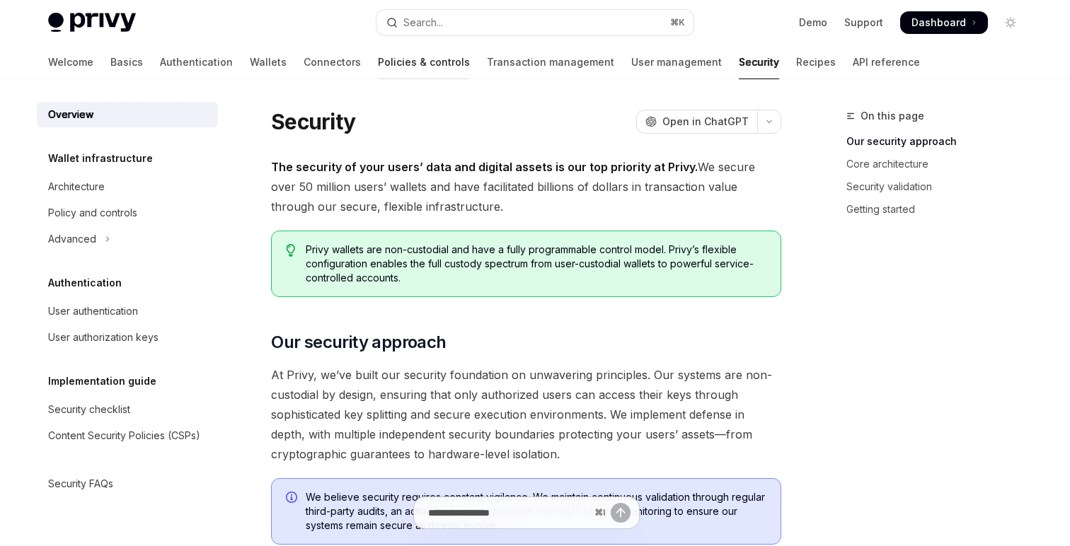
click at [390, 65] on link "Policies & controls" at bounding box center [424, 62] width 92 height 34
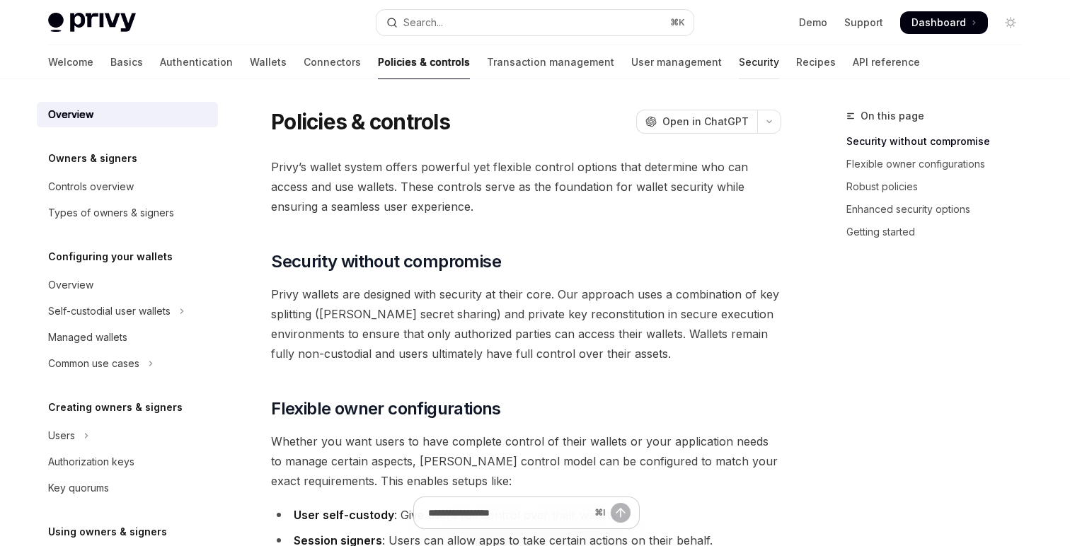
click at [739, 64] on link "Security" at bounding box center [759, 62] width 40 height 34
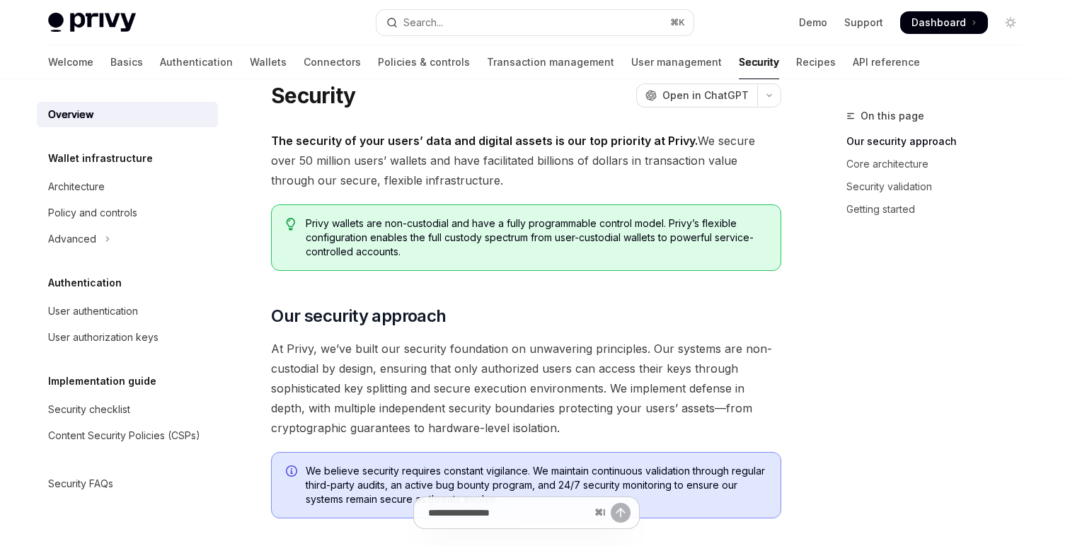
scroll to position [34, 0]
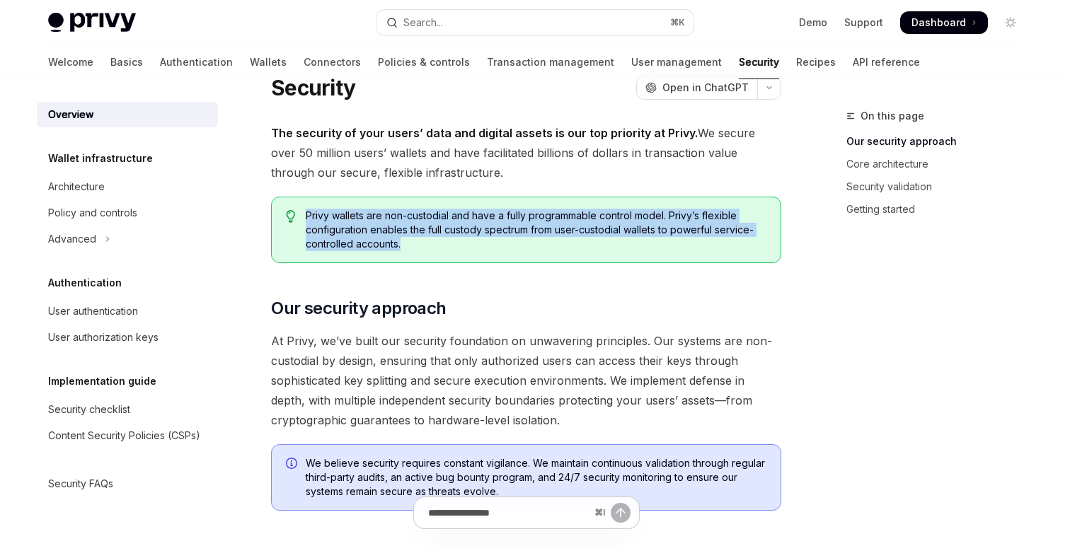
drag, startPoint x: 302, startPoint y: 215, endPoint x: 417, endPoint y: 243, distance: 118.6
click at [417, 243] on div "Privy wallets are non-custodial and have a fully programmable control model. Pr…" at bounding box center [526, 230] width 510 height 67
copy span "Privy wallets are non-custodial and have a fully programmable control model. Pr…"
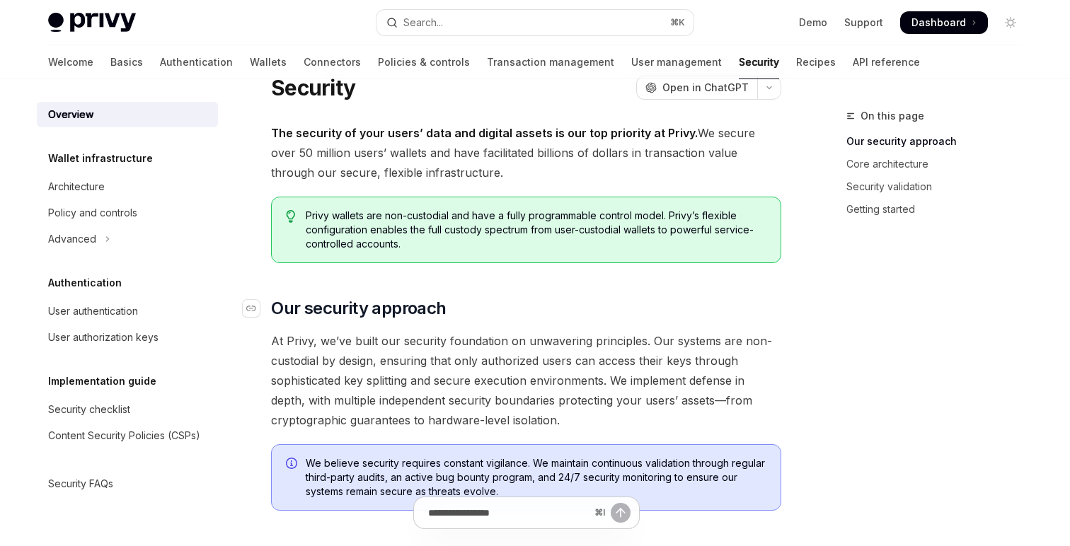
click at [601, 299] on h2 "​ Our security approach" at bounding box center [526, 308] width 510 height 23
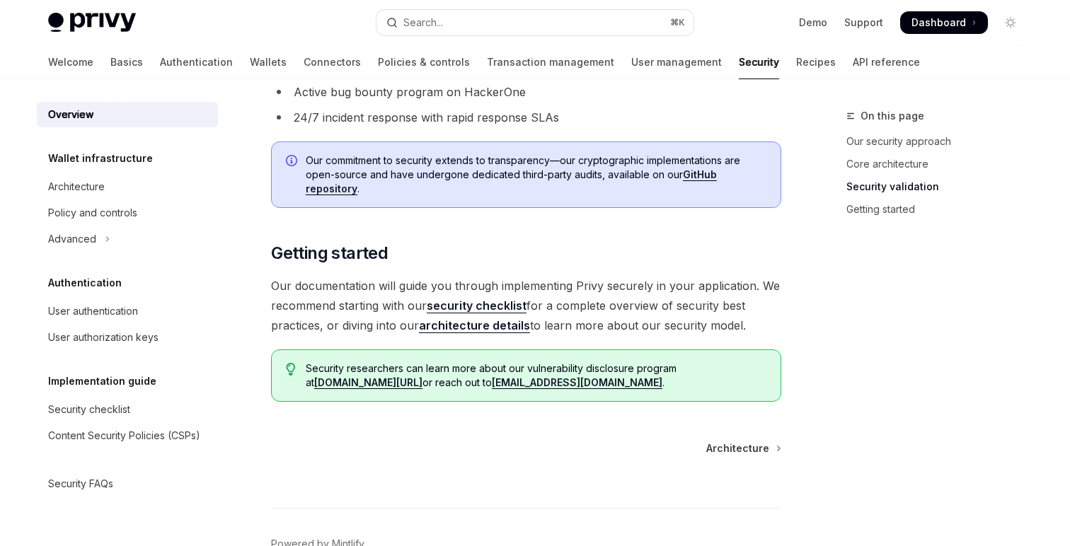
scroll to position [1028, 0]
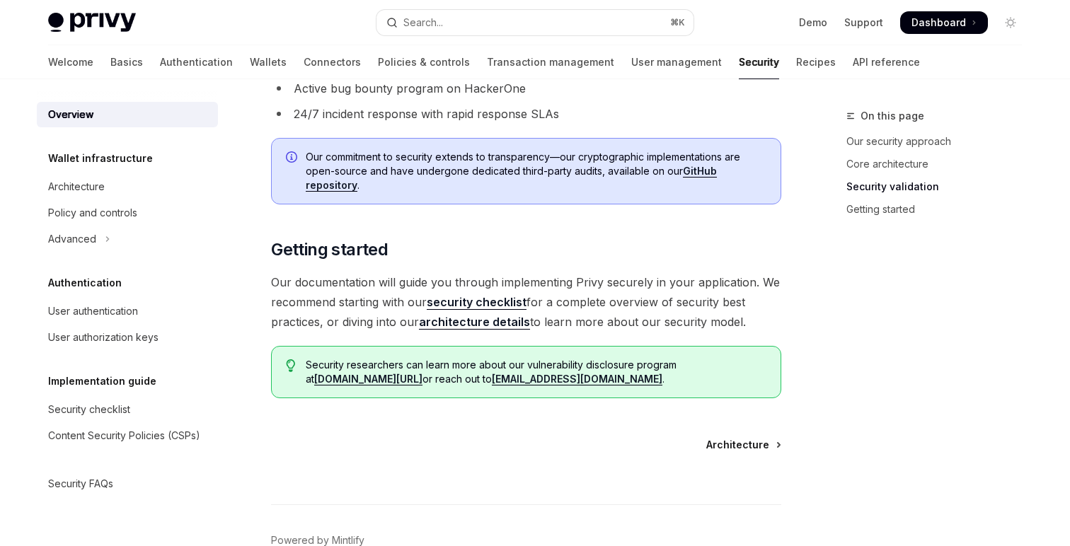
click at [747, 441] on span "Architecture" at bounding box center [737, 445] width 63 height 14
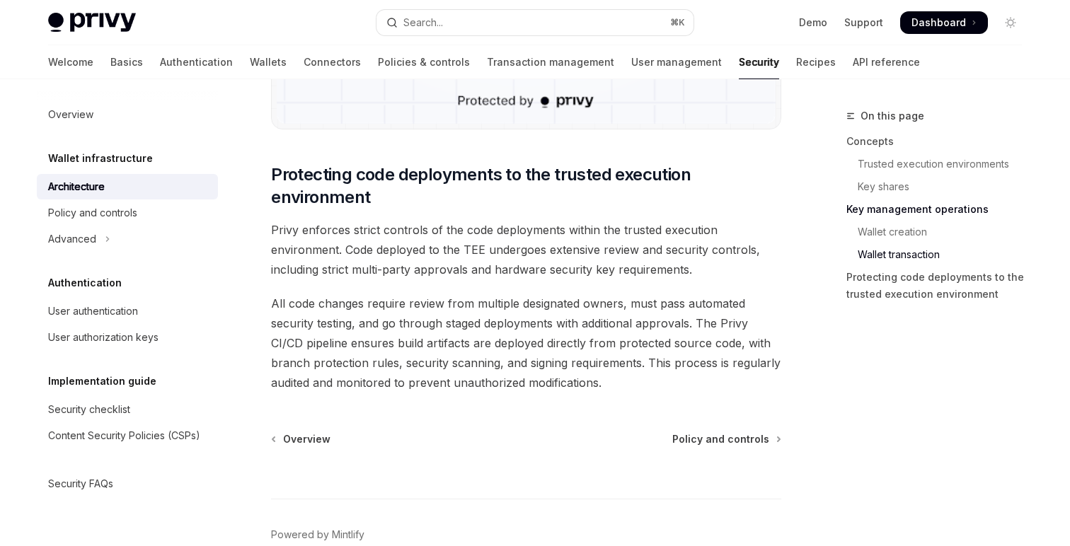
scroll to position [2967, 0]
click at [732, 441] on span "Policy and controls" at bounding box center [720, 439] width 97 height 14
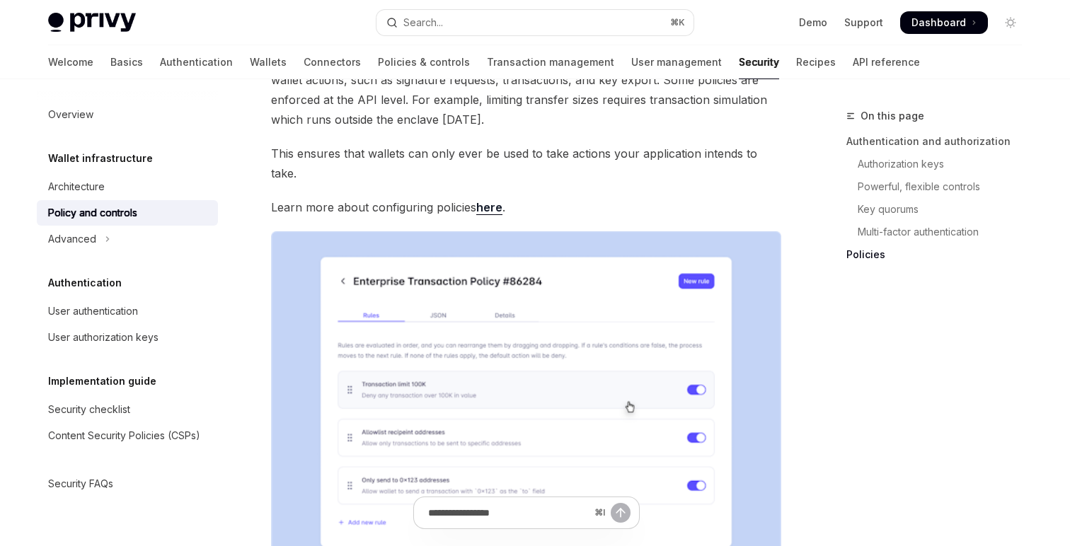
scroll to position [1911, 0]
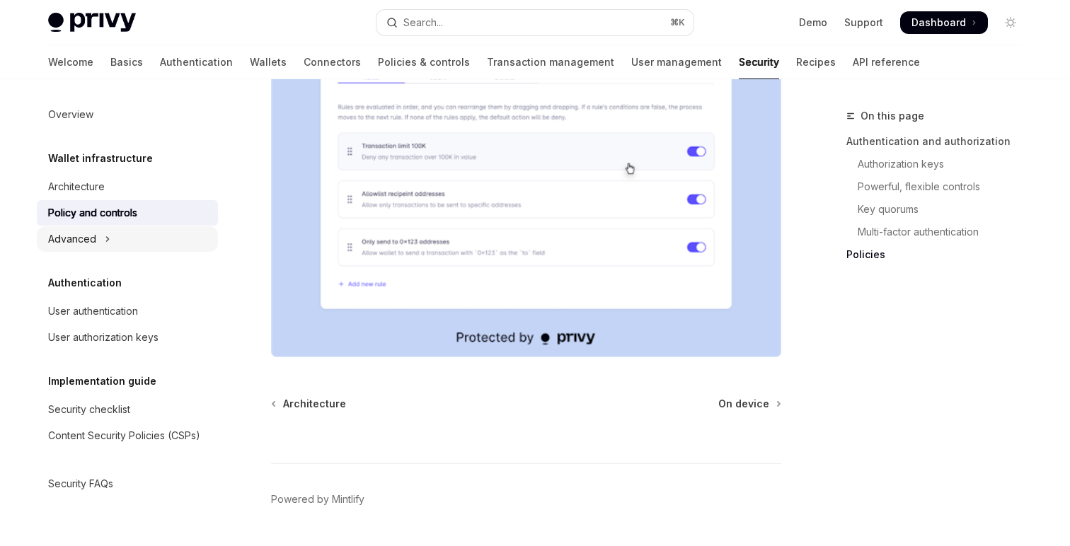
click at [103, 249] on button "Advanced" at bounding box center [127, 238] width 181 height 25
type textarea "*"
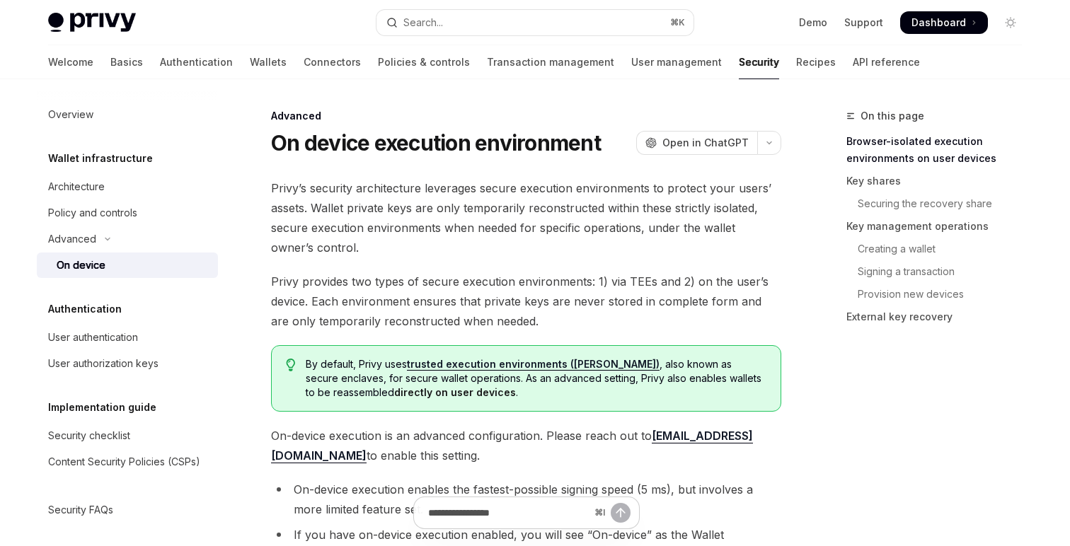
click at [359, 309] on span "Privy provides two types of secure execution environments: 1) via TEEs and 2) o…" at bounding box center [526, 301] width 510 height 59
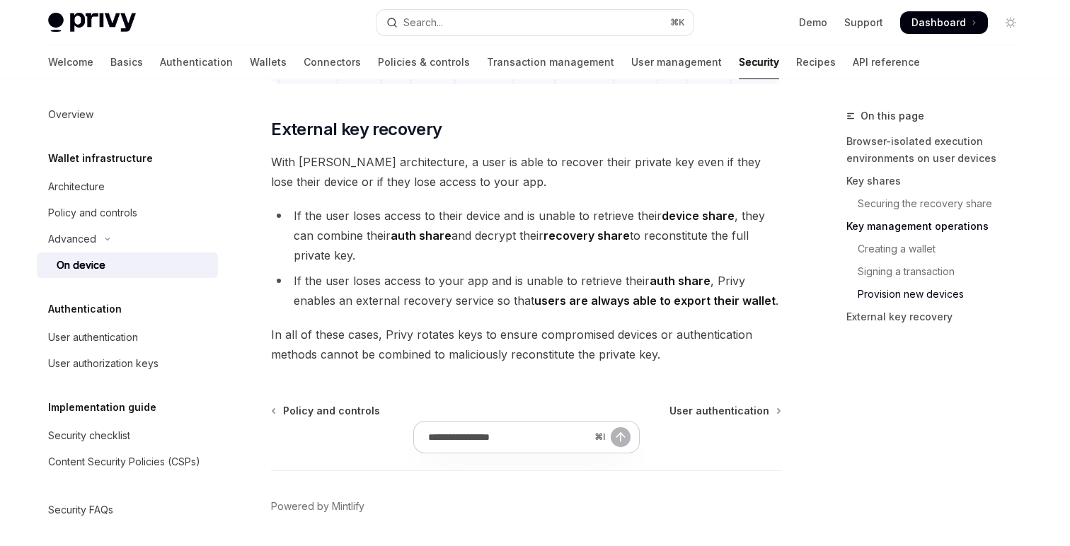
scroll to position [3985, 0]
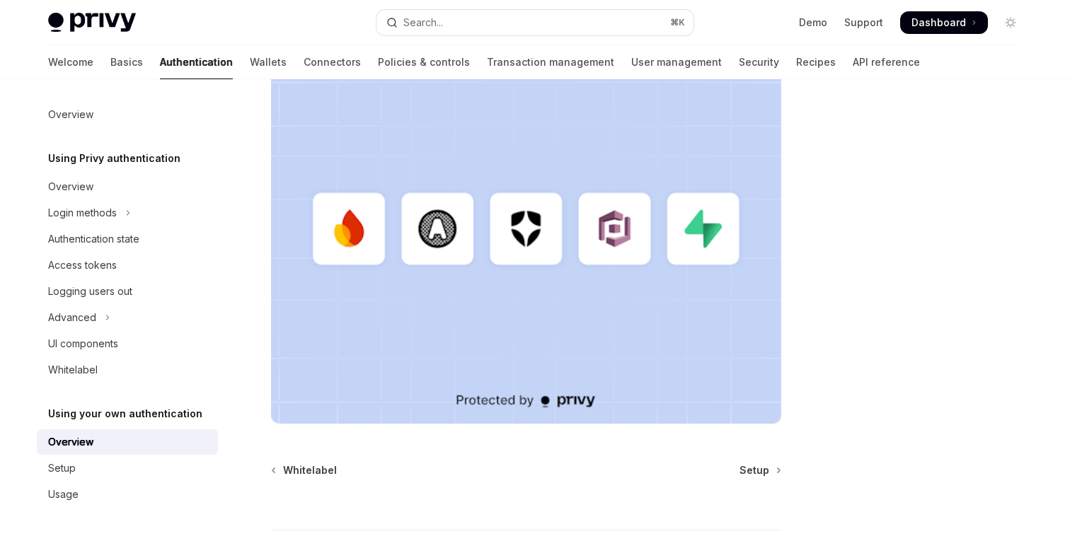
scroll to position [471, 0]
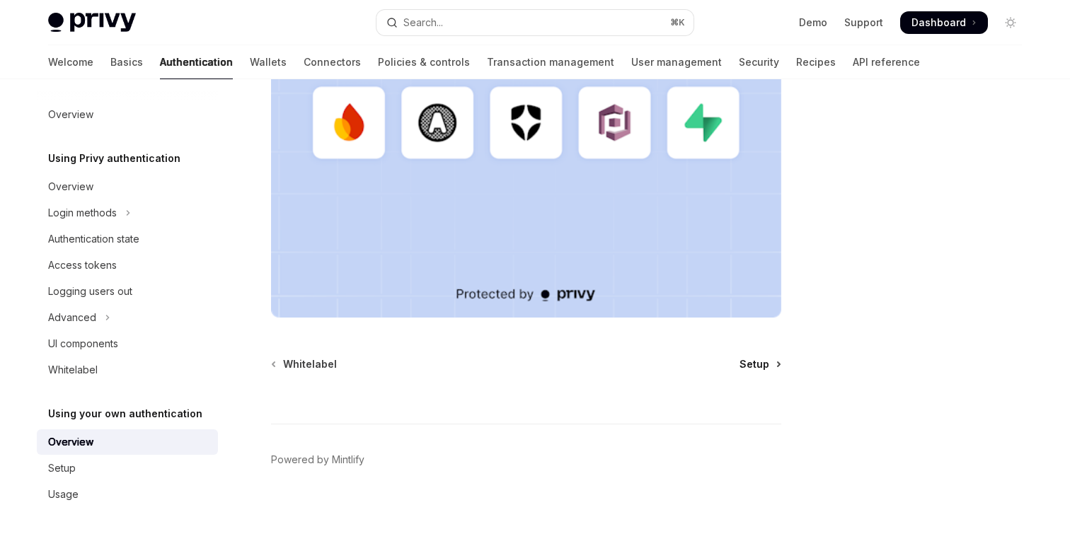
click at [757, 368] on span "Setup" at bounding box center [755, 364] width 30 height 14
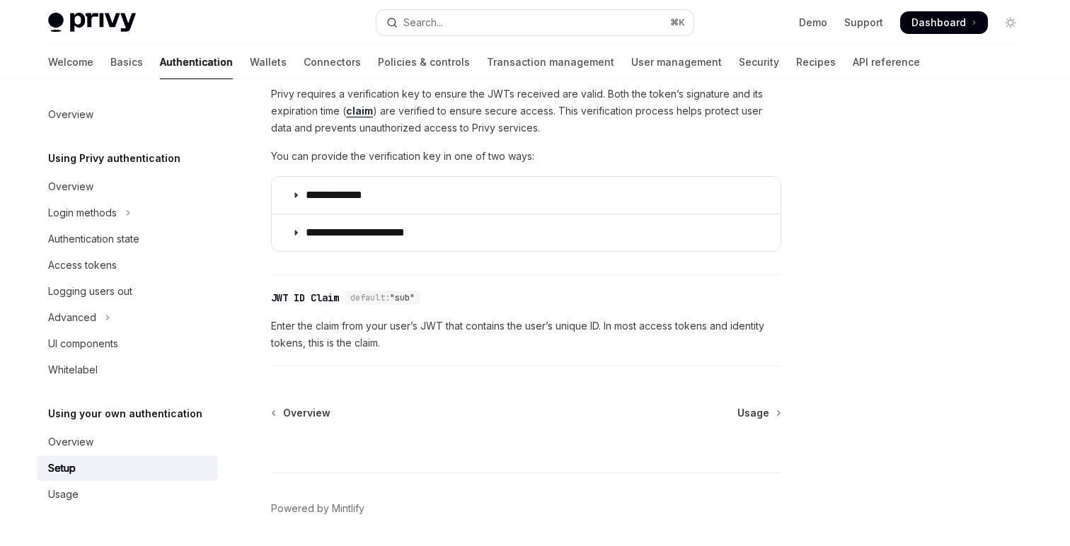
scroll to position [779, 0]
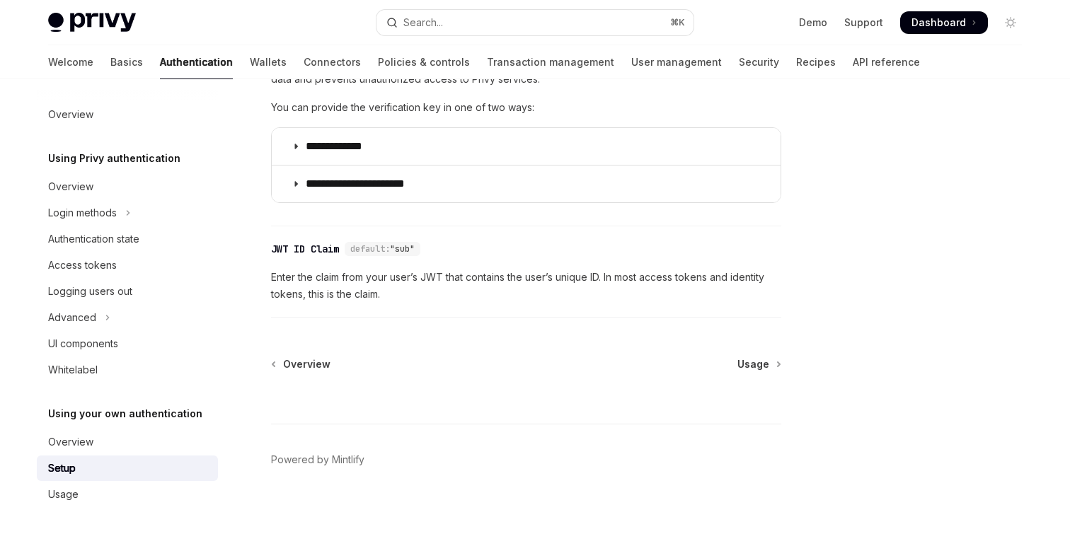
click at [757, 368] on span "Usage" at bounding box center [753, 364] width 32 height 14
type textarea "*"
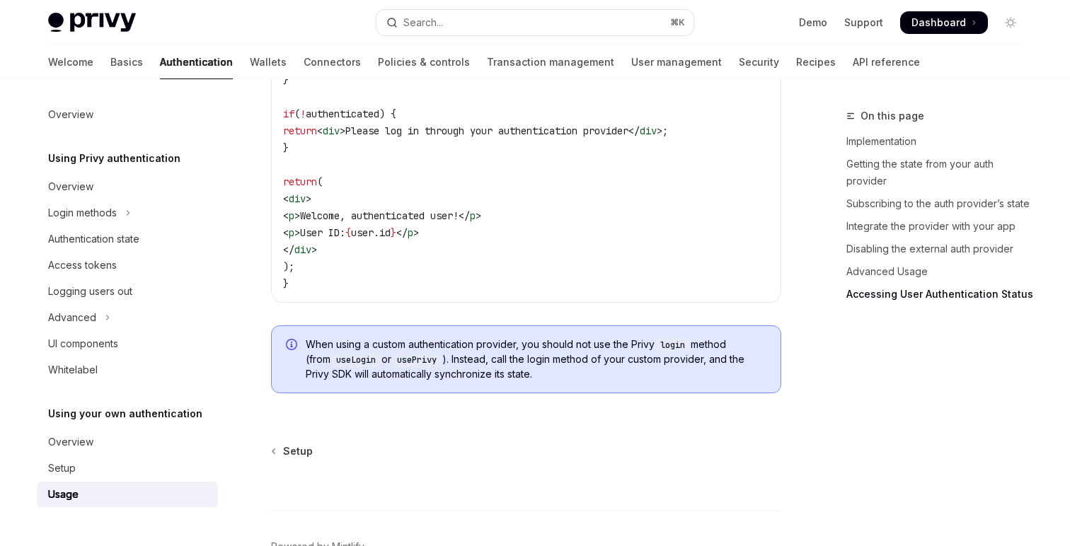
scroll to position [3082, 0]
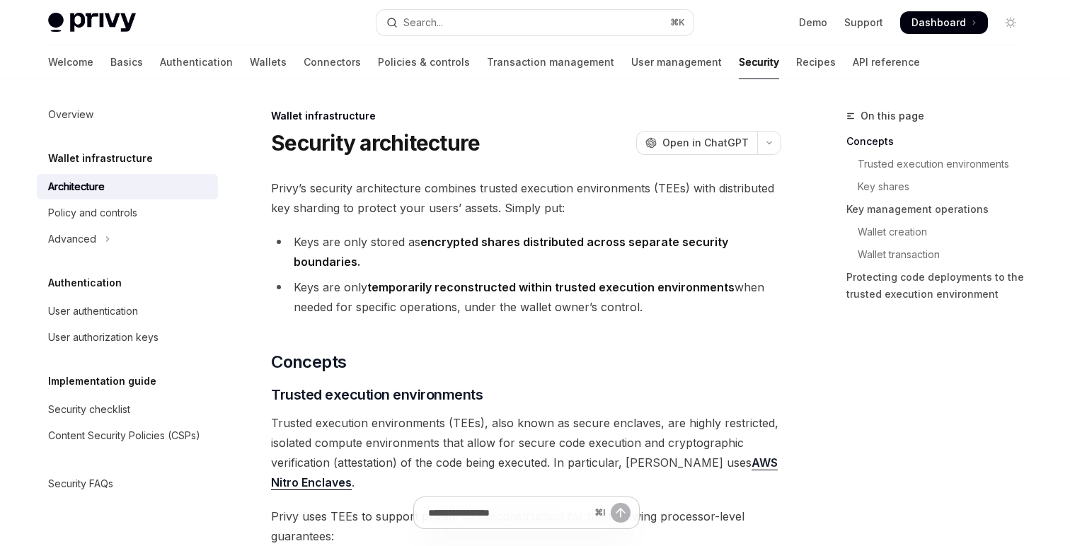
click at [739, 59] on link "Security" at bounding box center [759, 62] width 40 height 34
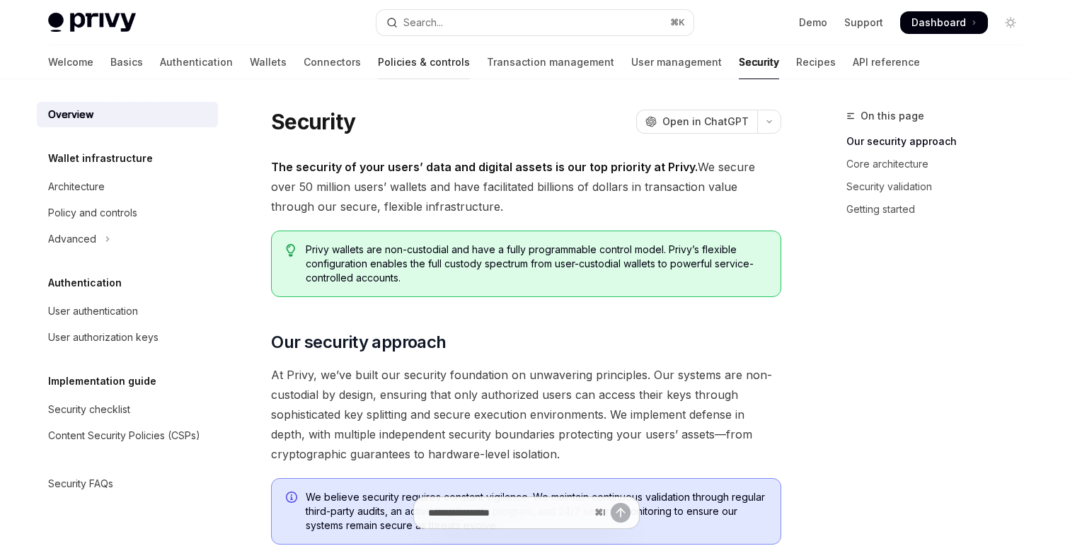
click at [378, 64] on link "Policies & controls" at bounding box center [424, 62] width 92 height 34
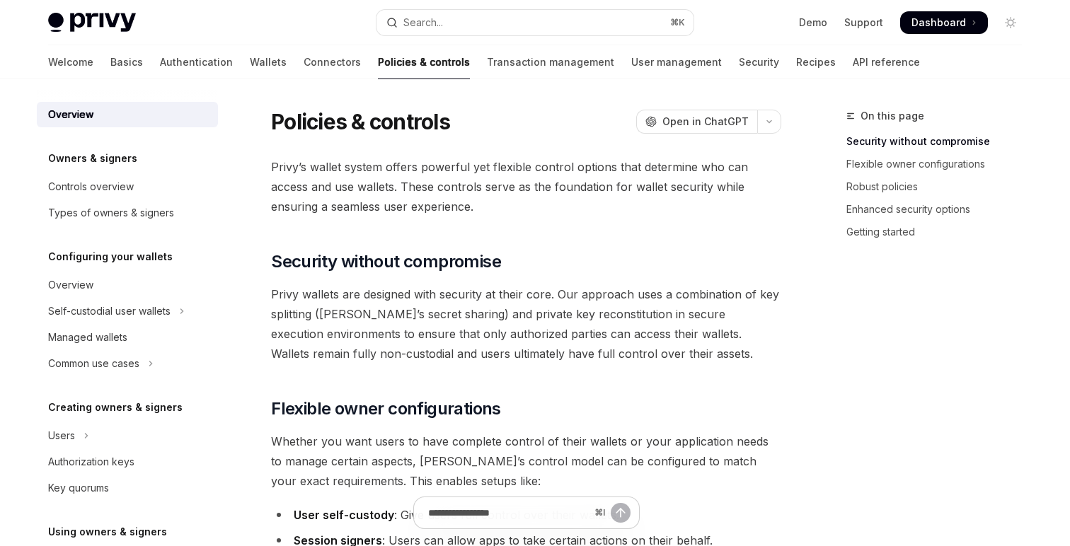
click at [337, 116] on h1 "Policies & controls" at bounding box center [360, 121] width 179 height 25
copy div "Policies & controls OpenAI"
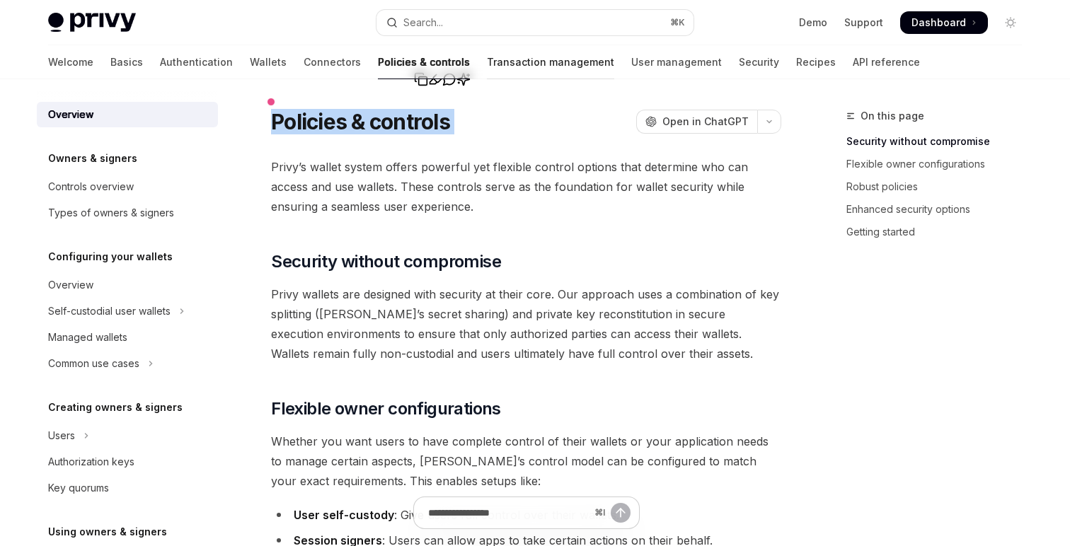
click at [487, 62] on link "Transaction management" at bounding box center [550, 62] width 127 height 34
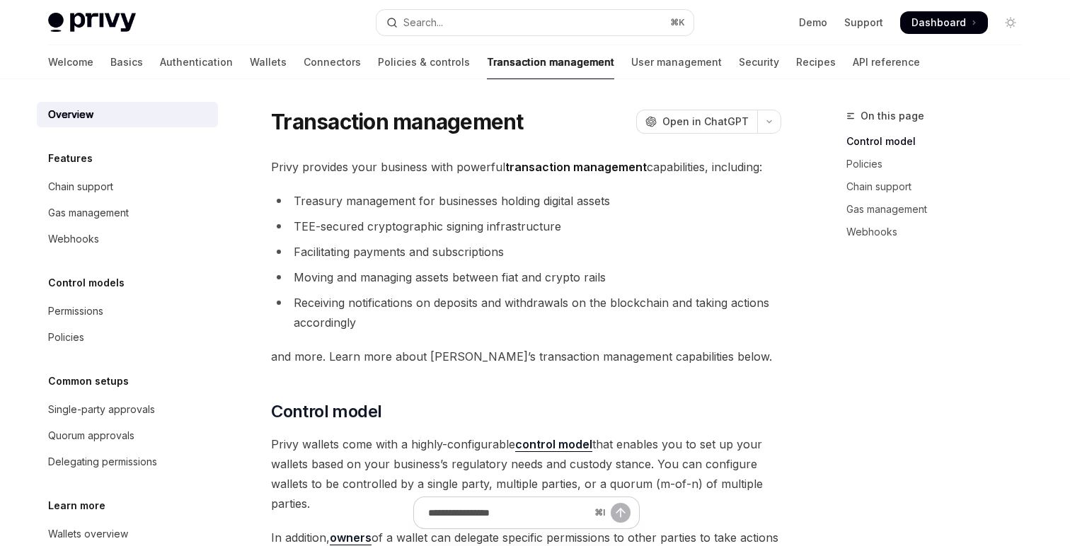
click at [282, 120] on h1 "Transaction management" at bounding box center [397, 121] width 253 height 25
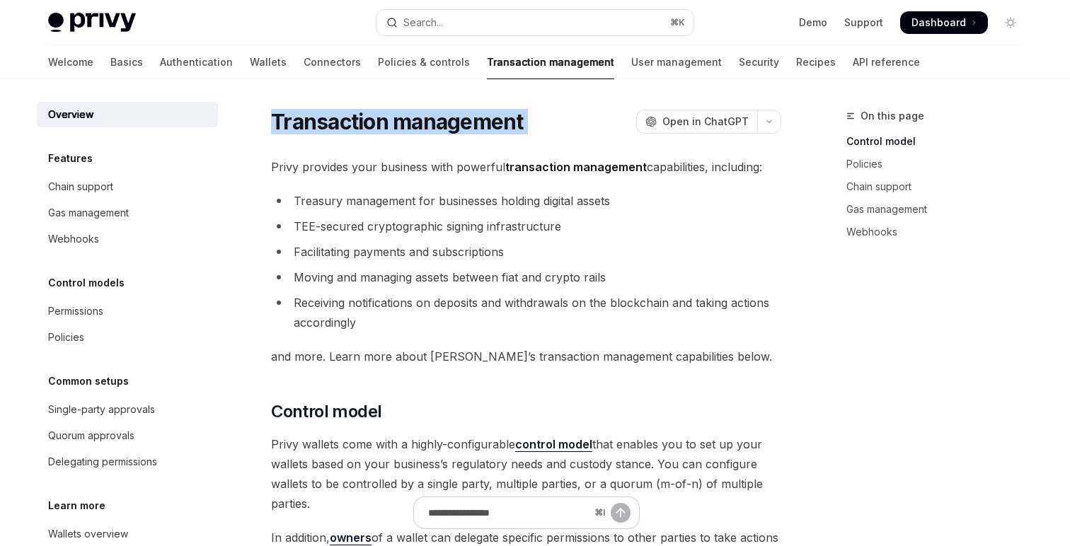
click at [282, 120] on h1 "Transaction management" at bounding box center [397, 121] width 253 height 25
copy div "Transaction management OpenAI"
click at [631, 62] on link "User management" at bounding box center [676, 62] width 91 height 34
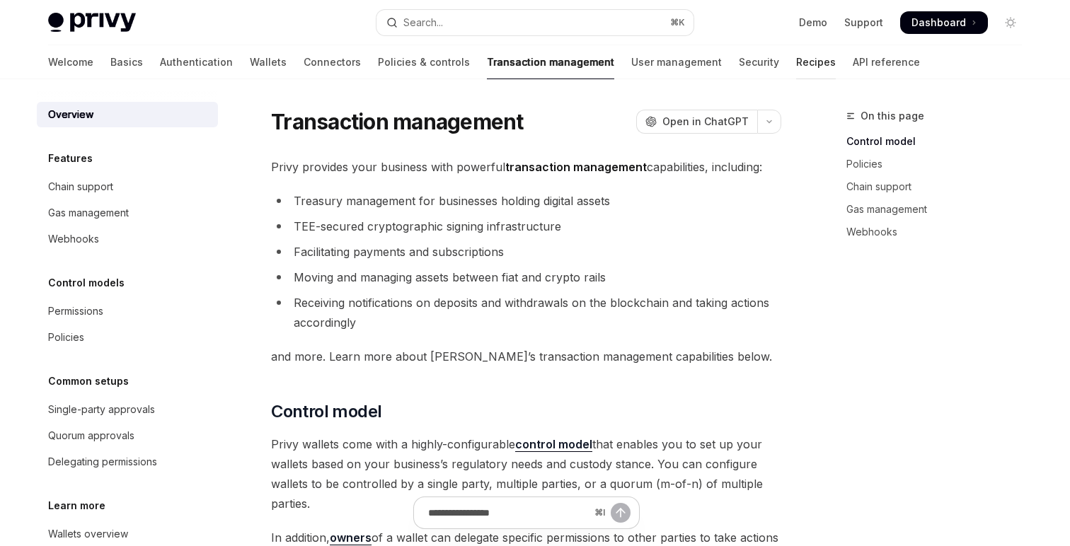
click at [796, 61] on link "Recipes" at bounding box center [816, 62] width 40 height 34
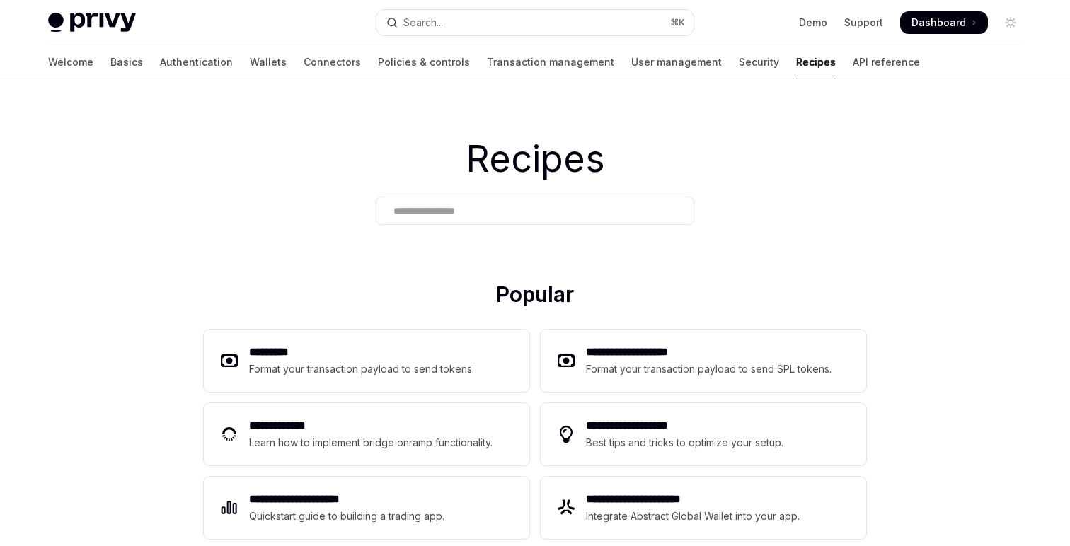
scroll to position [28, 0]
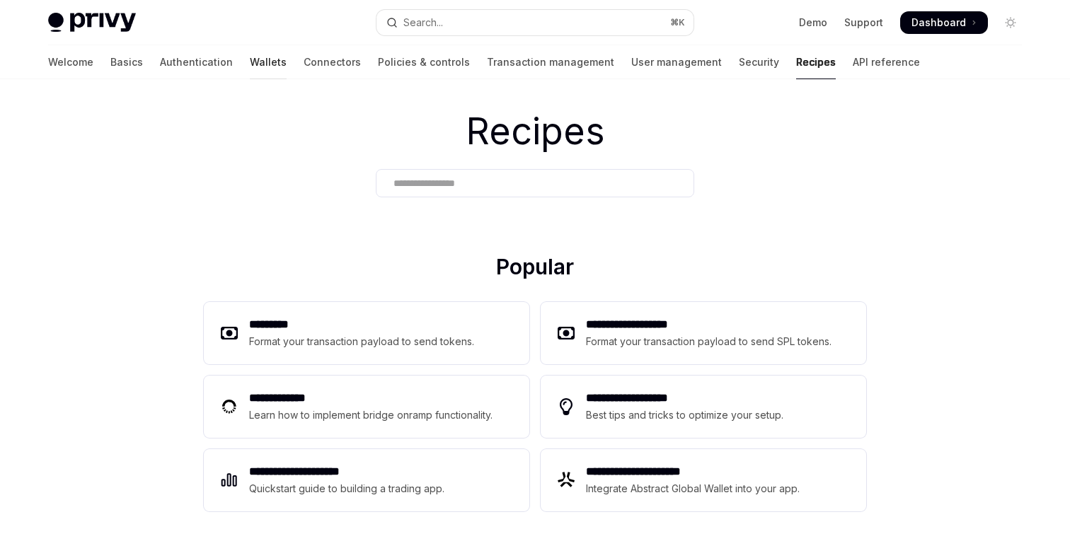
click at [250, 58] on link "Wallets" at bounding box center [268, 62] width 37 height 34
type textarea "*"
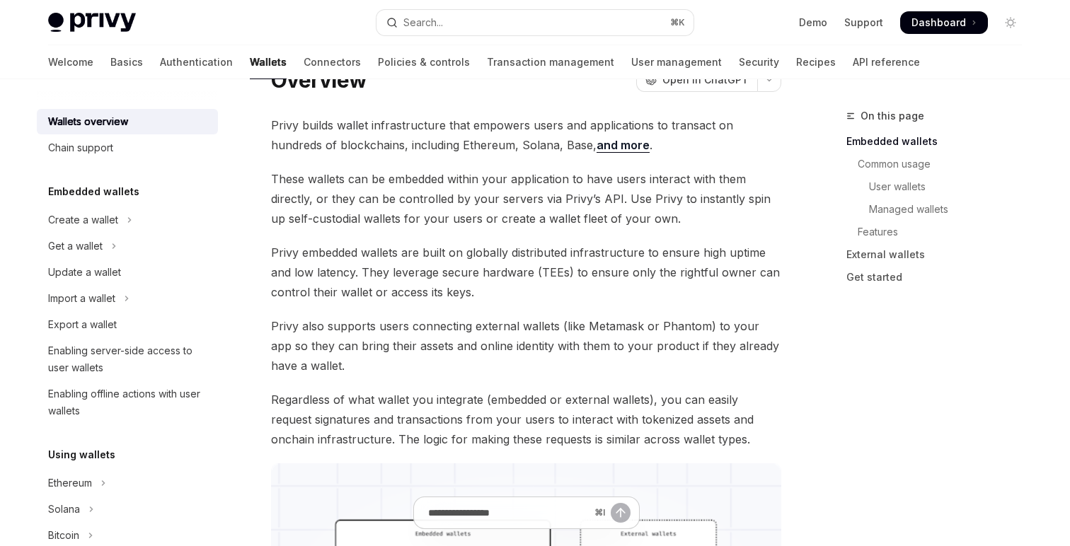
scroll to position [70, 0]
